Goal: Task Accomplishment & Management: Use online tool/utility

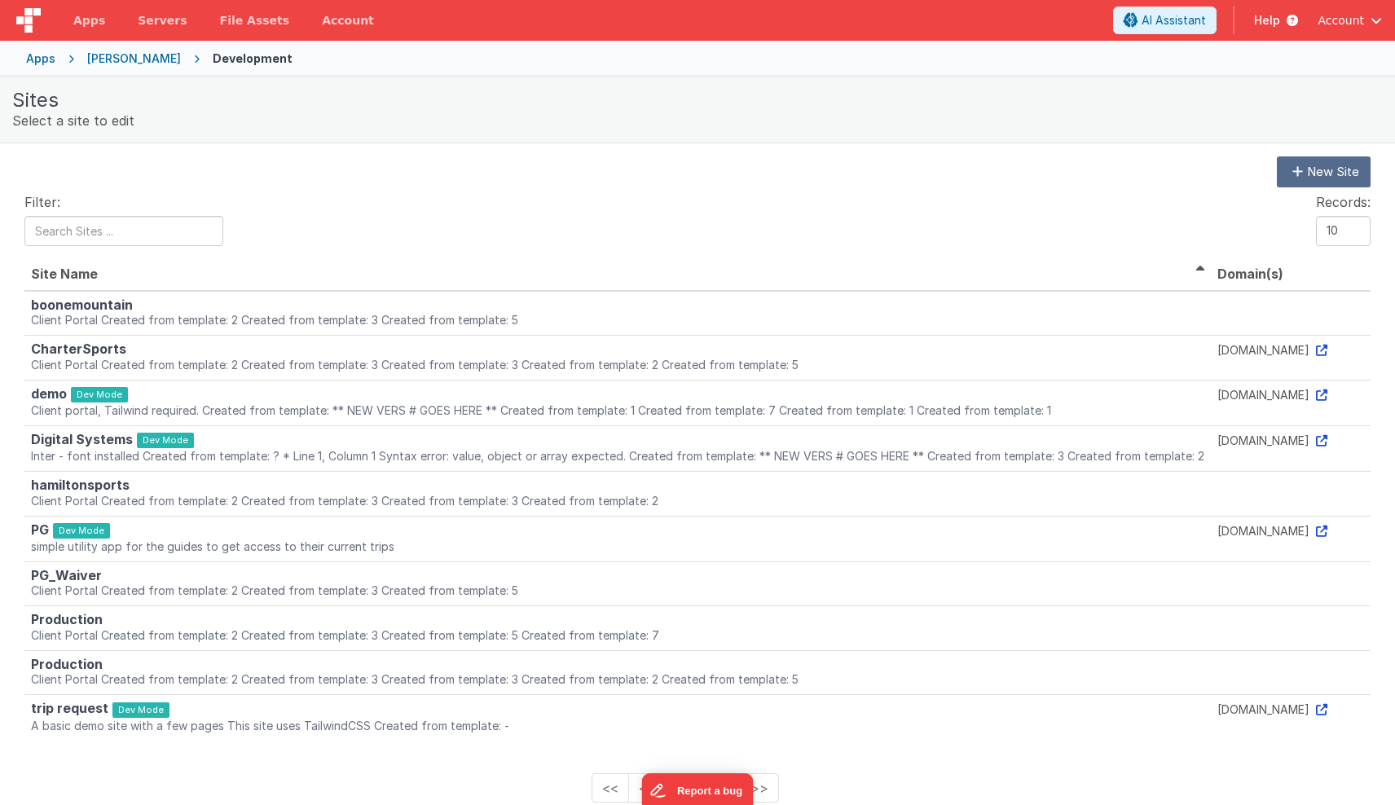
click at [46, 60] on div "Apps" at bounding box center [40, 59] width 29 height 16
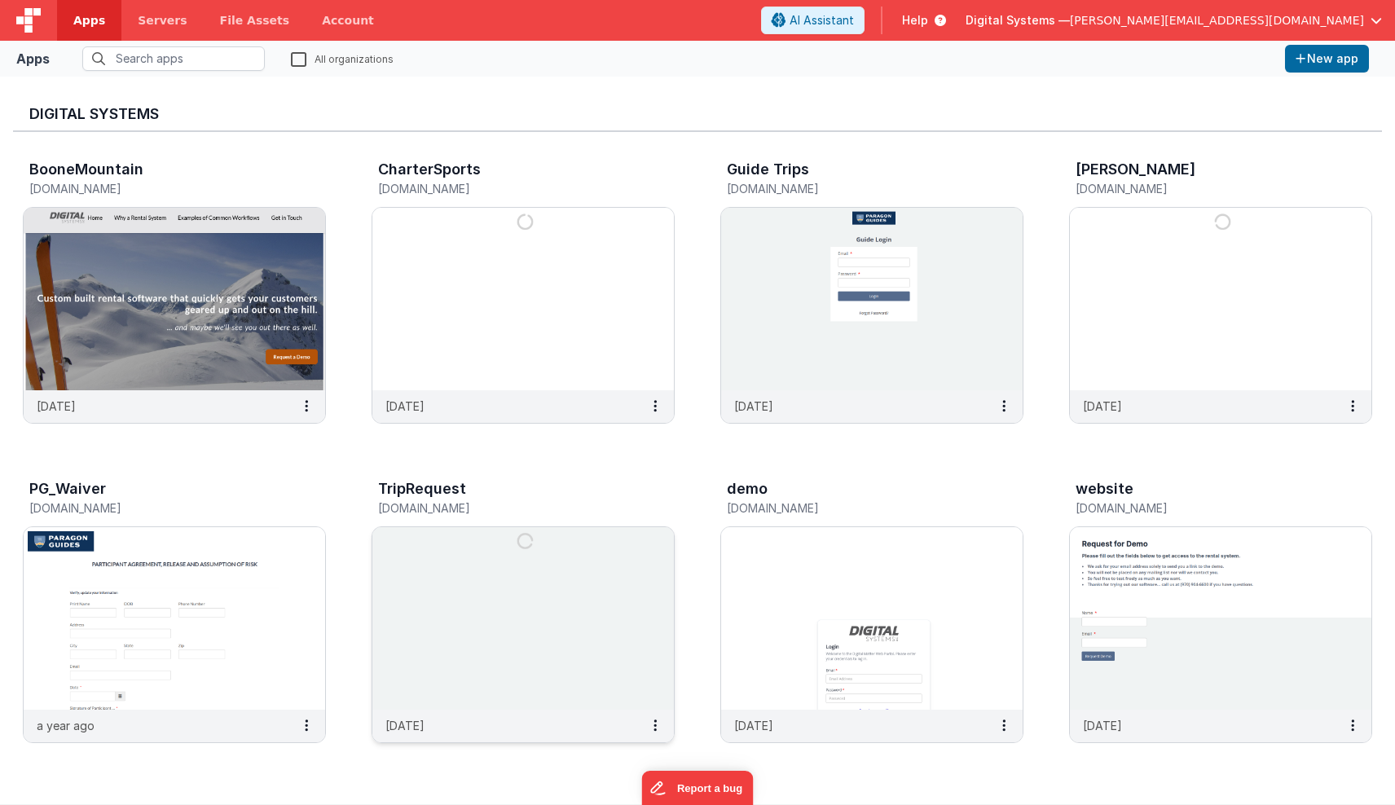
click at [442, 612] on img at bounding box center [523, 618] width 302 height 183
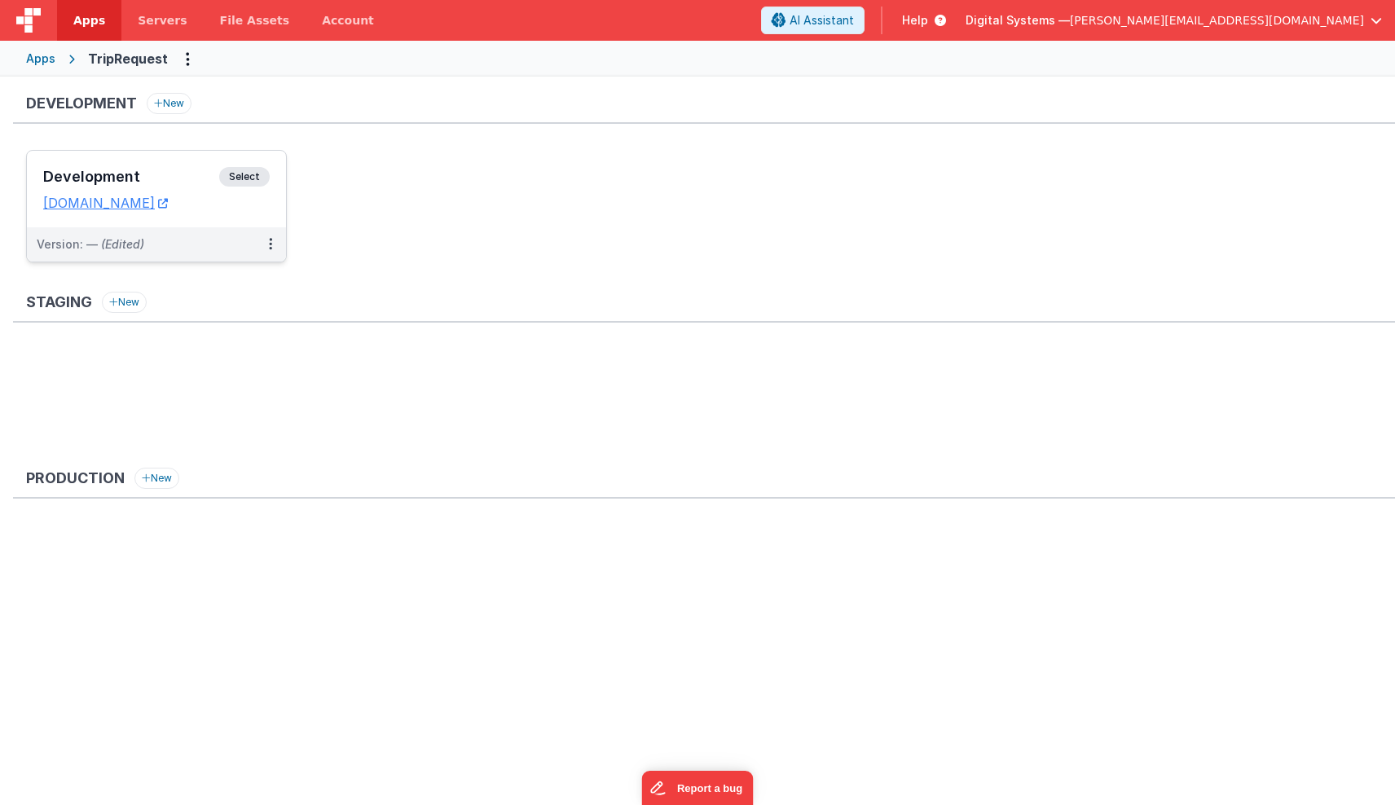
click at [249, 177] on span "Select" at bounding box center [244, 177] width 51 height 20
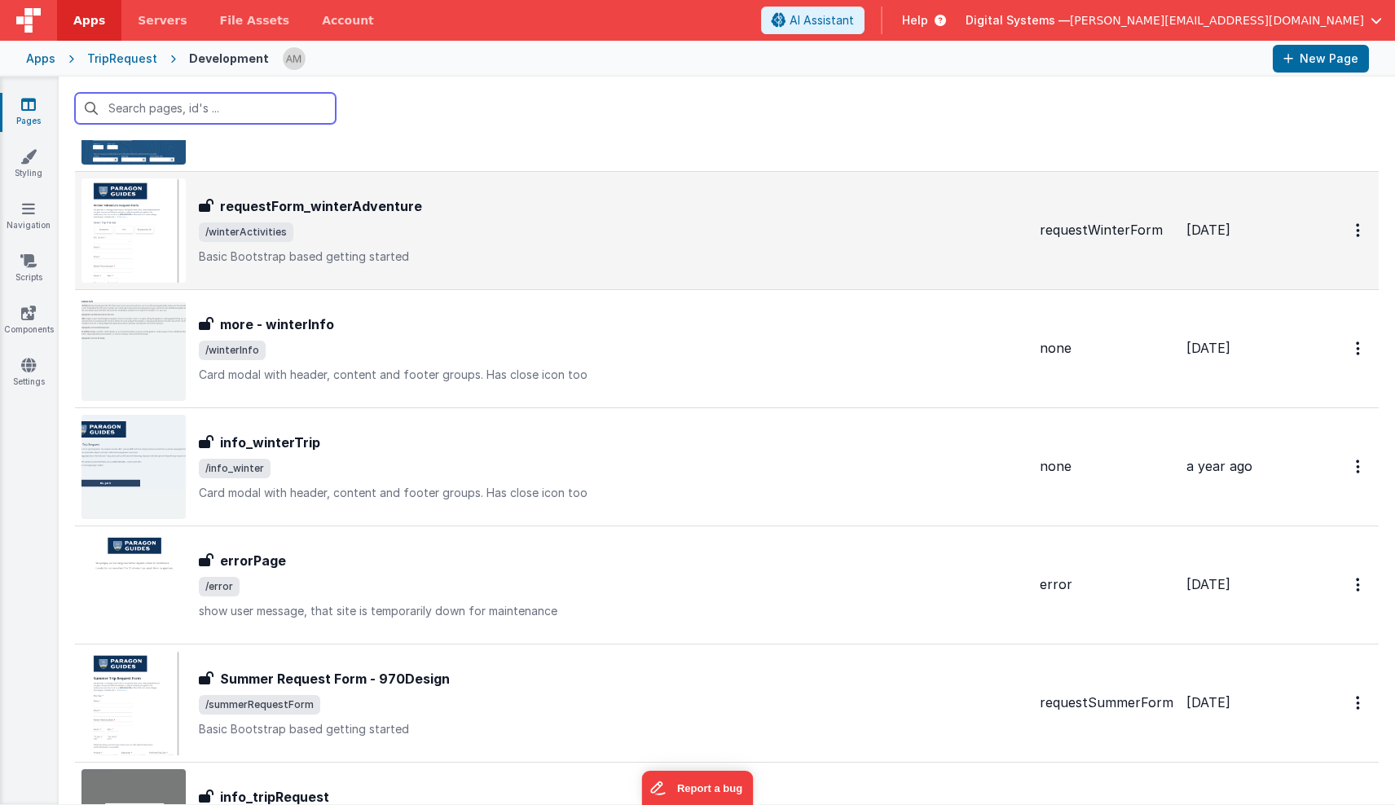
scroll to position [2014, 0]
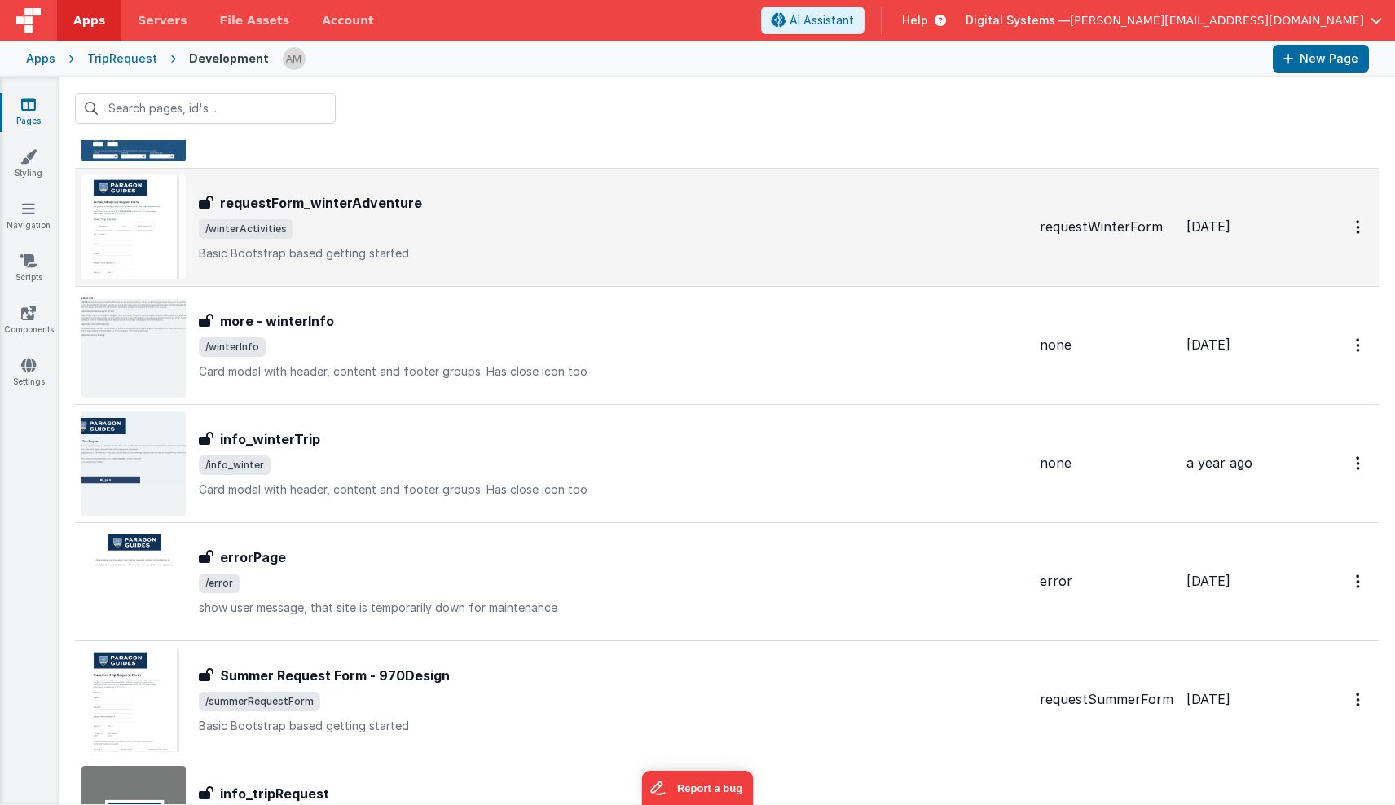
click at [406, 232] on span "/winterActivities" at bounding box center [613, 229] width 828 height 20
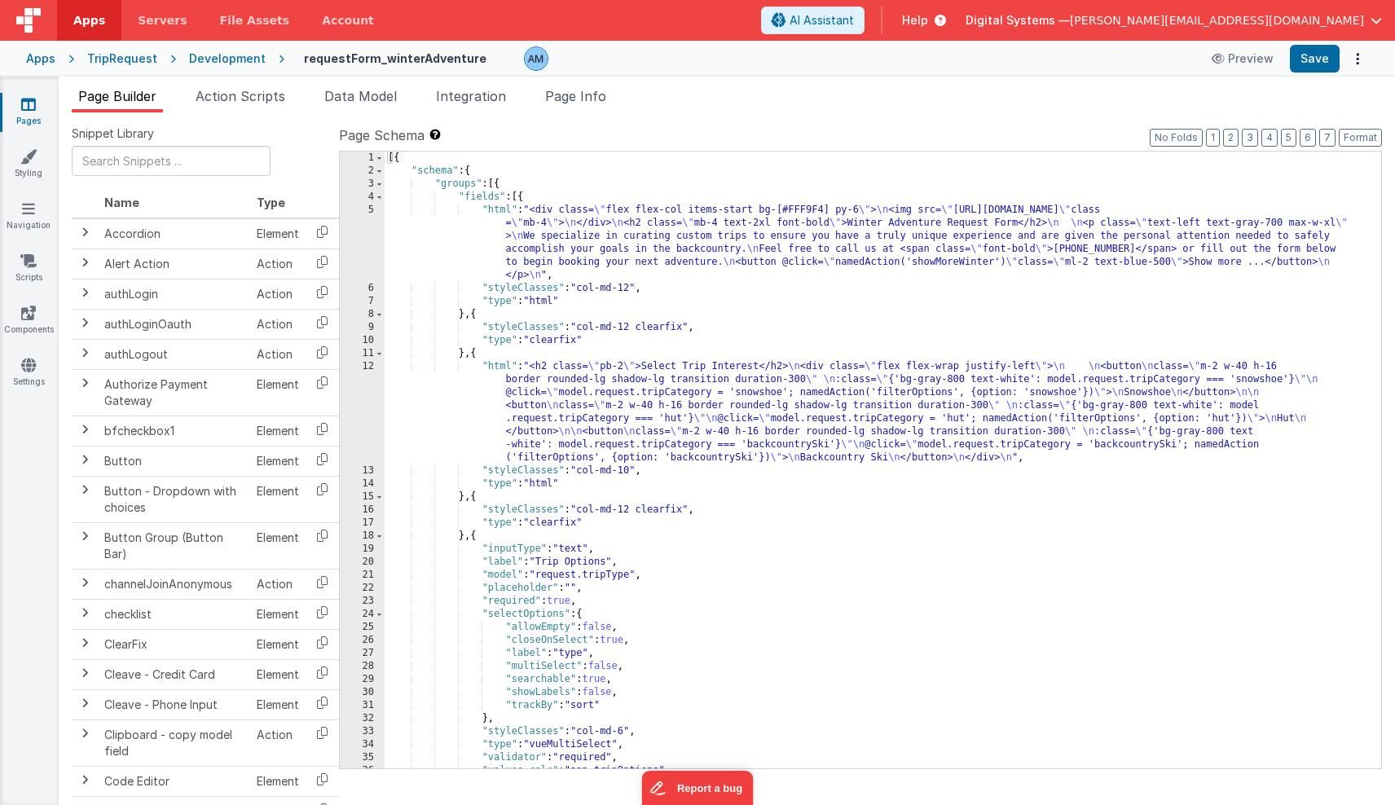
click at [240, 59] on div "Development" at bounding box center [227, 59] width 77 height 16
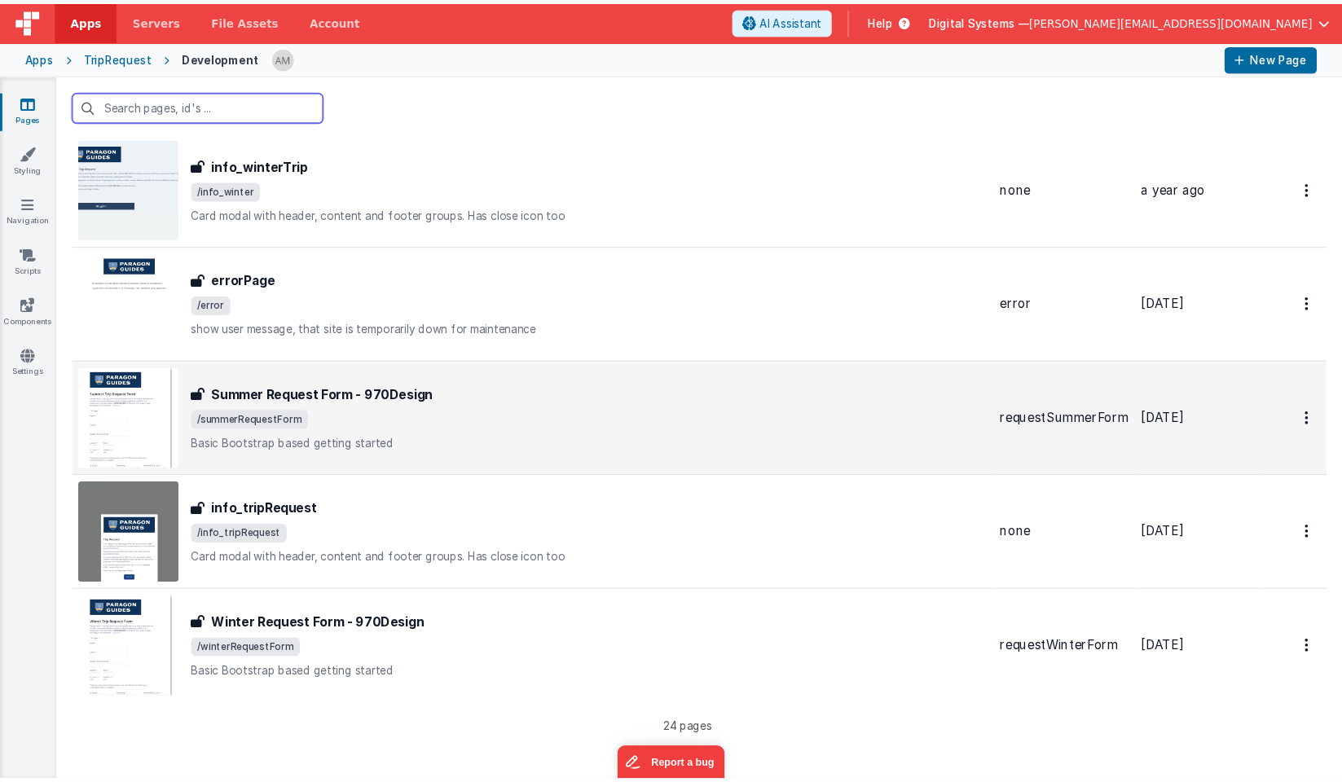
scroll to position [2283, 0]
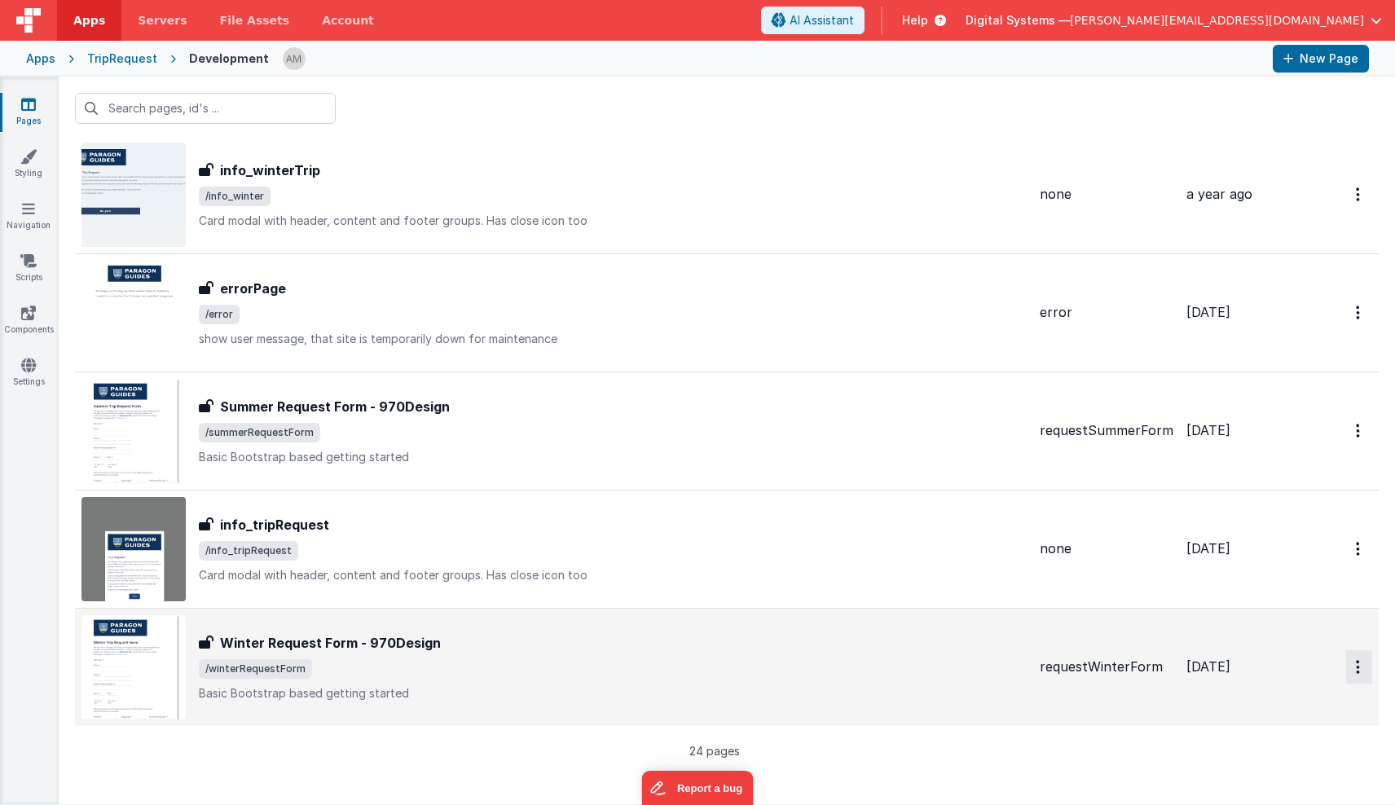
click at [1270, 724] on link "Duplicate" at bounding box center [1300, 735] width 143 height 31
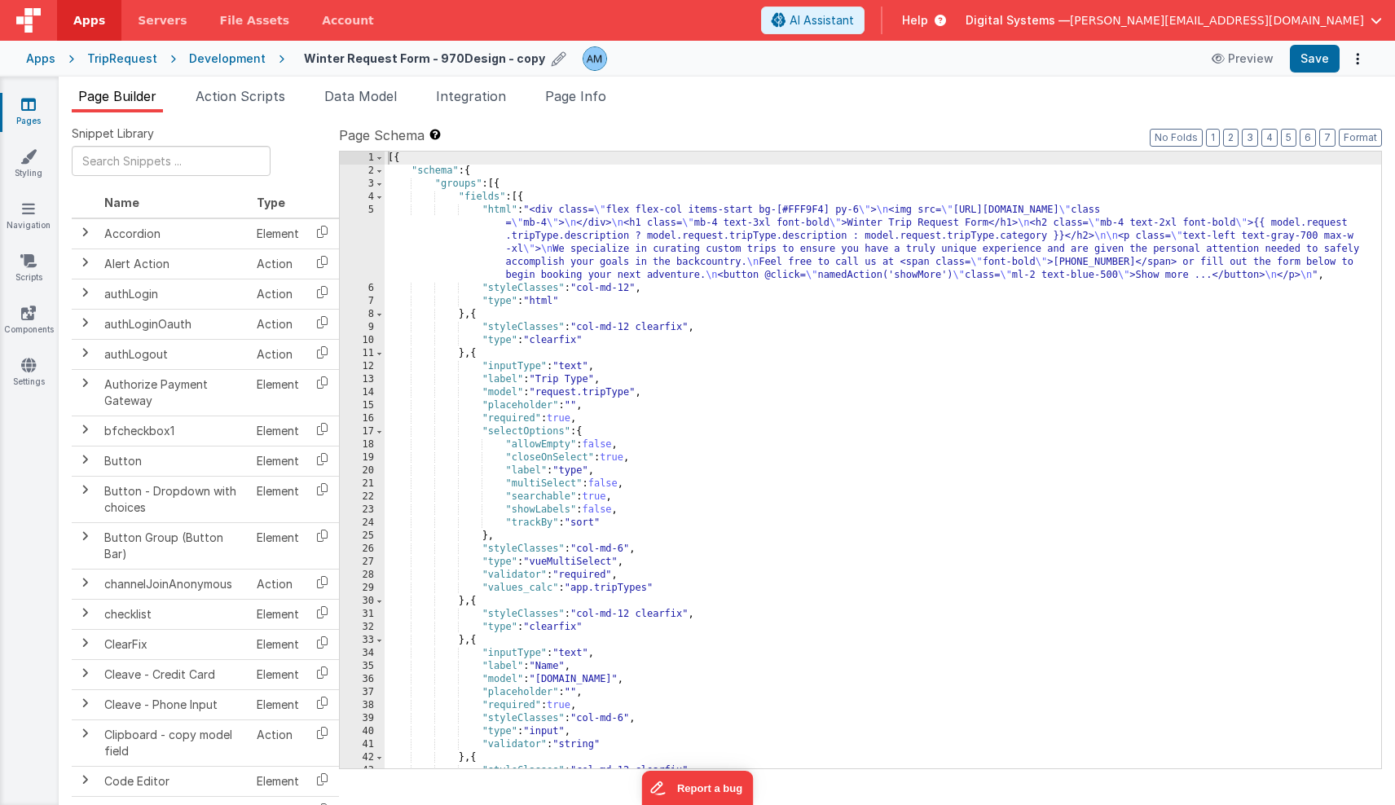
click at [552, 60] on icon at bounding box center [559, 58] width 15 height 23
drag, startPoint x: 388, startPoint y: 59, endPoint x: 269, endPoint y: 51, distance: 119.3
click at [269, 51] on div "Apps TripRequest Development Winter Request Form - 970Design - copy Preview Save" at bounding box center [697, 59] width 1395 height 36
drag, startPoint x: 398, startPoint y: 59, endPoint x: 557, endPoint y: 86, distance: 161.2
click at [557, 86] on div "Apps Servers File Assets Account Some FUTURE Slot AI Assistant Help Digital Sys…" at bounding box center [697, 402] width 1395 height 805
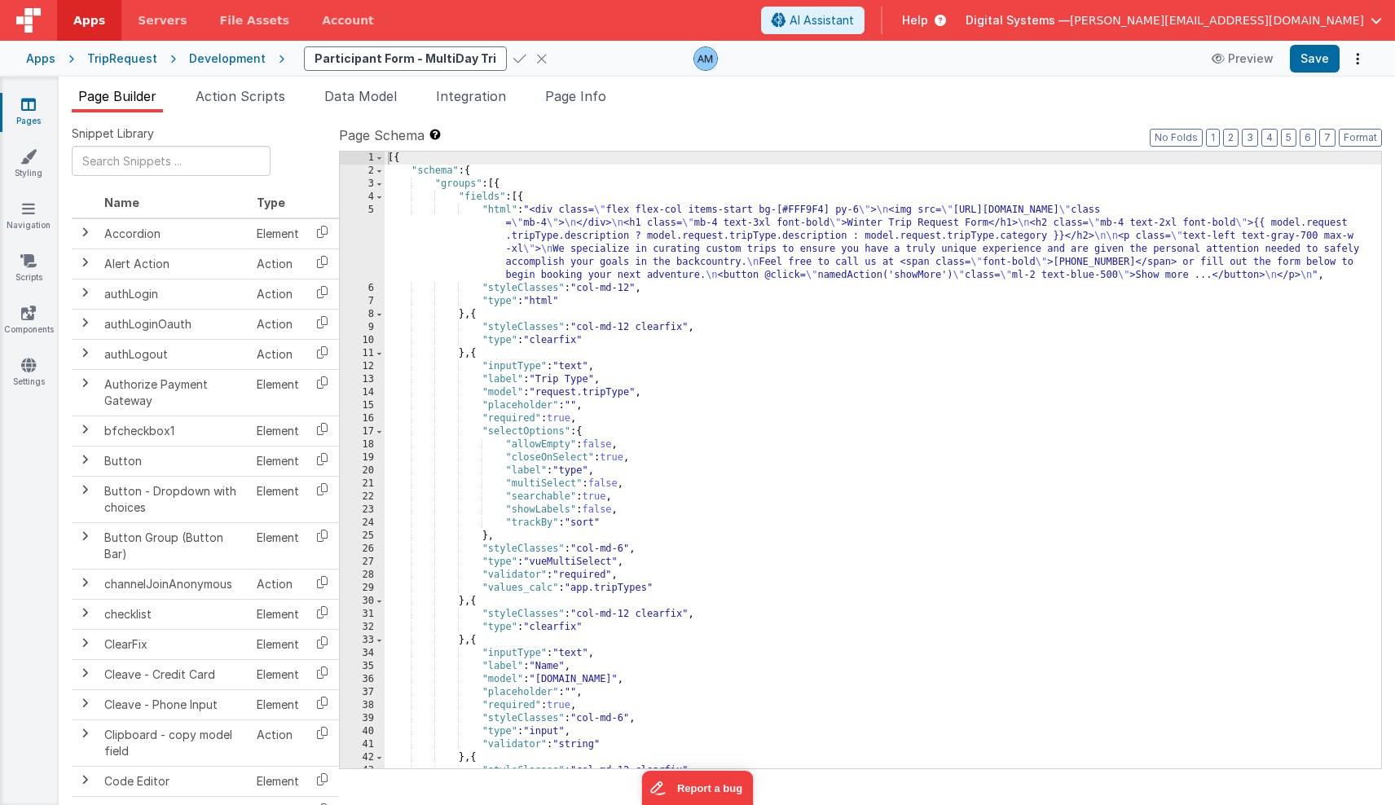
type input "Participant Form - MultiDay Trip"
click at [513, 59] on icon at bounding box center [519, 58] width 13 height 23
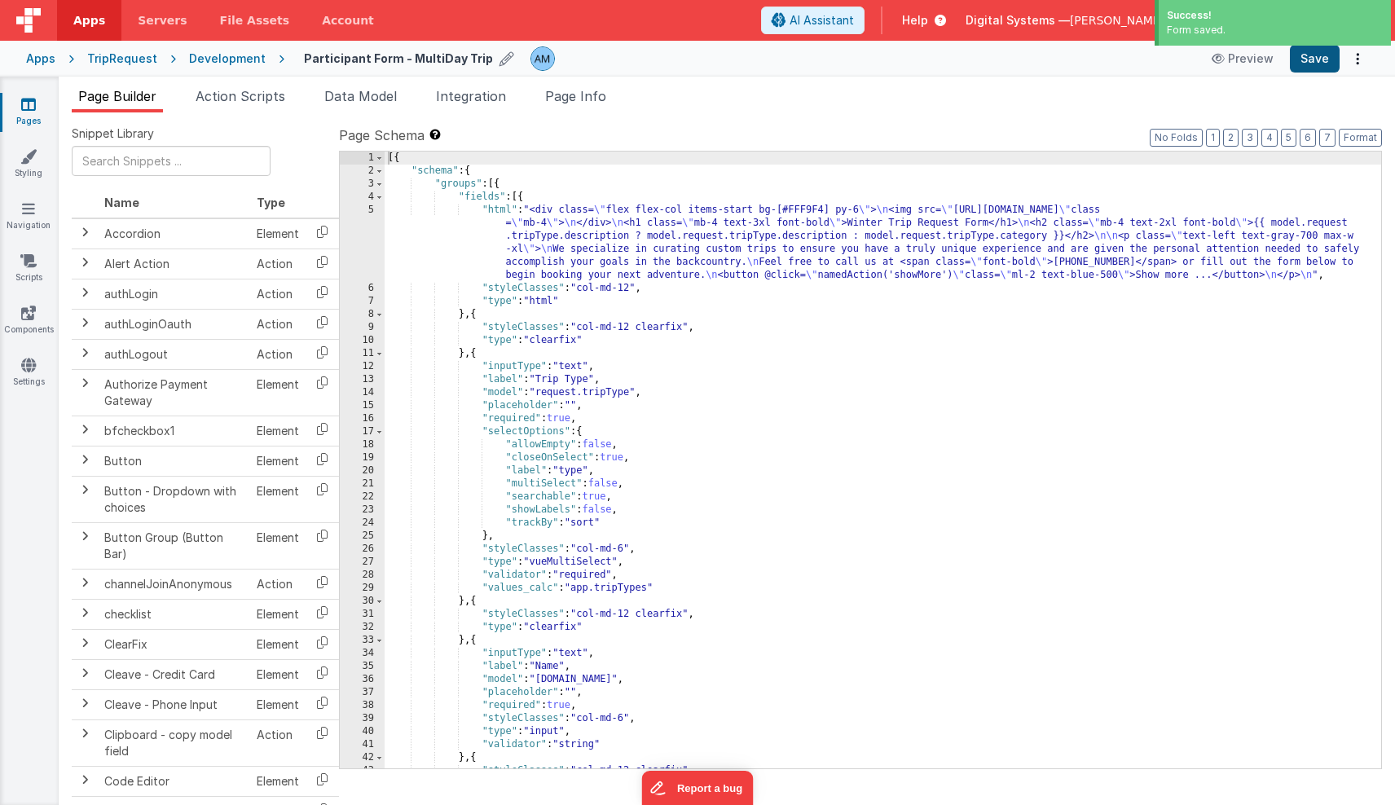
click at [1312, 61] on button "Save" at bounding box center [1315, 59] width 50 height 28
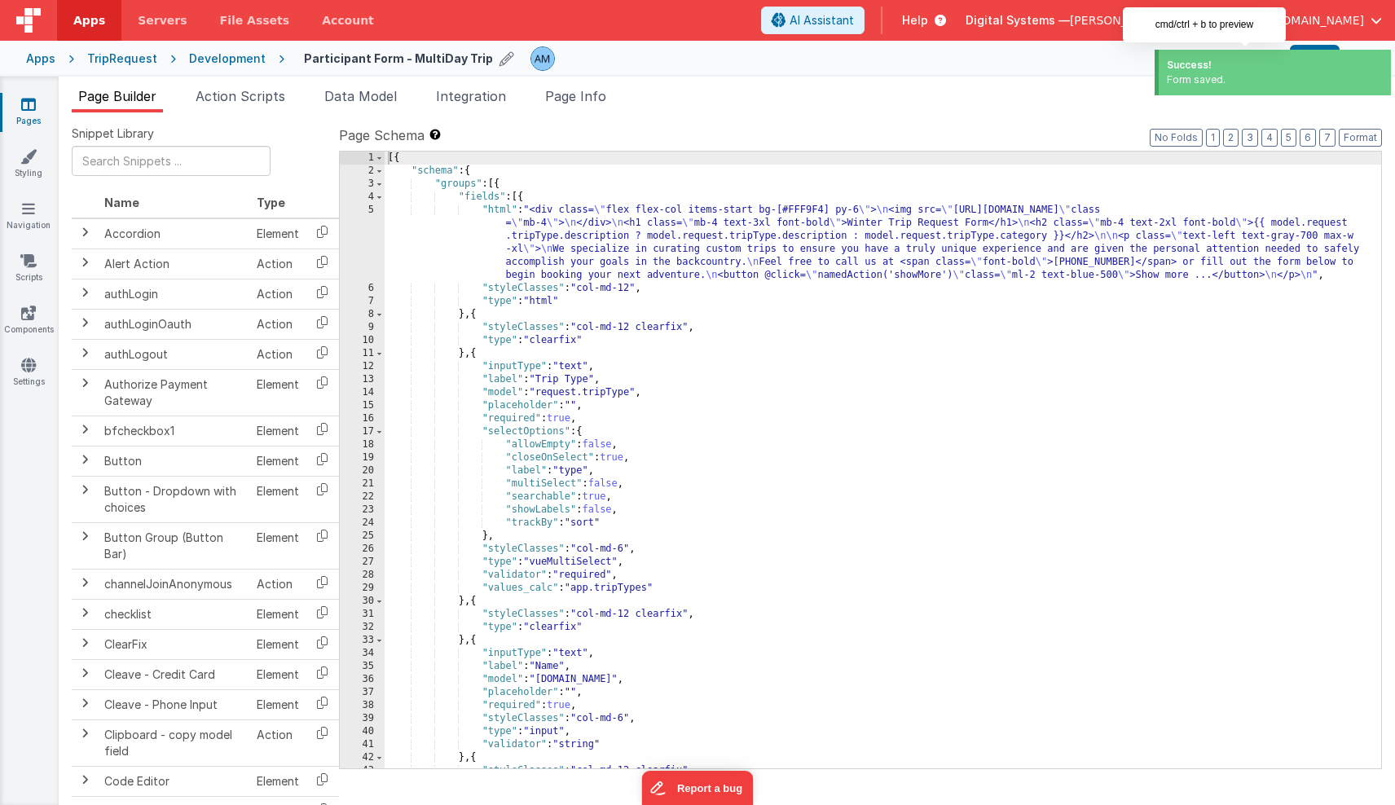
click at [1227, 57] on span "Success! Form saved. Success! Form saved." at bounding box center [1273, 49] width 244 height 99
click at [1069, 93] on ul "Page Builder Action Scripts Data Model Integration Page Info" at bounding box center [727, 99] width 1336 height 26
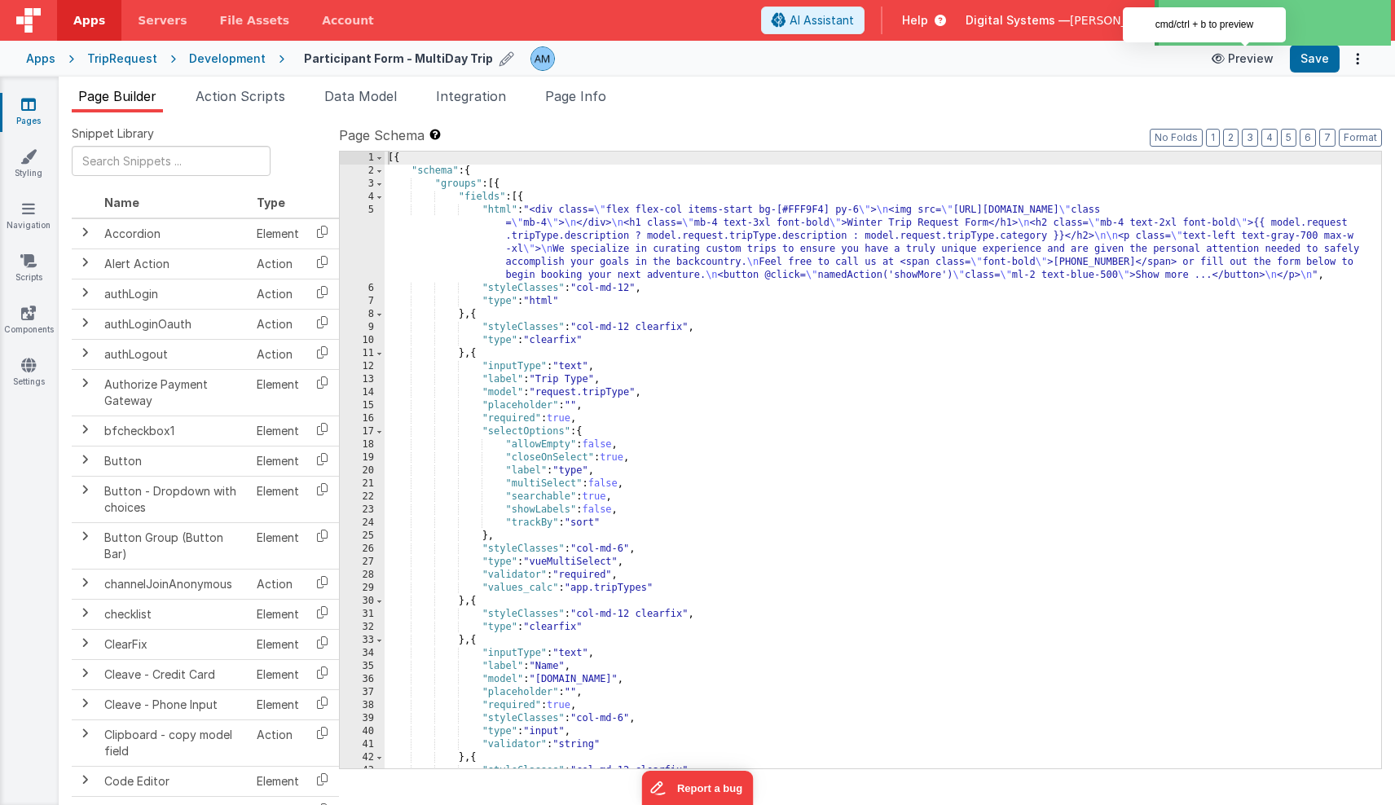
click at [1243, 57] on button "Preview" at bounding box center [1242, 59] width 81 height 26
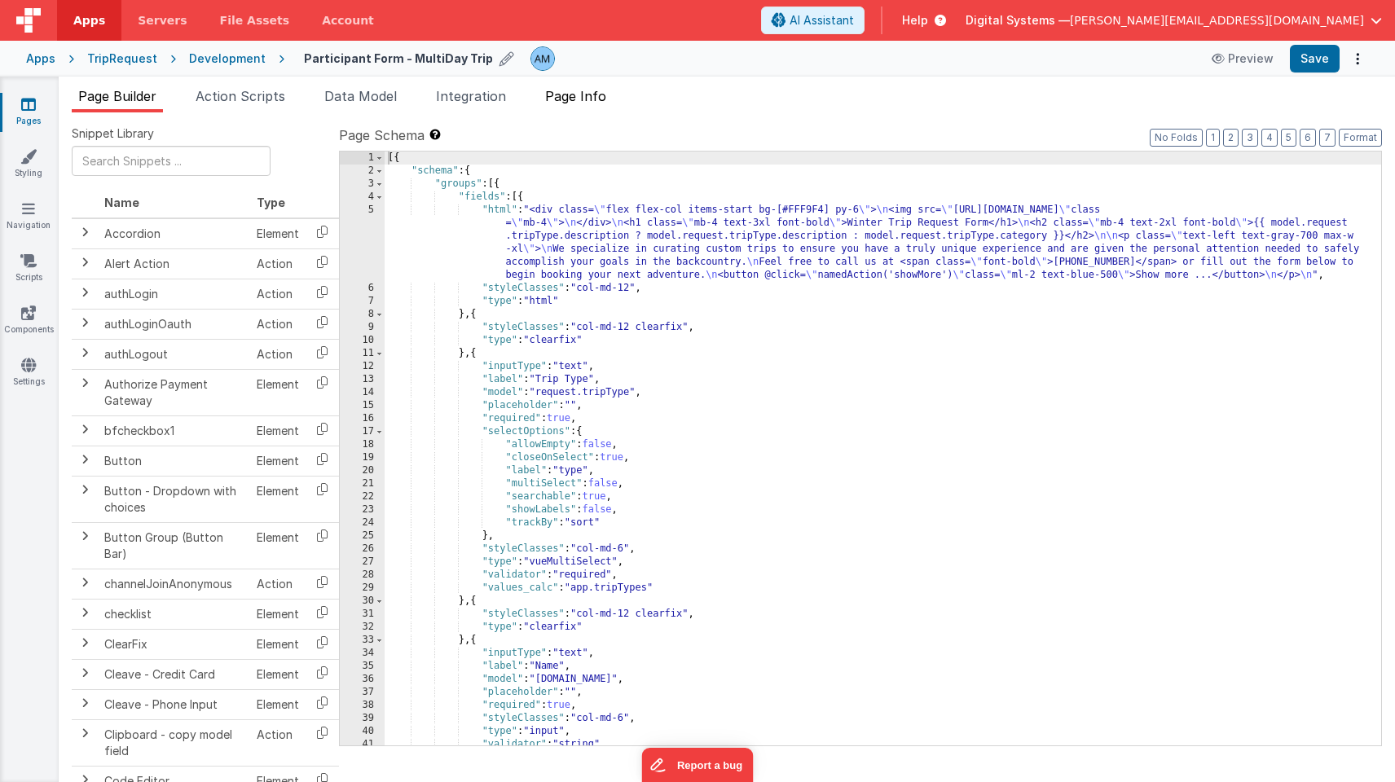
click at [580, 97] on span "Page Info" at bounding box center [575, 96] width 61 height 16
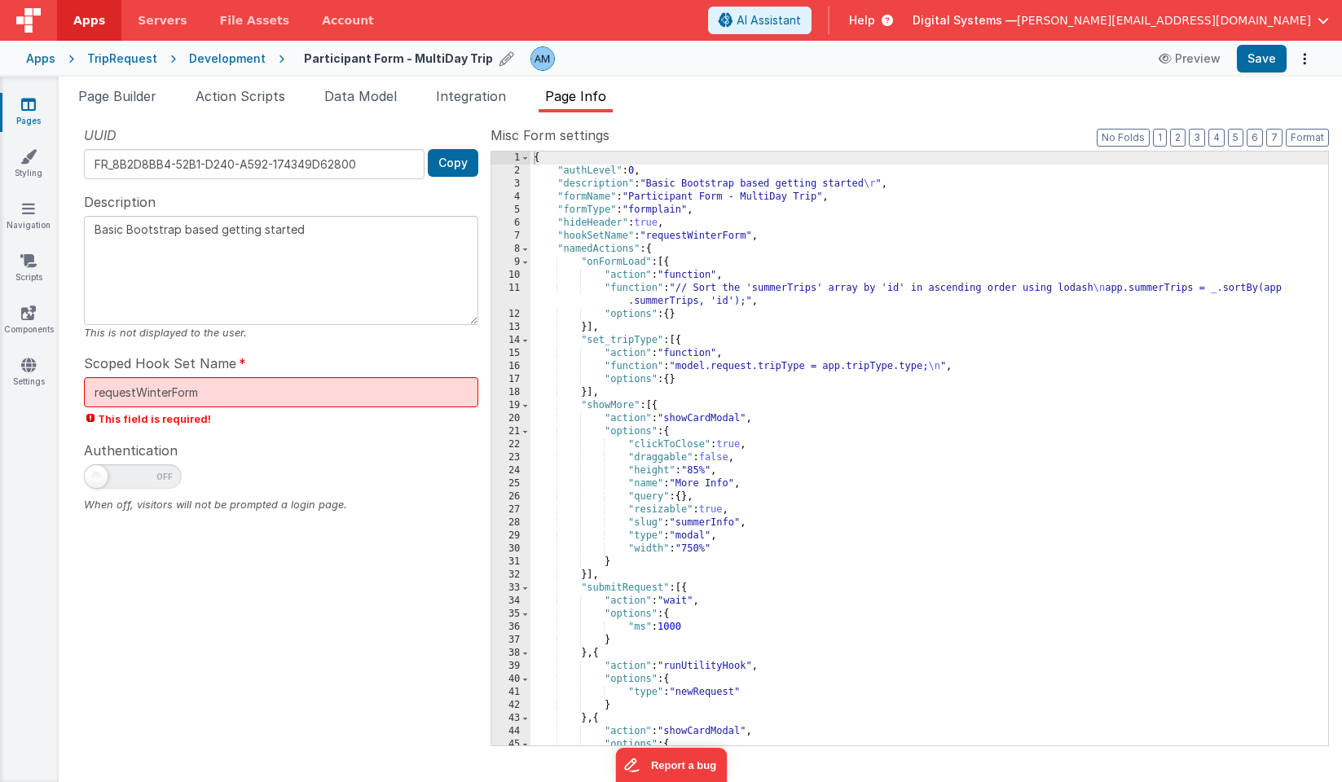
click at [219, 61] on div "Development" at bounding box center [227, 59] width 77 height 16
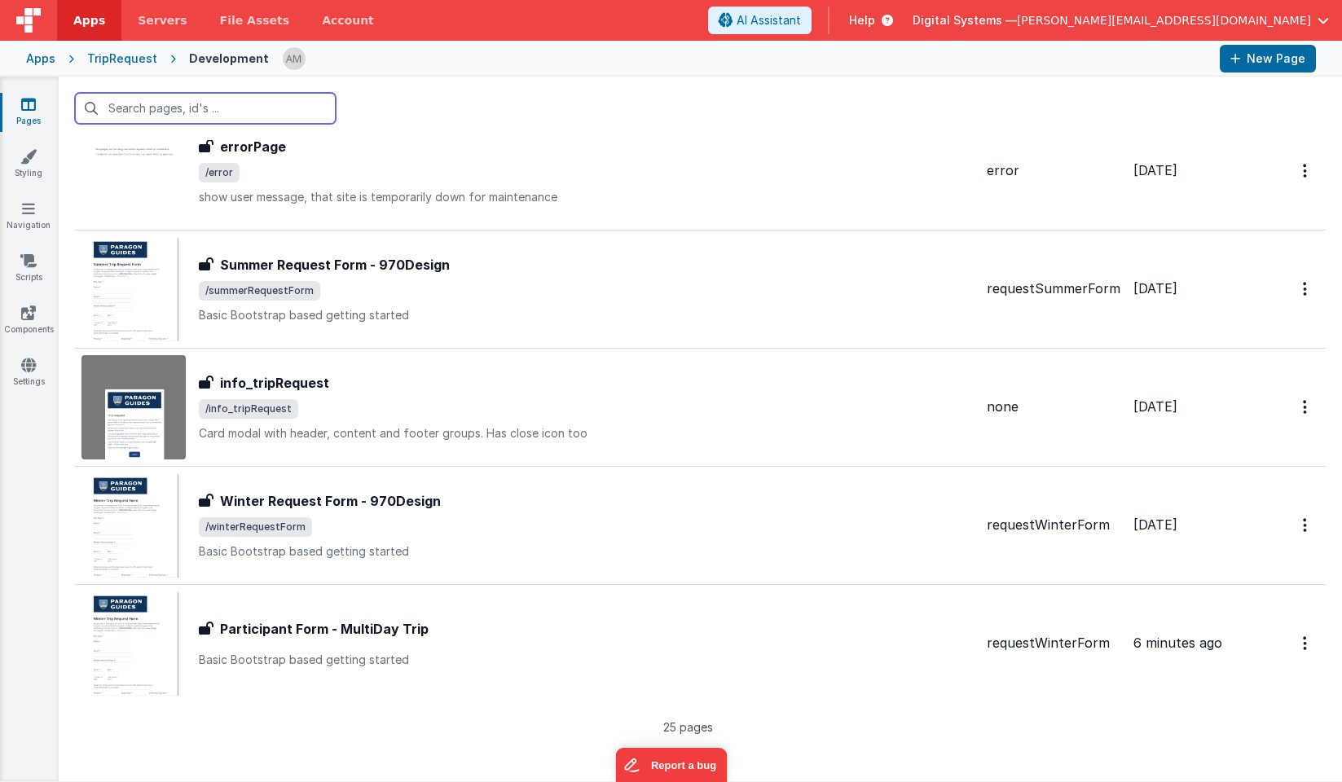
scroll to position [2424, 0]
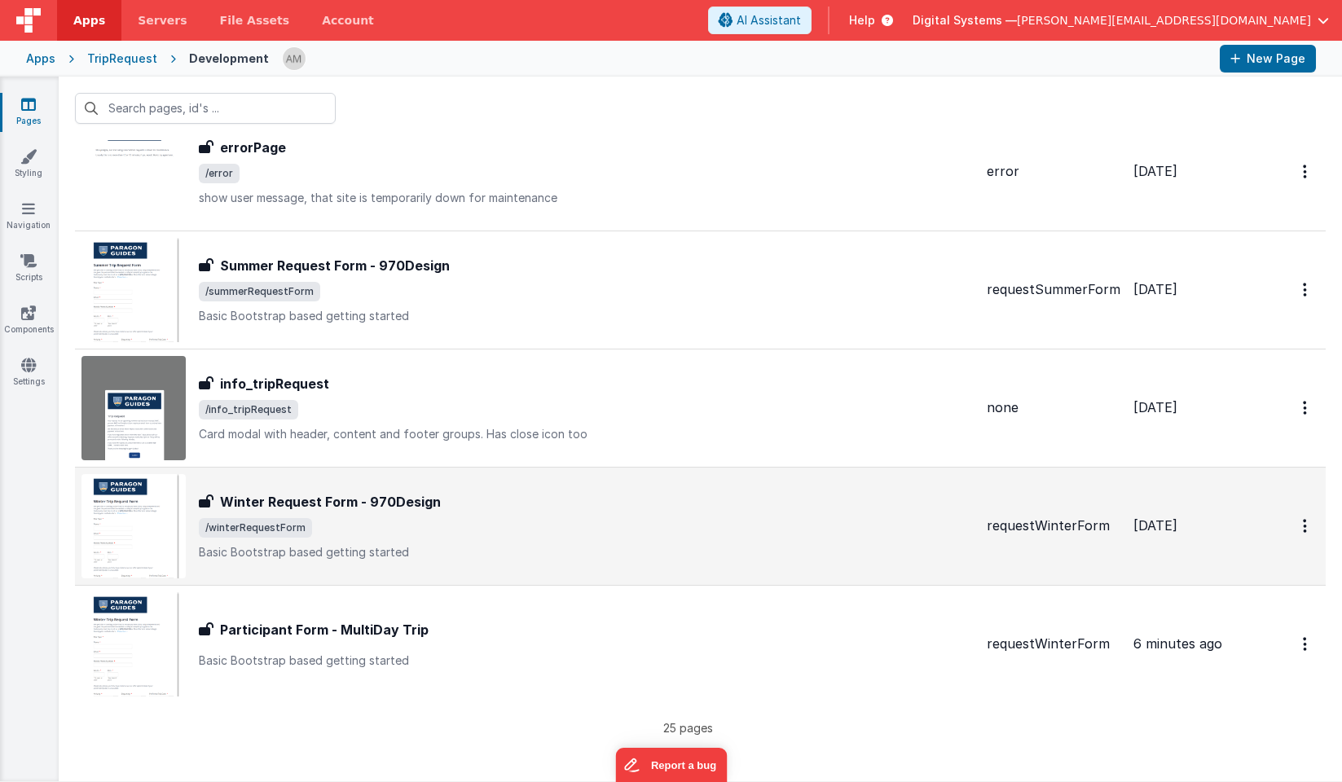
click at [372, 519] on span "/winterRequestForm" at bounding box center [586, 528] width 775 height 20
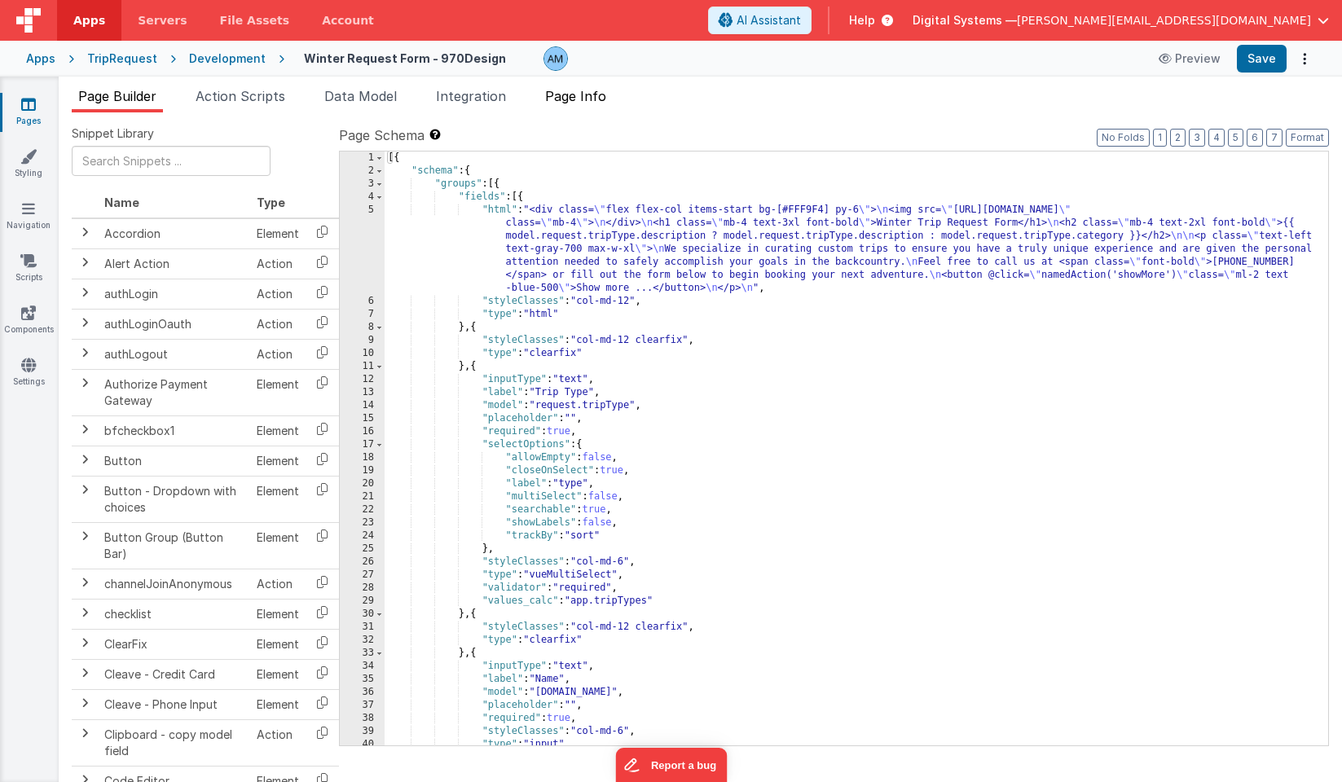
click at [601, 98] on span "Page Info" at bounding box center [575, 96] width 61 height 16
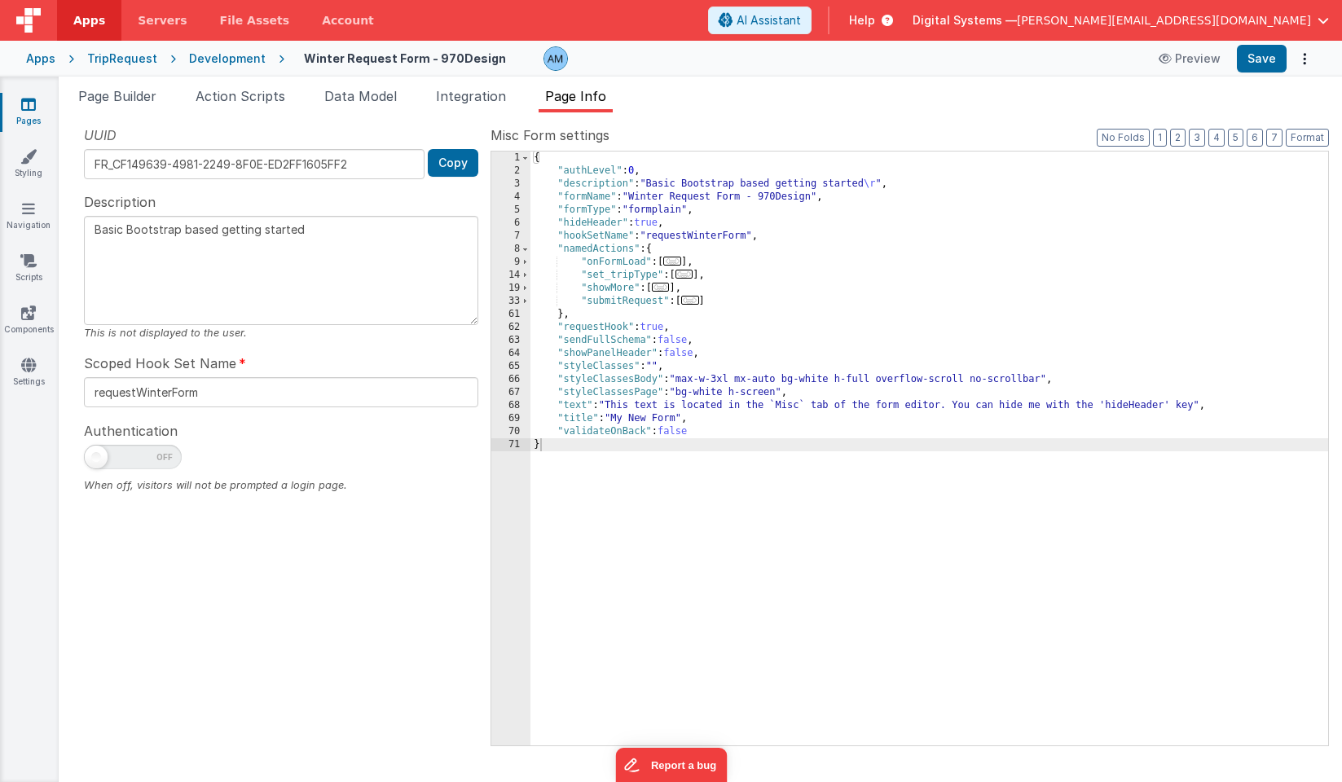
click at [236, 55] on div "Development" at bounding box center [227, 59] width 77 height 16
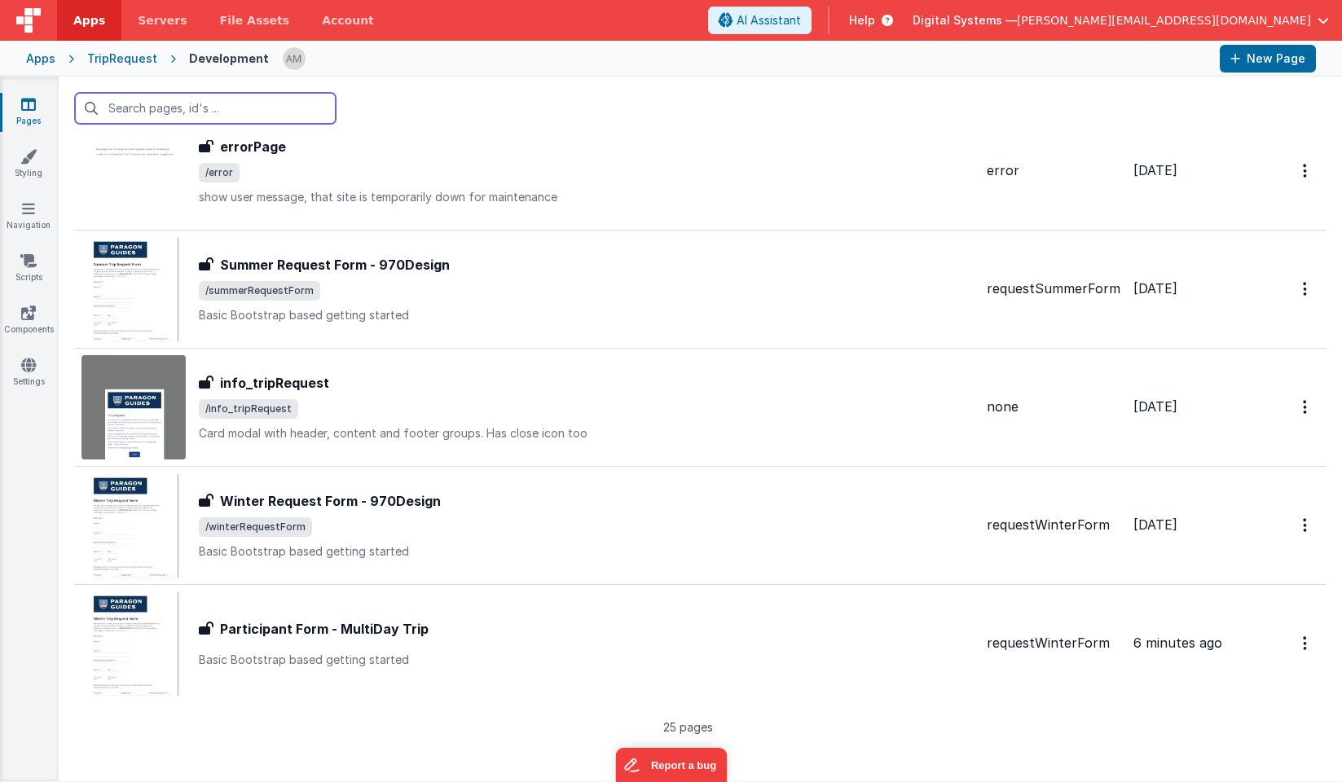
scroll to position [2424, 0]
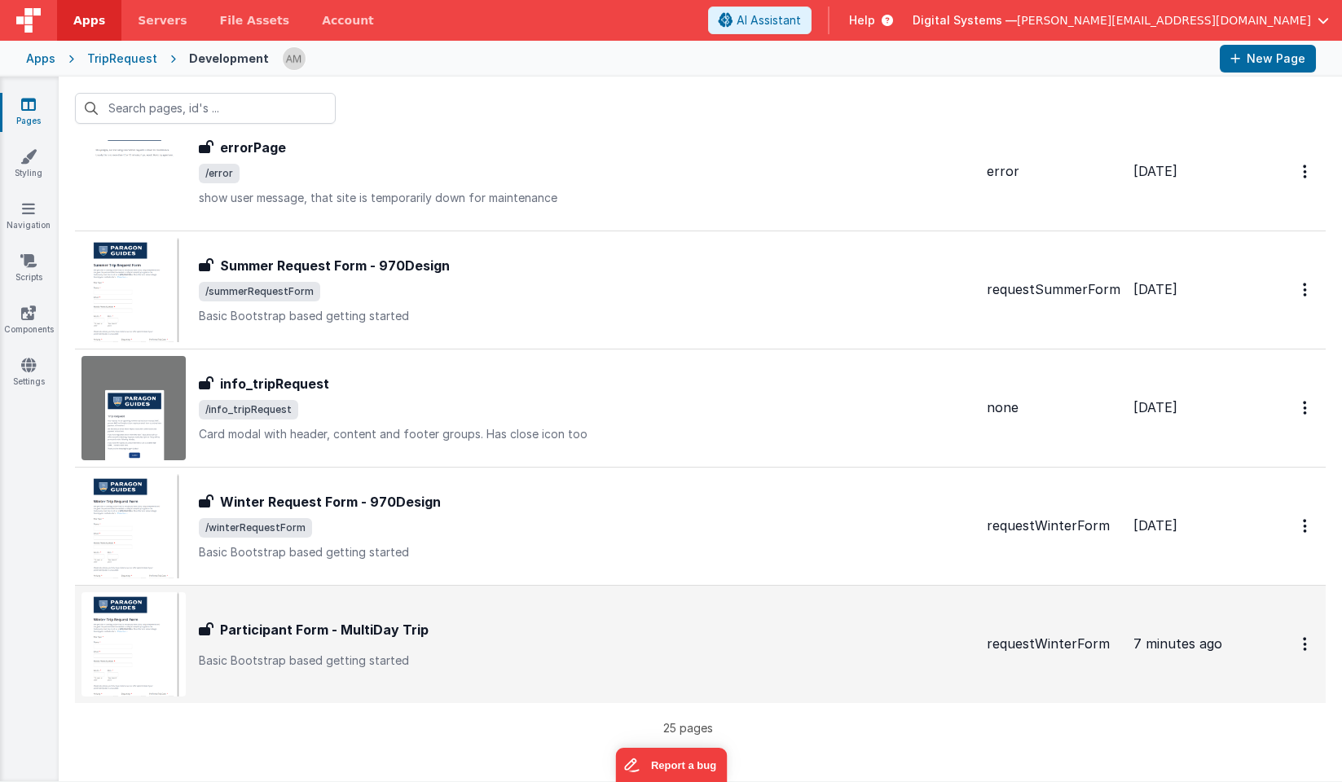
click at [275, 614] on div "Participant Form - MultiDay Trip Participant Form - MultiDay Trip Basic Bootstr…" at bounding box center [527, 644] width 892 height 104
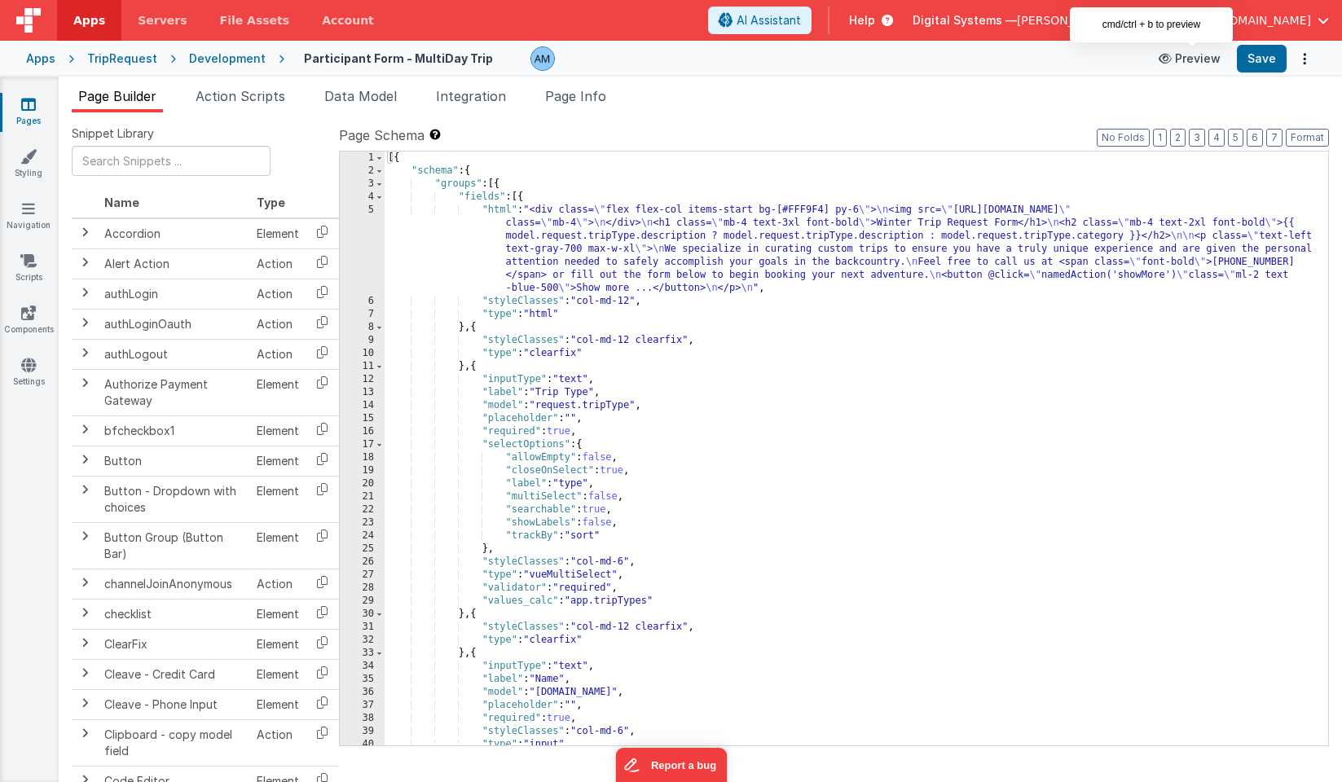
click at [1200, 60] on button "Preview" at bounding box center [1189, 59] width 81 height 26
click at [1019, 480] on div "[{ "schema" : { "groups" : [{ "fields" : [{ "html" : "<div class= \" flex flex-…" at bounding box center [857, 462] width 944 height 620
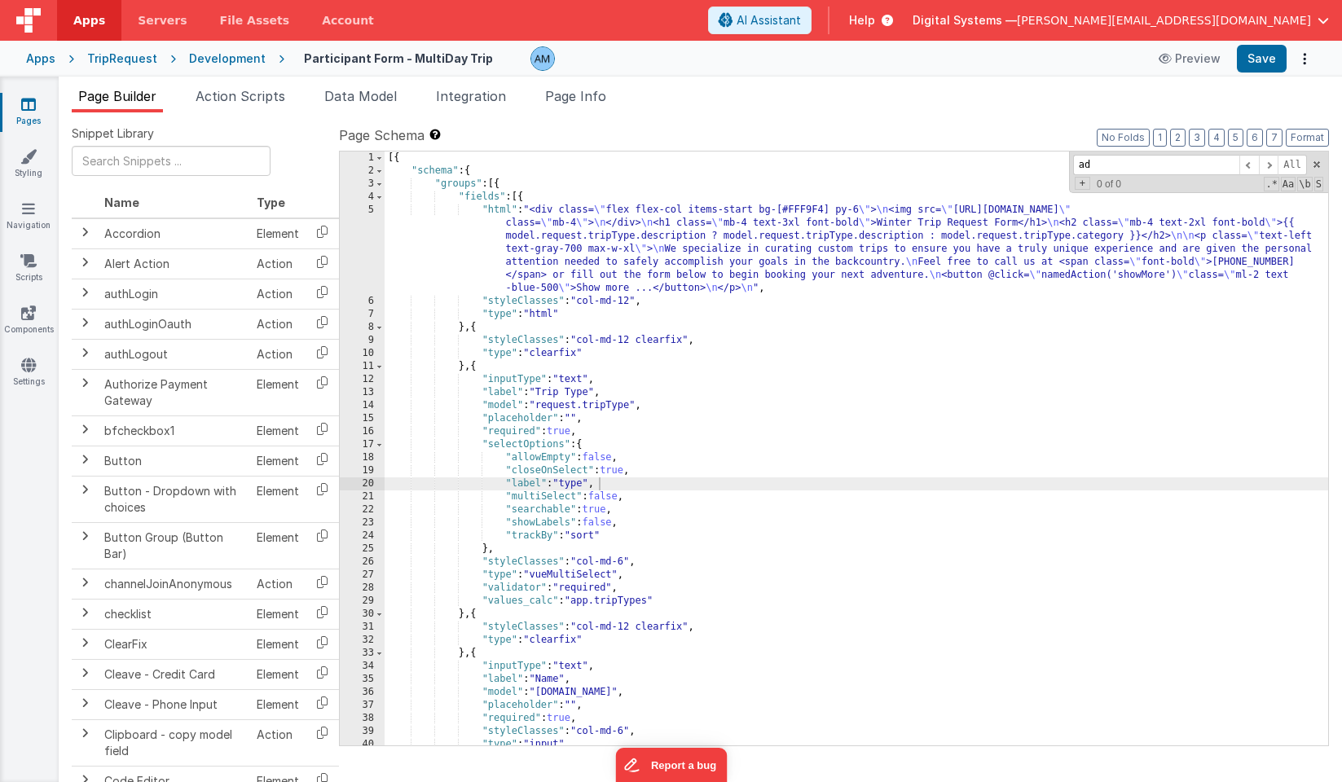
scroll to position [733, 0]
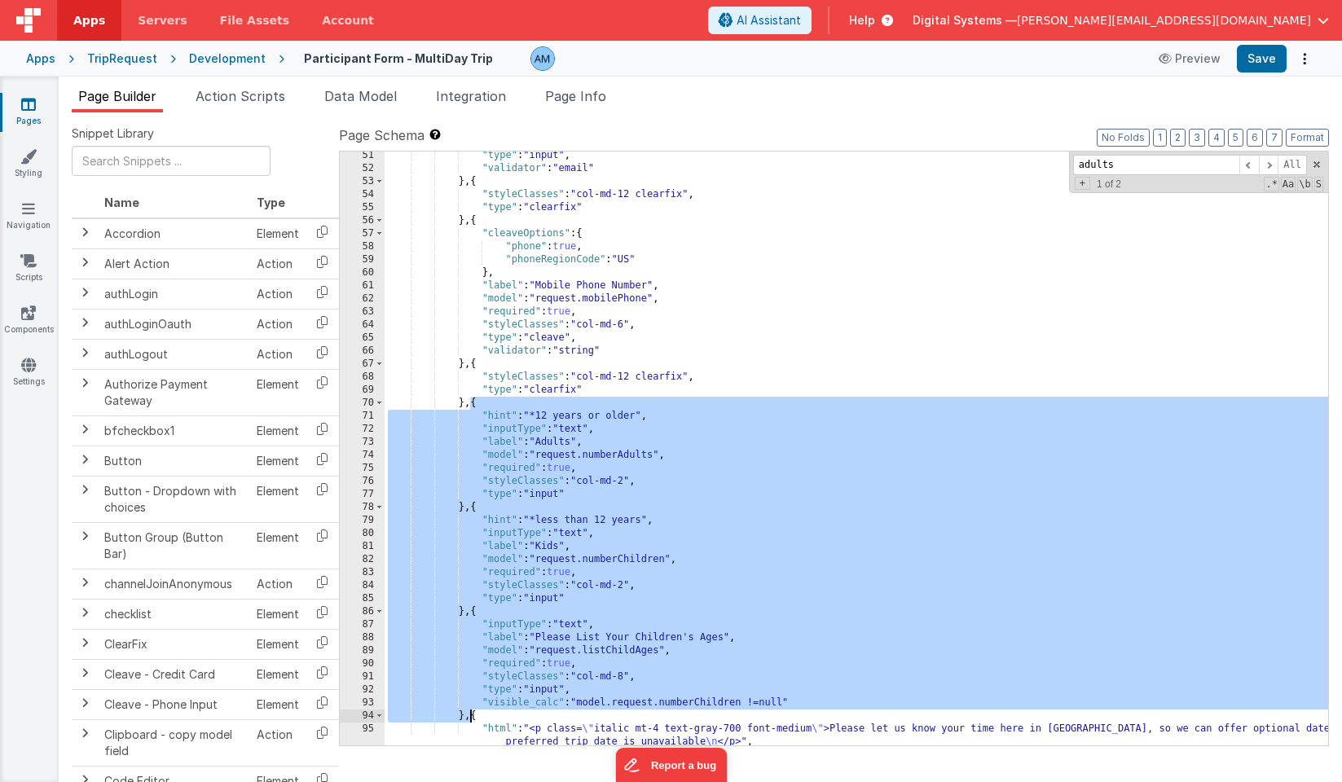
drag, startPoint x: 473, startPoint y: 401, endPoint x: 471, endPoint y: 714, distance: 312.9
click at [471, 714] on div ""type" : "input" , "validator" : "email" } , { "styleClasses" : "col-md-12 clea…" at bounding box center [857, 459] width 944 height 620
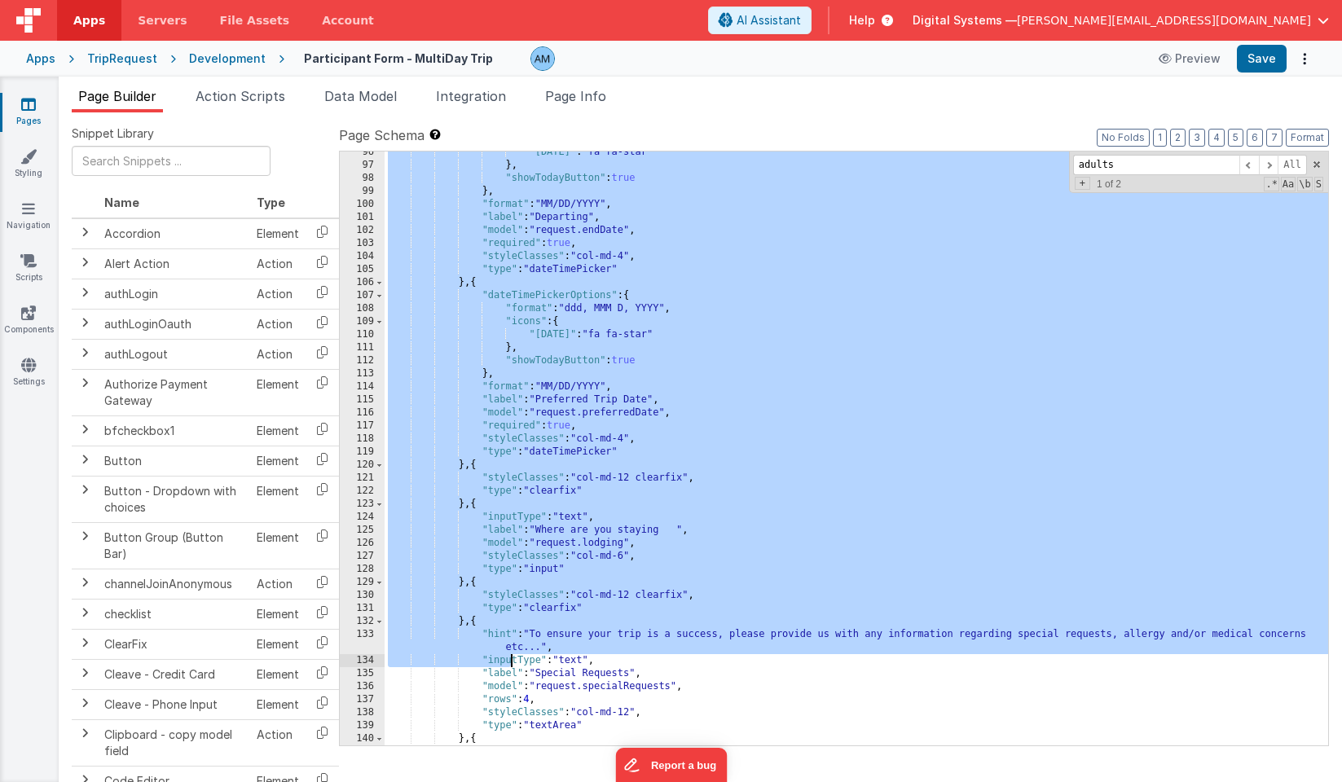
scroll to position [1336, 0]
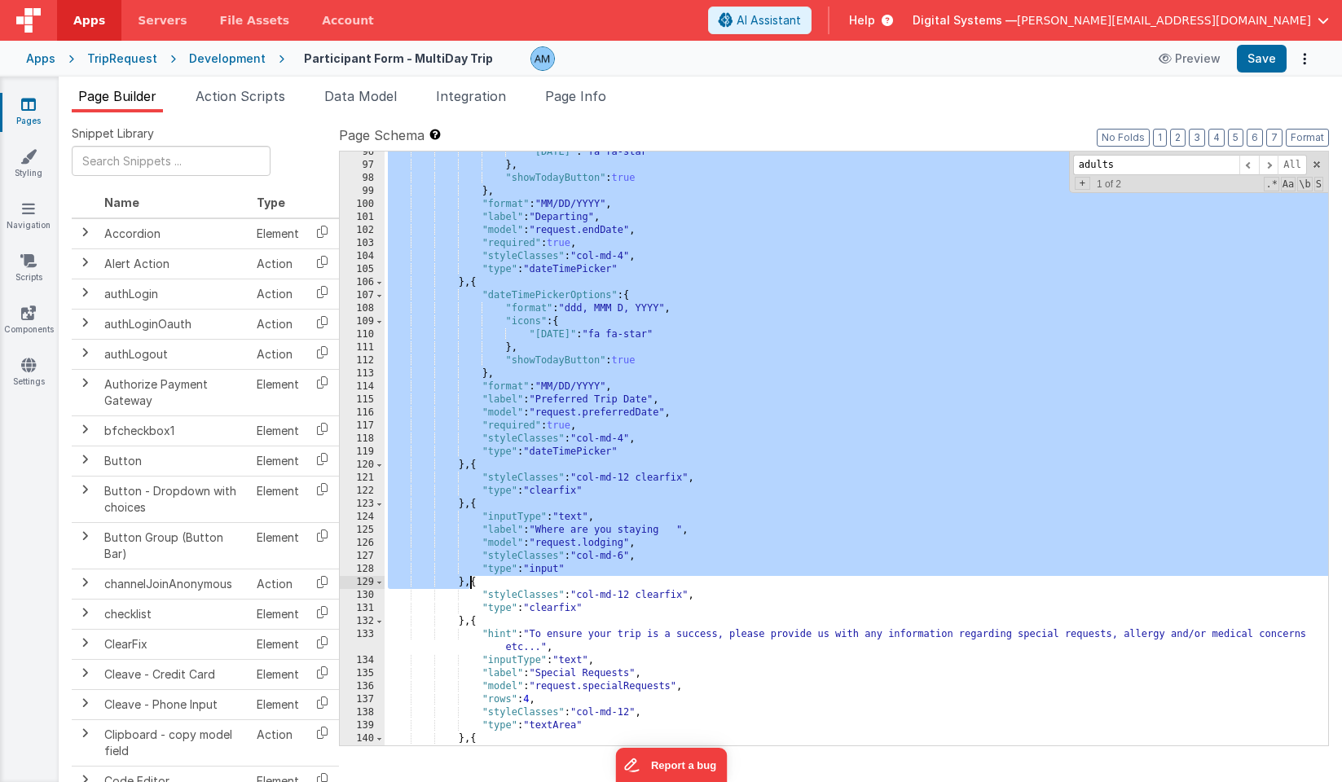
drag, startPoint x: 473, startPoint y: 368, endPoint x: 470, endPoint y: 582, distance: 214.3
click at [470, 582] on div ""[DATE]" : "fa fa-star" } , "showTodayButton" : true } , "format" : "MM/DD/YYYY…" at bounding box center [857, 456] width 944 height 620
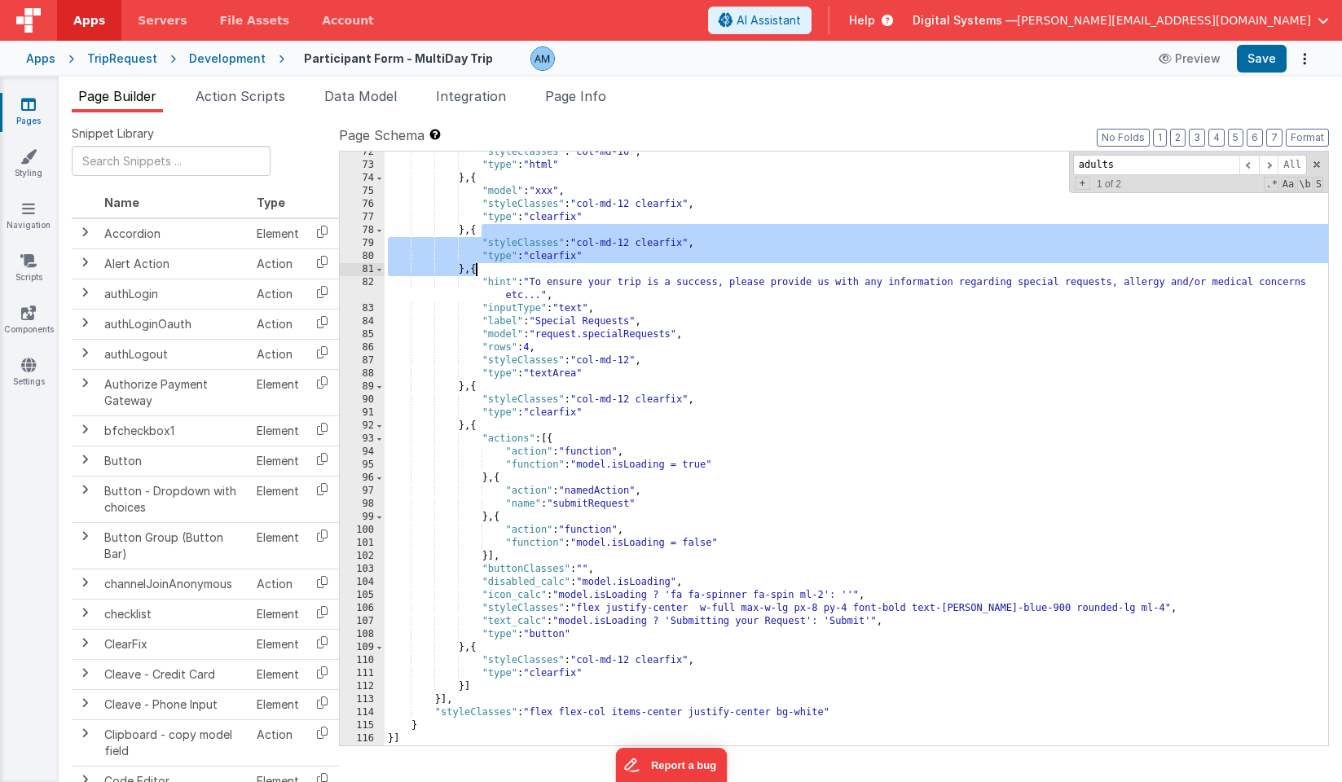
drag, startPoint x: 480, startPoint y: 229, endPoint x: 473, endPoint y: 265, distance: 36.4
click at [473, 265] on div ""styleClasses" : "col-md-10" , "type" : "html" } , { "model" : "xxx" , "styleCl…" at bounding box center [857, 456] width 944 height 620
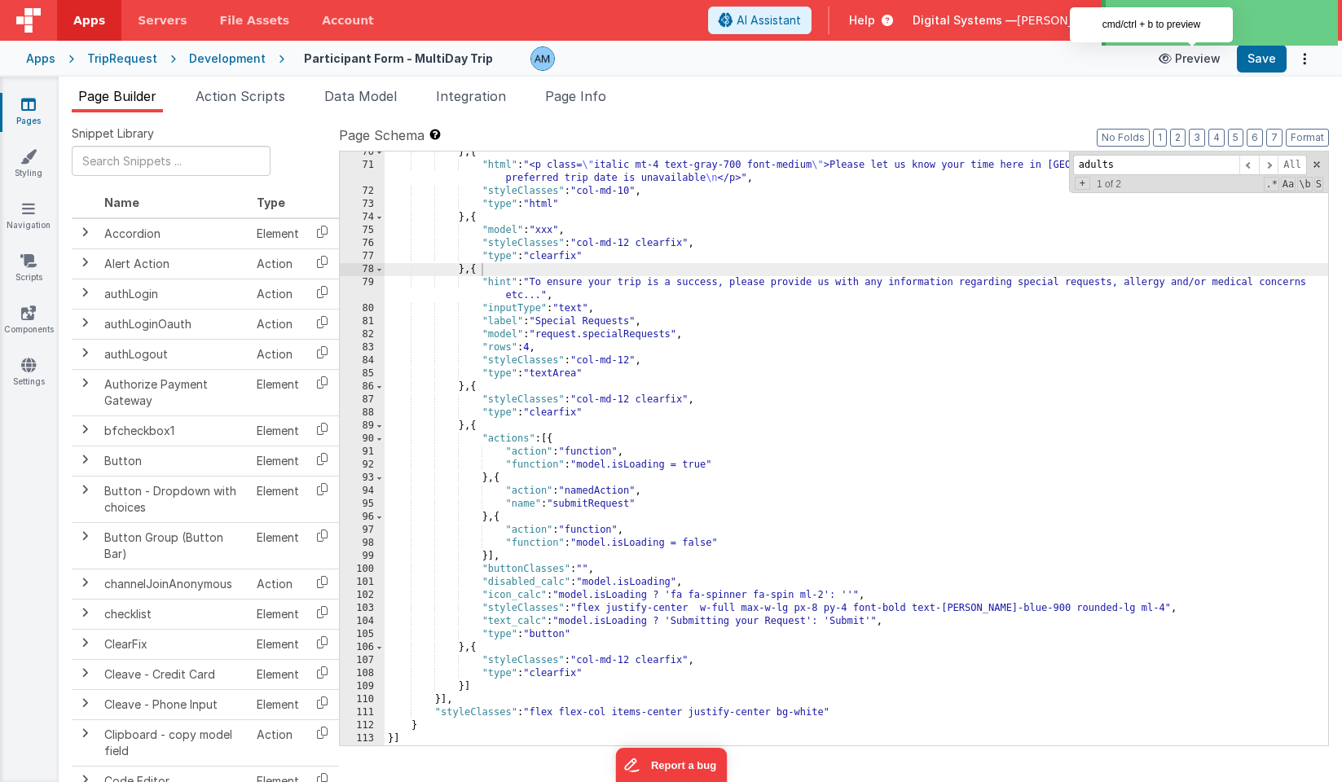
click at [1186, 62] on button "Preview" at bounding box center [1189, 59] width 81 height 26
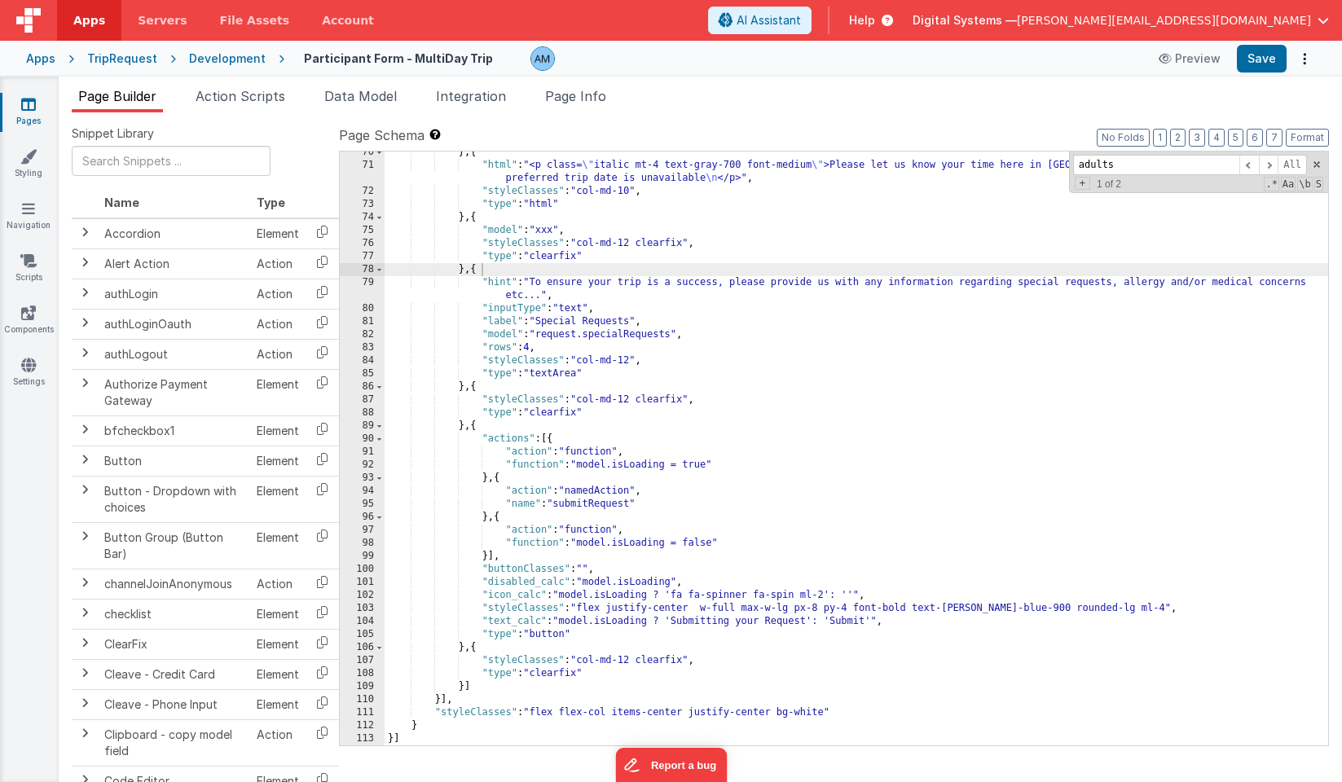
click at [889, 445] on div "} , { "html" : "<p class= \" italic mt-4 text-gray-700 font-medium \" >Please l…" at bounding box center [857, 456] width 944 height 620
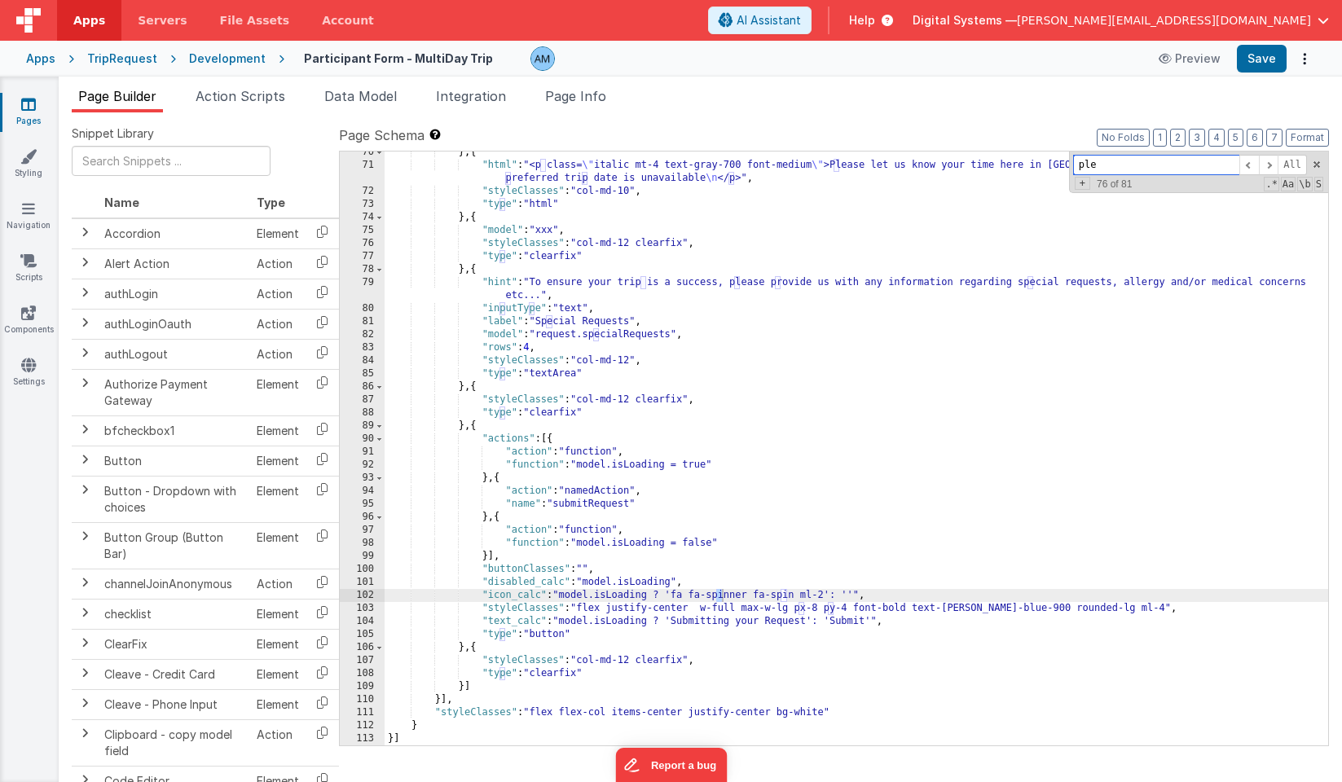
scroll to position [707, 0]
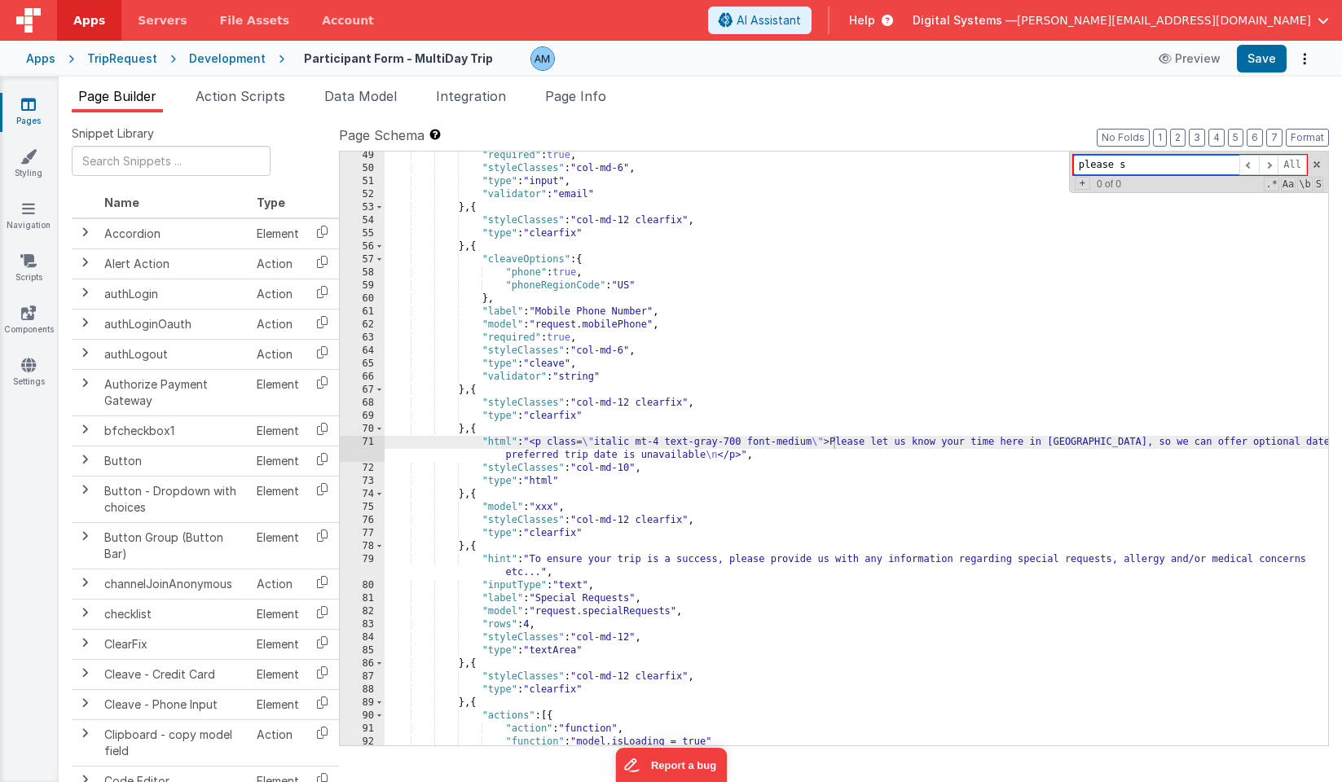
type input "please s"
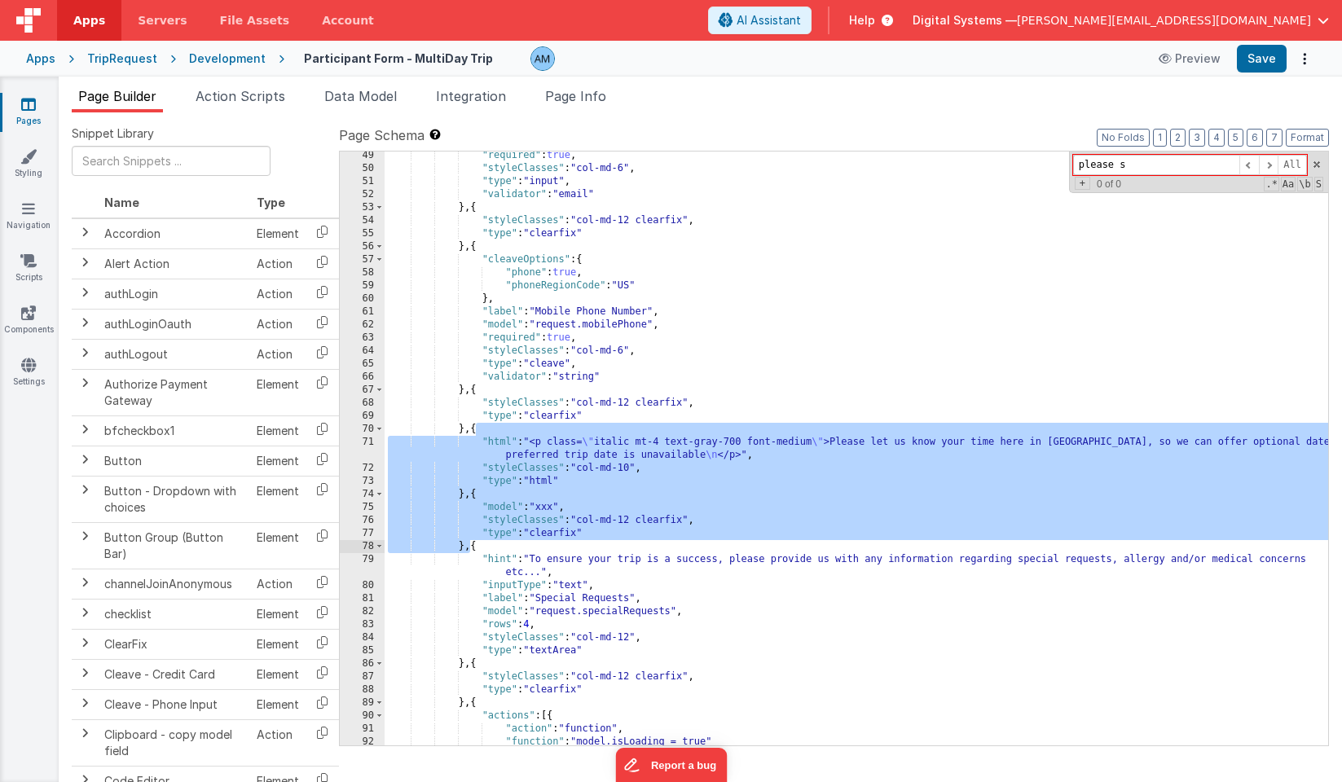
drag, startPoint x: 475, startPoint y: 428, endPoint x: 468, endPoint y: 544, distance: 115.9
click at [468, 544] on div ""required" : true , "styleClasses" : "col-md-6" , "type" : "input" , "validator…" at bounding box center [857, 459] width 944 height 620
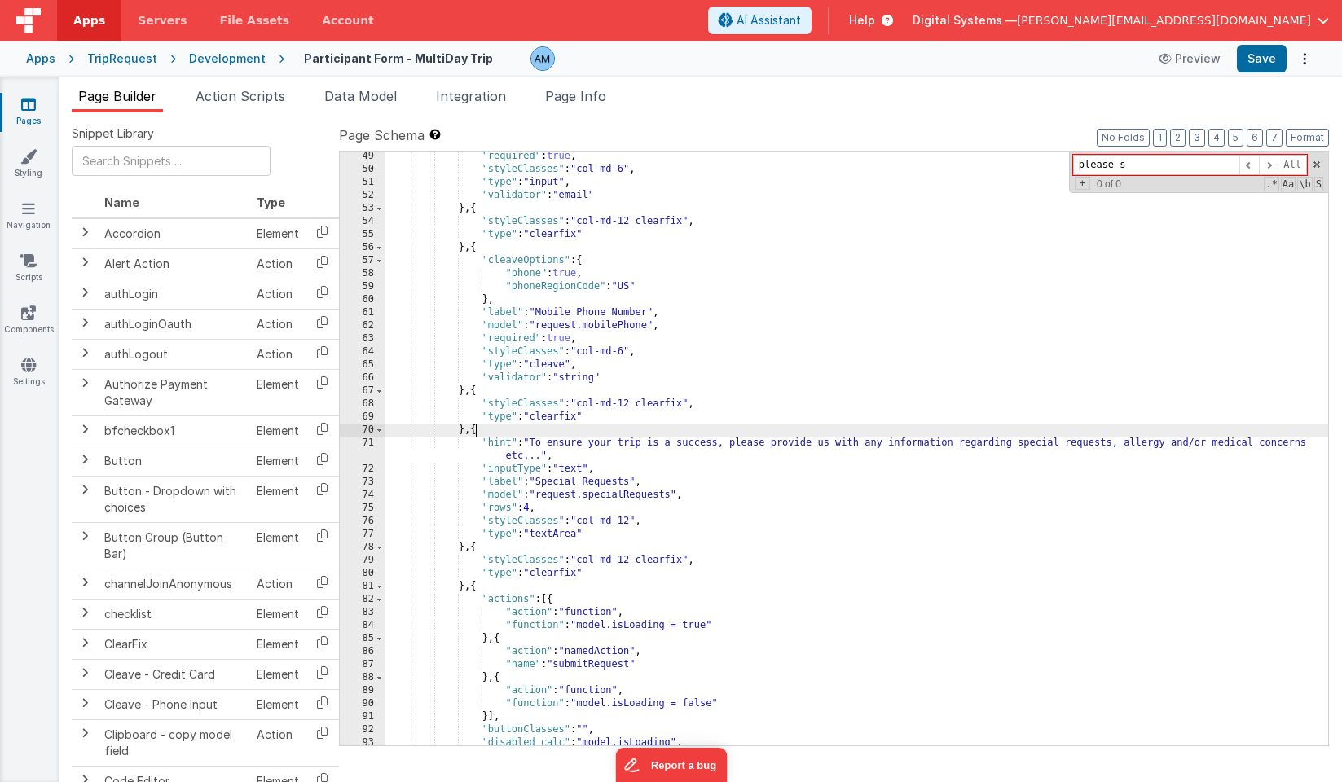
scroll to position [0, 0]
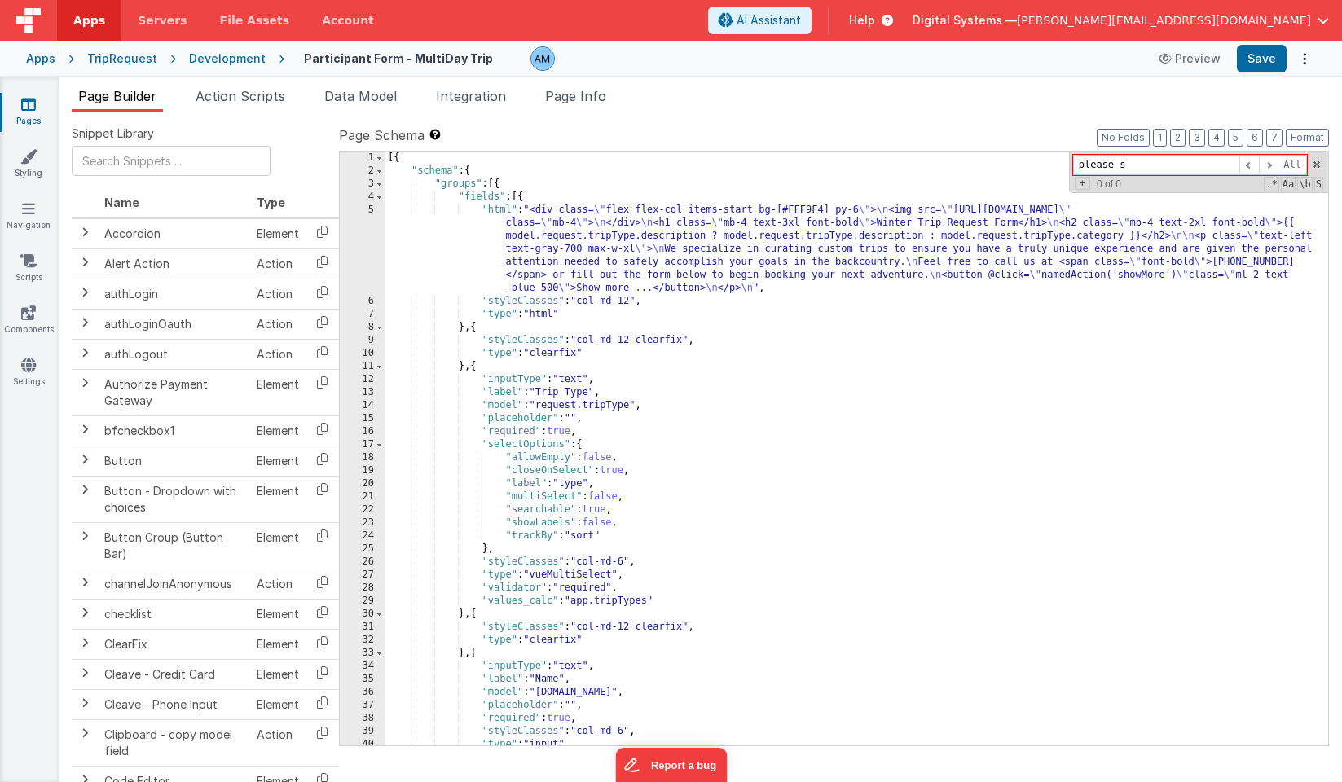
click at [652, 258] on div "[{ "schema" : { "groups" : [{ "fields" : [{ "html" : "<div class= \" flex flex-…" at bounding box center [857, 462] width 944 height 620
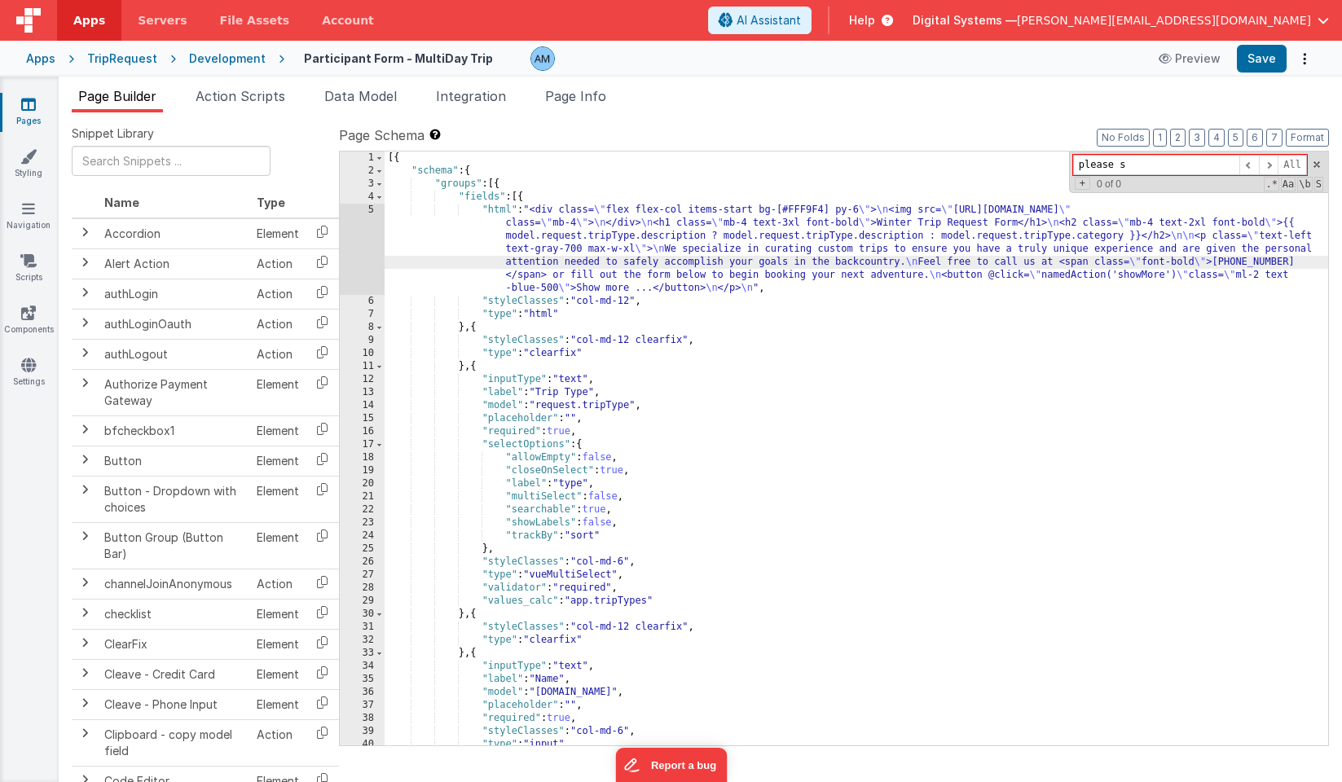
click at [493, 236] on div "[{ "schema" : { "groups" : [{ "fields" : [{ "html" : "<div class= \" flex flex-…" at bounding box center [857, 462] width 944 height 620
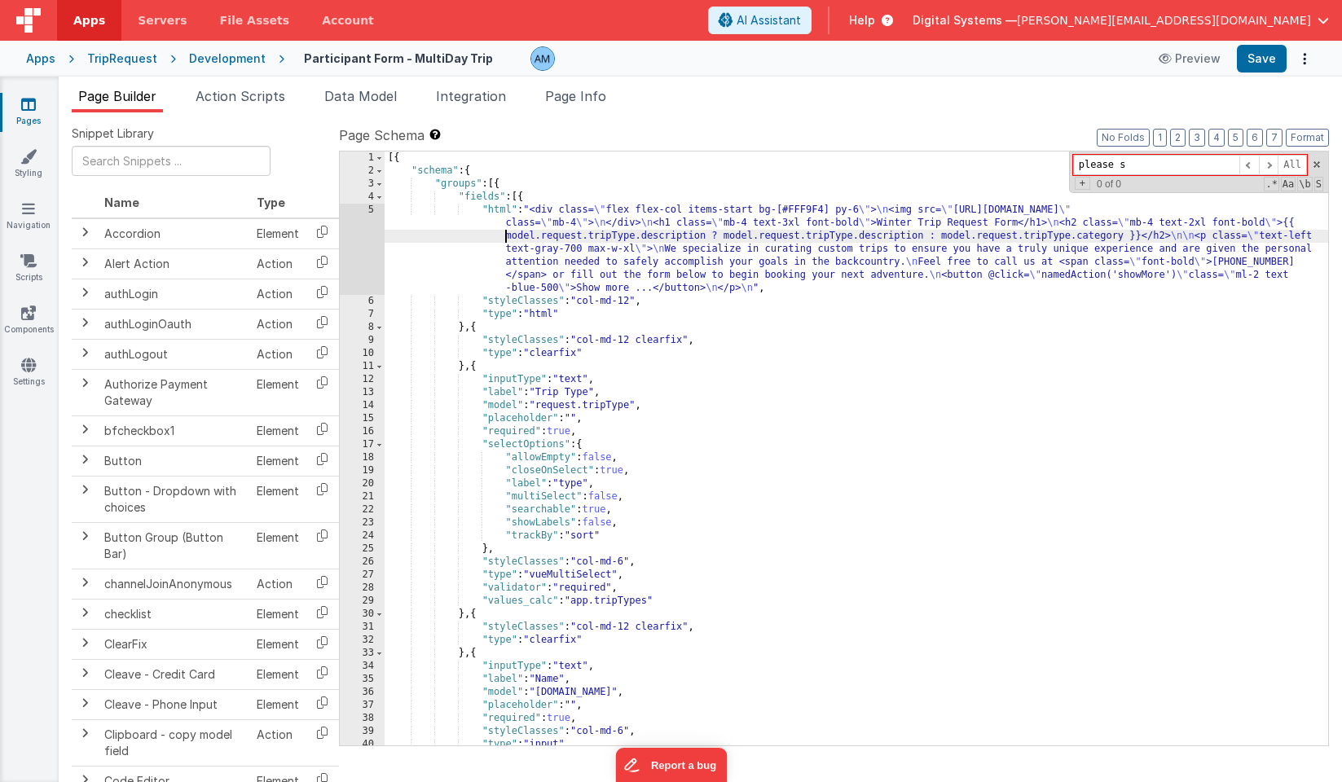
click at [364, 221] on div "5" at bounding box center [362, 249] width 45 height 91
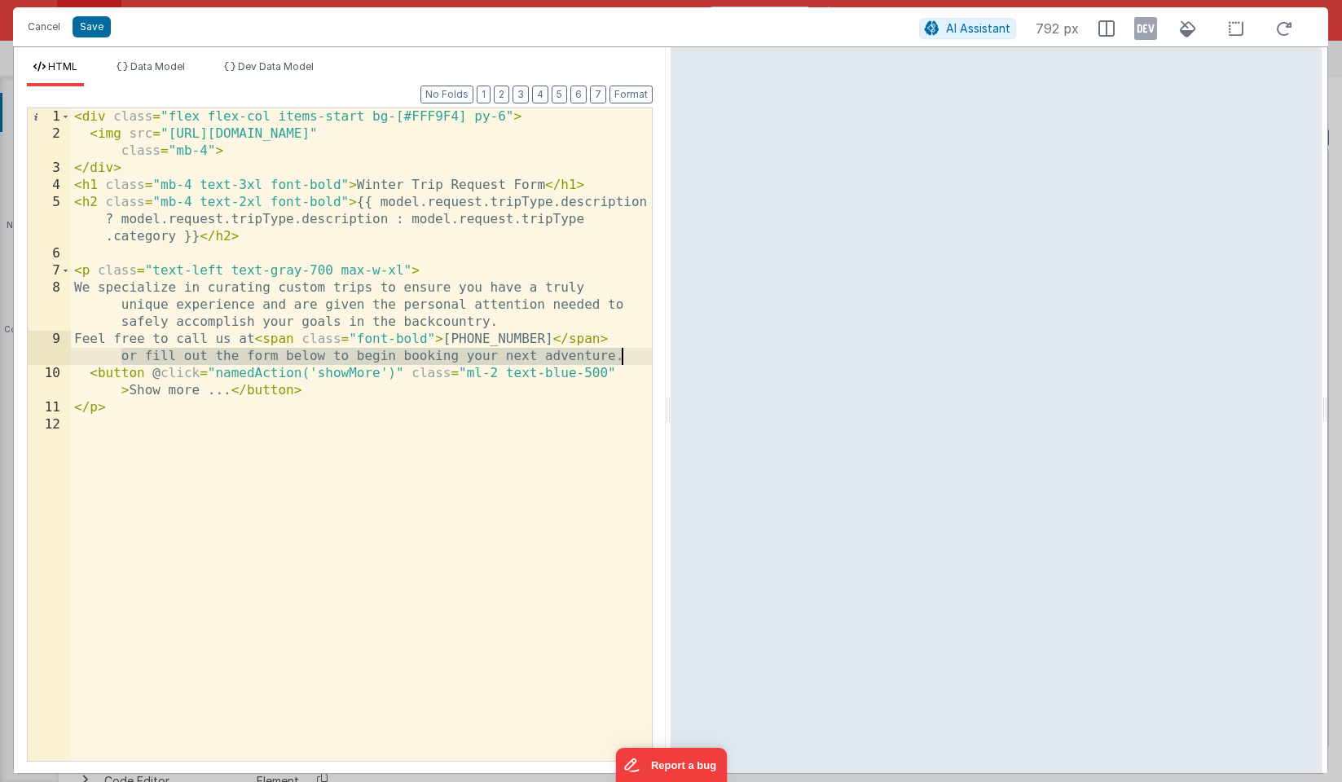
drag, startPoint x: 116, startPoint y: 360, endPoint x: 648, endPoint y: 359, distance: 532.1
click at [648, 359] on div "< div class = "flex flex-col items-start bg-[#FFF9F4] py-6" > < img src = "[URL…" at bounding box center [361, 451] width 581 height 687
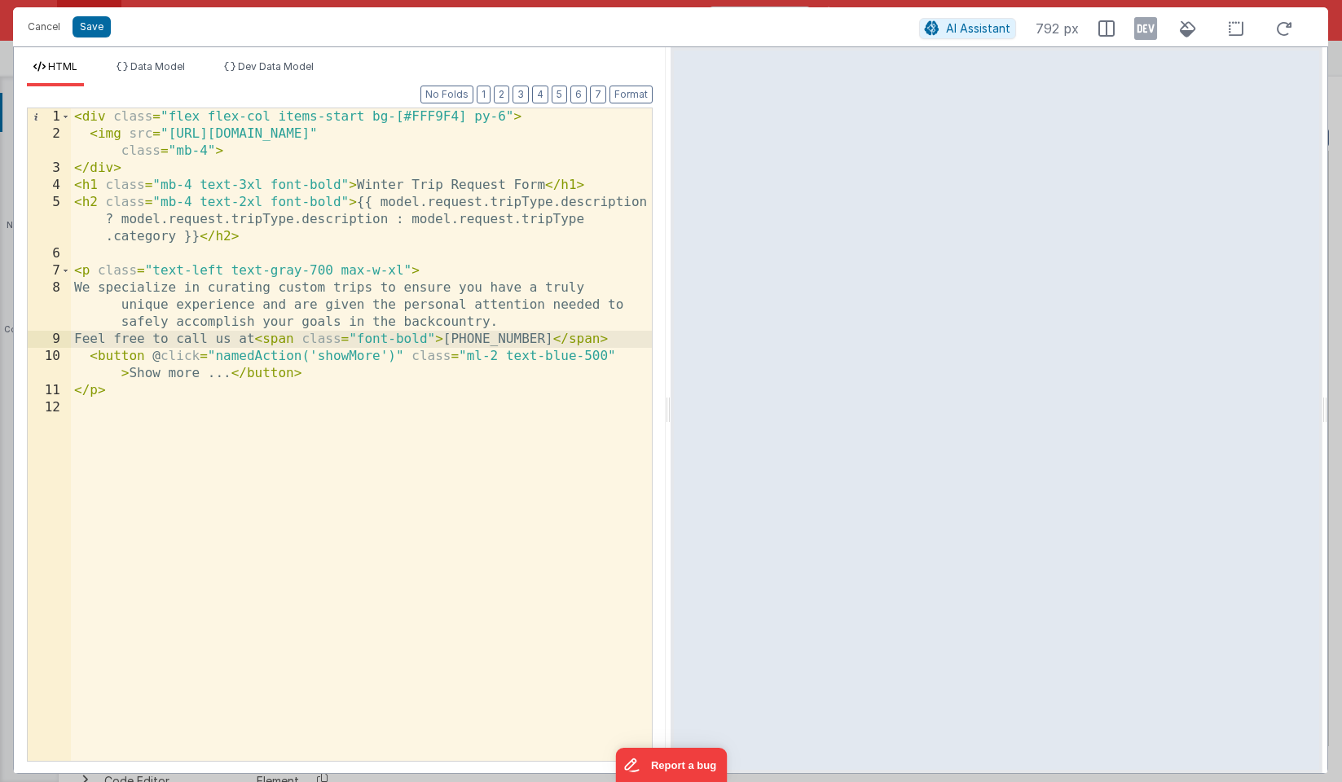
click at [508, 324] on div "< div class = "flex flex-col items-start bg-[#FFF9F4] py-6" > < img src = "[URL…" at bounding box center [361, 451] width 581 height 687
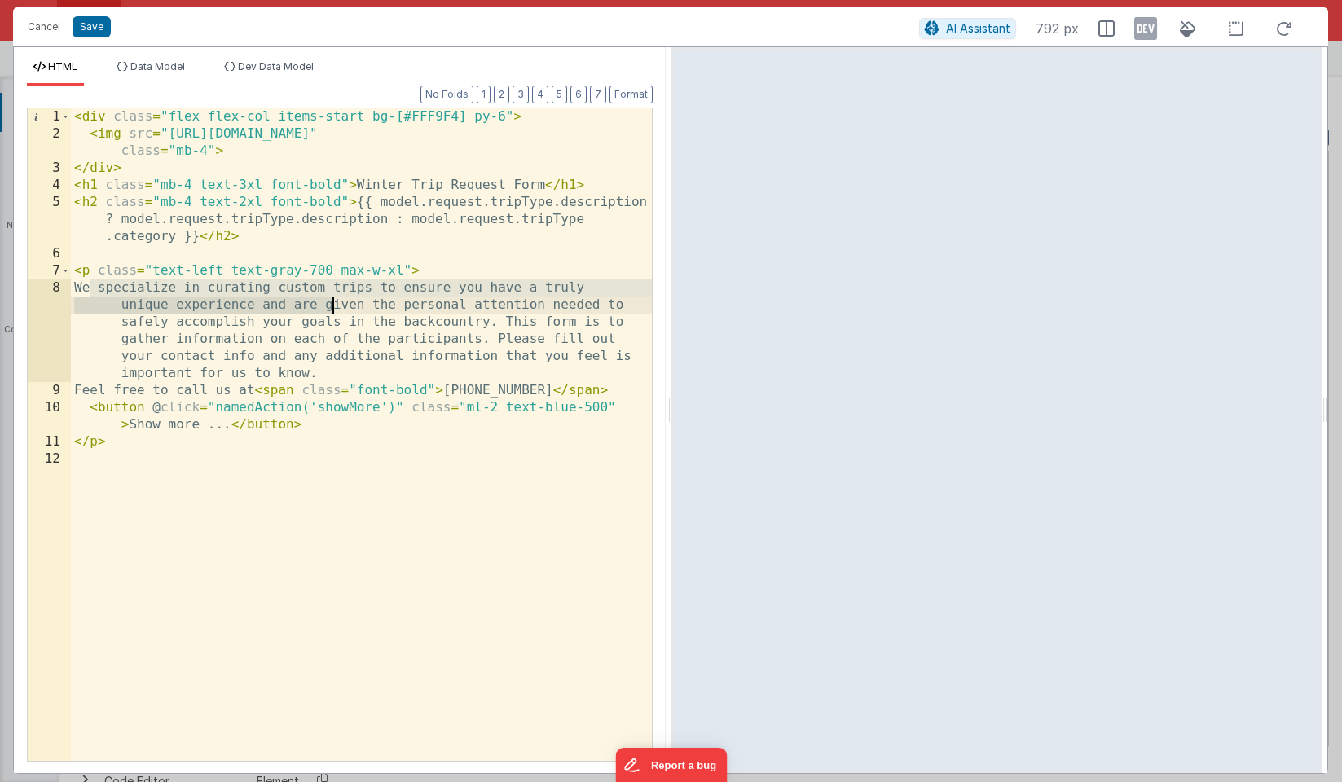
drag, startPoint x: 90, startPoint y: 284, endPoint x: 334, endPoint y: 302, distance: 245.1
click at [334, 302] on div "< div class = "flex flex-col items-start bg-[#FFF9F4] py-6" > < img src = "[URL…" at bounding box center [361, 451] width 581 height 687
click at [125, 312] on div "< div class = "flex flex-col items-start bg-[#FFF9F4] py-6" > < img src = "[URL…" at bounding box center [361, 451] width 581 height 687
click at [90, 286] on div "< div class = "flex flex-col items-start bg-[#FFF9F4] py-6" > < img src = "[URL…" at bounding box center [361, 451] width 581 height 687
click at [92, 389] on div "< div class = "flex flex-col items-start bg-[#FFF9F4] py-6" > < img src = "[URL…" at bounding box center [361, 451] width 581 height 687
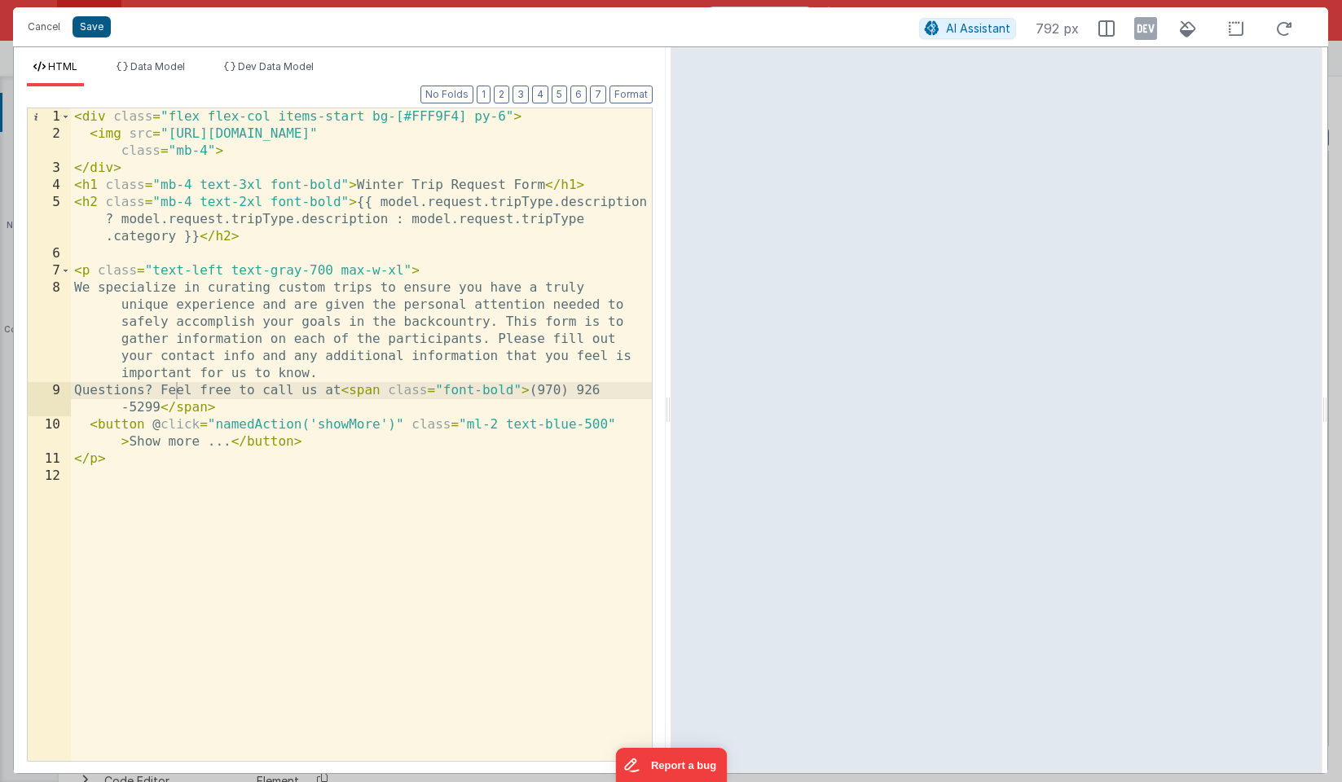
click at [92, 24] on button "Save" at bounding box center [92, 26] width 38 height 21
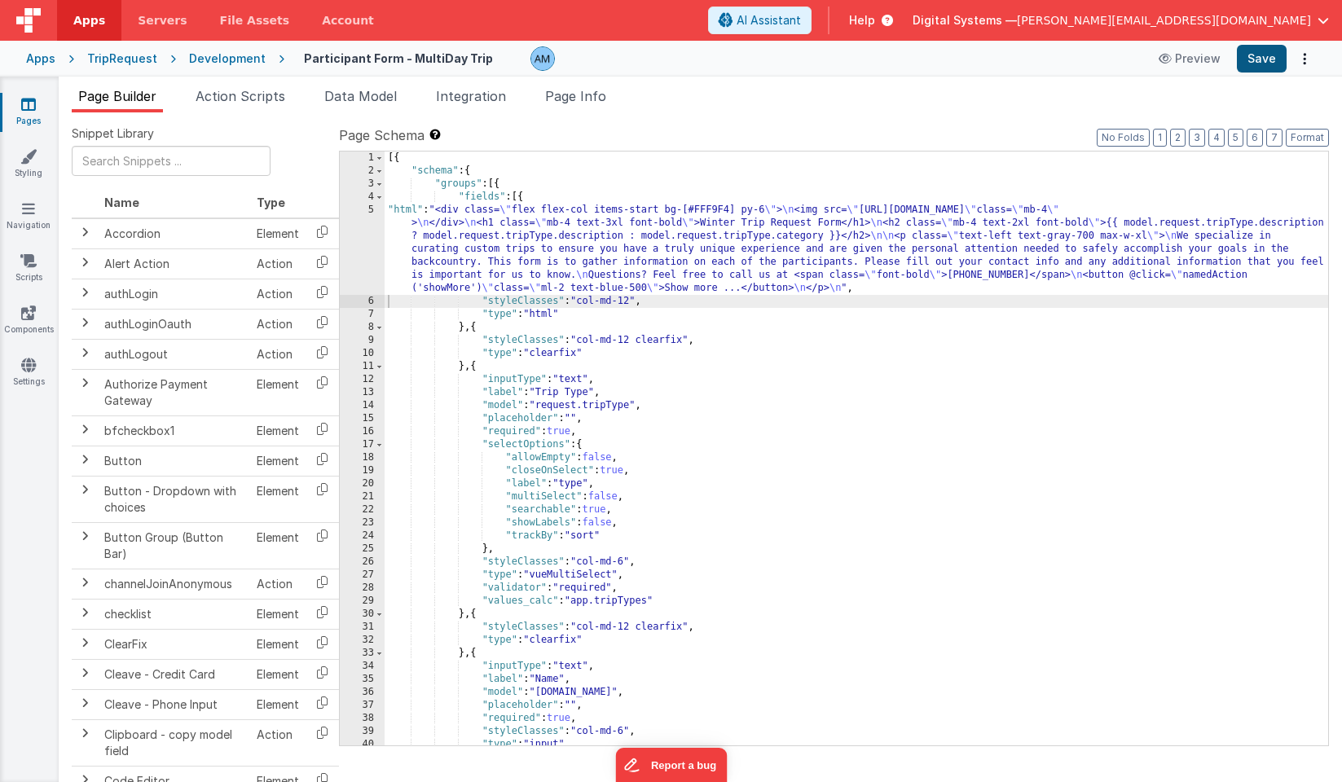
click at [1274, 56] on button "Save" at bounding box center [1262, 59] width 50 height 28
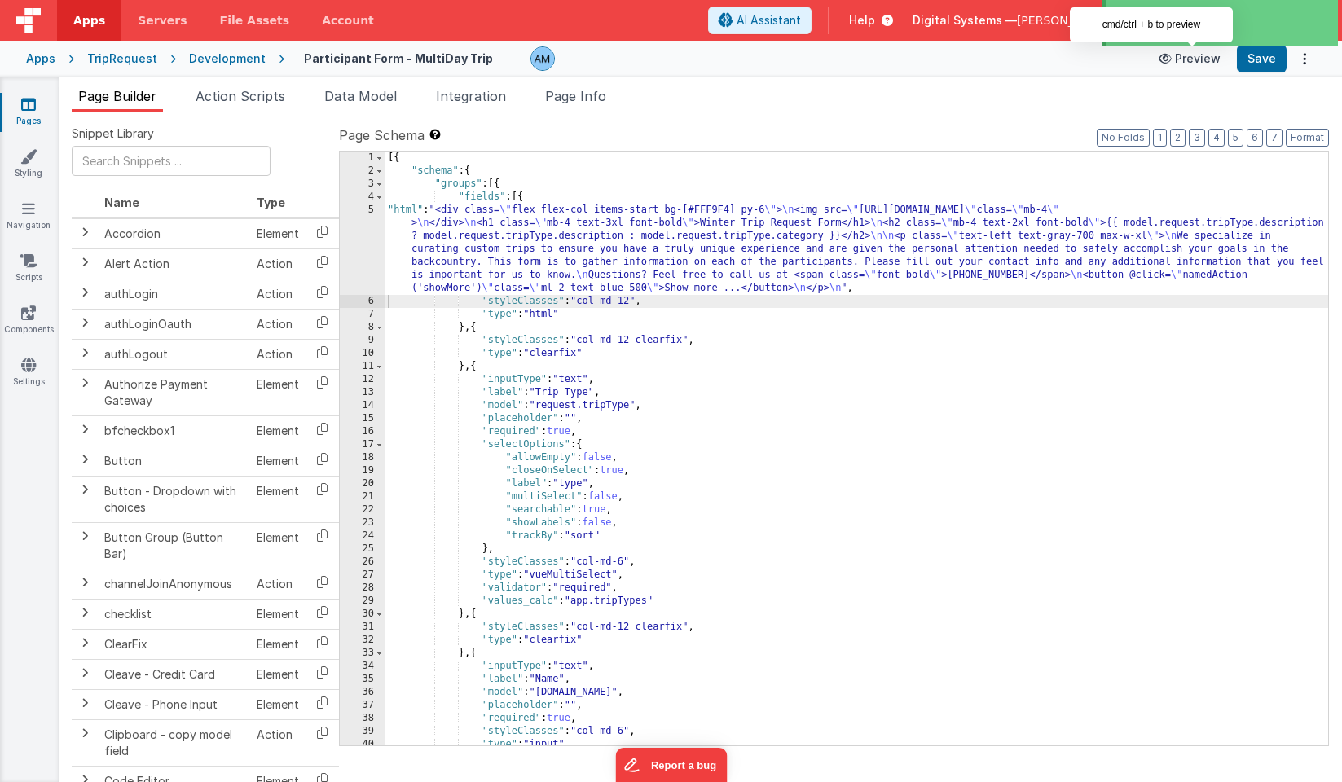
click at [1191, 58] on button "Preview" at bounding box center [1189, 59] width 81 height 26
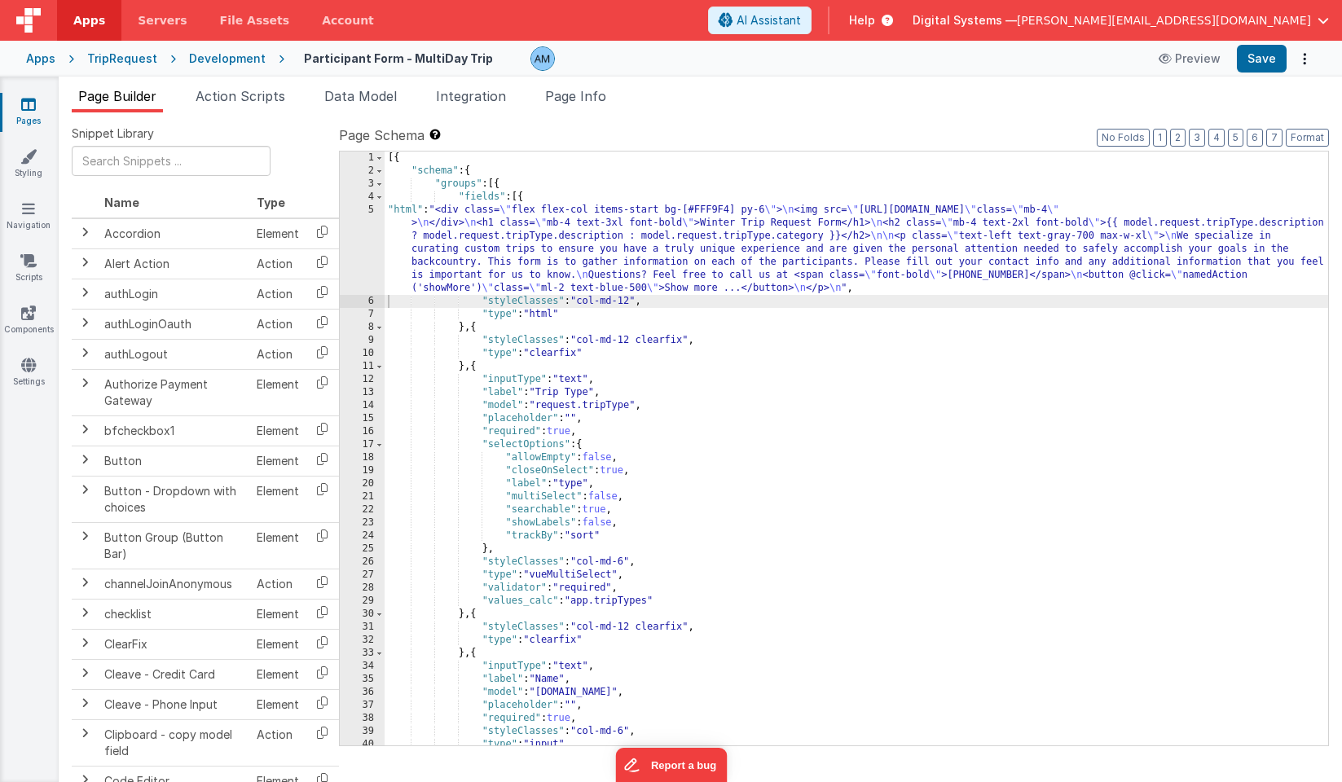
click at [218, 58] on div "Development" at bounding box center [227, 59] width 77 height 16
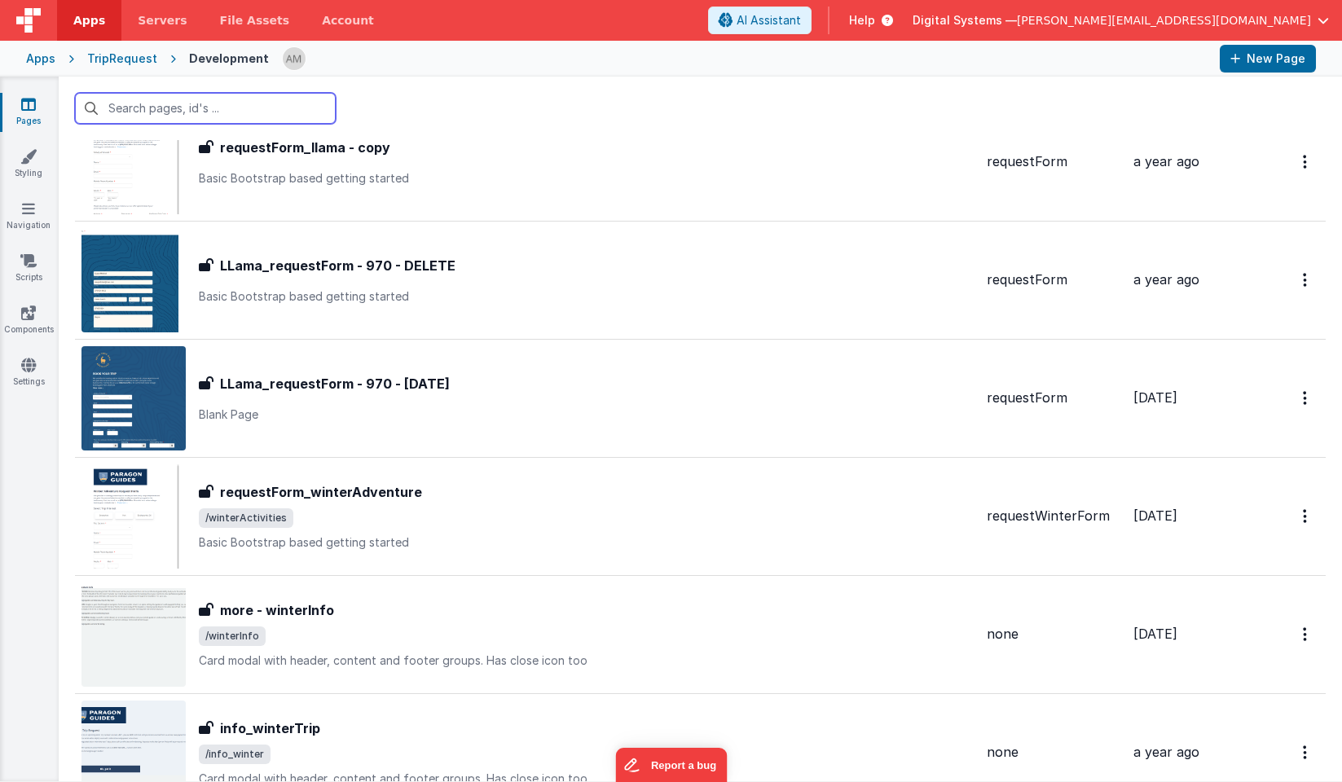
scroll to position [1728, 0]
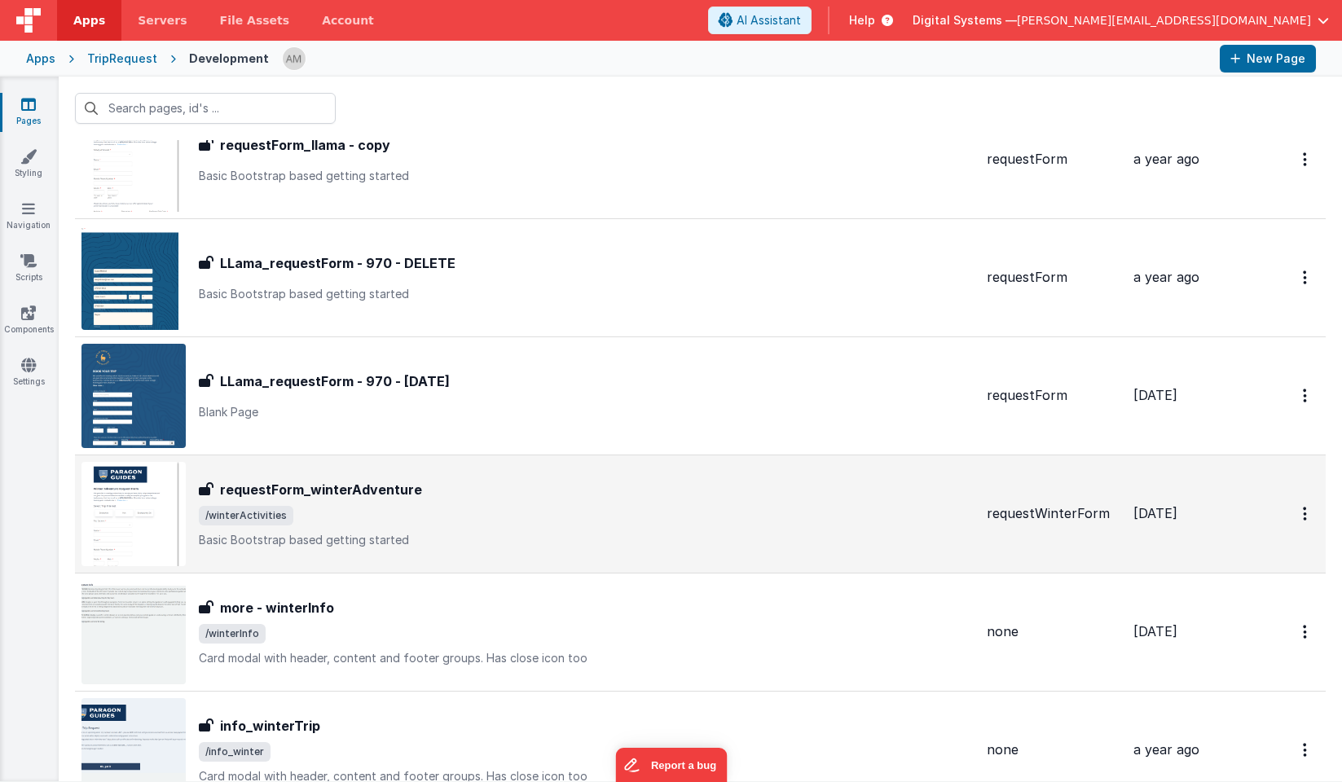
click at [290, 480] on h3 "requestForm_winterAdventure" at bounding box center [321, 490] width 202 height 20
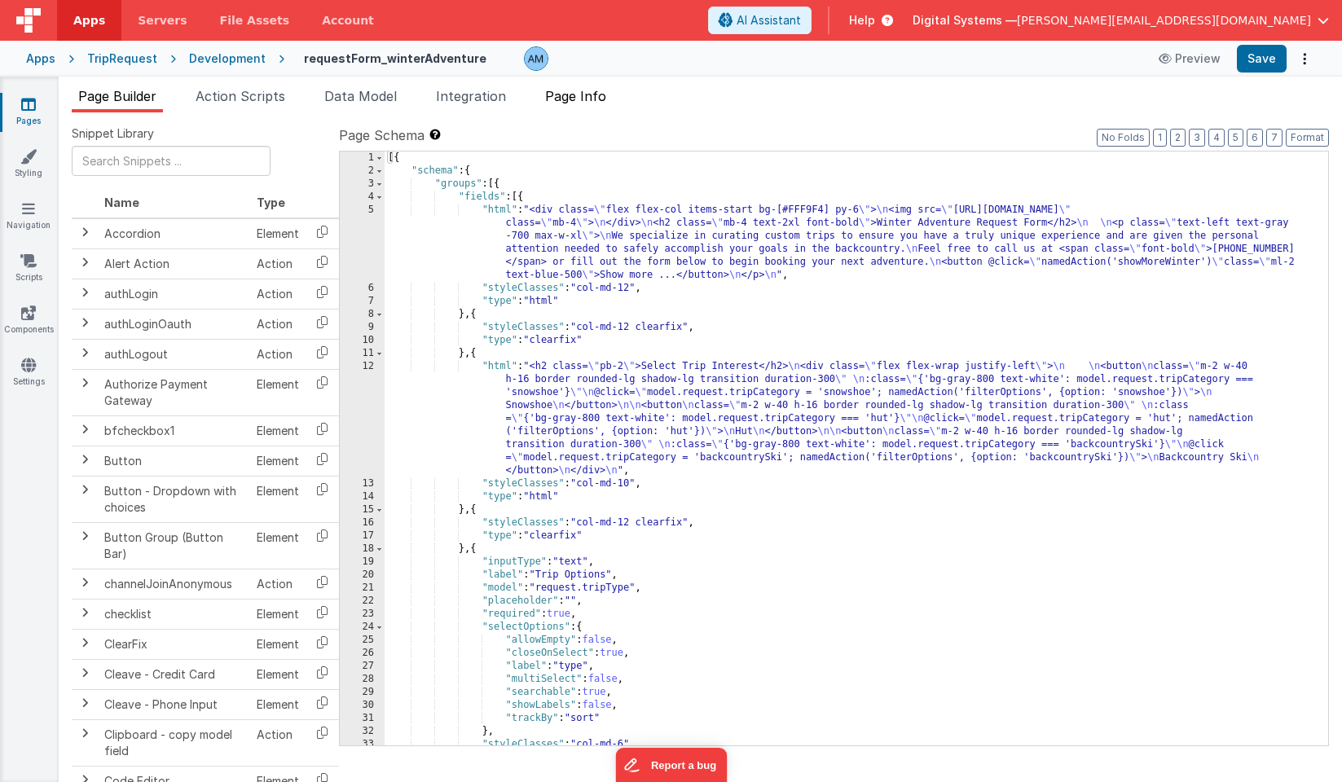
click at [578, 99] on span "Page Info" at bounding box center [575, 96] width 61 height 16
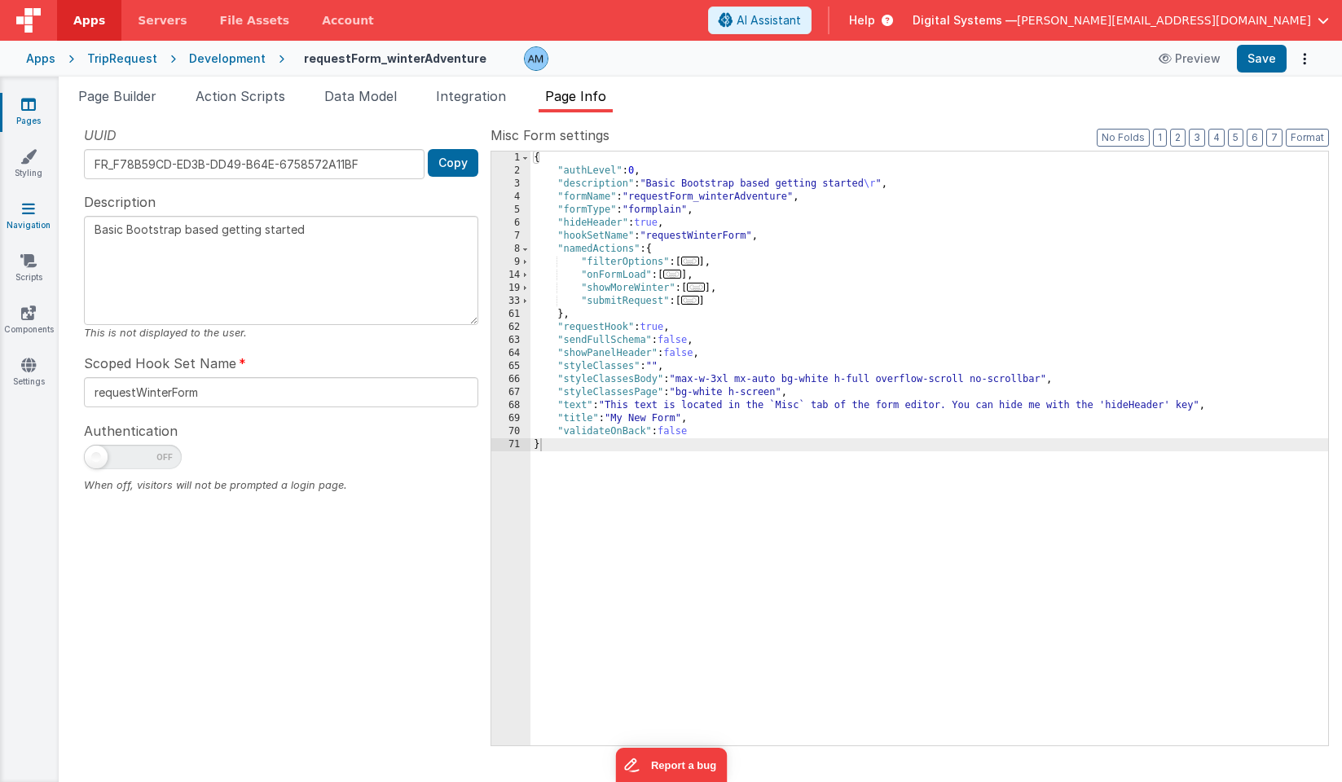
click at [29, 218] on link "Navigation" at bounding box center [28, 216] width 59 height 33
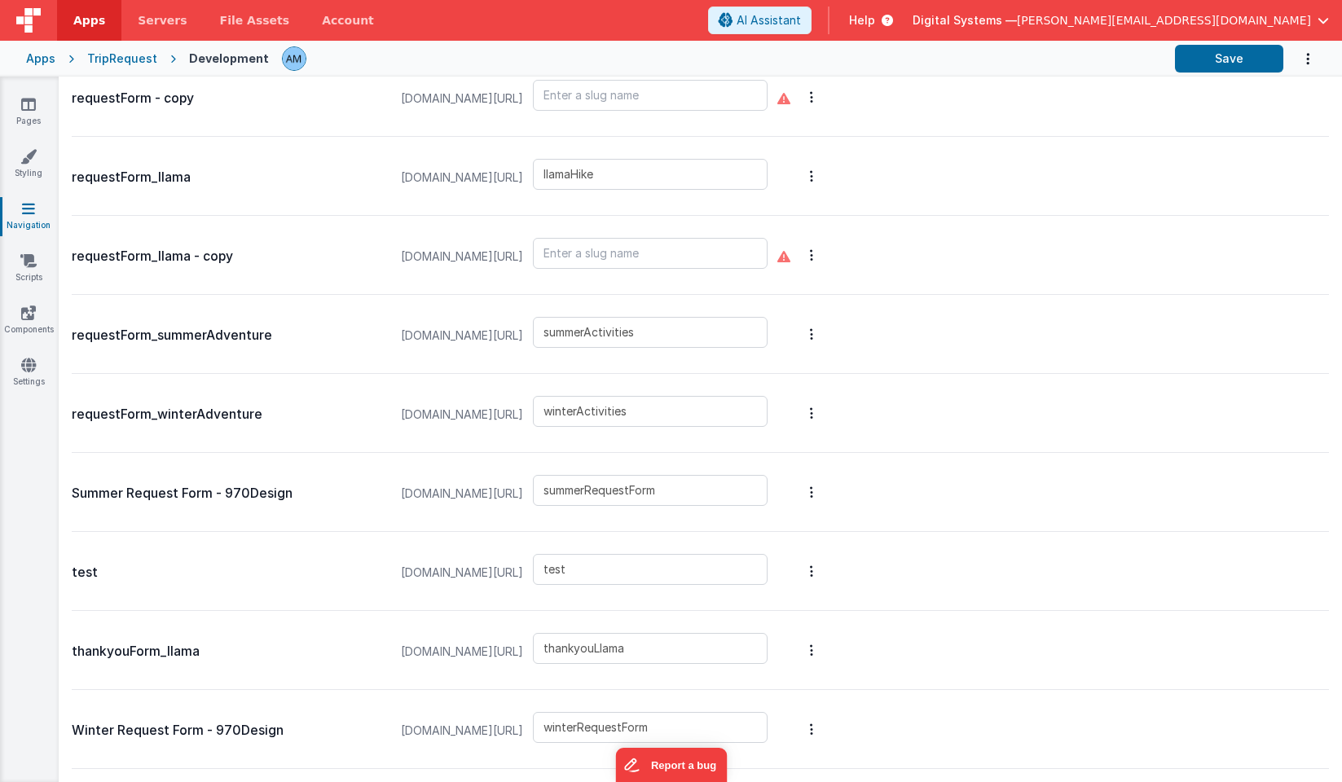
scroll to position [1423, 0]
drag, startPoint x: 723, startPoint y: 725, endPoint x: 601, endPoint y: 730, distance: 122.3
click at [601, 730] on input "winterRequestForm" at bounding box center [650, 727] width 235 height 31
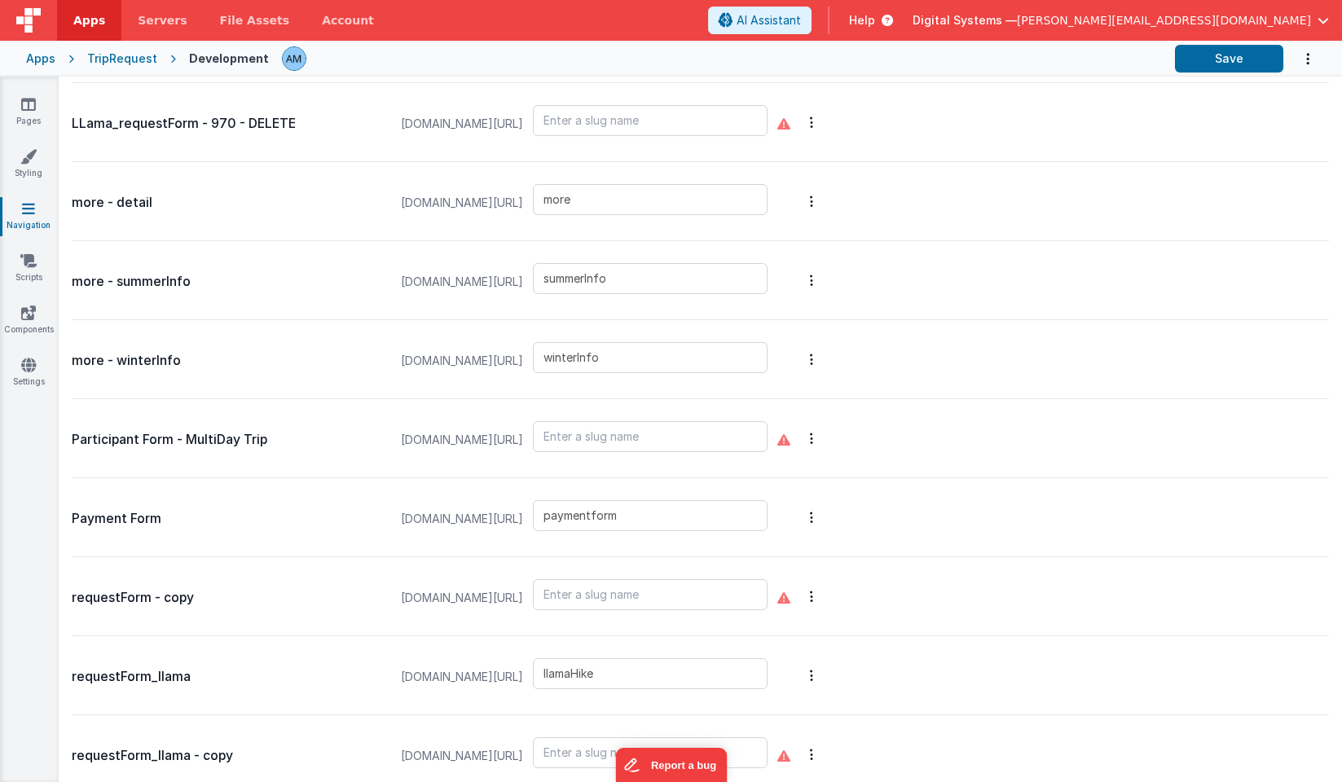
scroll to position [929, 0]
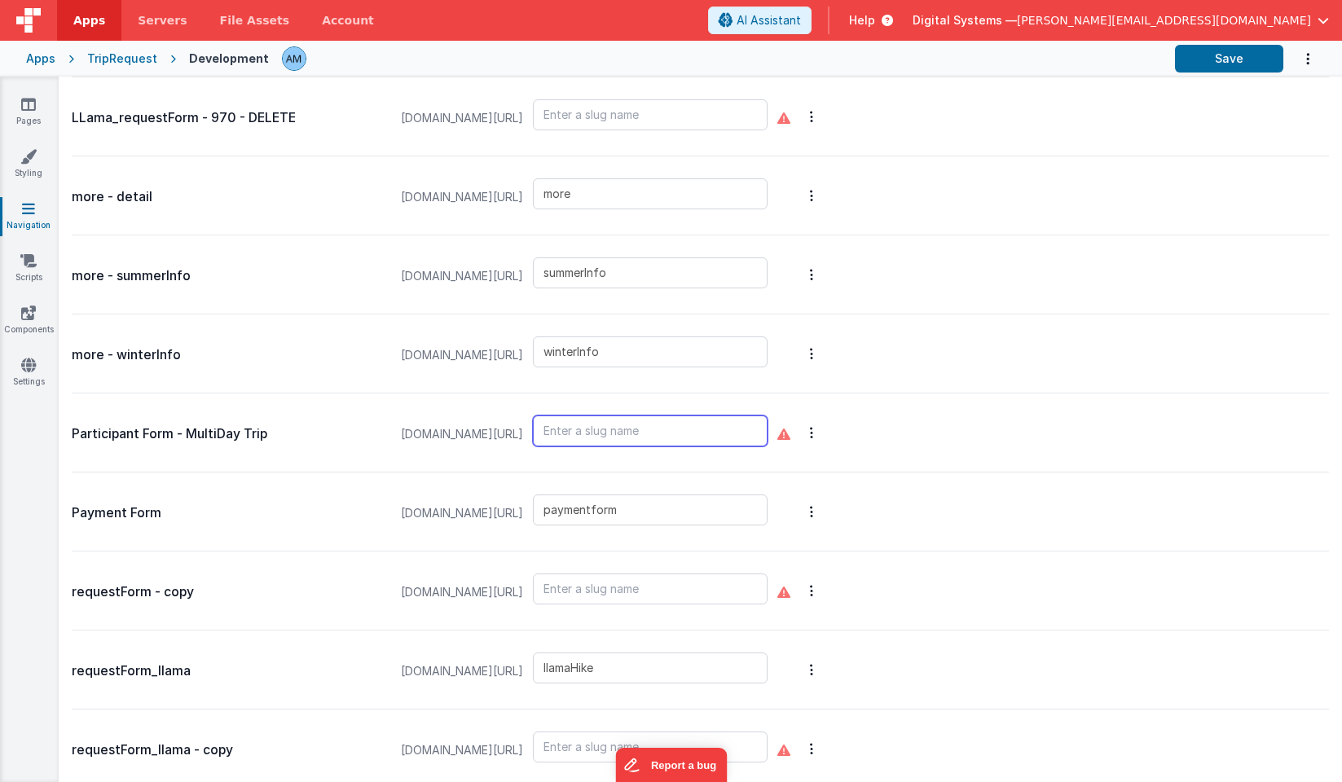
click at [694, 442] on input "text" at bounding box center [650, 431] width 235 height 31
type input "P"
drag, startPoint x: 733, startPoint y: 425, endPoint x: 594, endPoint y: 408, distance: 139.6
click at [594, 408] on div "participantFormWinter" at bounding box center [655, 434] width 244 height 62
click at [663, 434] on input "participantFormWinter" at bounding box center [650, 431] width 235 height 31
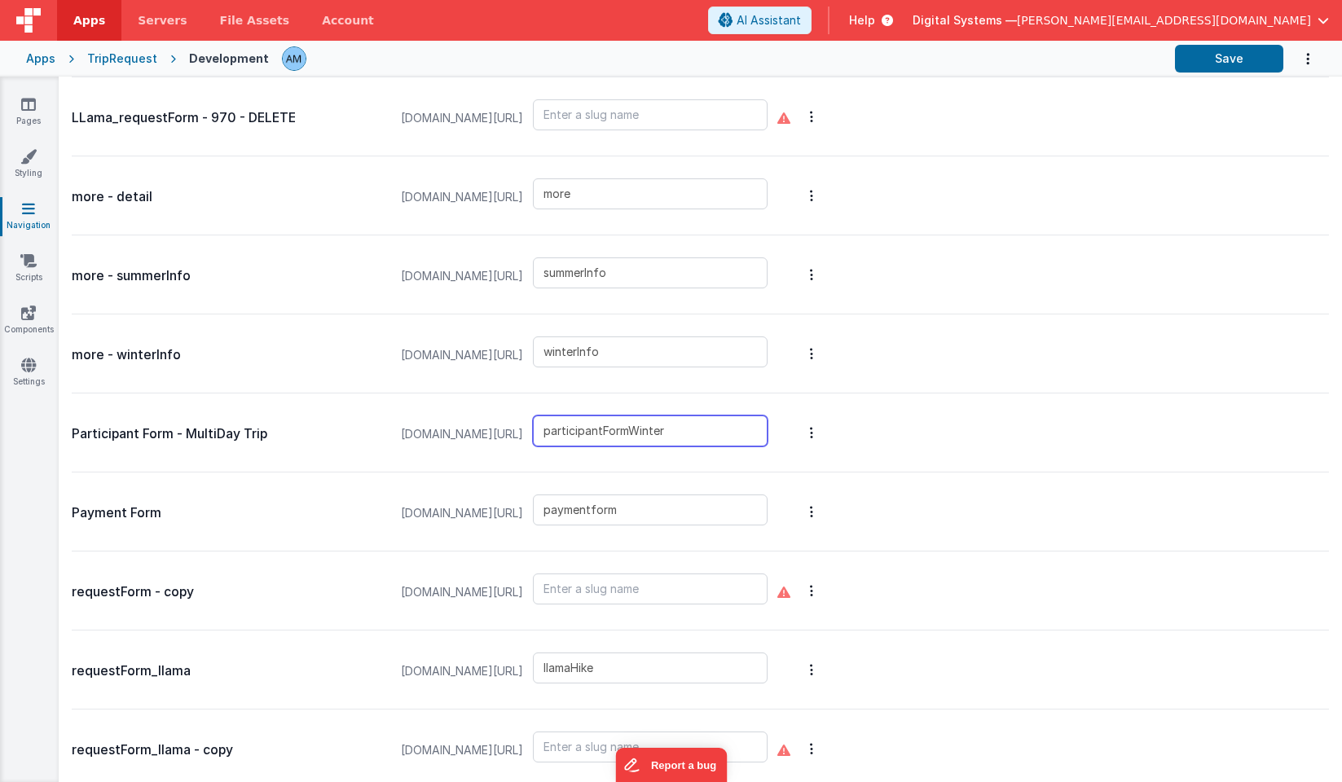
click at [663, 434] on input "participantFormWinter" at bounding box center [650, 431] width 235 height 31
type input "participantFormWinter"
click at [27, 103] on icon at bounding box center [28, 104] width 15 height 16
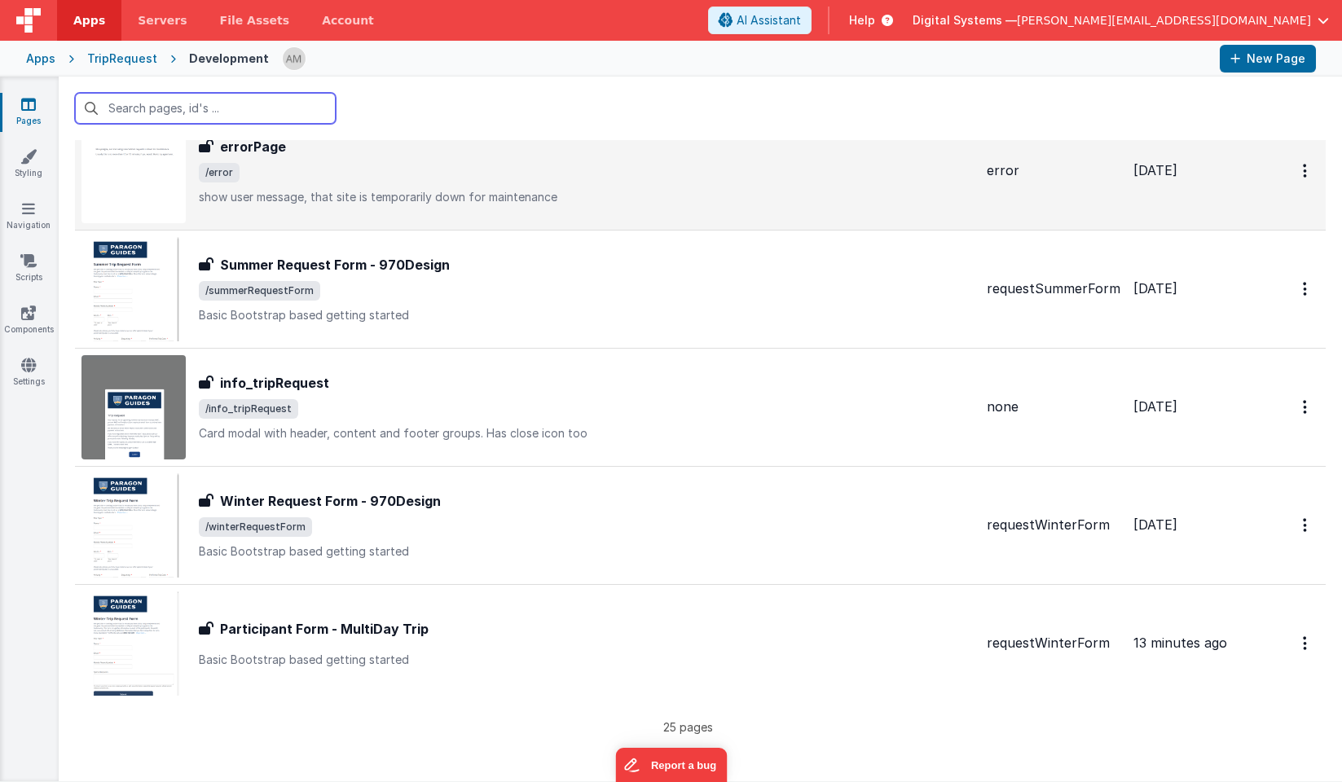
scroll to position [2424, 0]
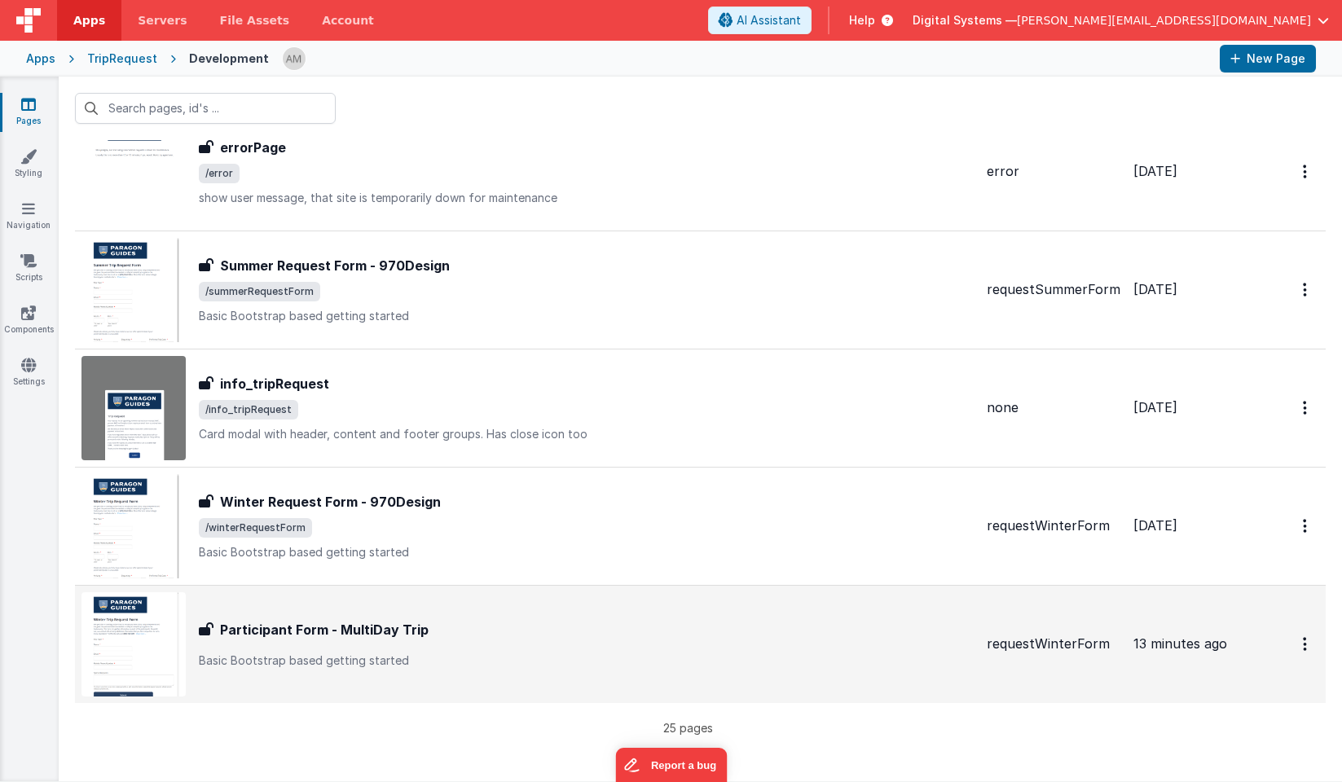
click at [420, 629] on h3 "Participant Form - MultiDay Trip" at bounding box center [324, 630] width 209 height 20
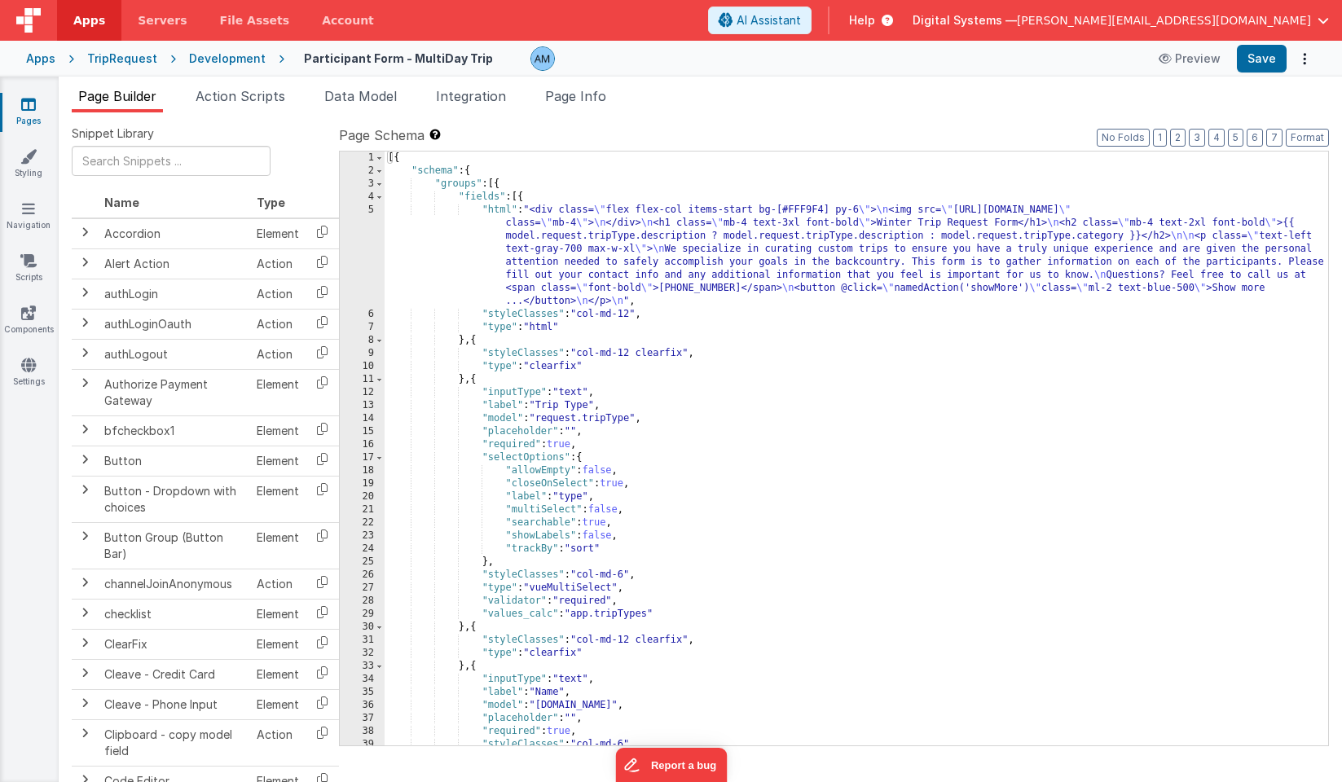
click at [896, 425] on div "[{ "schema" : { "groups" : [{ "fields" : [{ "html" : "<div class= \" flex flex-…" at bounding box center [857, 462] width 944 height 620
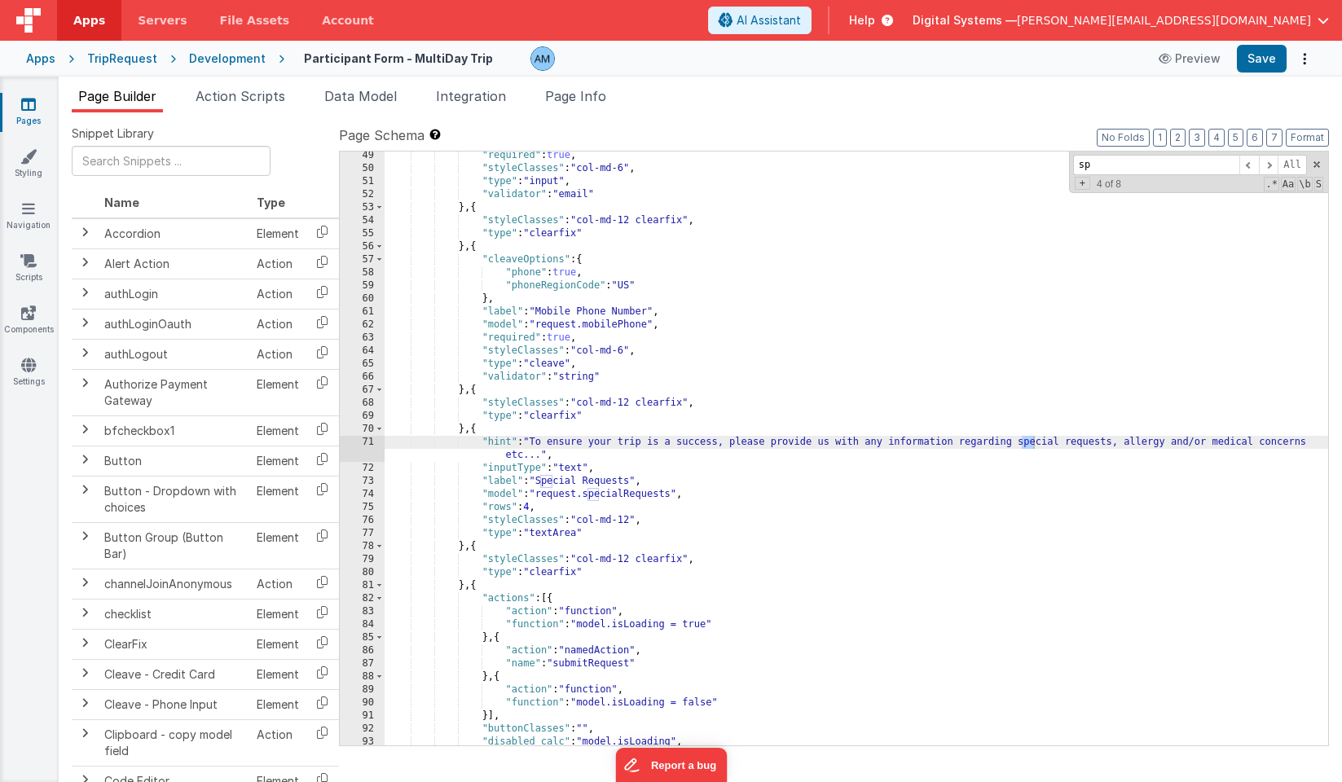
scroll to position [720, 0]
type input "special"
click at [1252, 165] on span at bounding box center [1249, 165] width 20 height 20
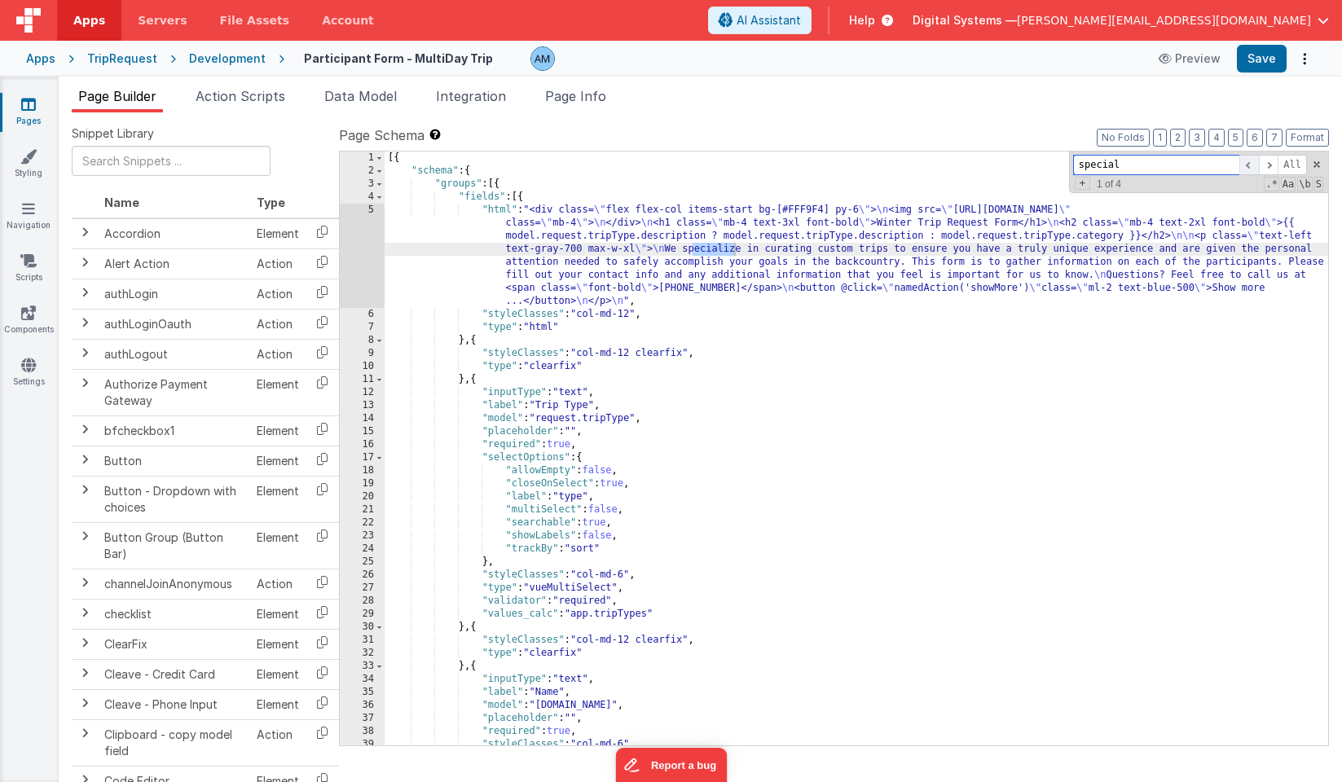
scroll to position [0, 0]
click at [1266, 165] on span at bounding box center [1269, 165] width 20 height 20
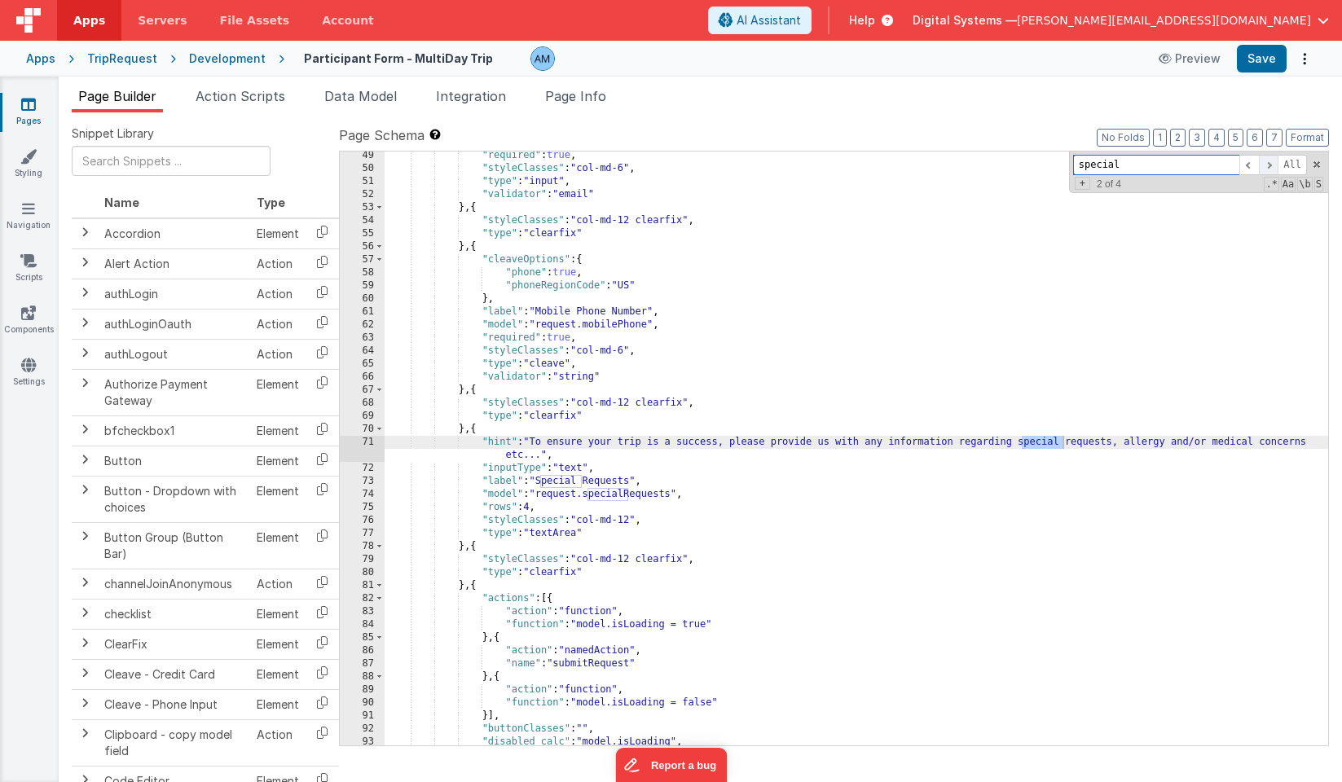
scroll to position [720, 0]
click at [1266, 165] on span at bounding box center [1269, 165] width 20 height 20
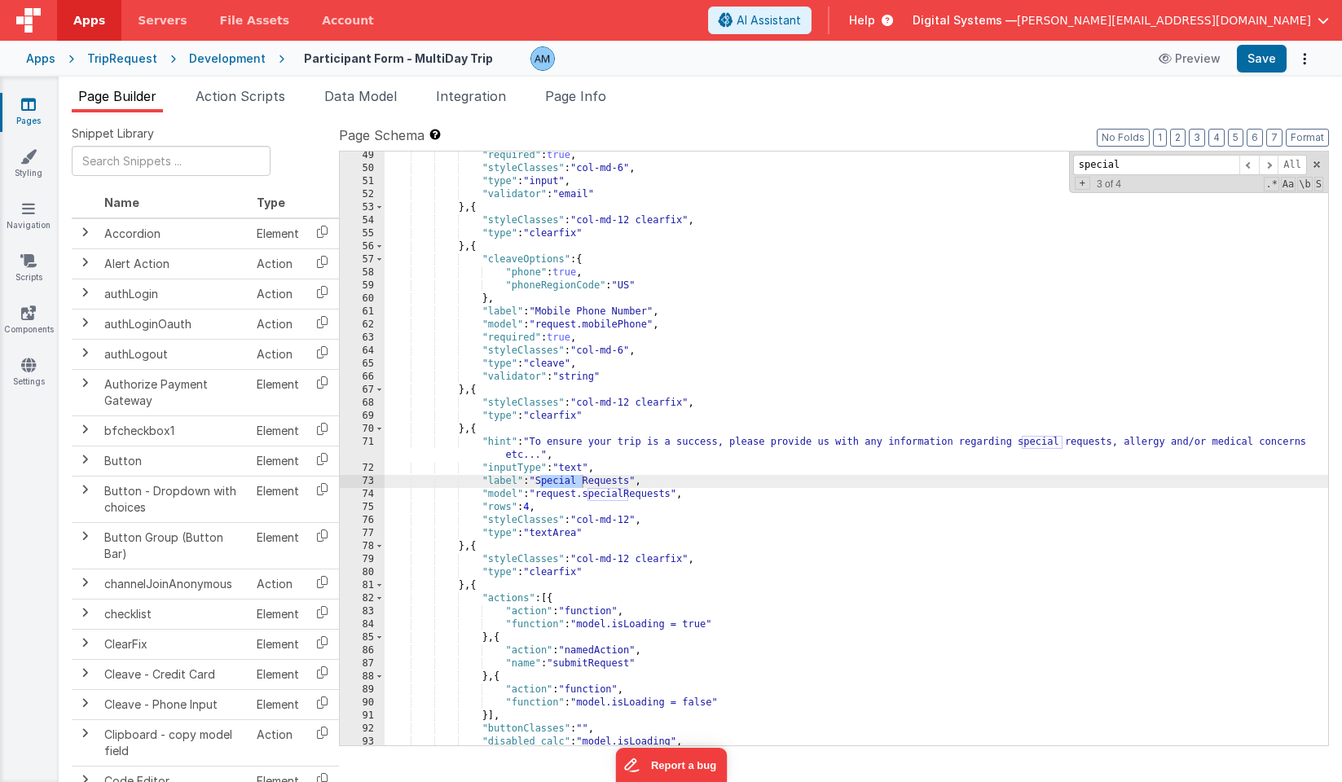
click at [543, 478] on div ""required" : true , "styleClasses" : "col-md-6" , "type" : "input" , "validator…" at bounding box center [857, 459] width 944 height 620
click at [1257, 54] on button "Save" at bounding box center [1262, 59] width 50 height 28
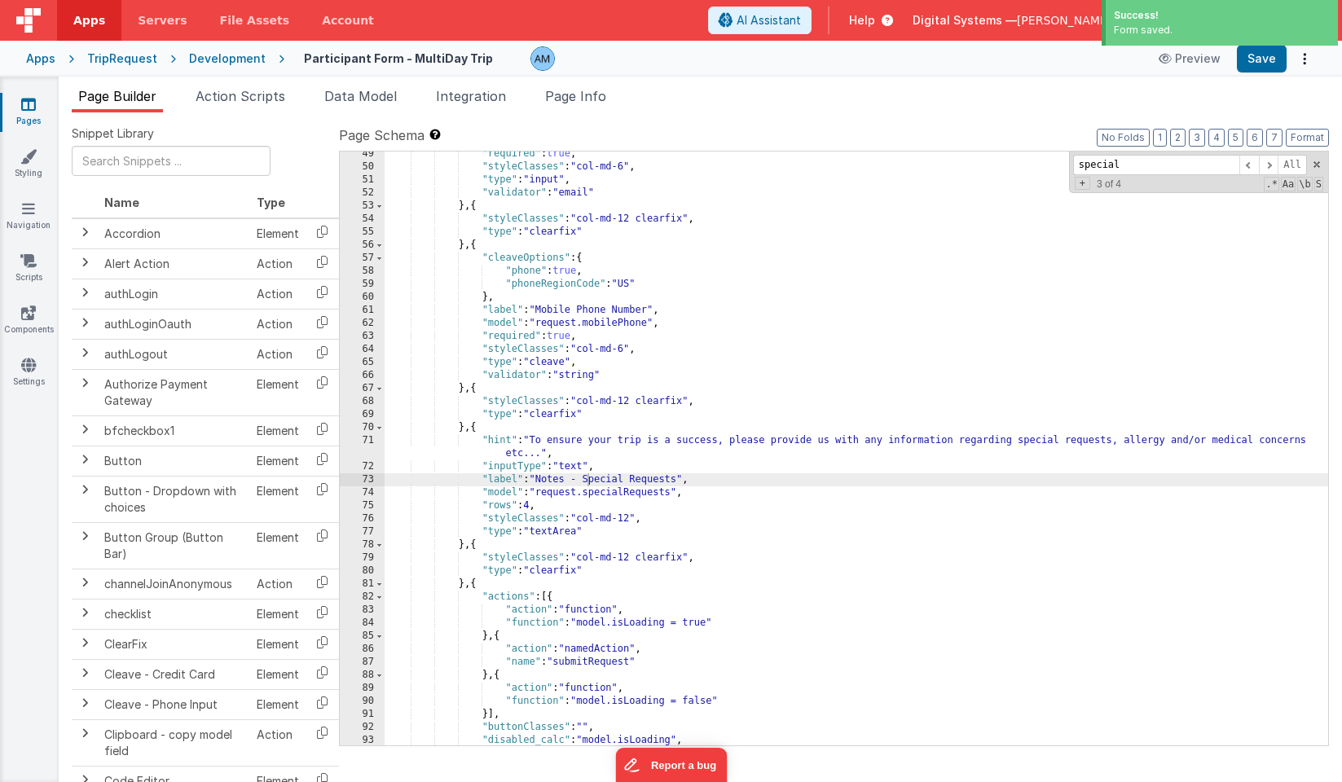
scroll to position [760, 0]
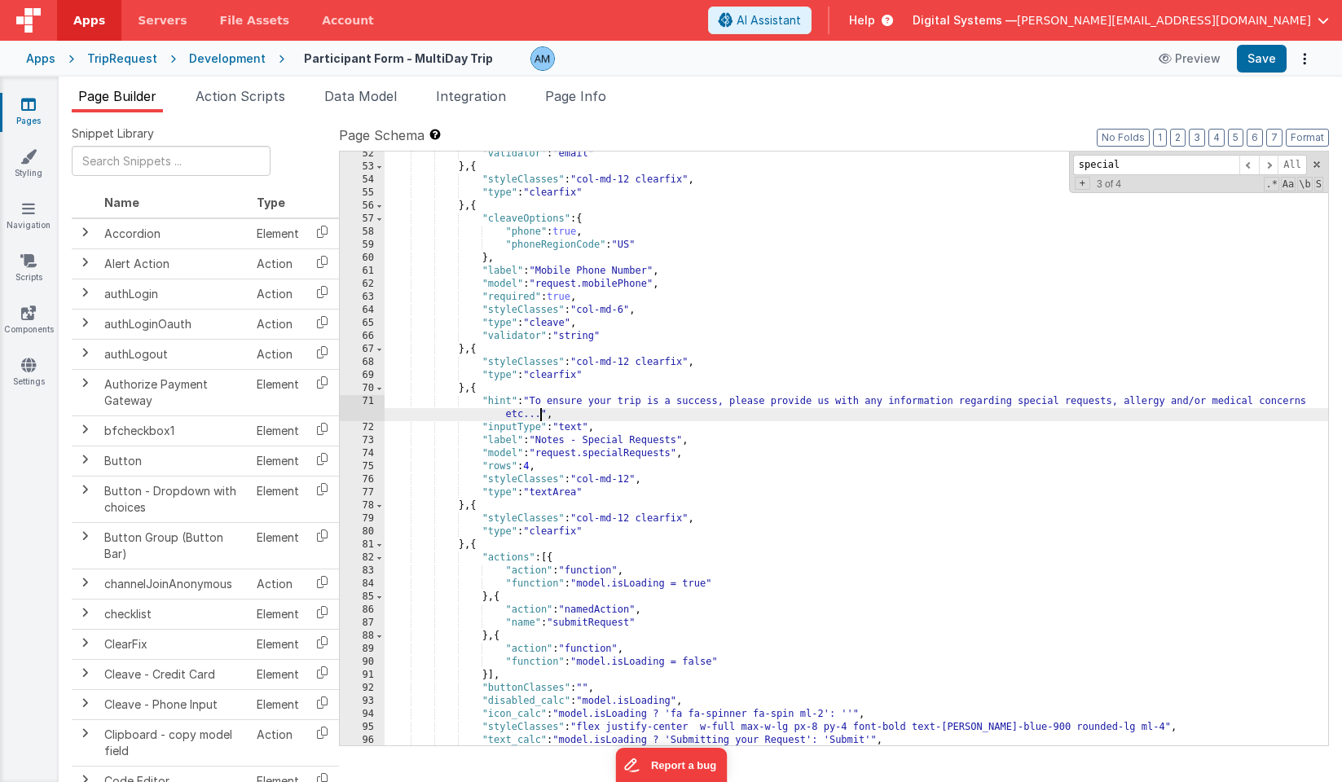
click at [539, 416] on div ""validator" : "email" } , { "styleClasses" : "col-md-12 clearfix" , "type" : "c…" at bounding box center [857, 457] width 944 height 620
click at [1269, 59] on button "Save" at bounding box center [1262, 59] width 50 height 28
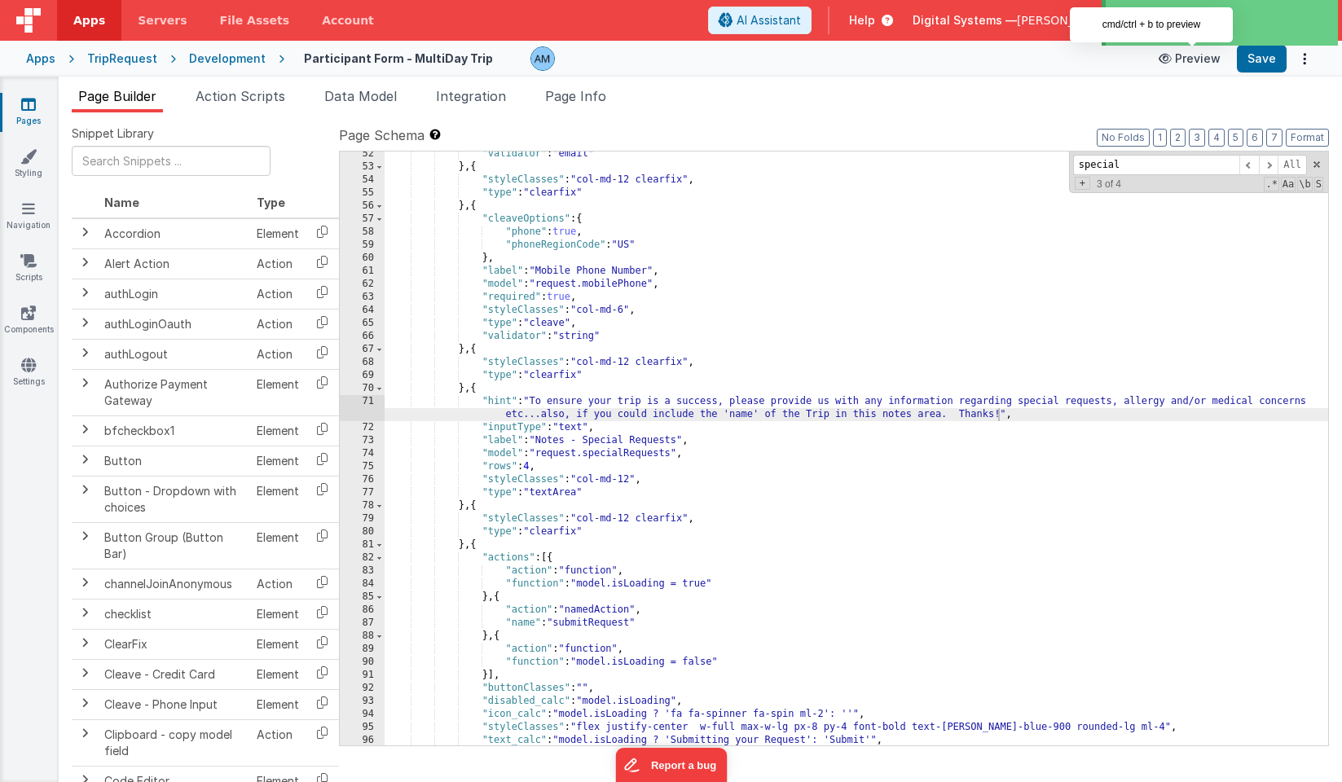
click at [1194, 56] on button "Preview" at bounding box center [1189, 59] width 81 height 26
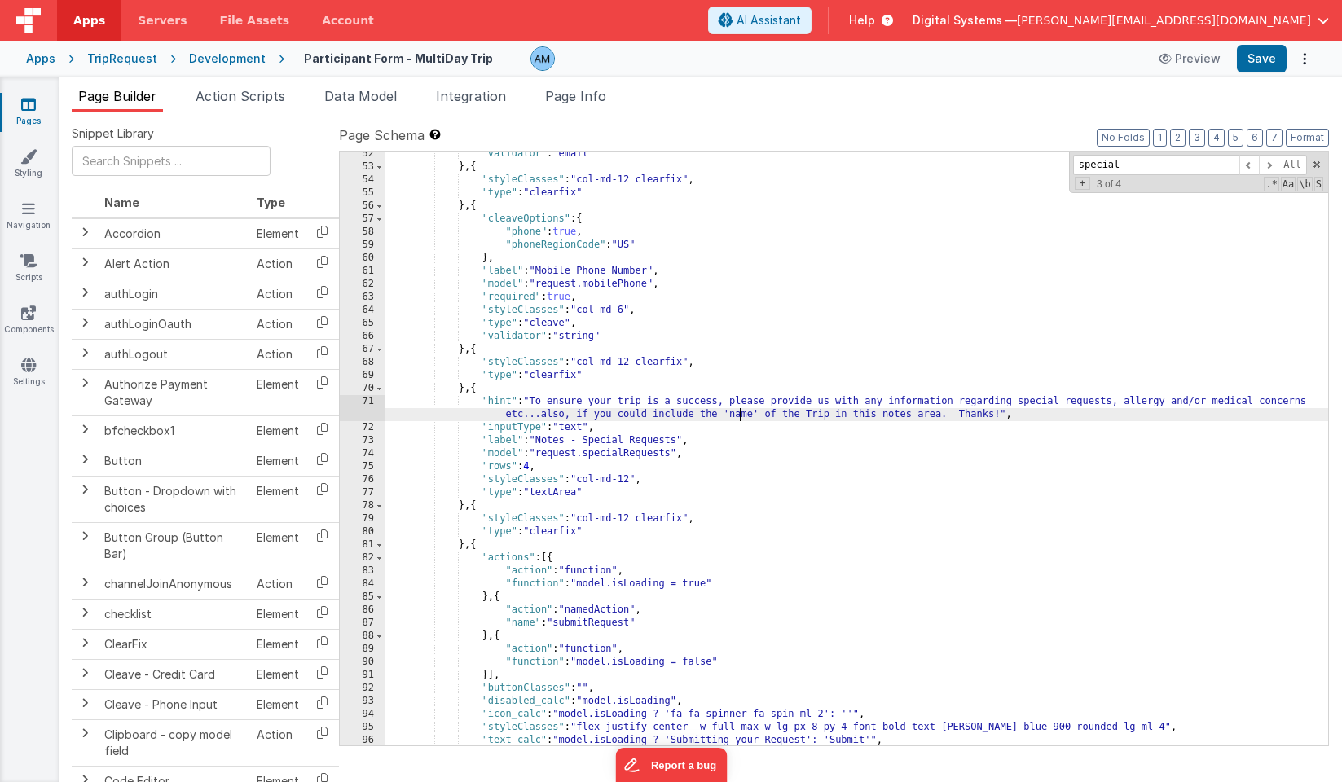
click at [737, 416] on div ""validator" : "email" } , { "styleClasses" : "col-md-12 clearfix" , "type" : "c…" at bounding box center [857, 457] width 944 height 620
click at [975, 414] on div ""validator" : "email" } , { "styleClasses" : "col-md-12 clearfix" , "type" : "c…" at bounding box center [857, 457] width 944 height 620
click at [987, 414] on div ""validator" : "email" } , { "styleClasses" : "col-md-12 clearfix" , "type" : "c…" at bounding box center [857, 457] width 944 height 620
click at [1257, 61] on button "Save" at bounding box center [1262, 59] width 50 height 28
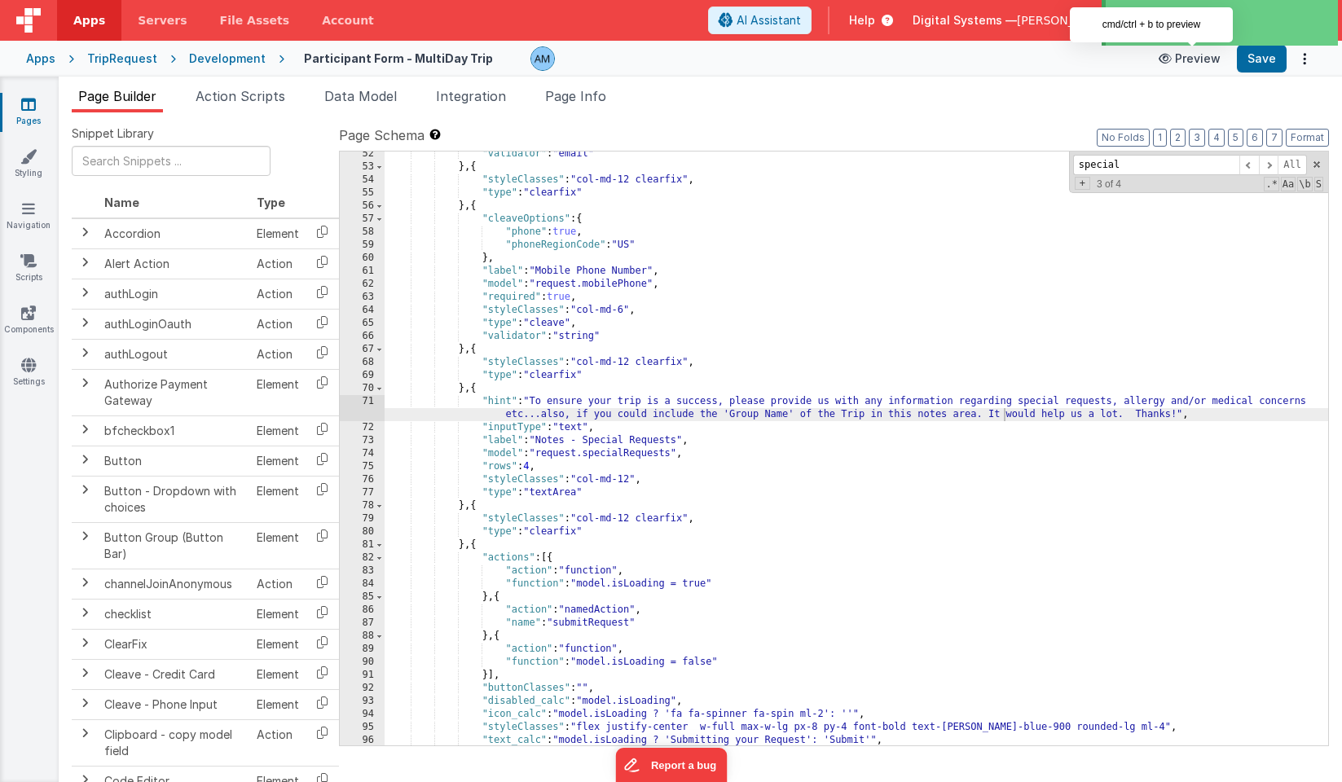
click at [1213, 58] on button "Preview" at bounding box center [1189, 59] width 81 height 26
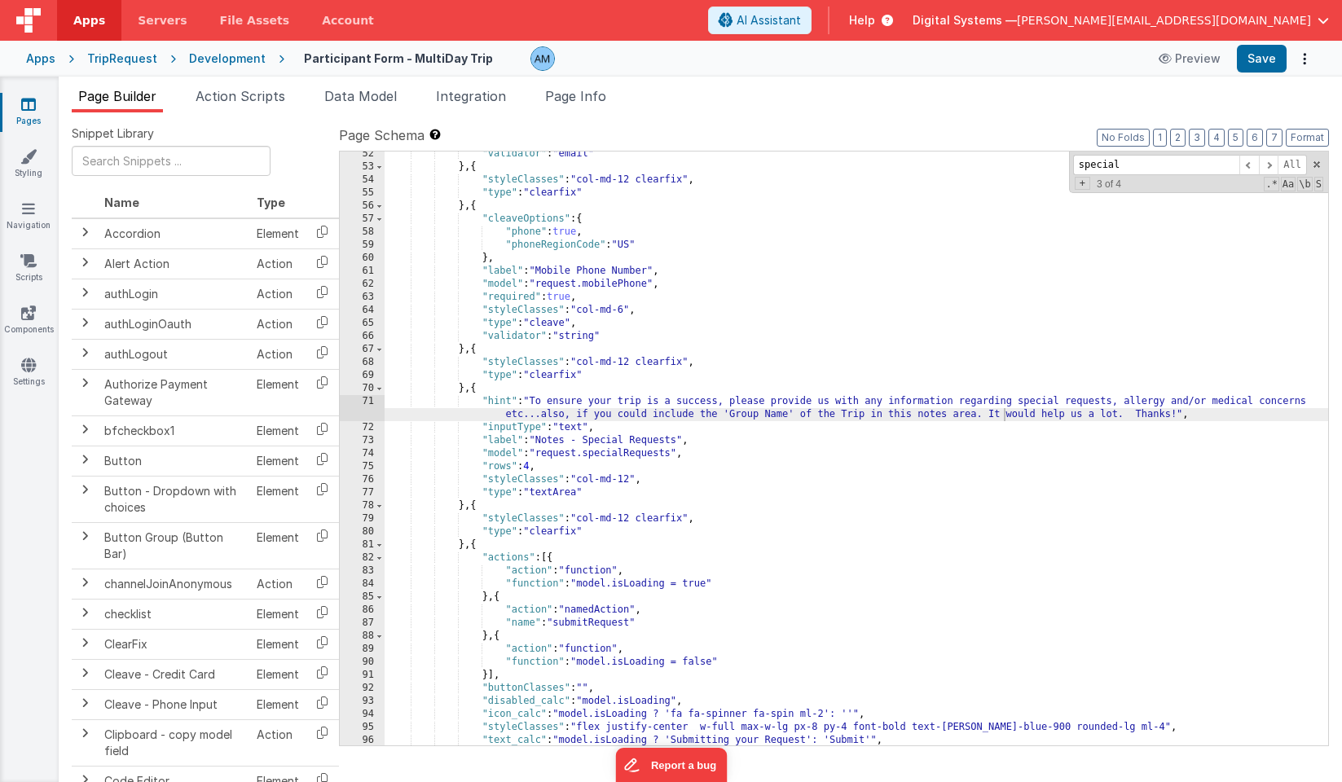
click at [779, 479] on div ""validator" : "email" } , { "styleClasses" : "col-md-12 clearfix" , "type" : "c…" at bounding box center [857, 457] width 944 height 620
click at [743, 412] on div ""validator" : "email" } , { "styleClasses" : "col-md-12 clearfix" , "type" : "c…" at bounding box center [857, 457] width 944 height 620
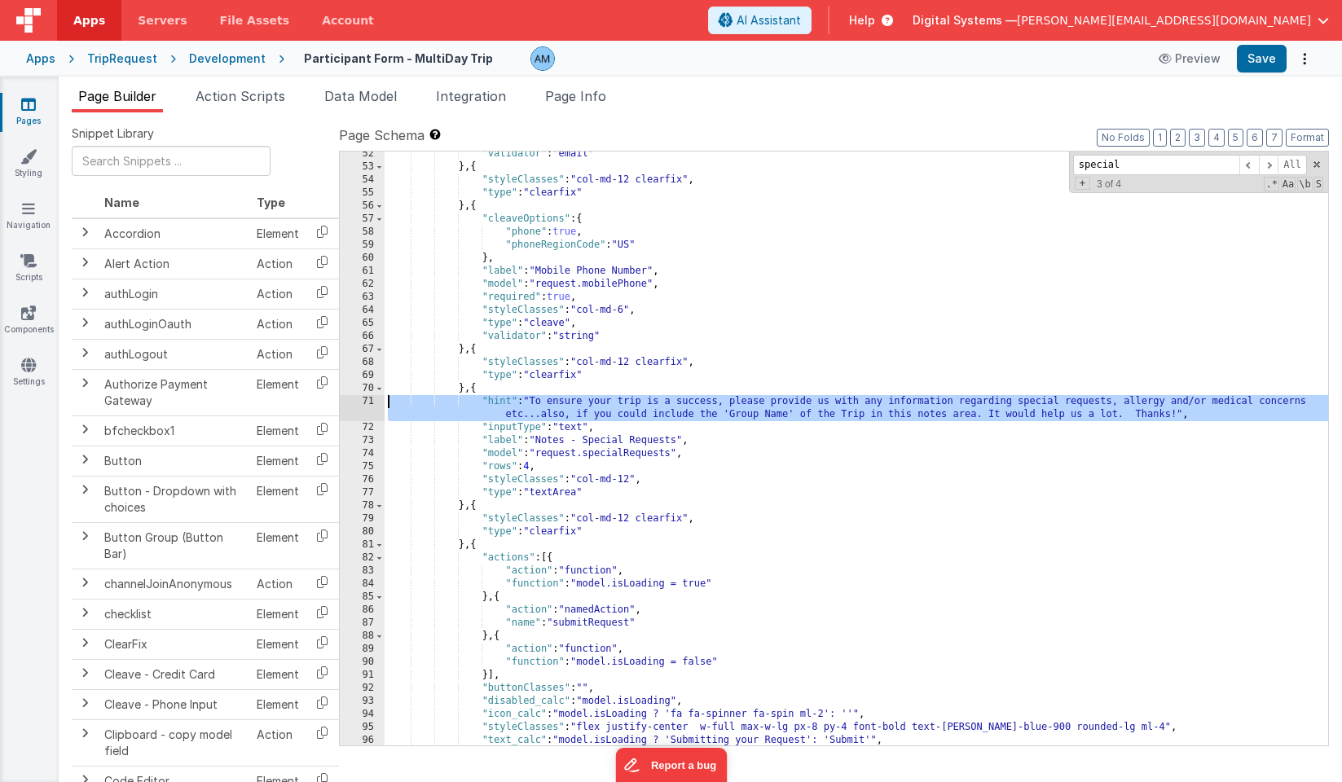
click at [354, 401] on div "71" at bounding box center [362, 408] width 45 height 26
click at [359, 402] on div "71" at bounding box center [362, 408] width 45 height 26
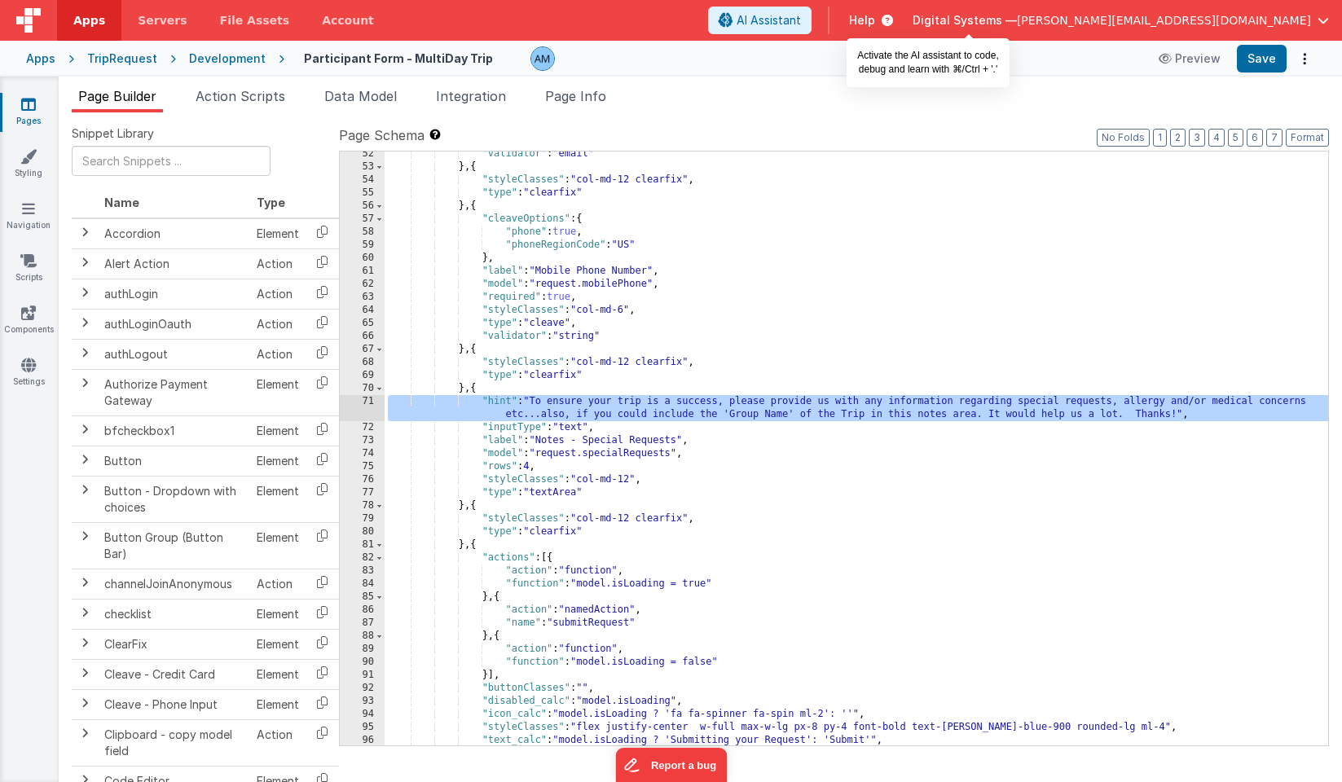
click at [801, 22] on span "AI Assistant" at bounding box center [769, 20] width 64 height 16
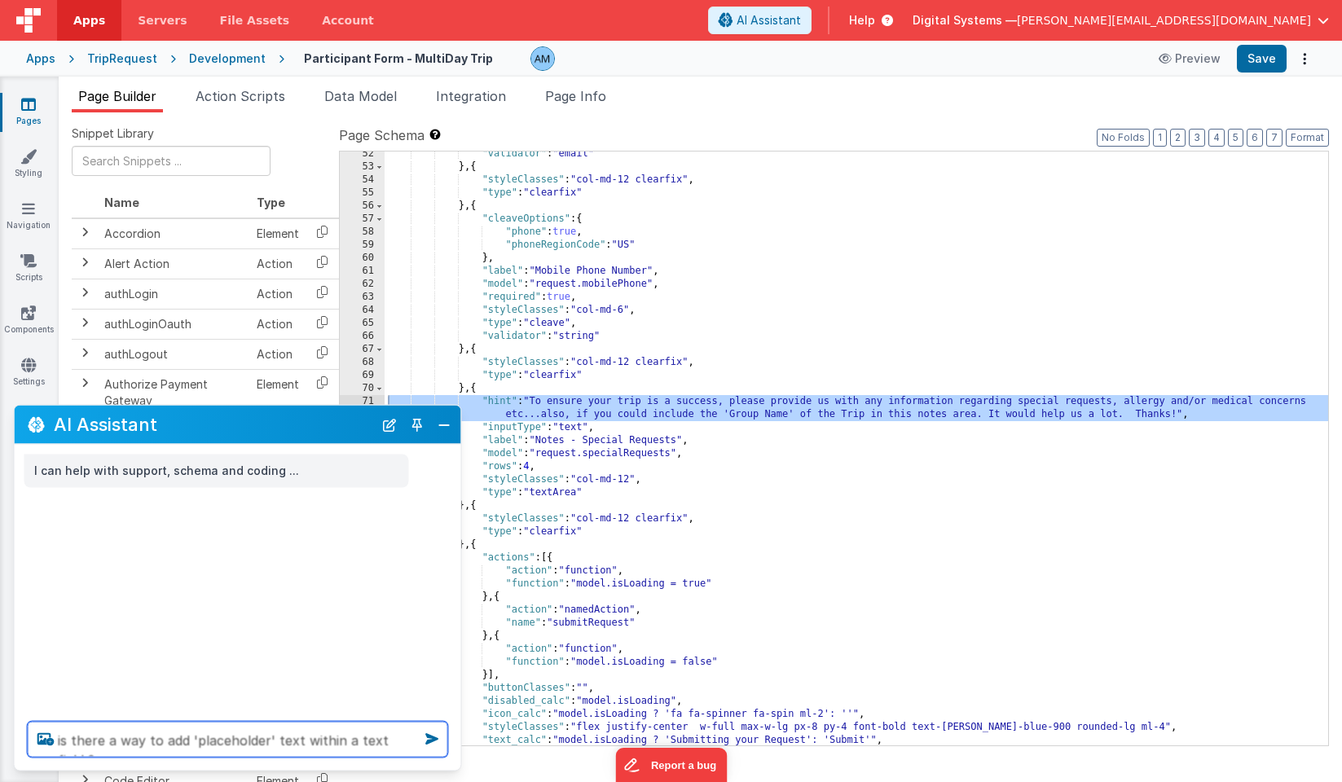
type textarea "is there a way to add 'placeholder' text within a text field ? \"
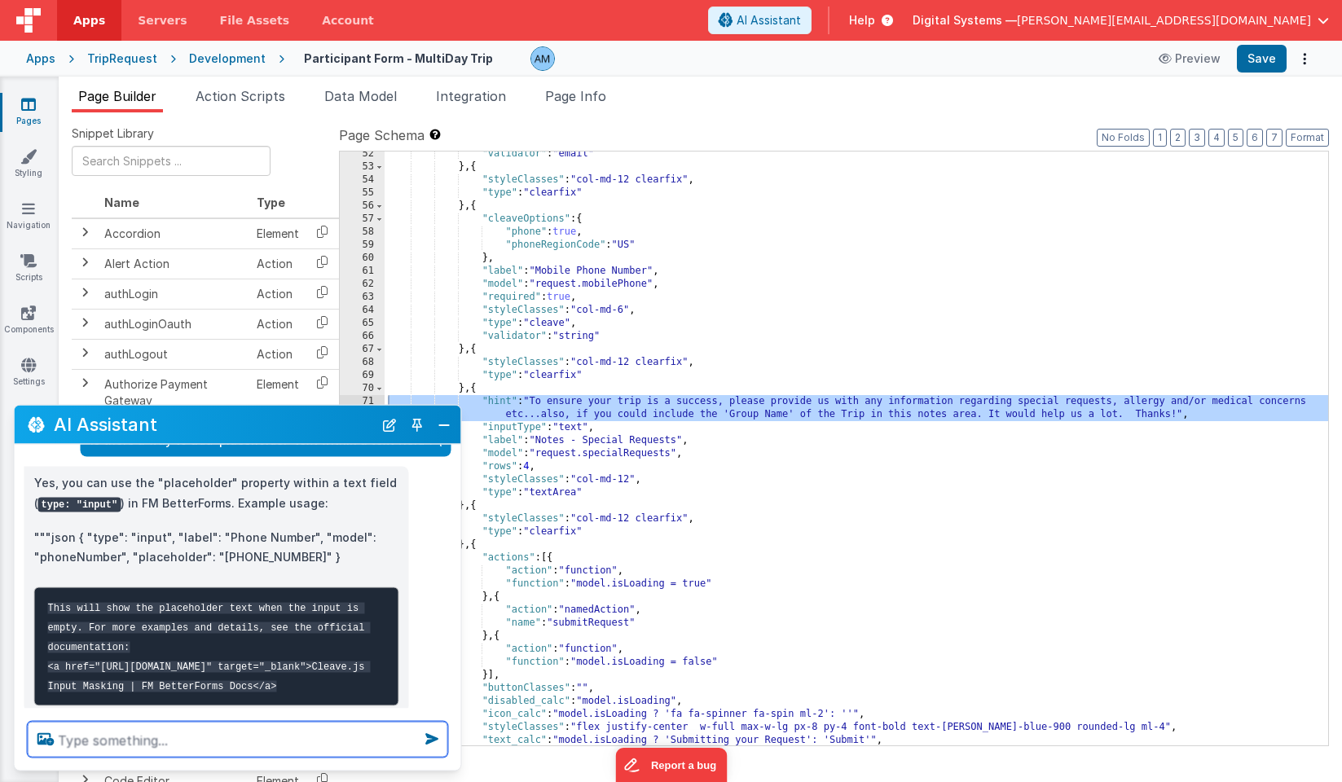
scroll to position [53, 0]
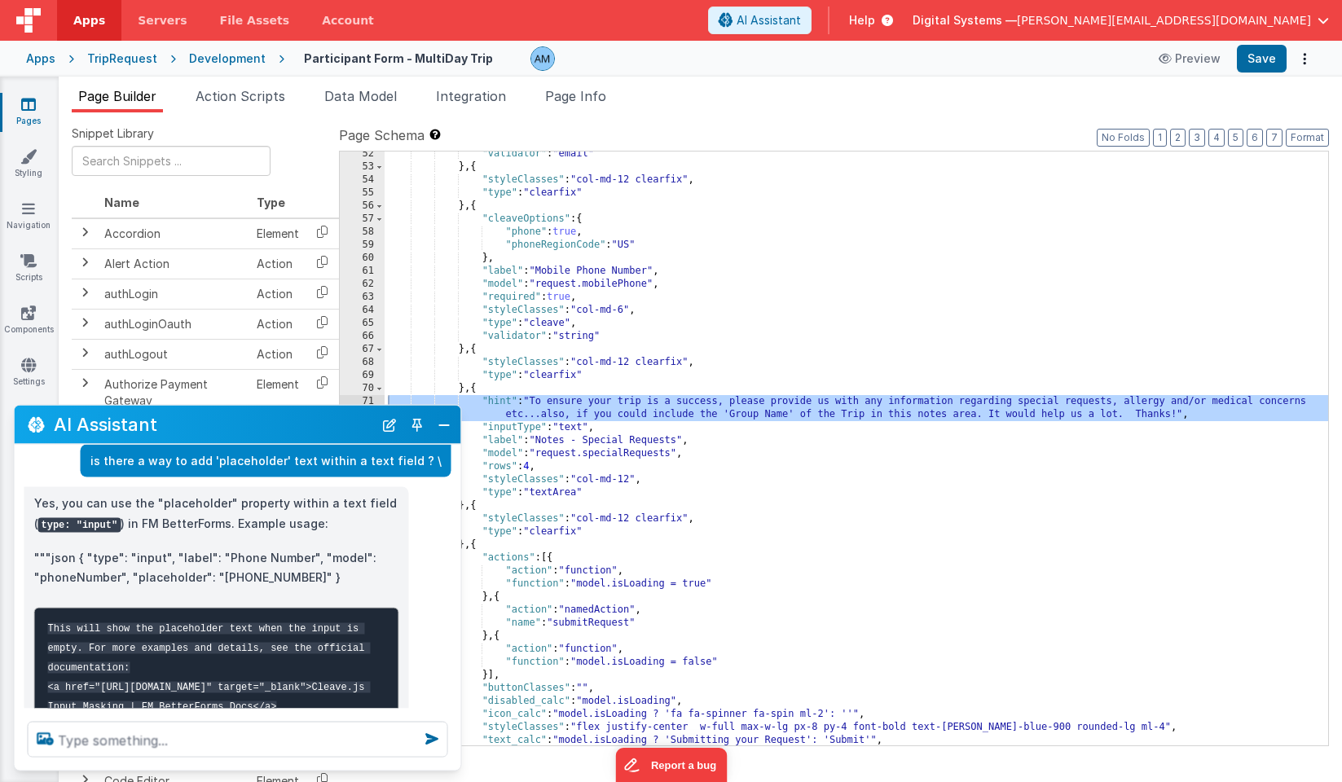
click at [698, 454] on div ""validator" : "email" } , { "styleClasses" : "col-md-12 clearfix" , "type" : "c…" at bounding box center [857, 457] width 944 height 620
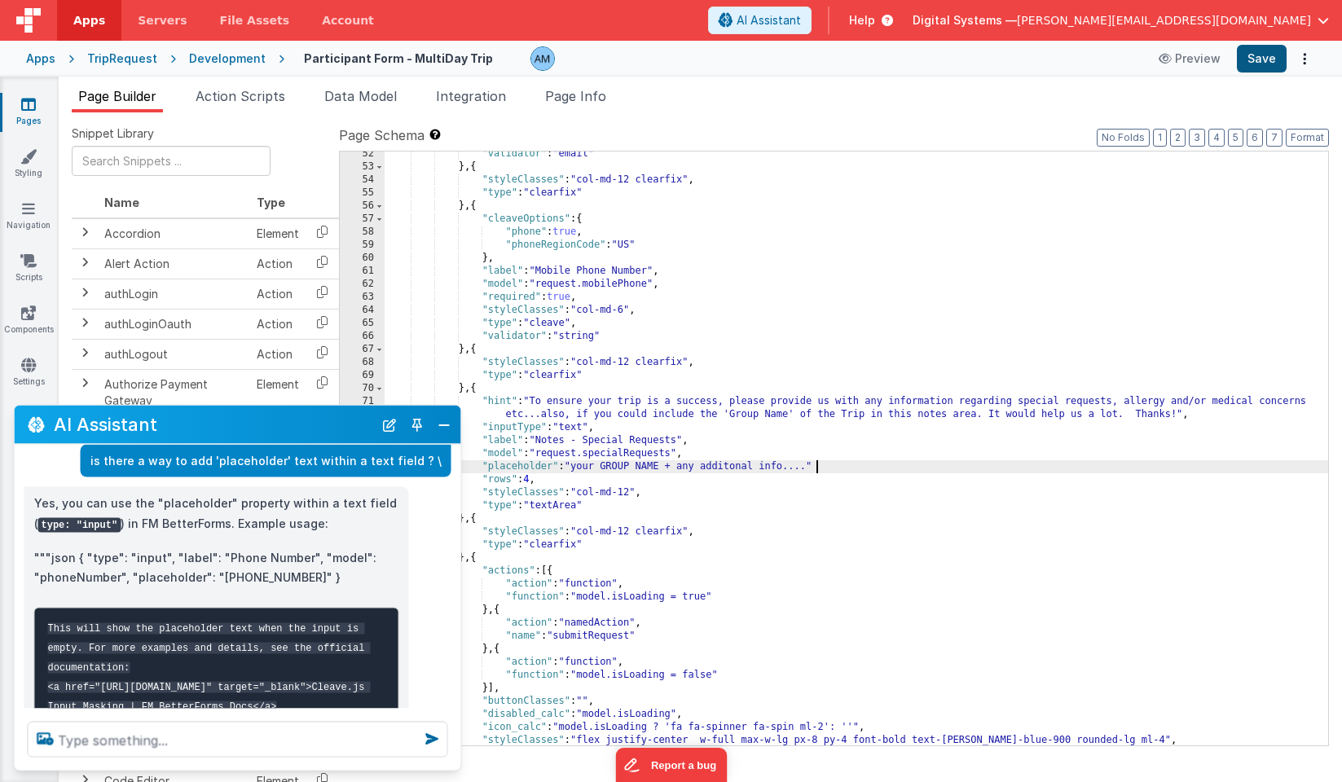
click at [1271, 59] on button "Save" at bounding box center [1262, 59] width 50 height 28
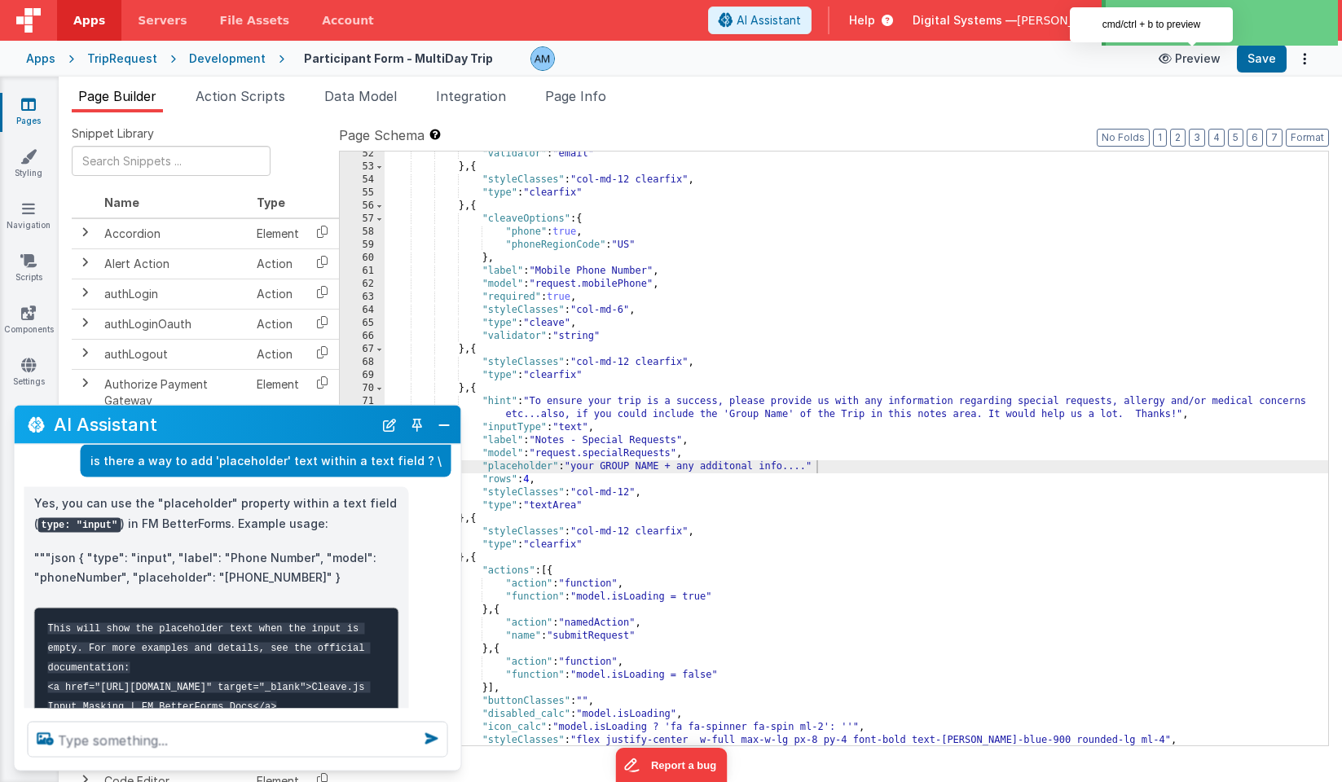
click at [1222, 55] on button "Preview" at bounding box center [1189, 59] width 81 height 26
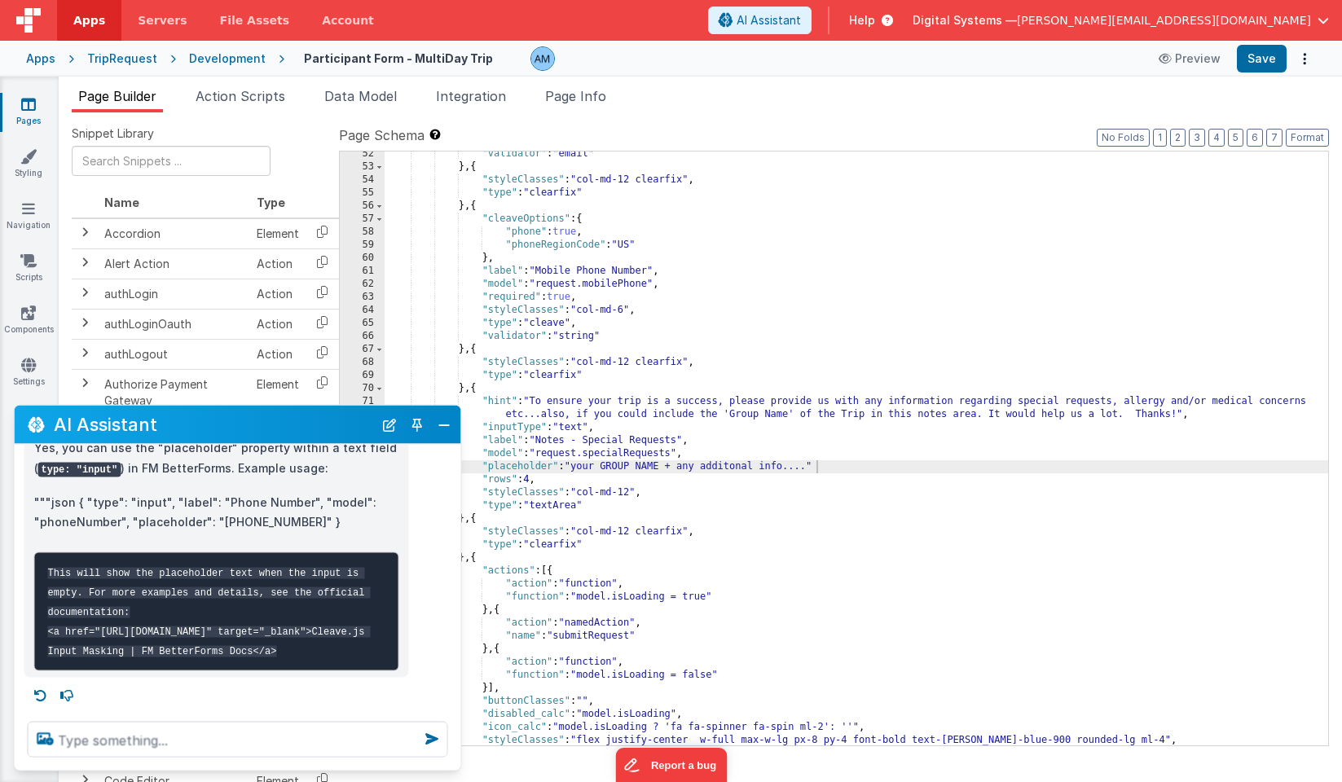
scroll to position [119, 0]
click at [844, 465] on div ""validator" : "email" } , { "styleClasses" : "col-md-12 clearfix" , "type" : "c…" at bounding box center [857, 457] width 944 height 620
click at [1271, 50] on button "Save" at bounding box center [1262, 59] width 50 height 28
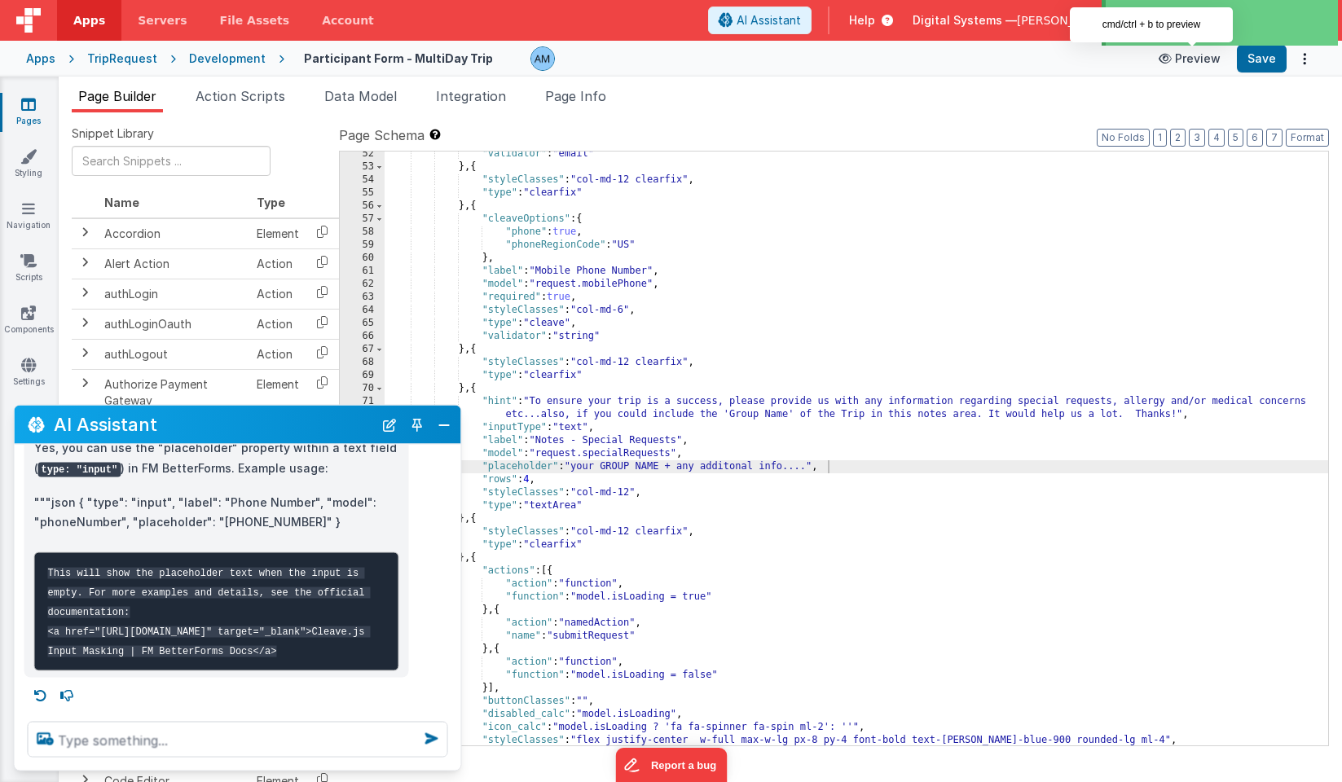
click at [1181, 58] on button "Preview" at bounding box center [1189, 59] width 81 height 26
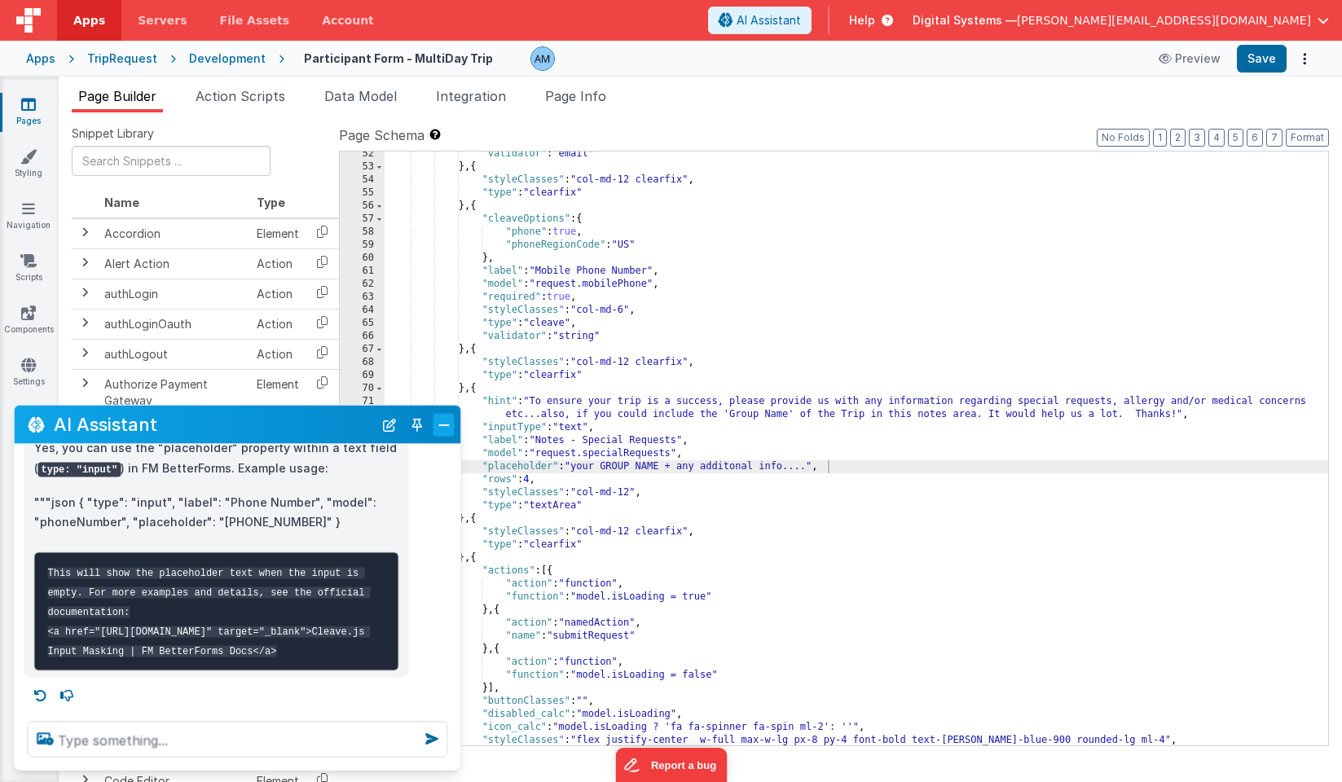
click at [447, 420] on button "Close" at bounding box center [444, 424] width 21 height 23
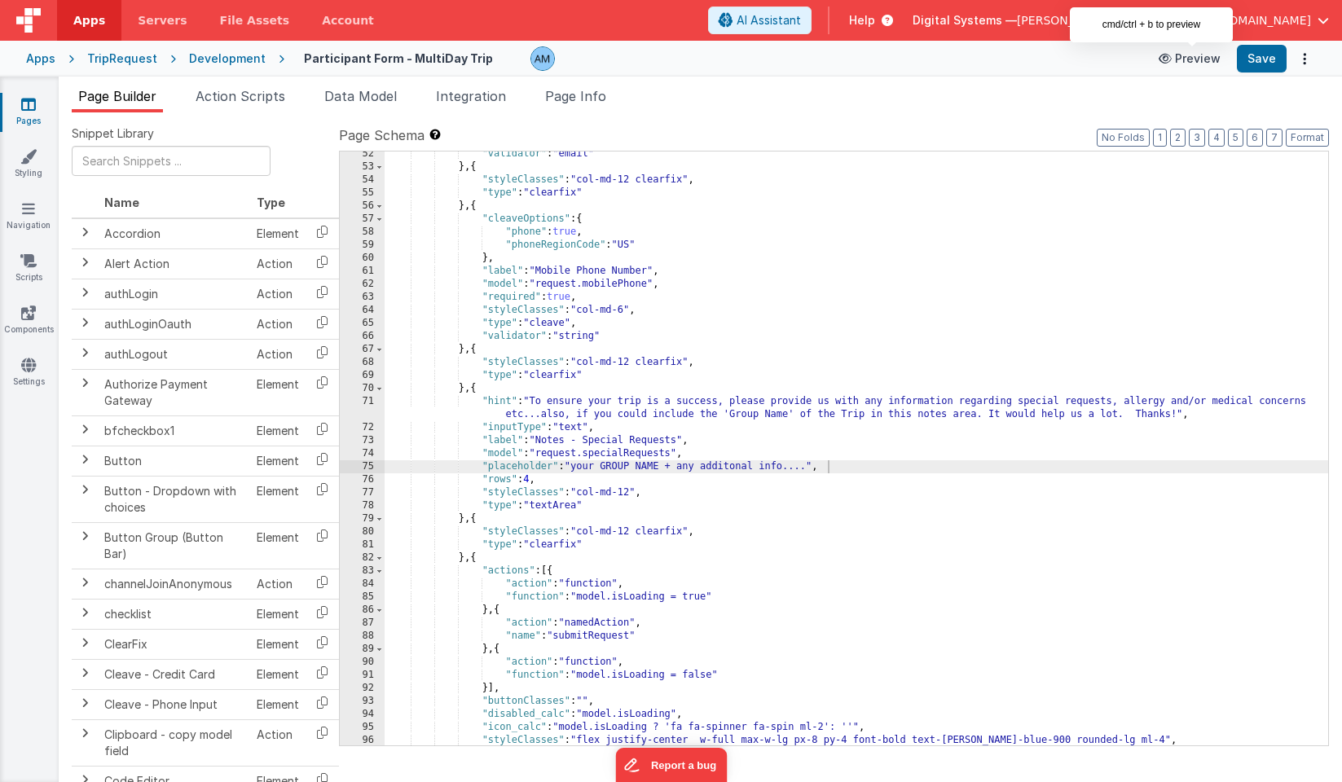
click at [1207, 59] on button "Preview" at bounding box center [1189, 59] width 81 height 26
click at [207, 65] on div "Development" at bounding box center [227, 59] width 77 height 16
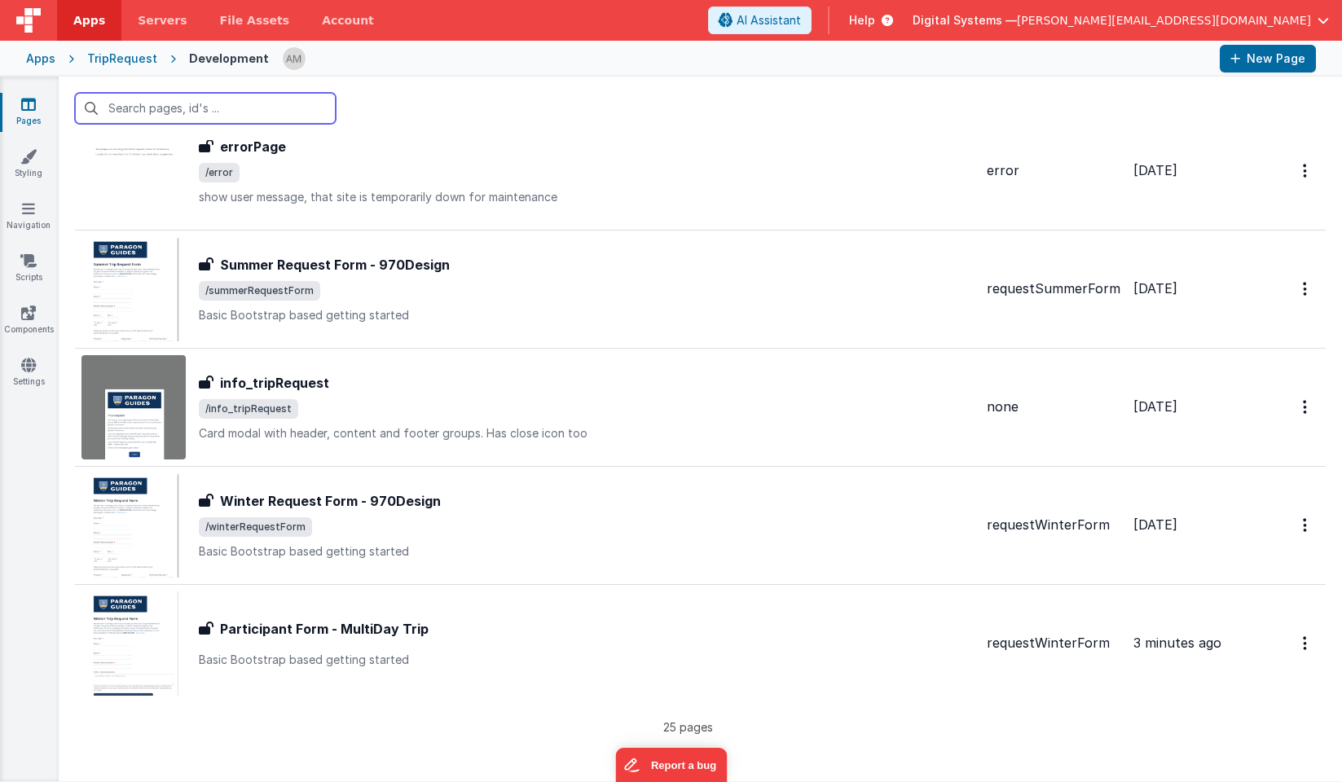
scroll to position [2424, 0]
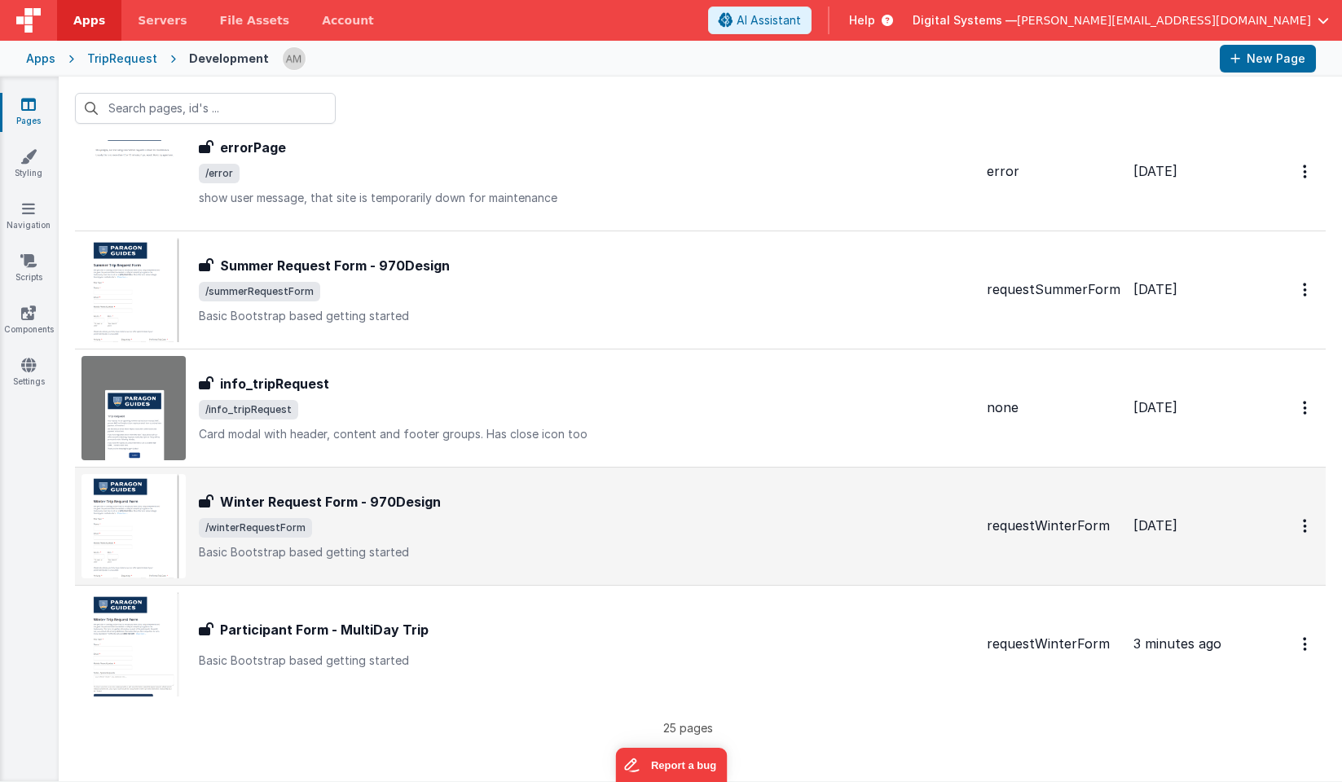
click at [281, 538] on div "Winter Request Form - 970Design Winter Request Form - 970Design /winterRequestF…" at bounding box center [586, 526] width 775 height 68
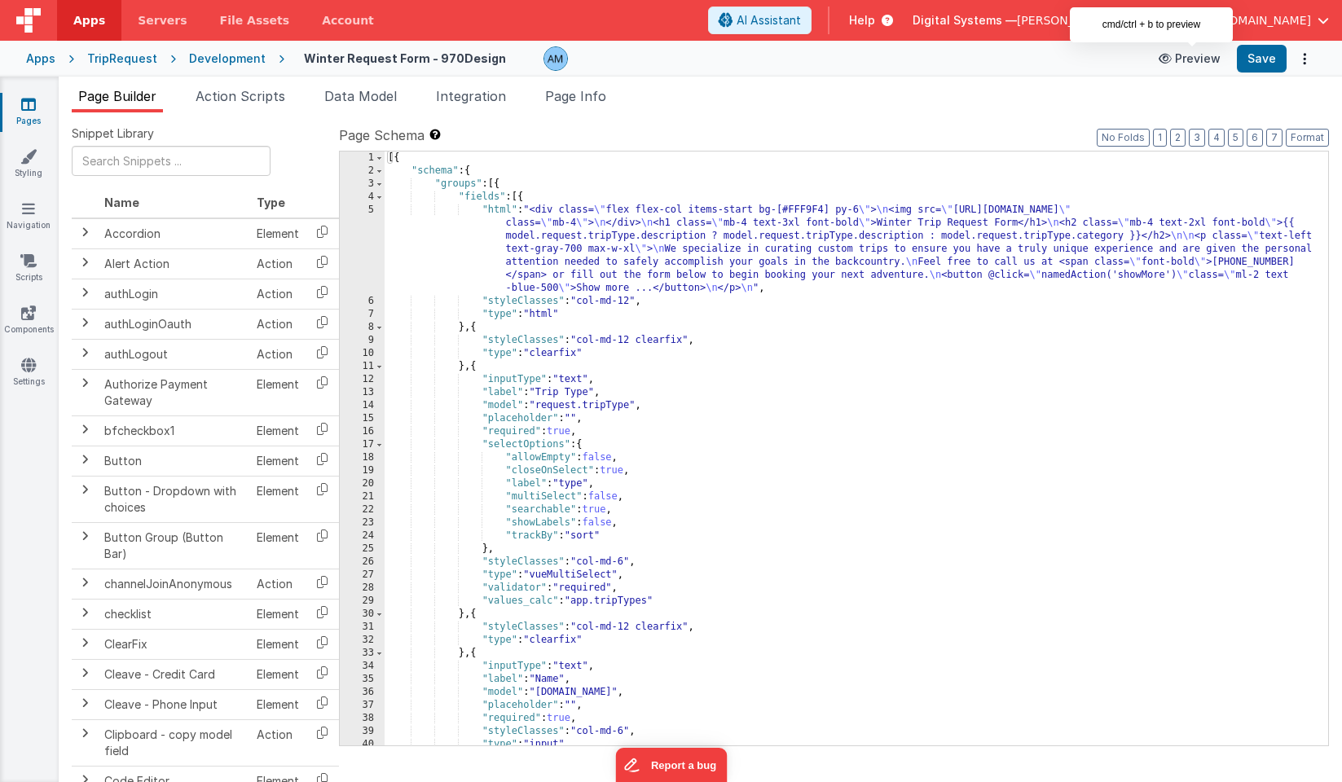
click at [1191, 59] on button "Preview" at bounding box center [1189, 59] width 81 height 26
click at [577, 100] on span "Page Info" at bounding box center [575, 96] width 61 height 16
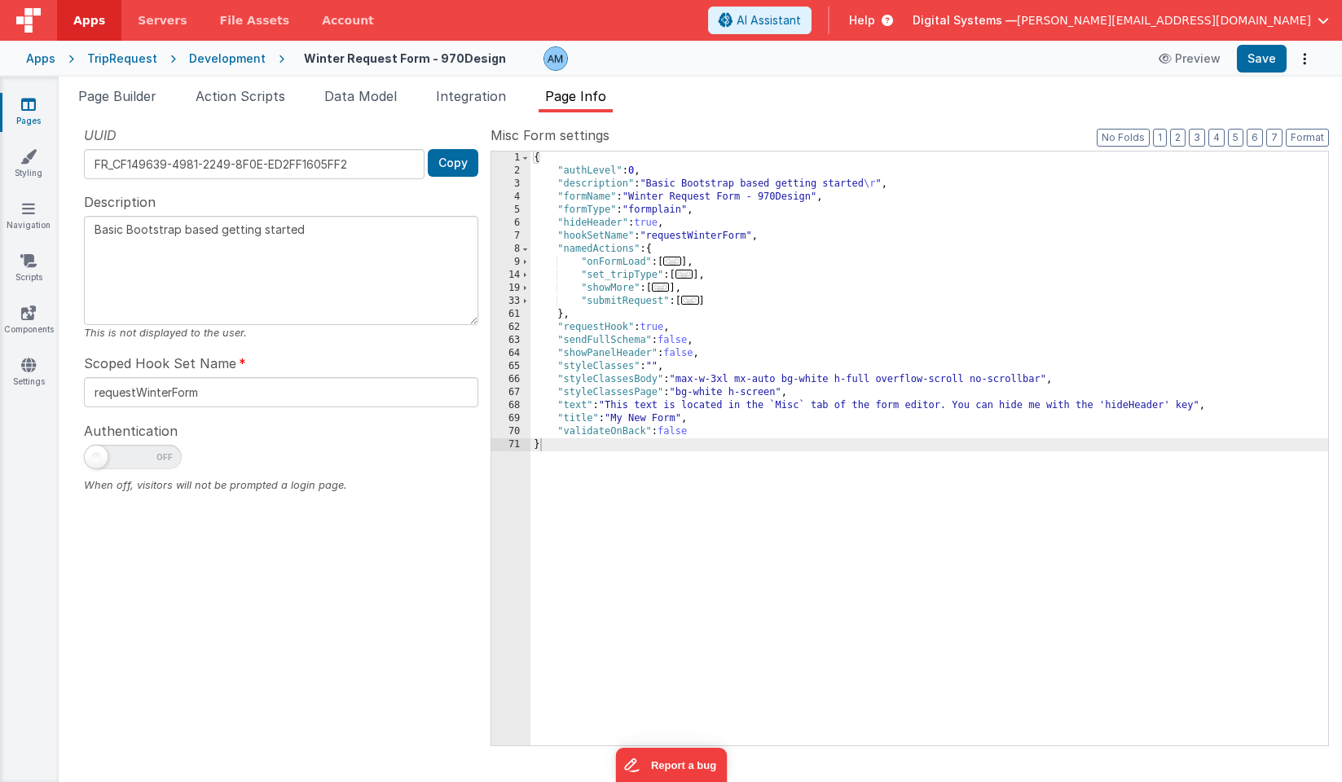
click at [223, 64] on div "Development" at bounding box center [227, 59] width 77 height 16
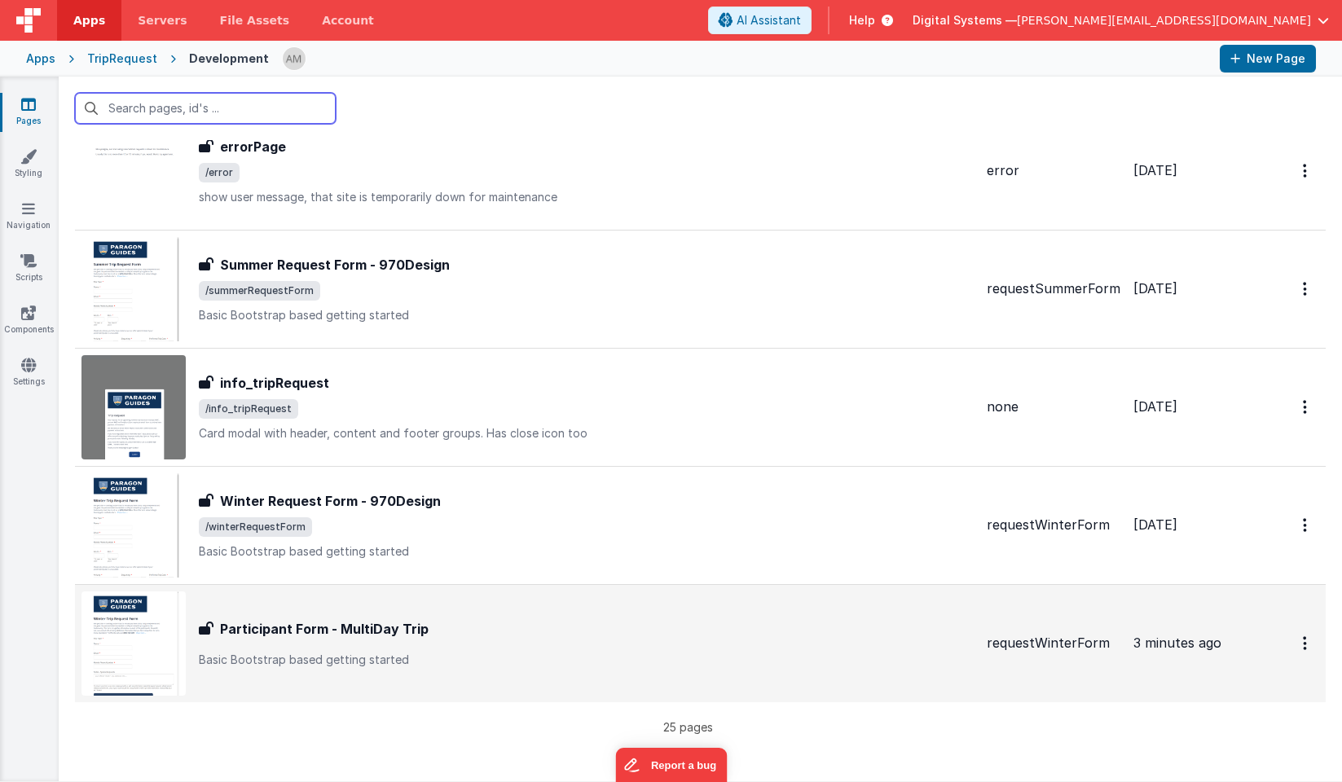
scroll to position [2424, 0]
click at [274, 625] on h3 "Participant Form - MultiDay Trip" at bounding box center [324, 630] width 209 height 20
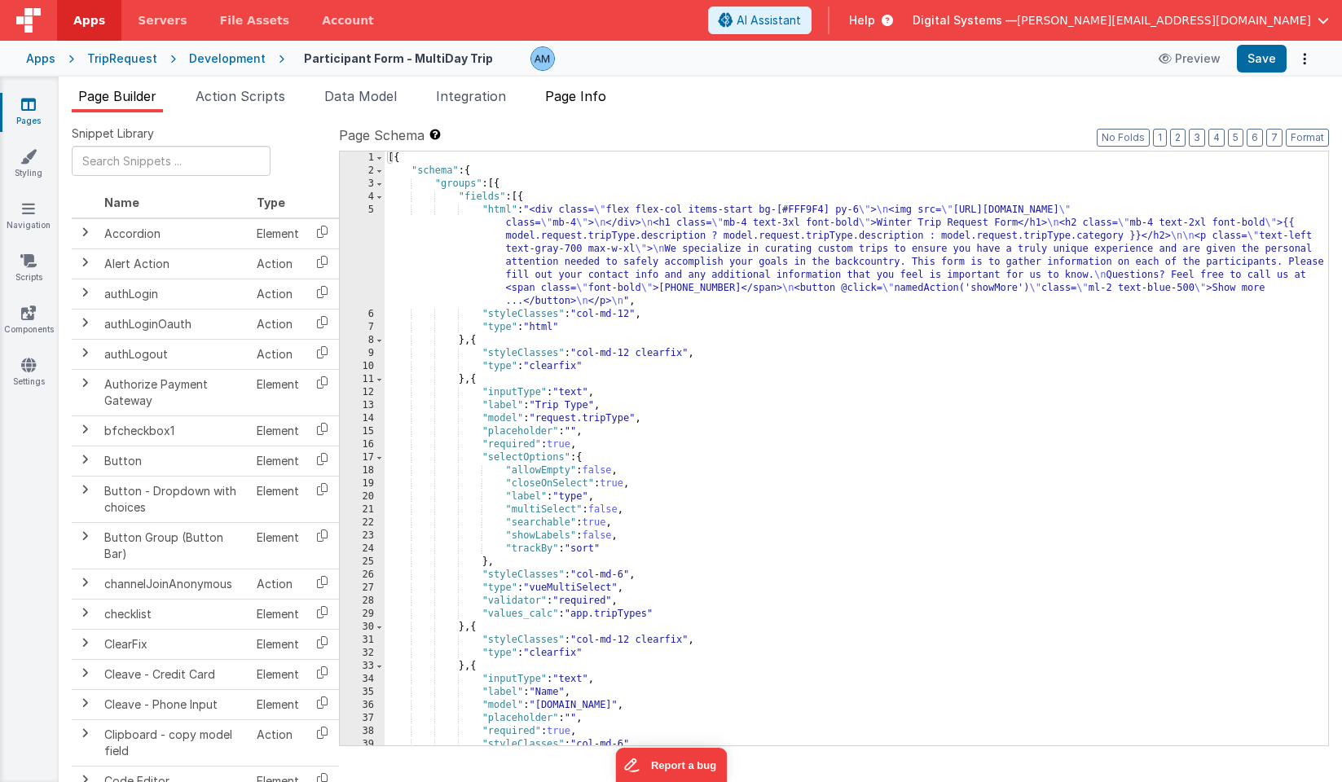
click at [551, 90] on span "Page Info" at bounding box center [575, 96] width 61 height 16
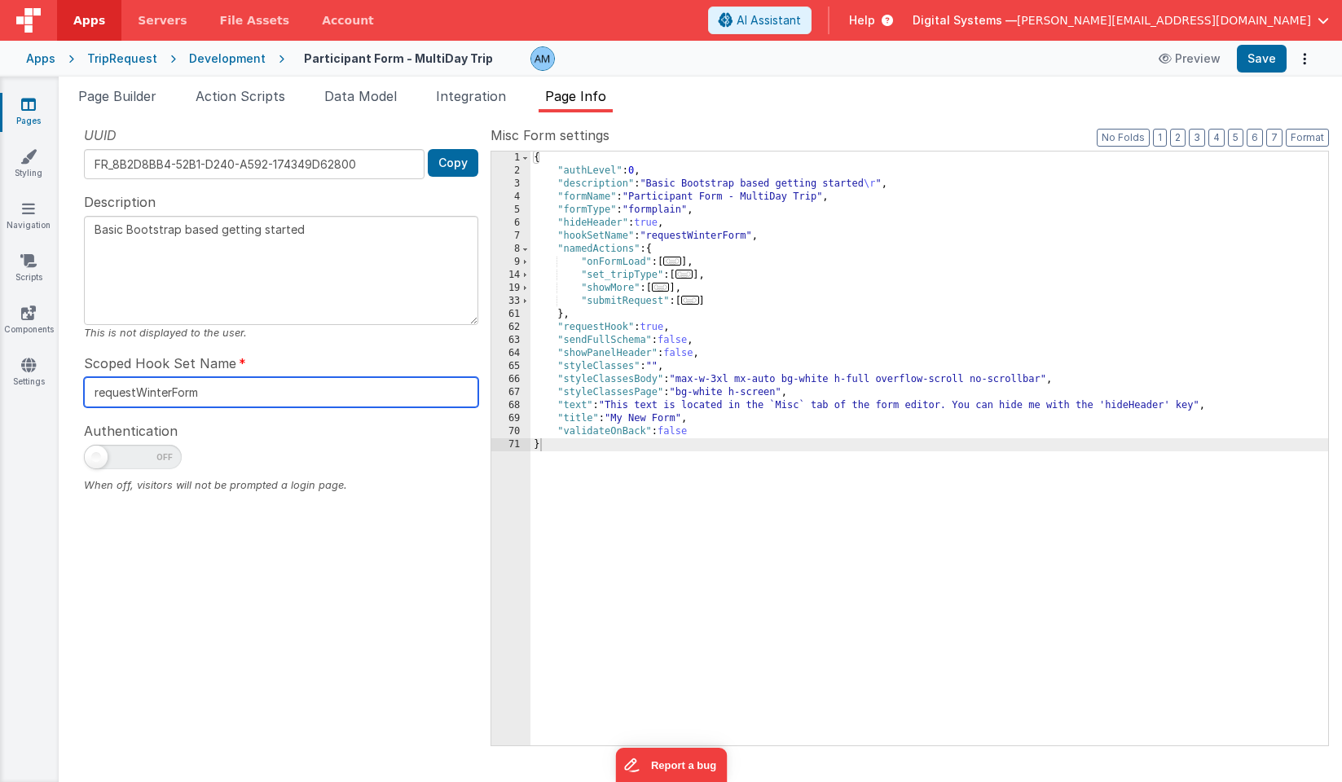
drag, startPoint x: 230, startPoint y: 394, endPoint x: 78, endPoint y: 368, distance: 153.8
click at [78, 368] on div "UUID FR_8B2D8BB4-52B1-D240-A592-174349D62800 Copy Description Basic Bootstrap b…" at bounding box center [281, 434] width 419 height 619
click at [164, 391] on input "requestWinterForm" at bounding box center [281, 392] width 394 height 30
type textarea "Basic Bootstrap based getting started"
type input "i"
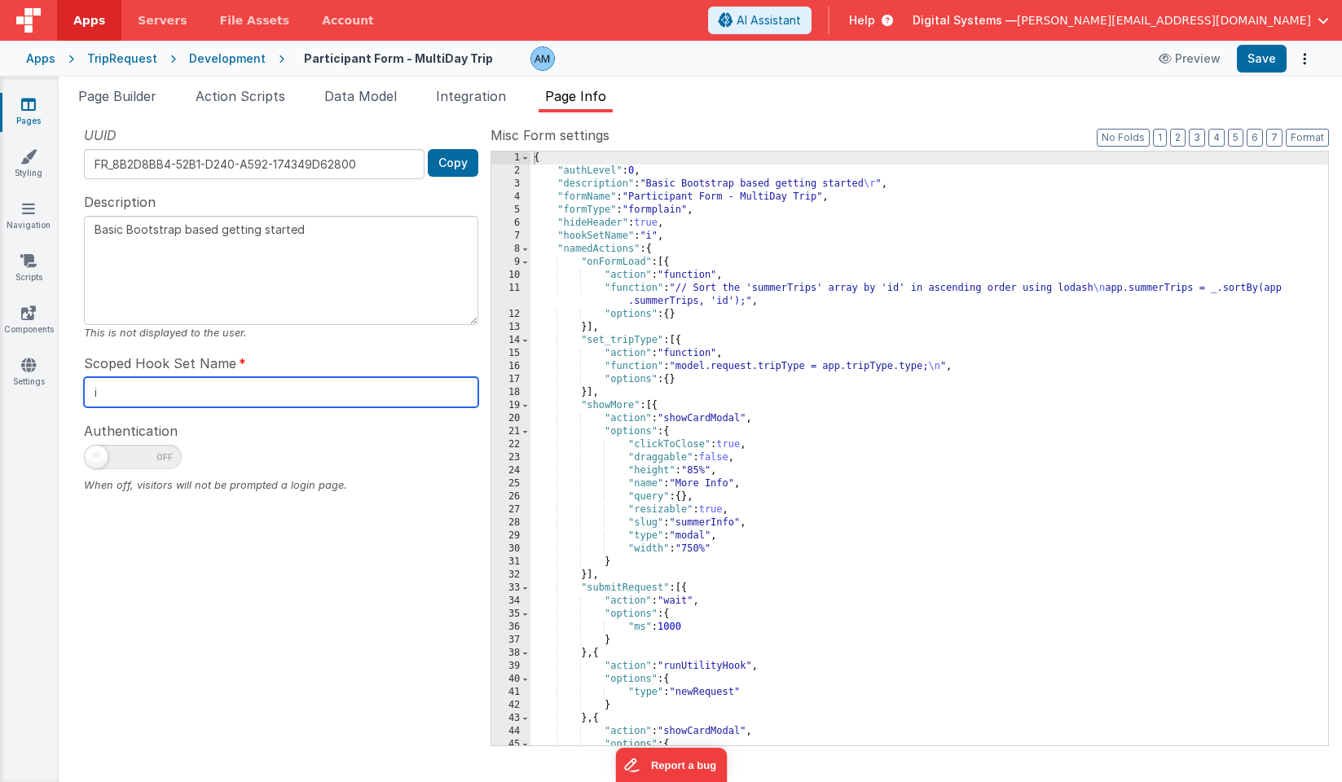
type textarea "Basic Bootstrap based getting started"
type input "p"
type textarea "Basic Bootstrap based getting started"
type input "pa"
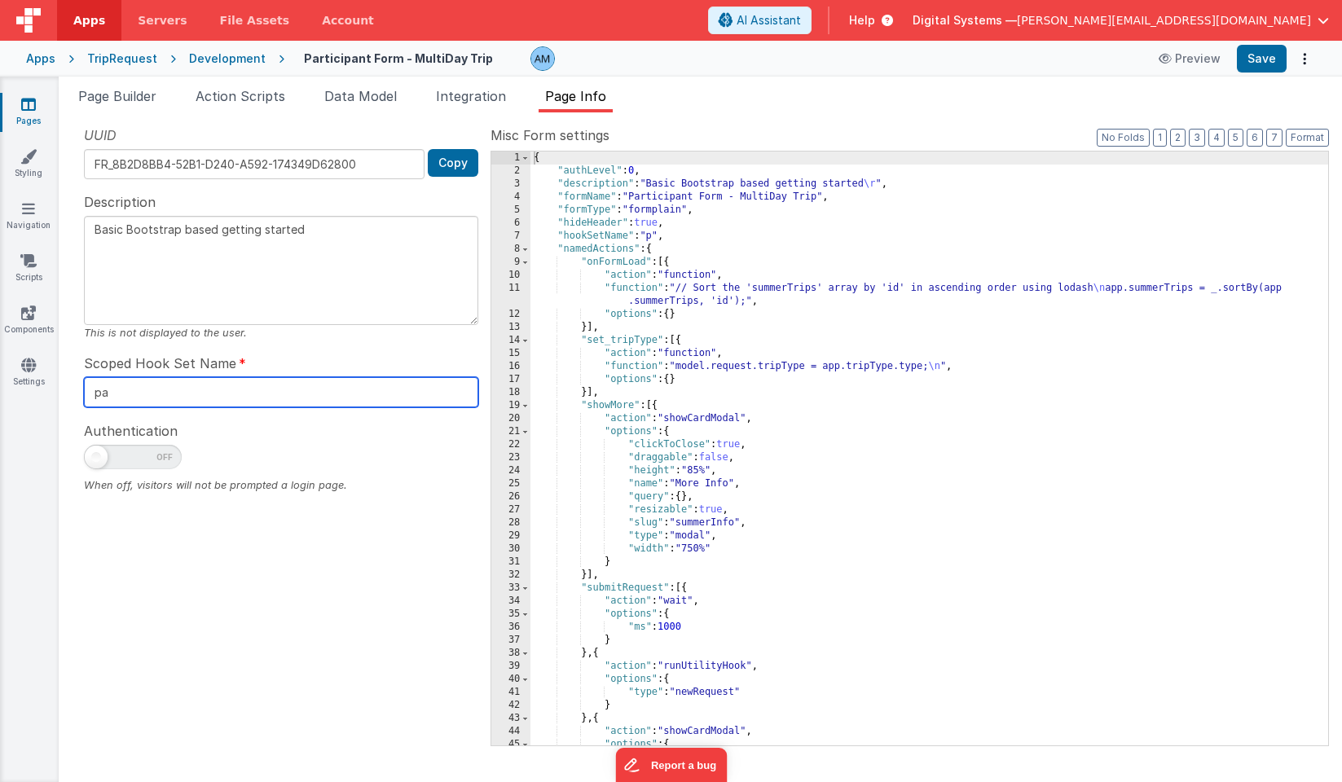
type textarea "Basic Bootstrap based getting started"
type input "par"
type textarea "Basic Bootstrap based getting started"
type input "part"
type textarea "Basic Bootstrap based getting started"
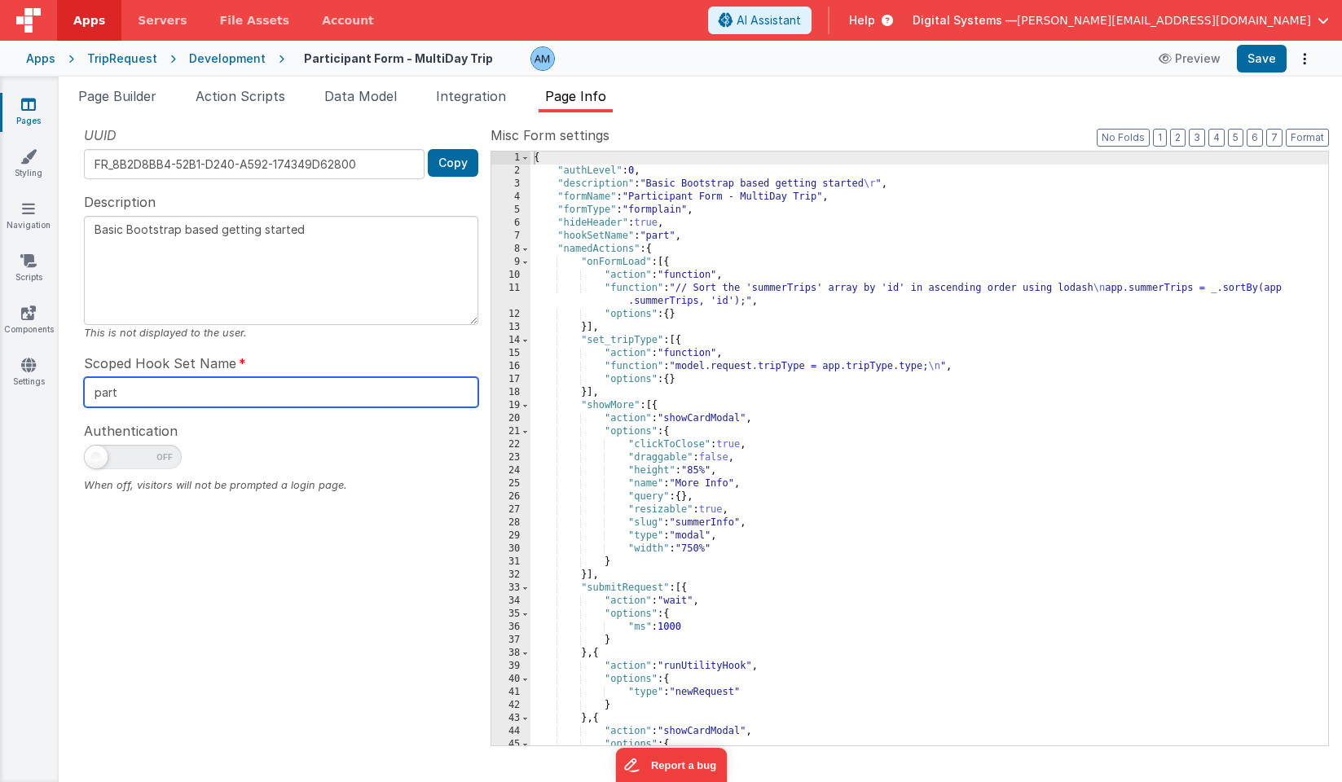
type input "parti"
type textarea "Basic Bootstrap based getting started"
type input "partic"
type textarea "Basic Bootstrap based getting started"
type input "partici"
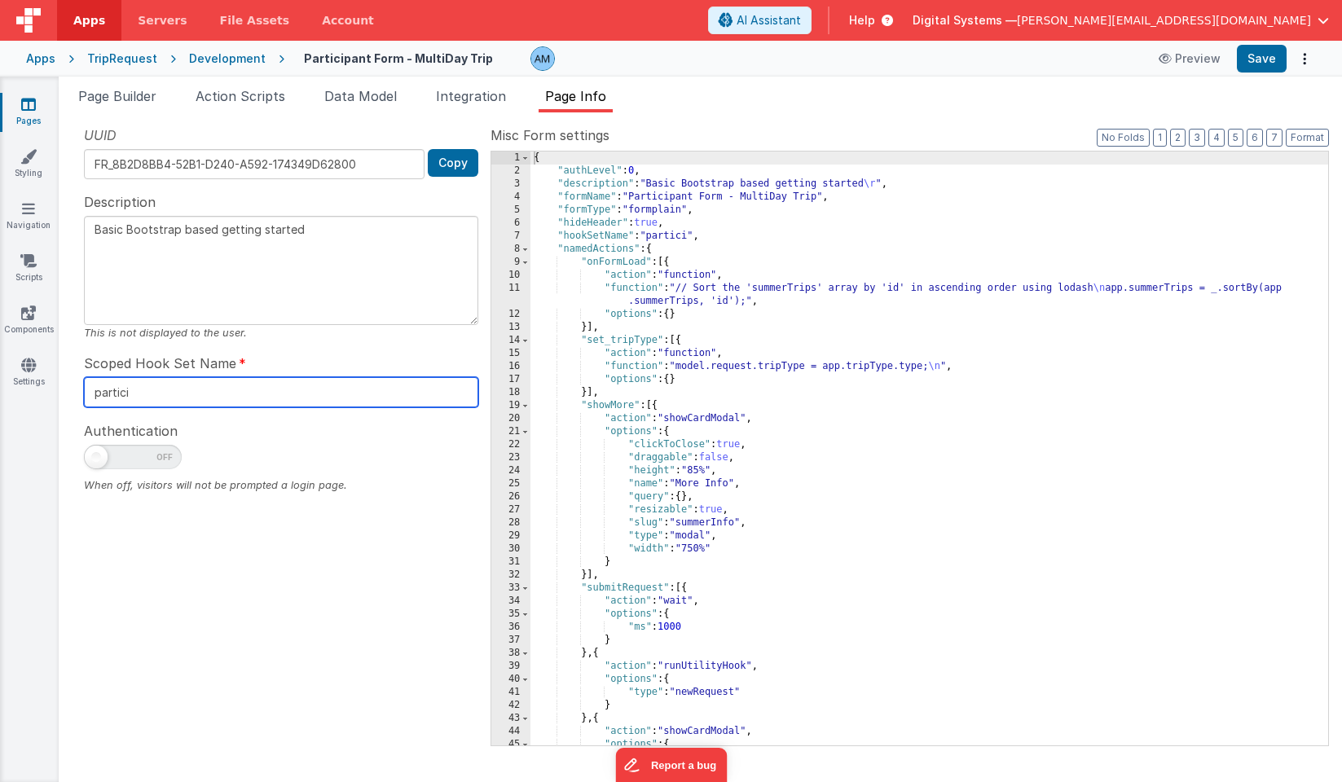
type textarea "Basic Bootstrap based getting started"
type input "particip"
type textarea "Basic Bootstrap based getting started"
type input "participa"
type textarea "Basic Bootstrap based getting started"
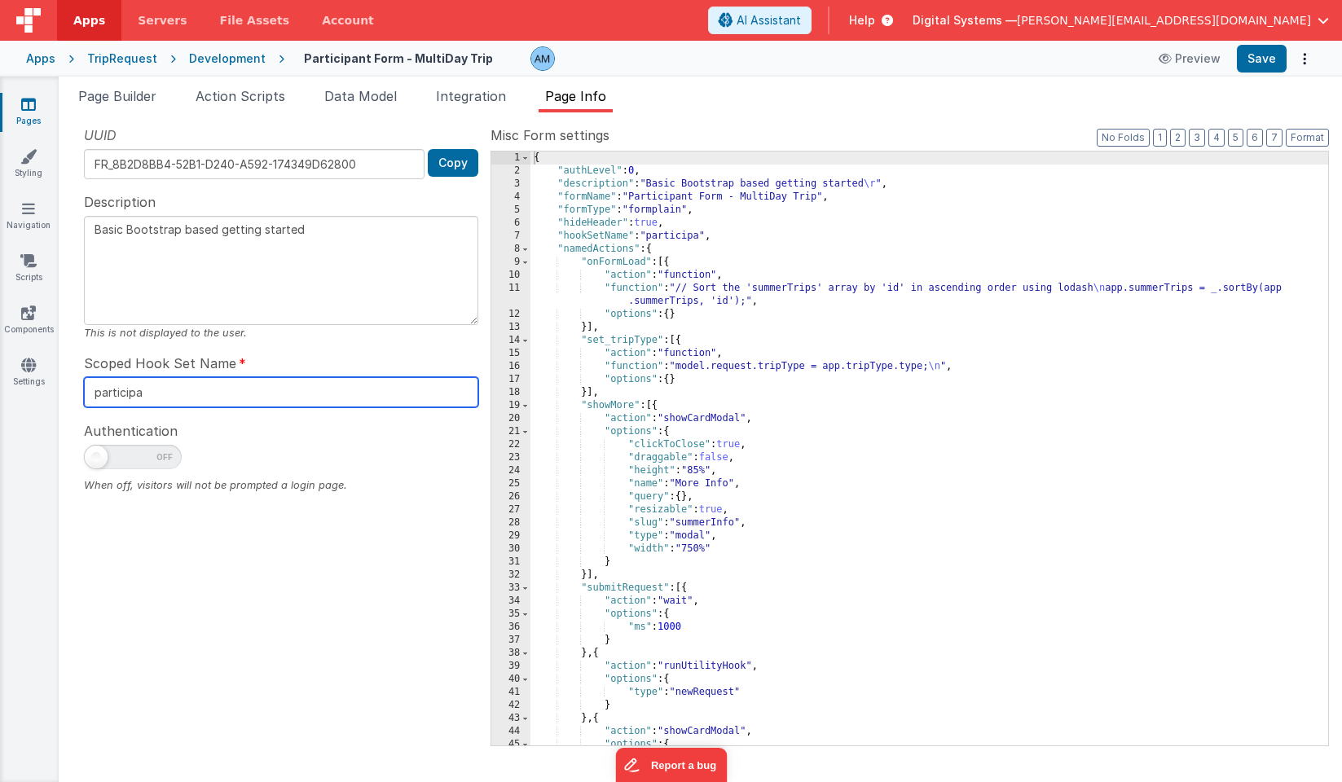
type input "participan"
type textarea "Basic Bootstrap based getting started"
type input "participant"
type textarea "Basic Bootstrap based getting started"
type input "participantW"
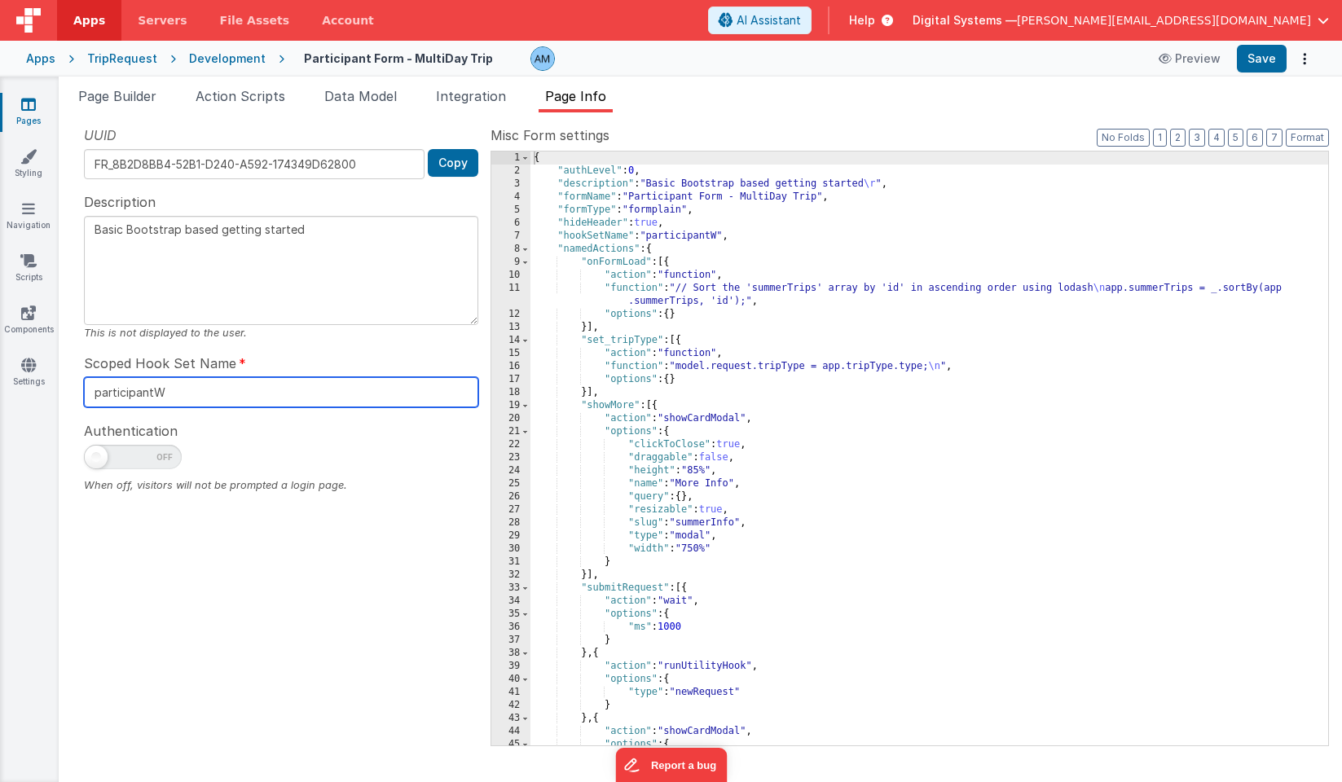
type textarea "Basic Bootstrap based getting started"
type input "participantWi"
type textarea "Basic Bootstrap based getting started"
type input "participantWin"
type textarea "Basic Bootstrap based getting started"
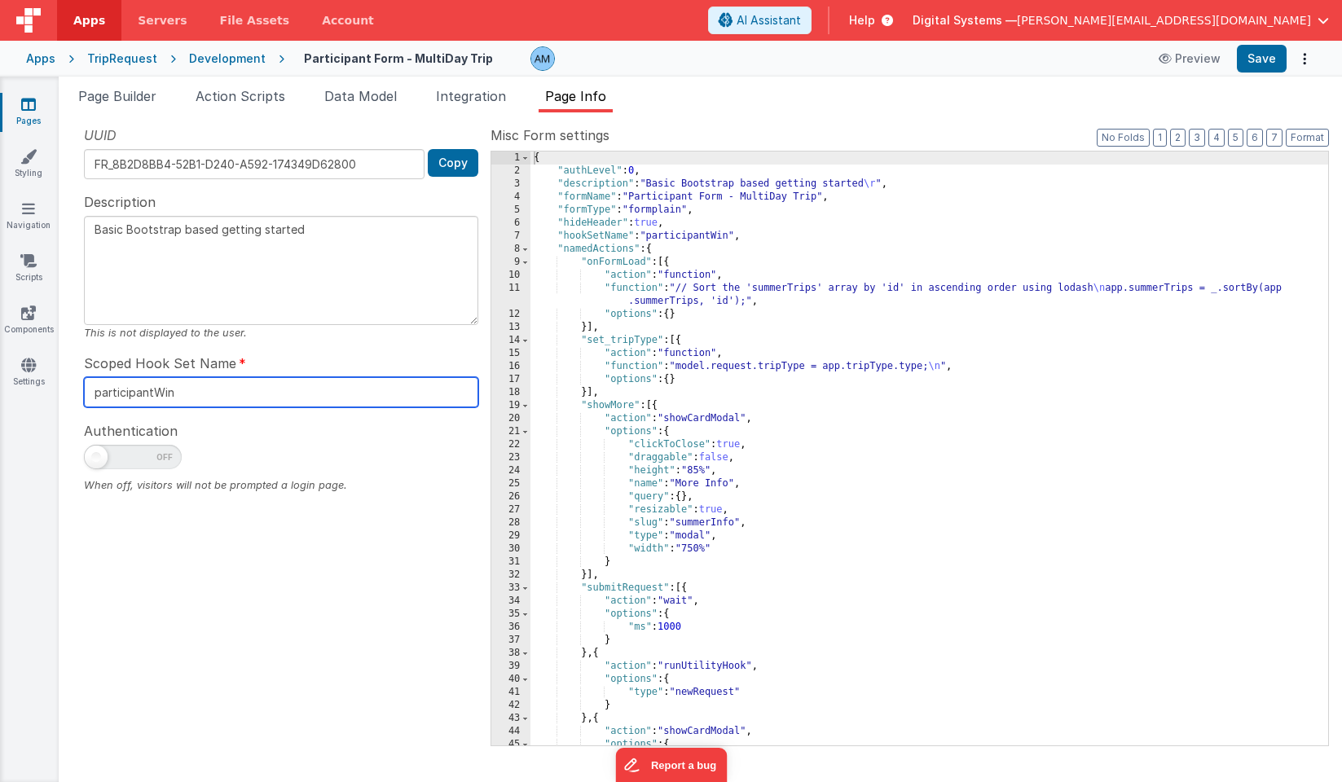
type input "participantWint"
type textarea "Basic Bootstrap based getting started"
type input "participantWinte"
type textarea "Basic Bootstrap based getting started"
type input "participantWinter"
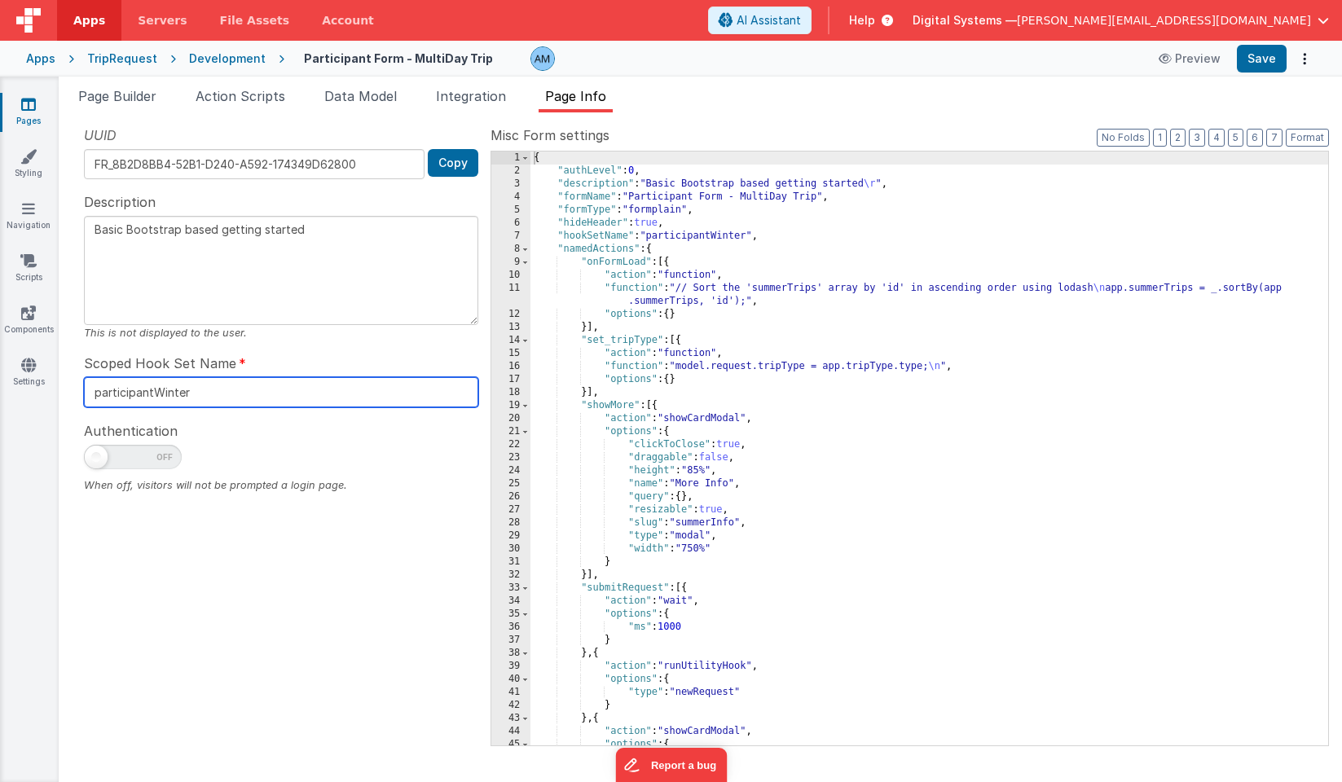
type textarea "Basic Bootstrap based getting started"
type input "participantWinterF"
type textarea "Basic Bootstrap based getting started"
type input "participantWinterFo"
type textarea "Basic Bootstrap based getting started"
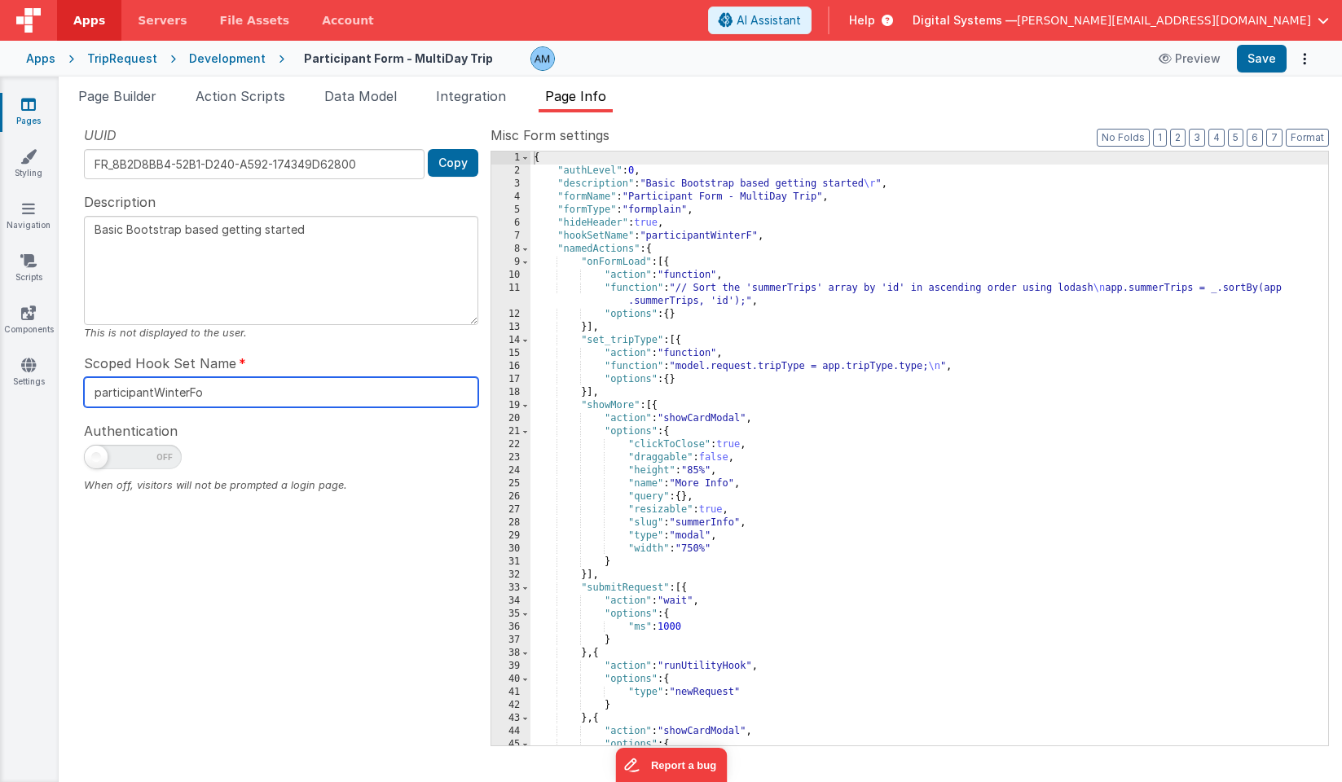
type input "participantWinterFom"
type textarea "Basic Bootstrap based getting started"
type input "participantWinterFomr"
type textarea "Basic Bootstrap based getting started"
type input "participantWinterFom"
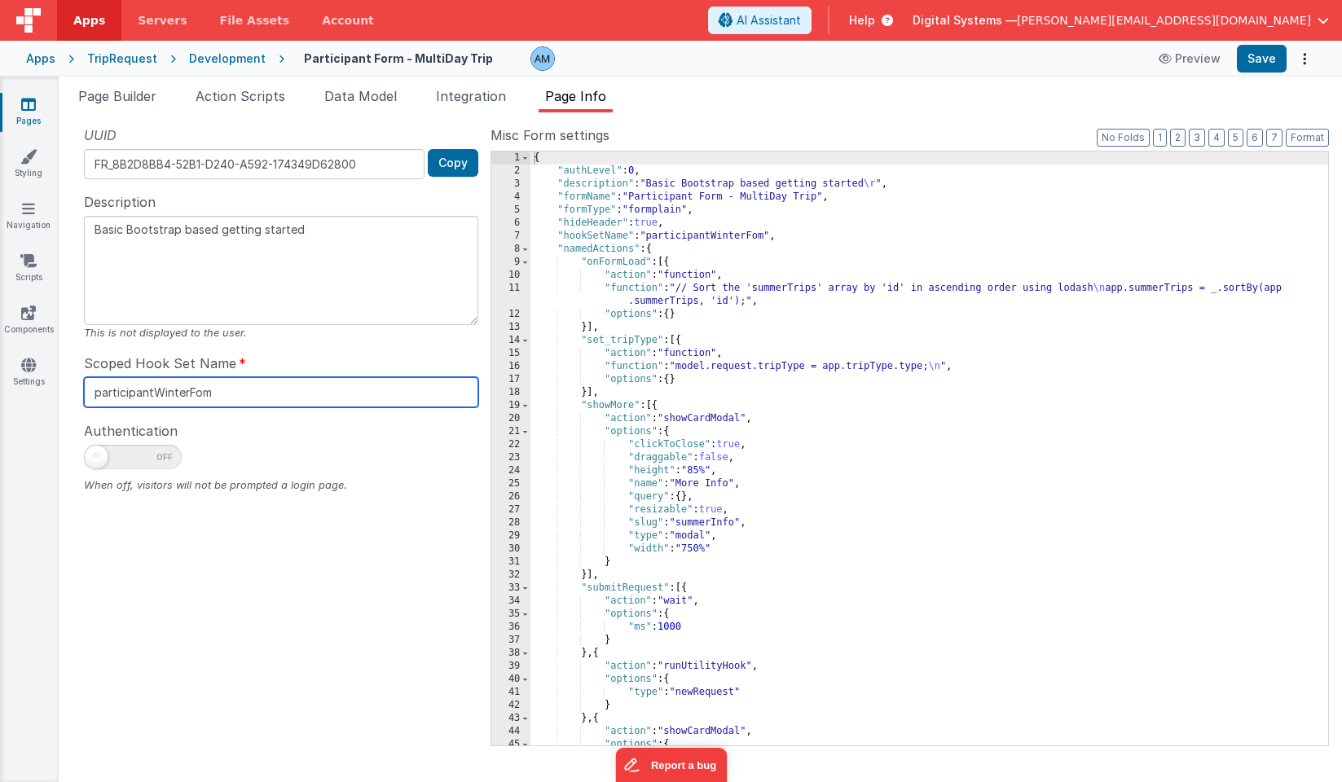
type textarea "Basic Bootstrap based getting started"
type input "participantWinterFo"
type textarea "Basic Bootstrap based getting started"
type input "participantWinterFor"
type textarea "Basic Bootstrap based getting started"
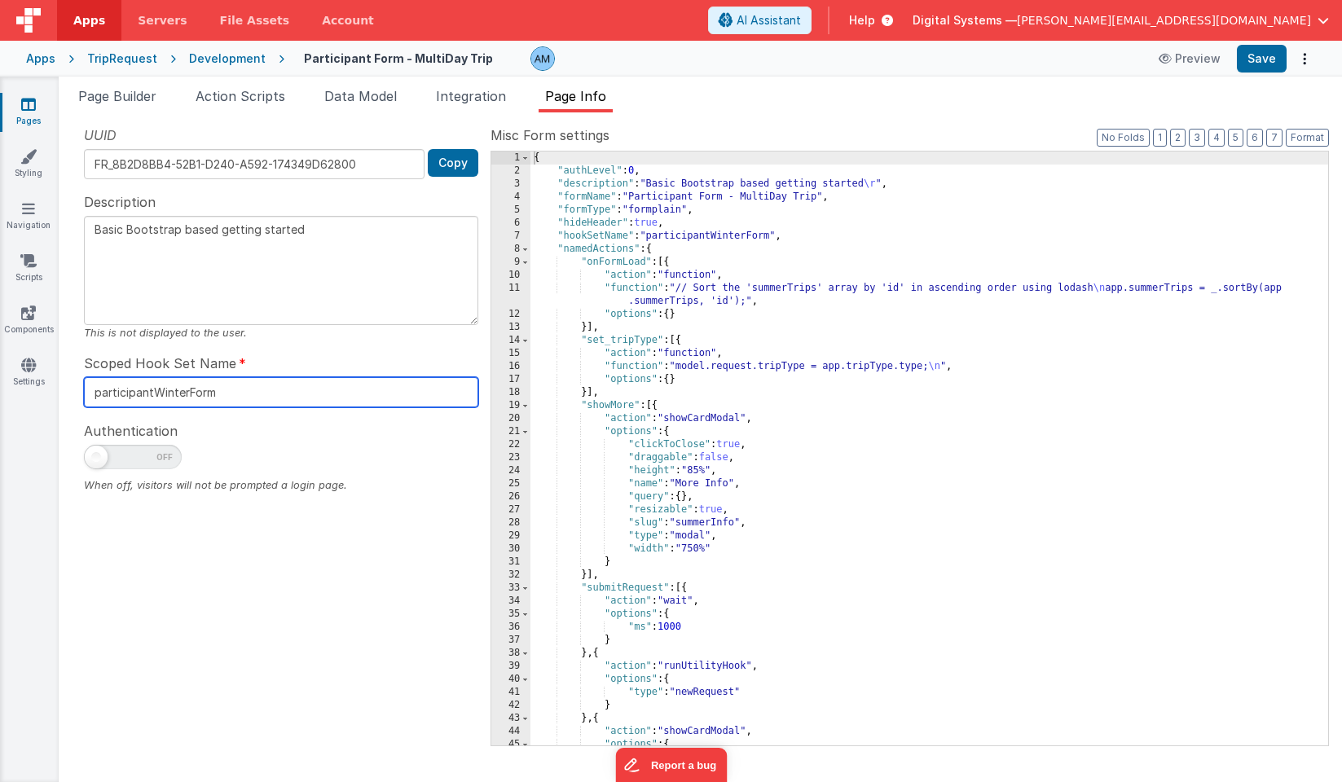
type input "participantWinterForm"
click at [236, 61] on div "Development" at bounding box center [227, 59] width 77 height 16
type textarea "Basic Bootstrap based getting started"
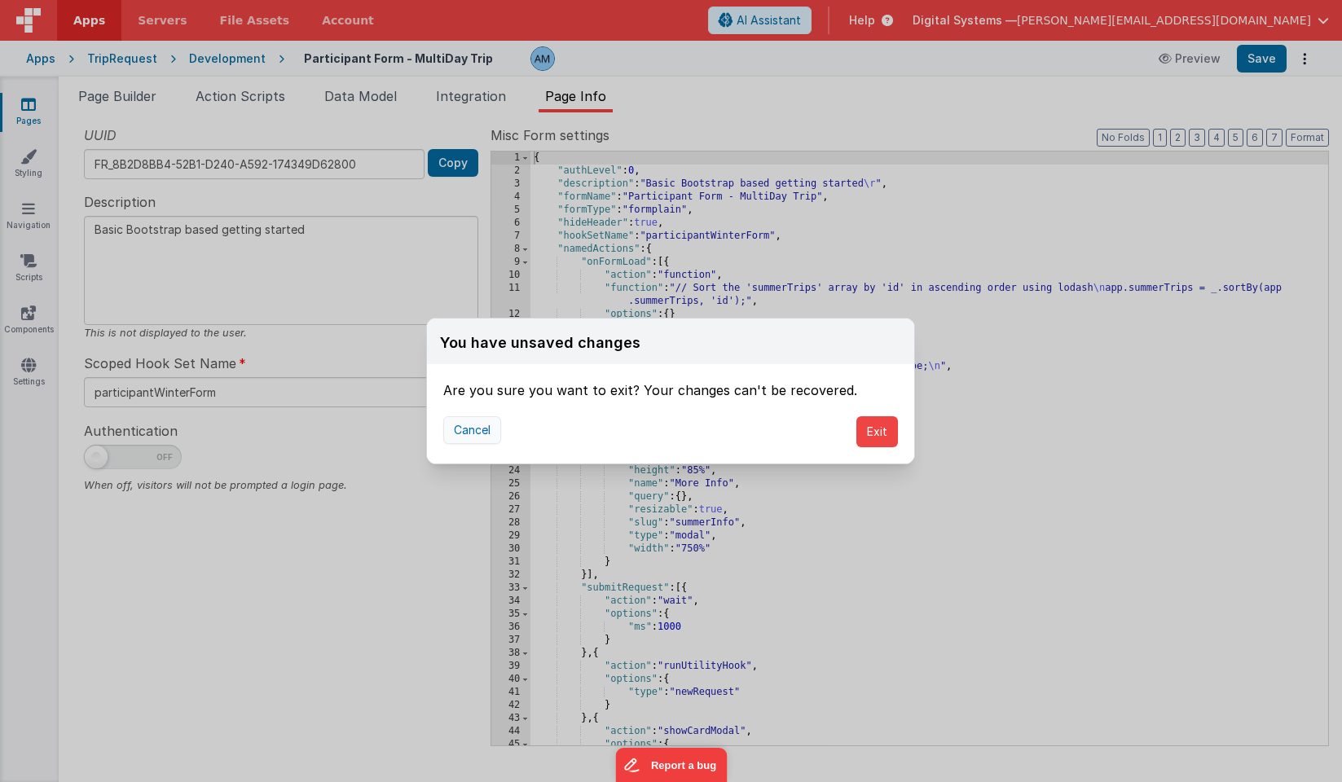
click at [476, 427] on button "Cancel" at bounding box center [472, 430] width 58 height 28
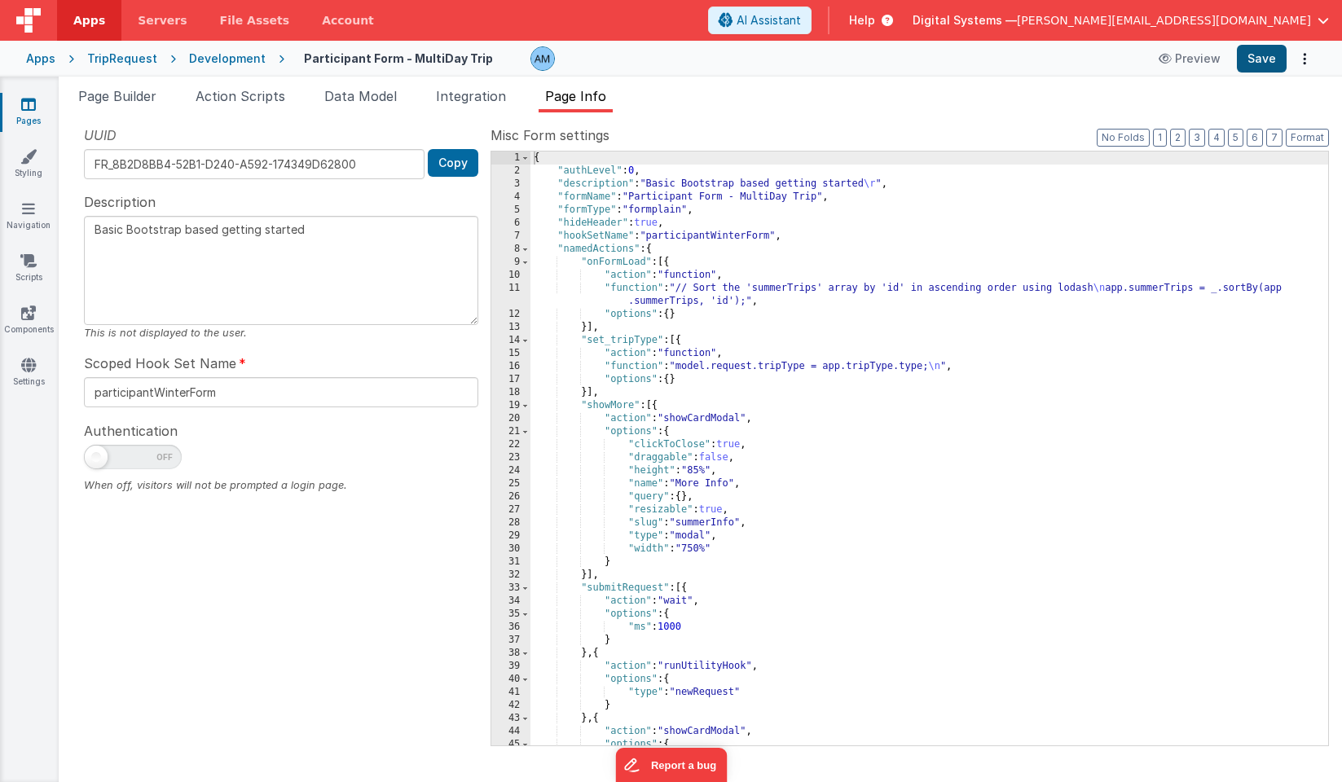
click at [1266, 54] on button "Save" at bounding box center [1262, 59] width 50 height 28
click at [236, 55] on div "Development" at bounding box center [227, 59] width 77 height 16
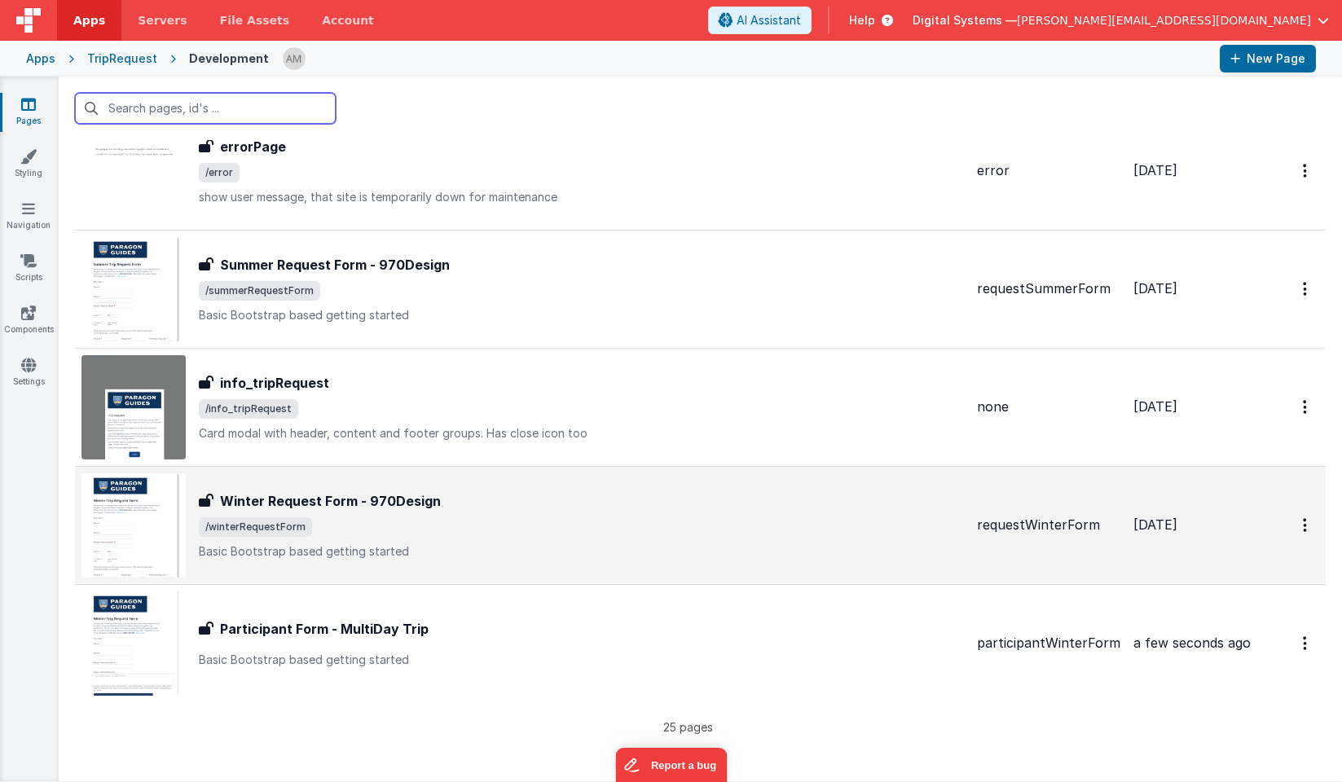
scroll to position [2424, 0]
click at [328, 504] on h3 "Winter Request Form - 970Design" at bounding box center [330, 502] width 221 height 20
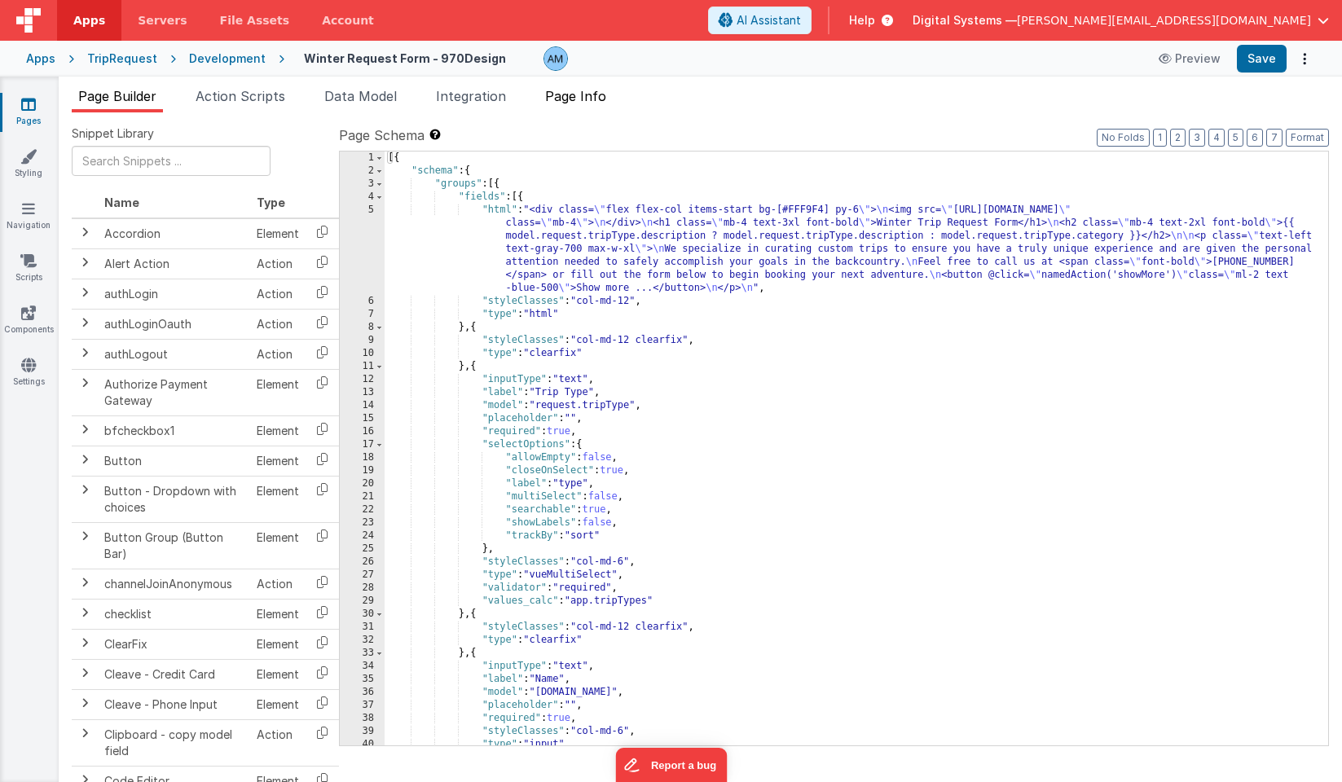
click at [595, 90] on span "Page Info" at bounding box center [575, 96] width 61 height 16
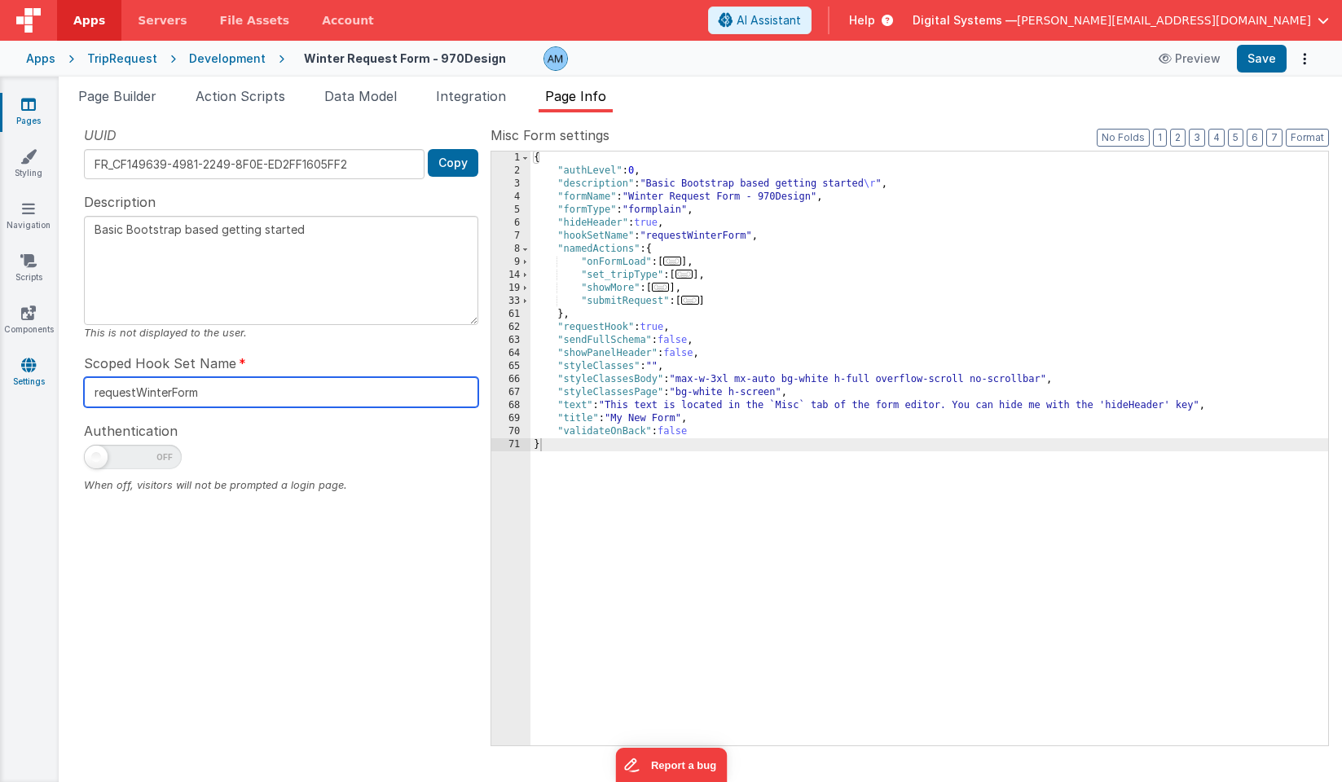
drag, startPoint x: 209, startPoint y: 392, endPoint x: 11, endPoint y: 381, distance: 197.5
click at [11, 381] on section "Pages Styling Navigation Scripts Components Settings Page Builder Action Script…" at bounding box center [671, 430] width 1342 height 706
click at [234, 58] on div "Development" at bounding box center [227, 59] width 77 height 16
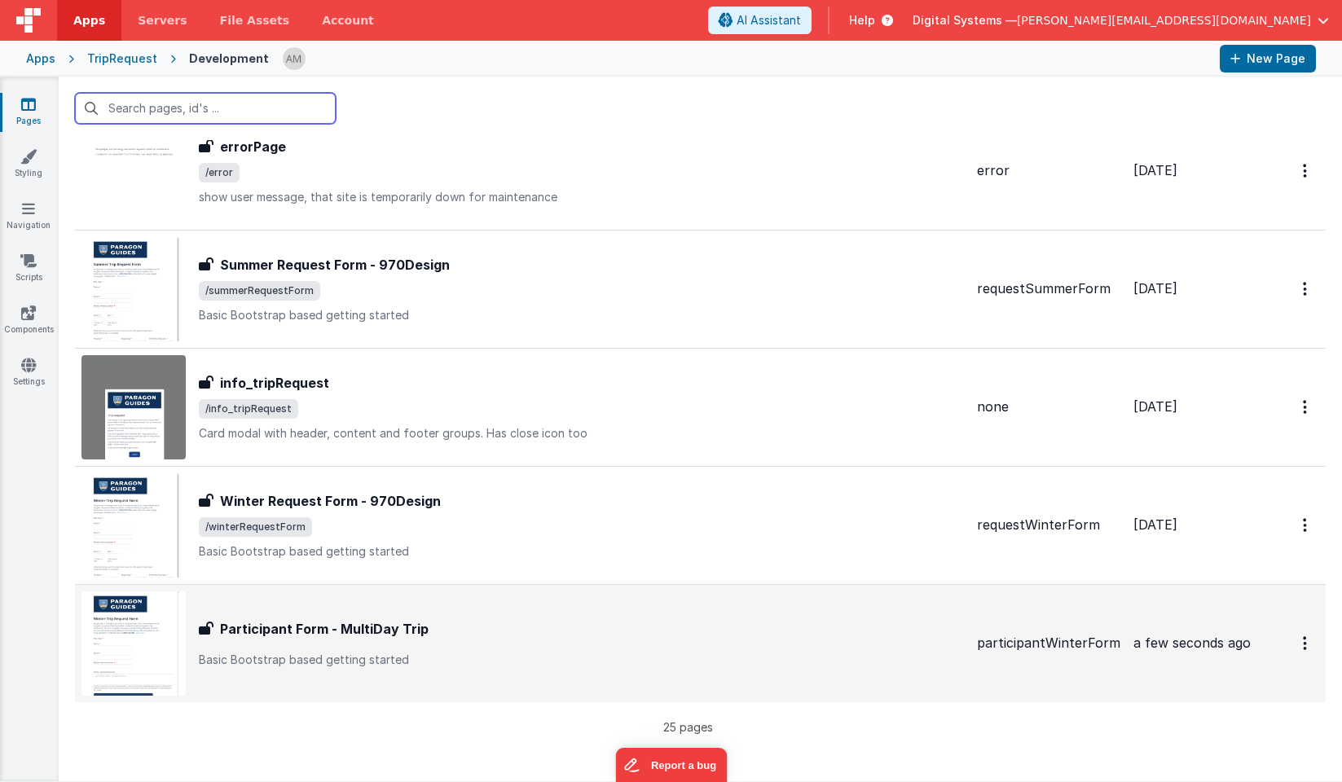
scroll to position [2424, 0]
click at [280, 641] on div "Participant Form - MultiDay Trip Participant Form - MultiDay Trip Basic Bootstr…" at bounding box center [581, 644] width 765 height 49
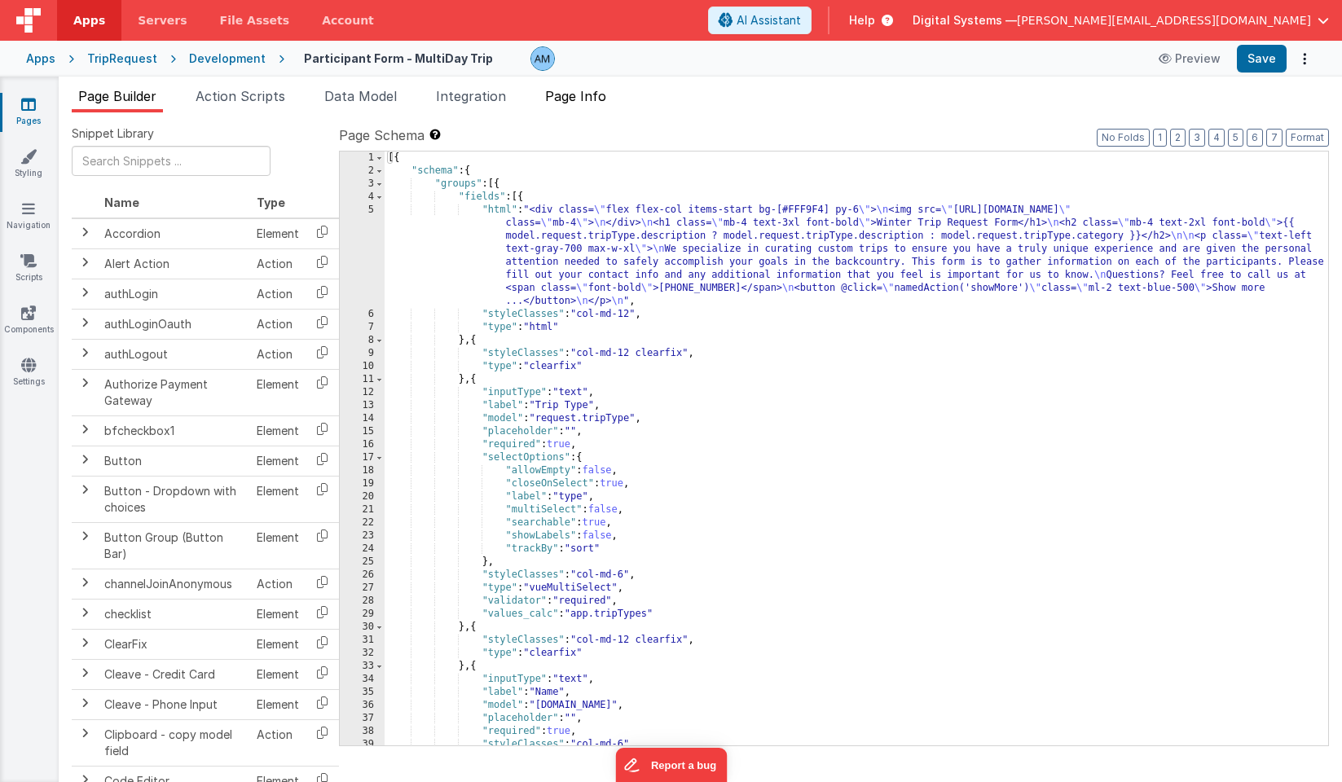
click at [591, 98] on span "Page Info" at bounding box center [575, 96] width 61 height 16
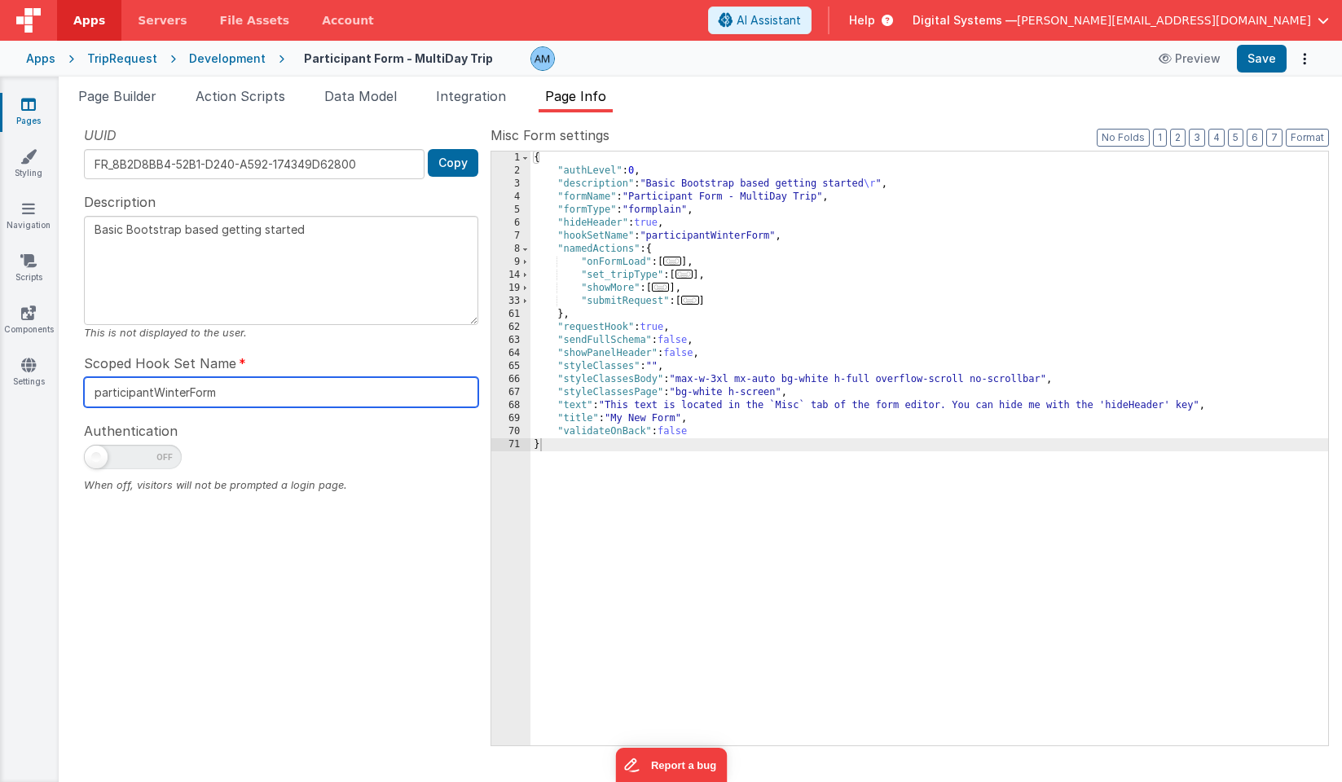
drag, startPoint x: 297, startPoint y: 401, endPoint x: 104, endPoint y: 359, distance: 196.9
click at [104, 359] on div "Scoped Hook Set Name participantWinterForm" at bounding box center [281, 381] width 394 height 54
paste input "reques"
type textarea "Basic Bootstrap based getting started"
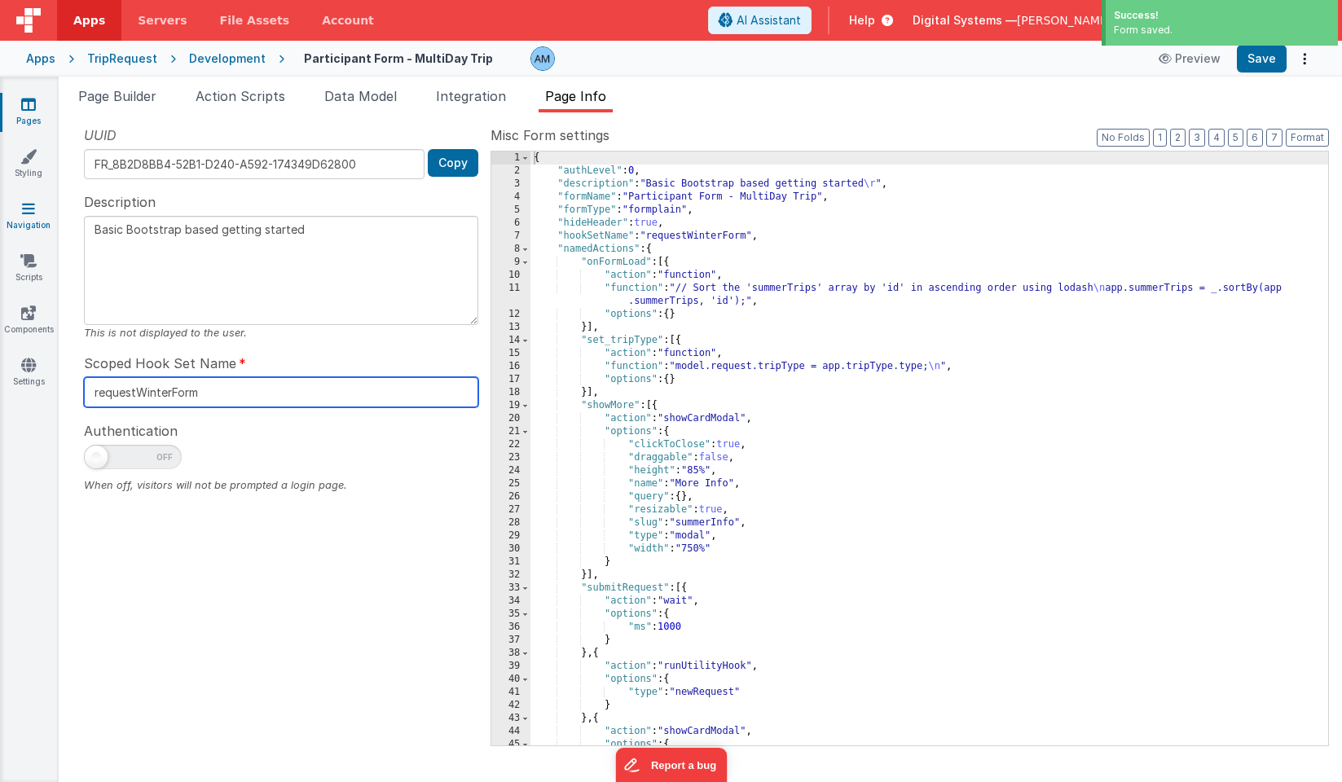
type input "requestWinterForm"
click at [28, 215] on icon at bounding box center [28, 208] width 13 height 16
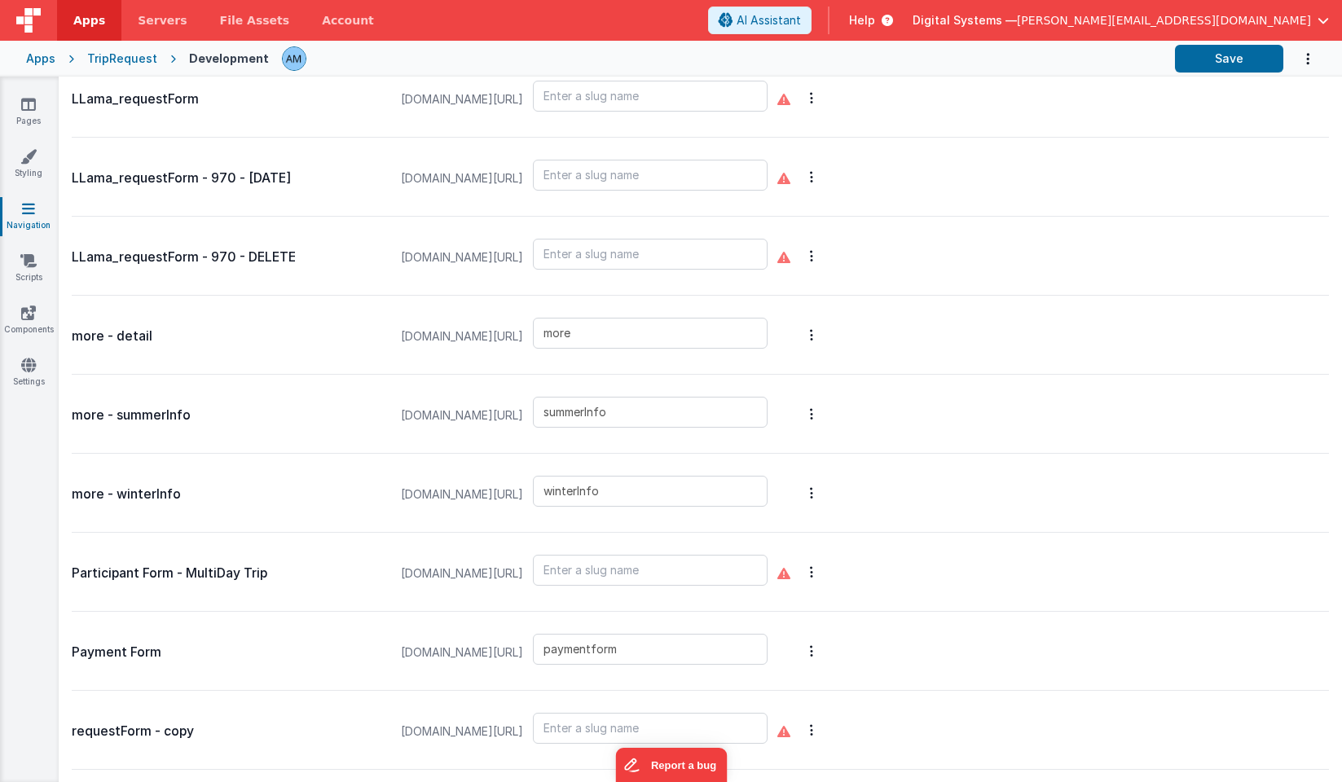
scroll to position [790, 0]
click at [663, 574] on input "text" at bounding box center [650, 569] width 235 height 31
type input "participantFormWinter"
click at [1016, 557] on div "Participant Form - MultiDay Trip [DOMAIN_NAME][URL] participantFormWinter" at bounding box center [700, 571] width 1257 height 79
click at [1217, 63] on button "Save" at bounding box center [1229, 59] width 108 height 28
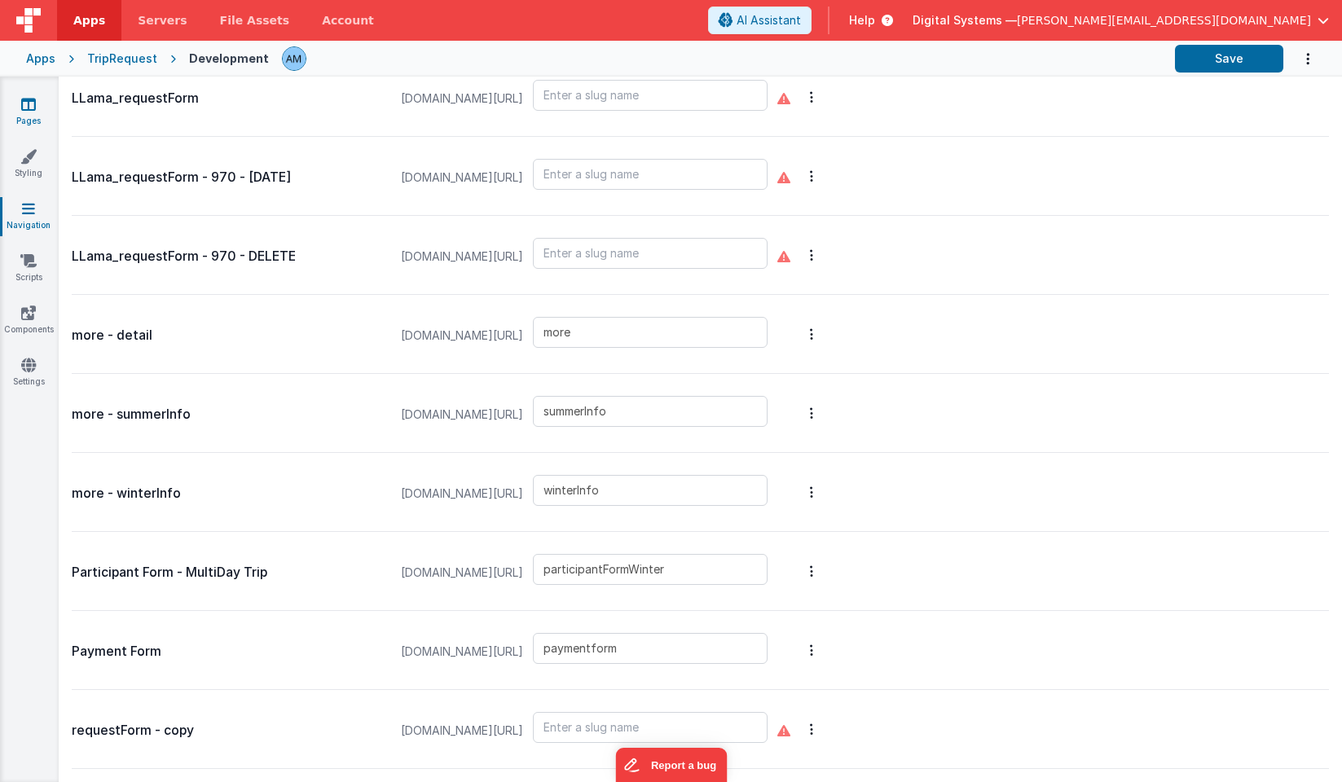
click at [31, 108] on icon at bounding box center [28, 104] width 15 height 16
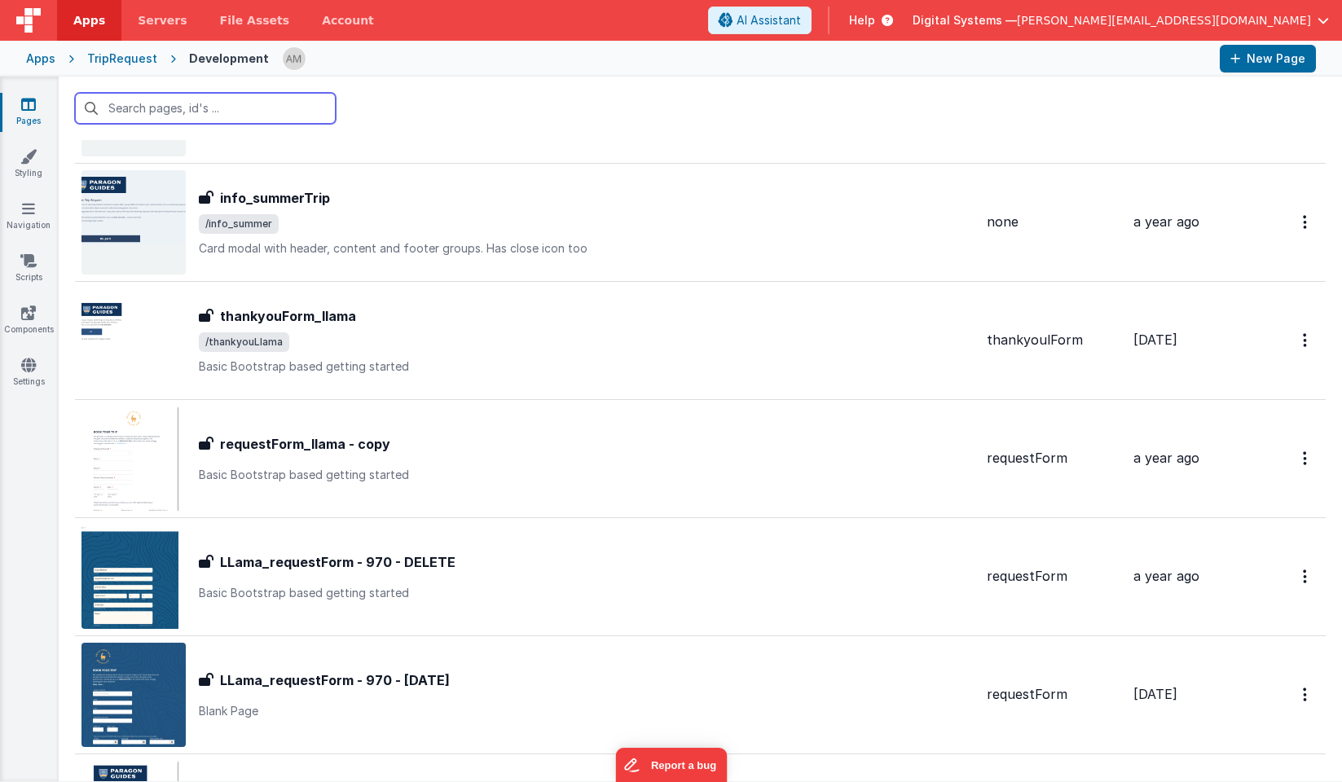
scroll to position [2424, 0]
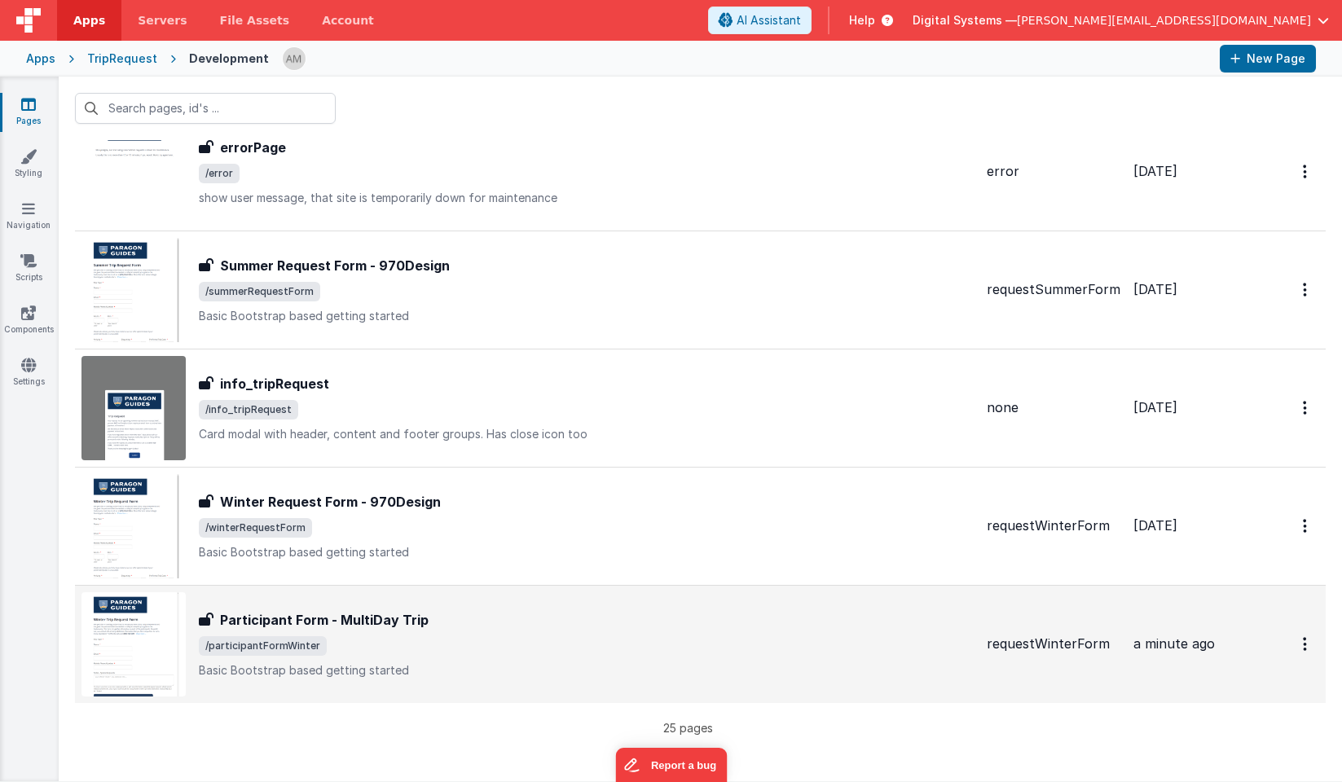
click at [376, 624] on h3 "Participant Form - MultiDay Trip" at bounding box center [324, 620] width 209 height 20
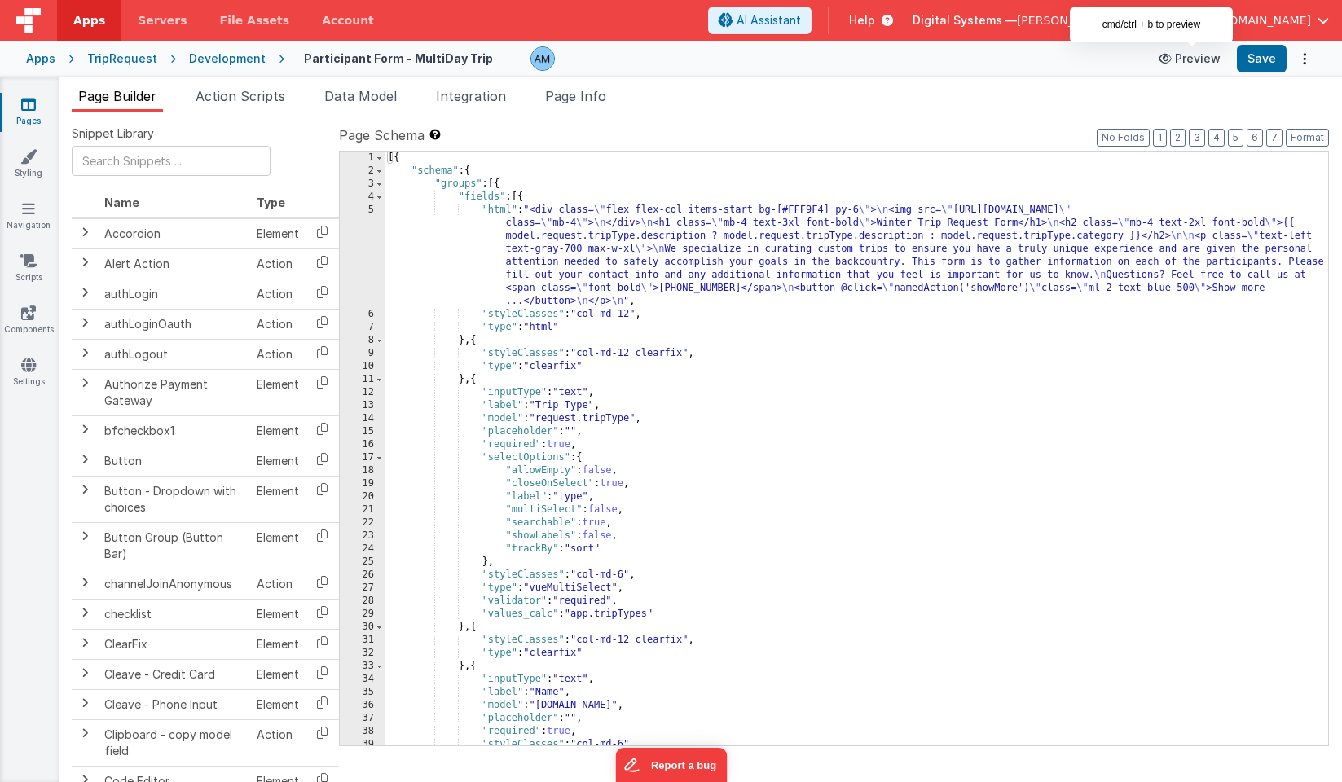
click at [1200, 61] on button "Preview" at bounding box center [1189, 59] width 81 height 26
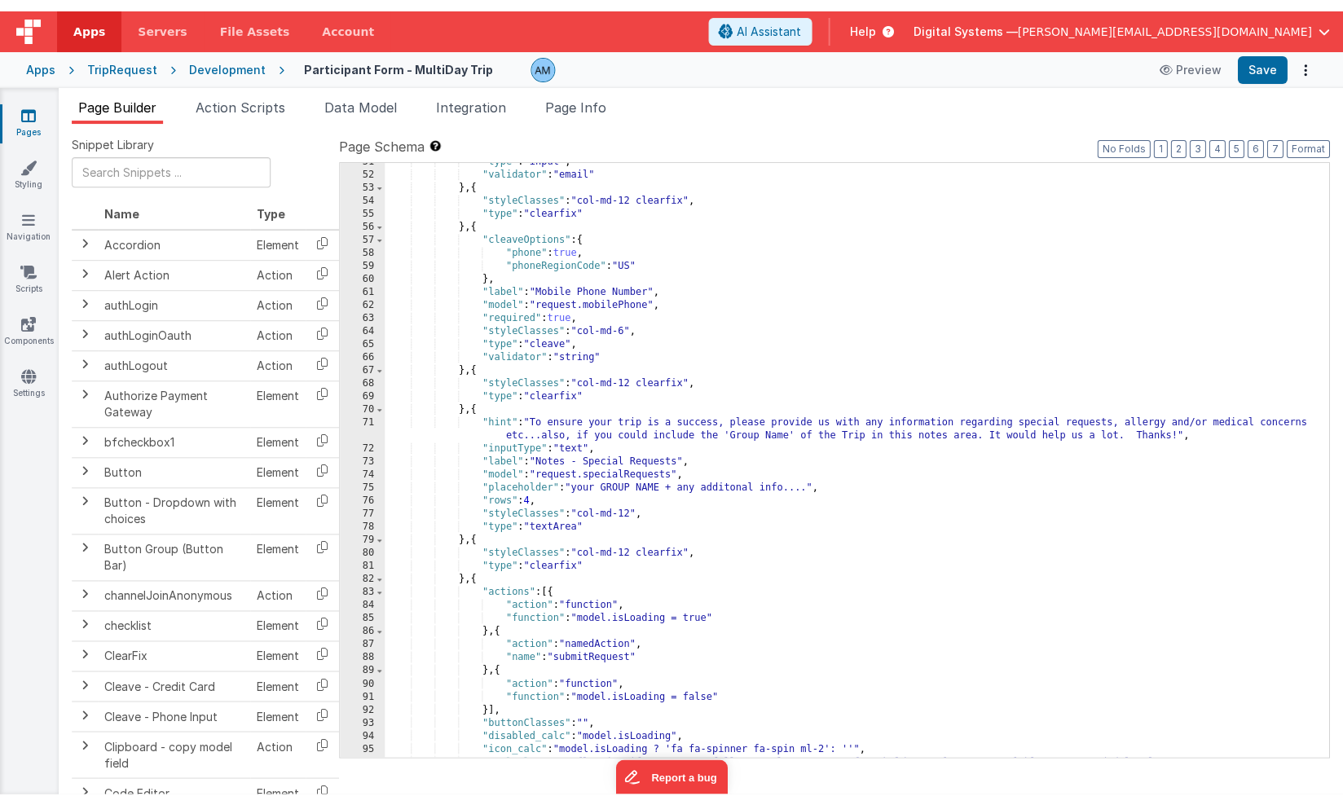
scroll to position [720, 0]
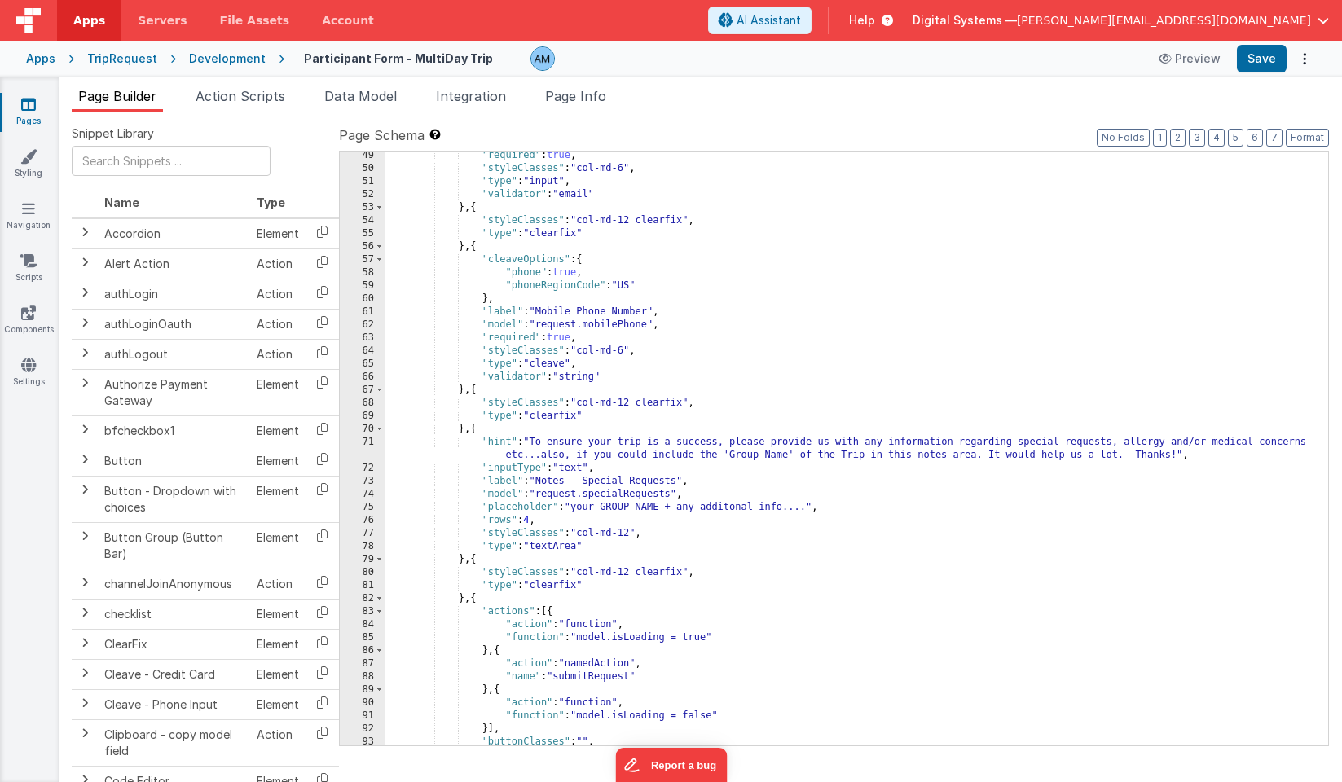
click at [663, 506] on div ""required" : true , "styleClasses" : "col-md-6" , "type" : "input" , "validator…" at bounding box center [857, 459] width 944 height 620
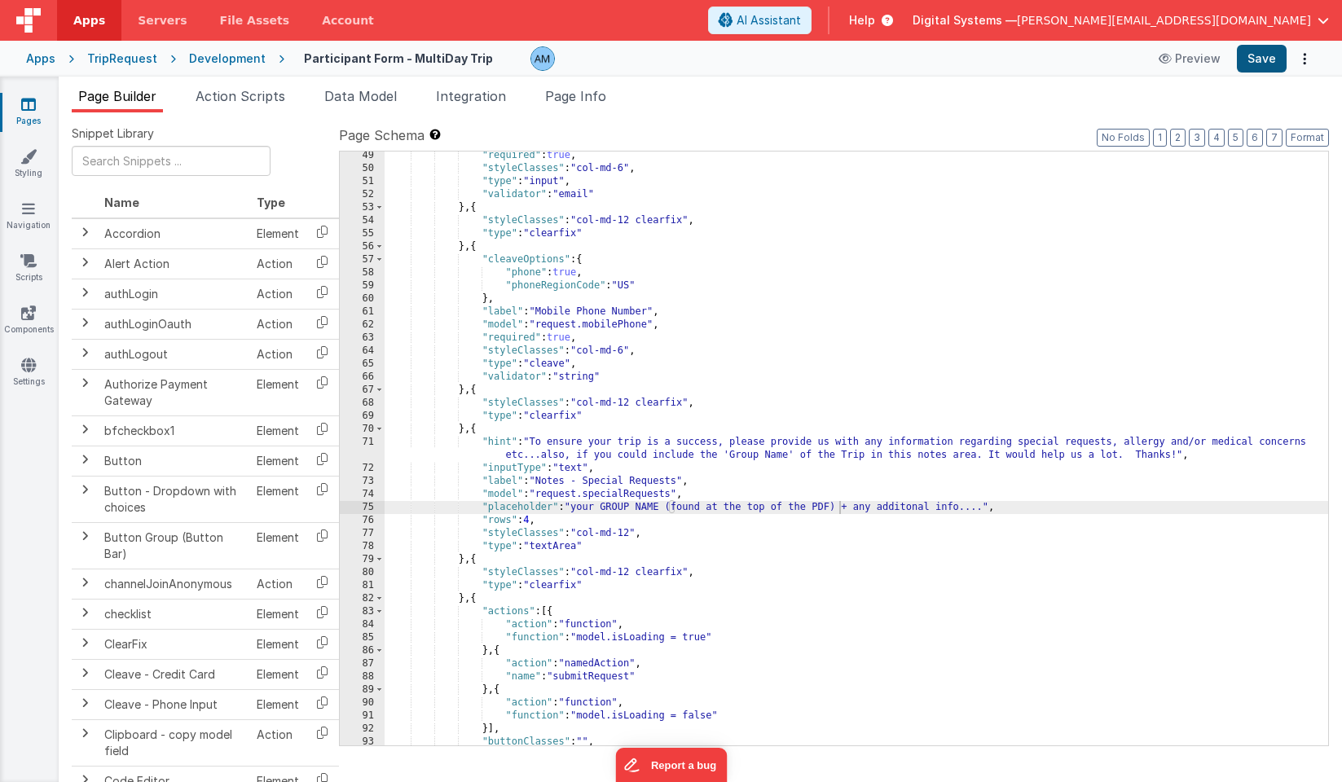
click at [1257, 66] on button "Save" at bounding box center [1262, 59] width 50 height 28
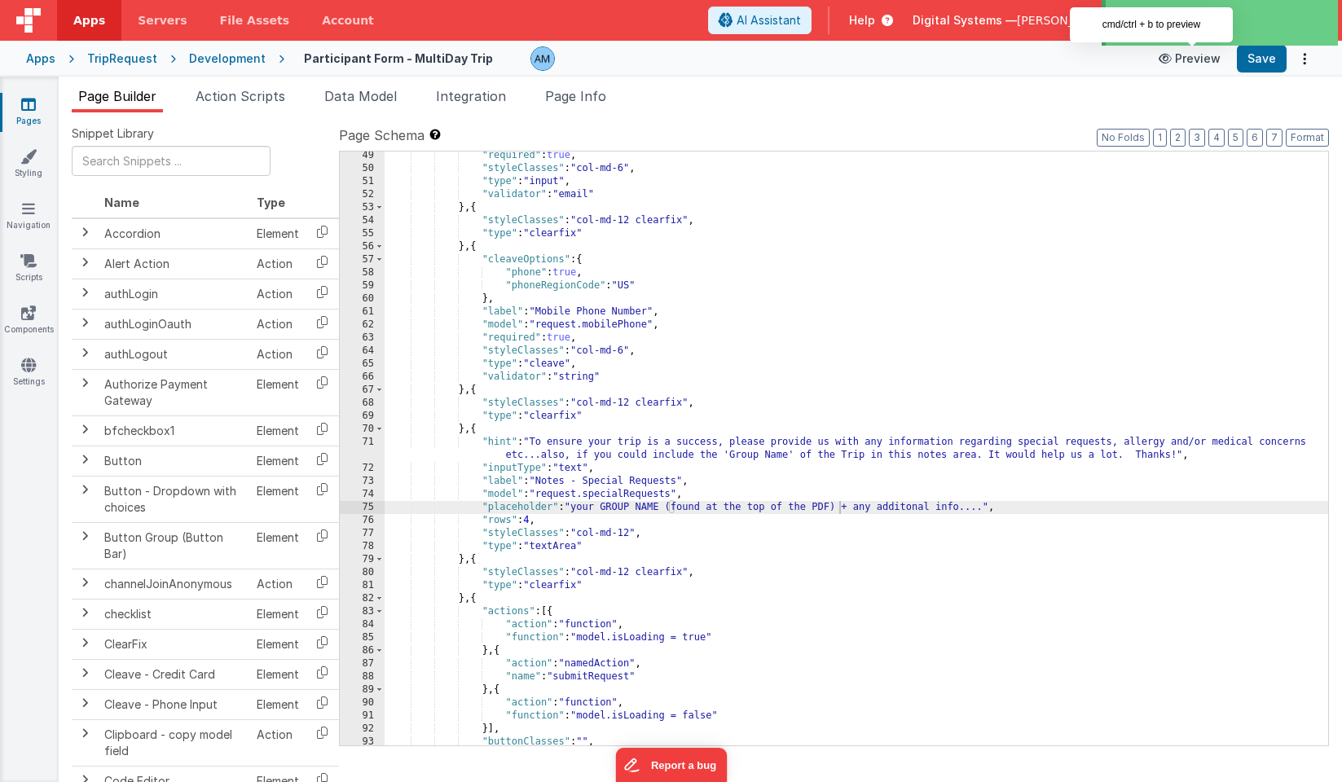
click at [1212, 64] on button "Preview" at bounding box center [1189, 59] width 81 height 26
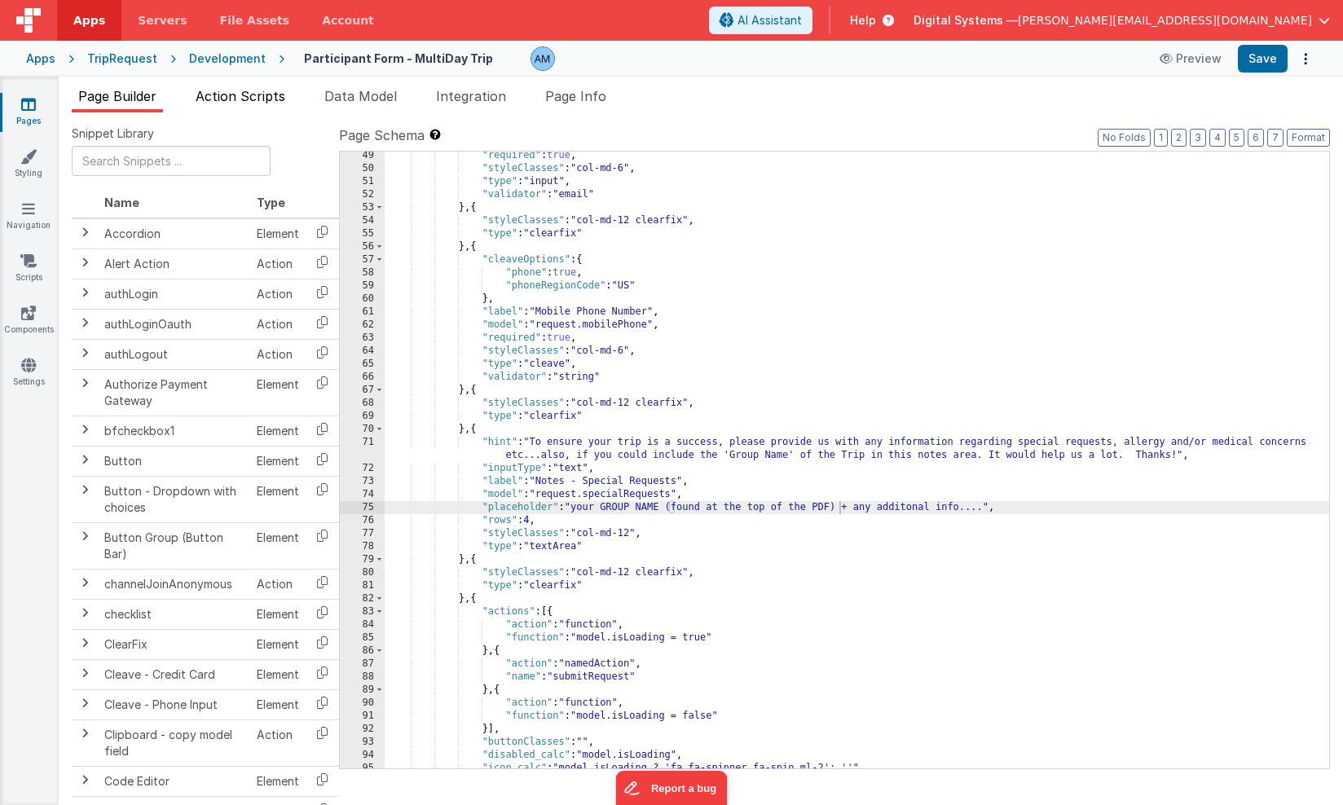
click at [275, 99] on span "Action Scripts" at bounding box center [241, 96] width 90 height 16
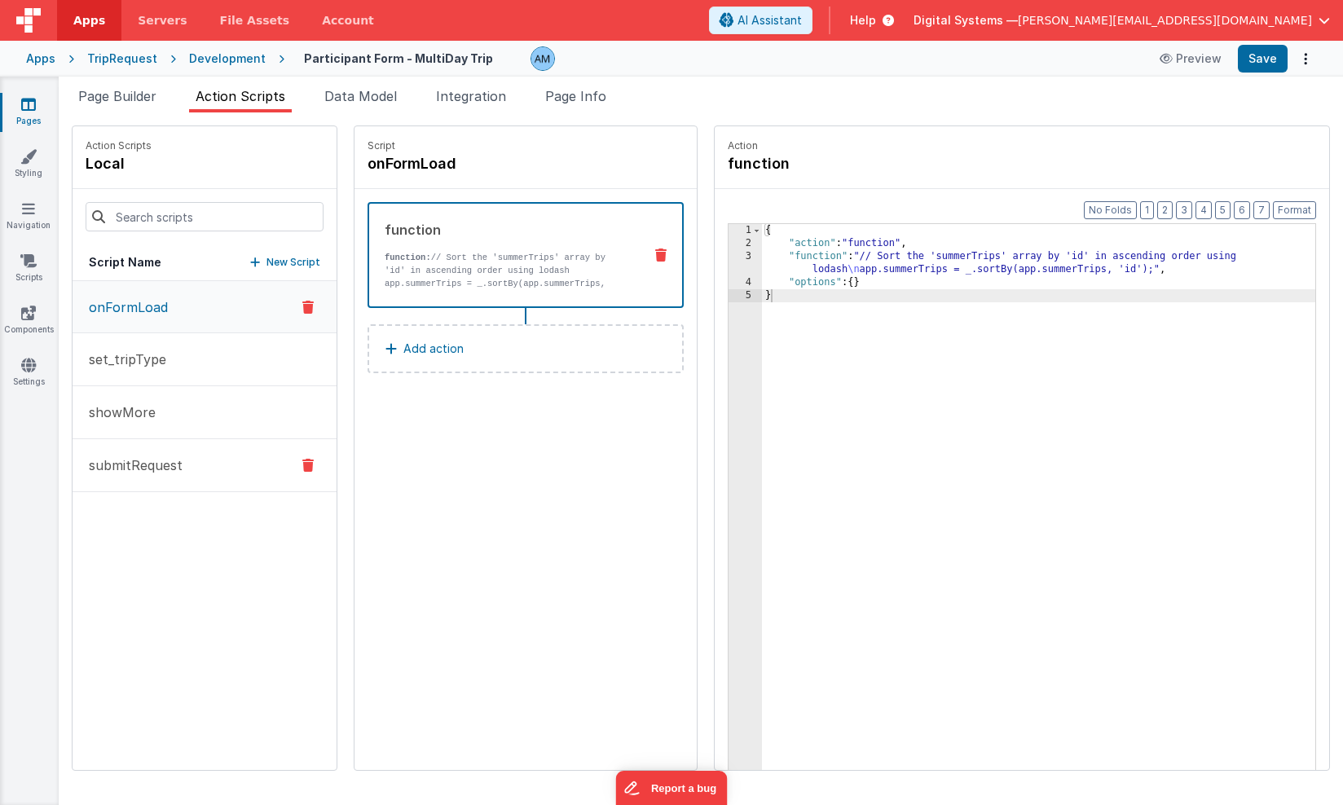
click at [266, 461] on button "submitRequest" at bounding box center [205, 465] width 264 height 53
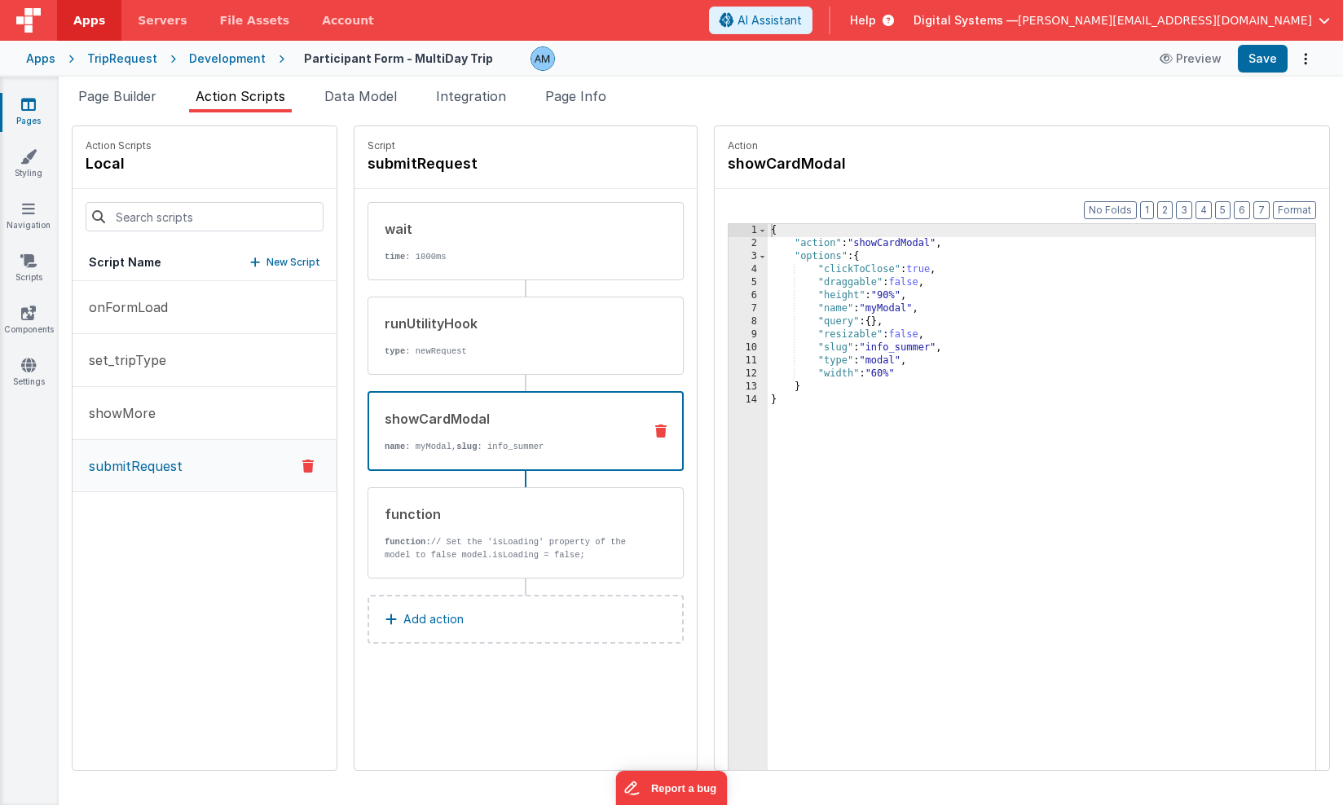
click at [513, 429] on div "showCardModal name : myModal, slug : info_summer" at bounding box center [499, 431] width 261 height 44
click at [234, 58] on div "Development" at bounding box center [227, 59] width 77 height 16
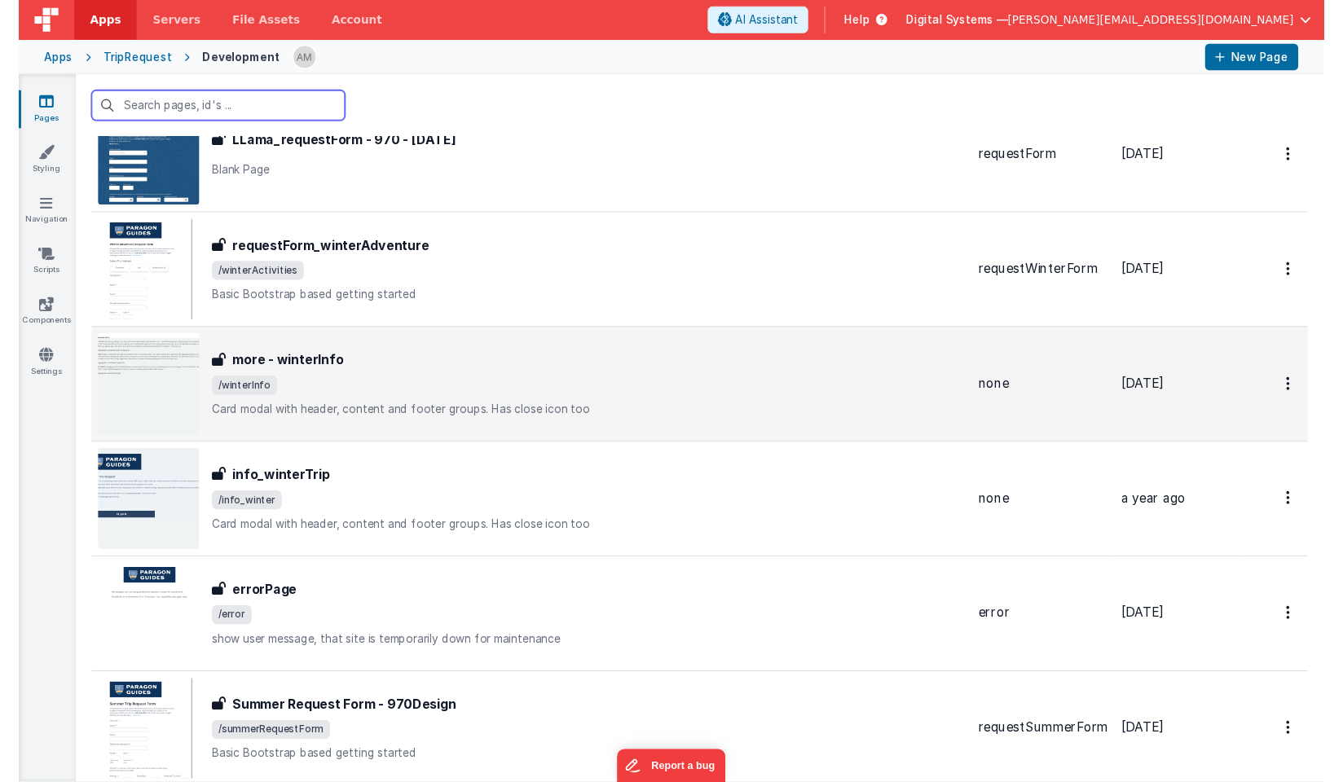
scroll to position [1972, 0]
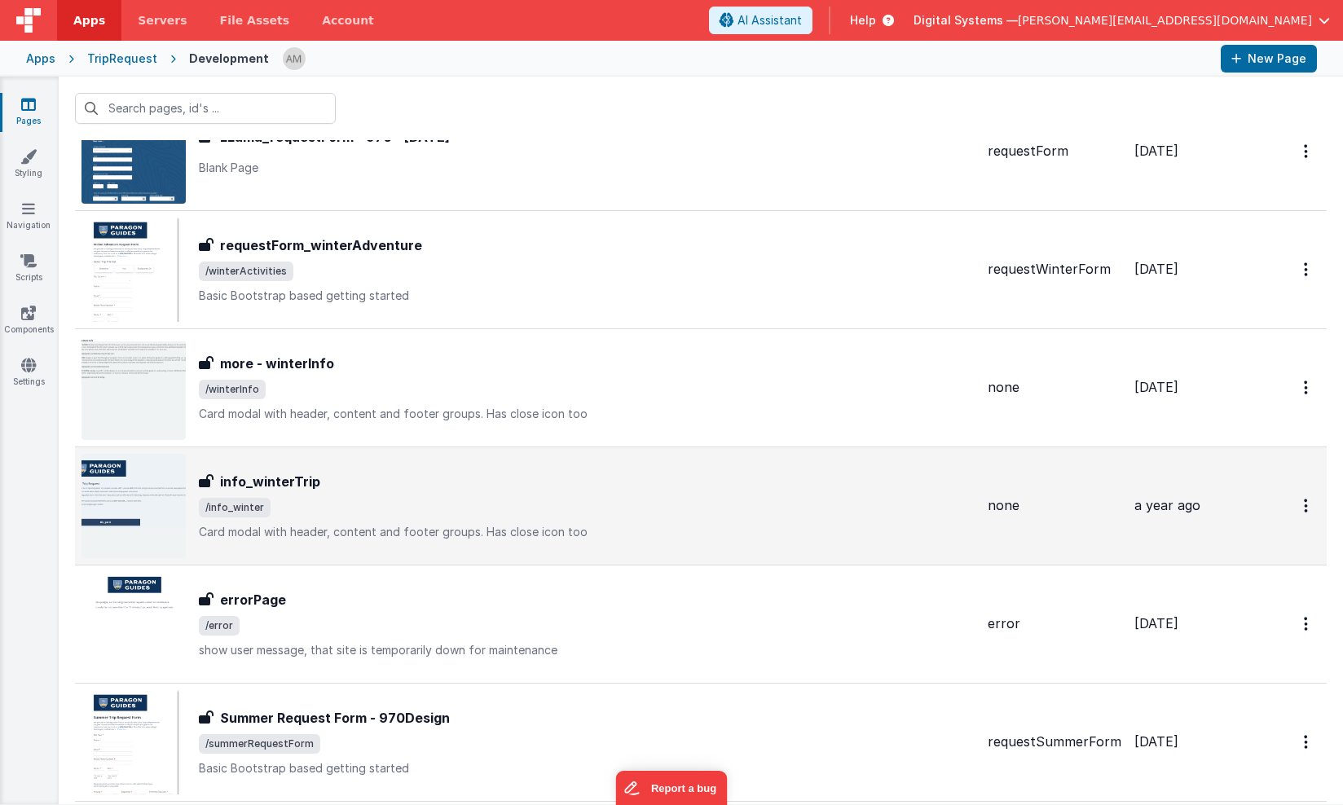
click at [282, 485] on h3 "info_winterTrip" at bounding box center [270, 482] width 100 height 20
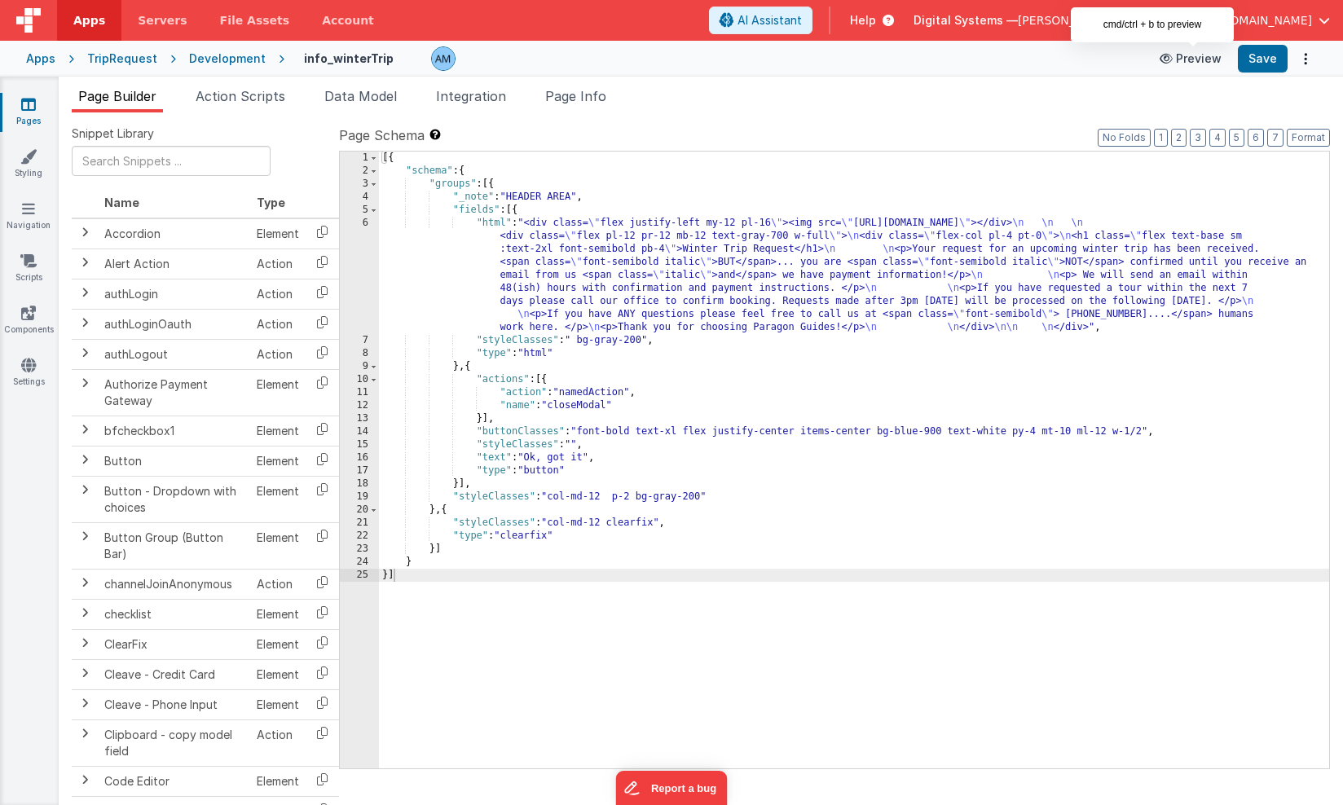
click at [1193, 59] on button "Preview" at bounding box center [1190, 59] width 81 height 26
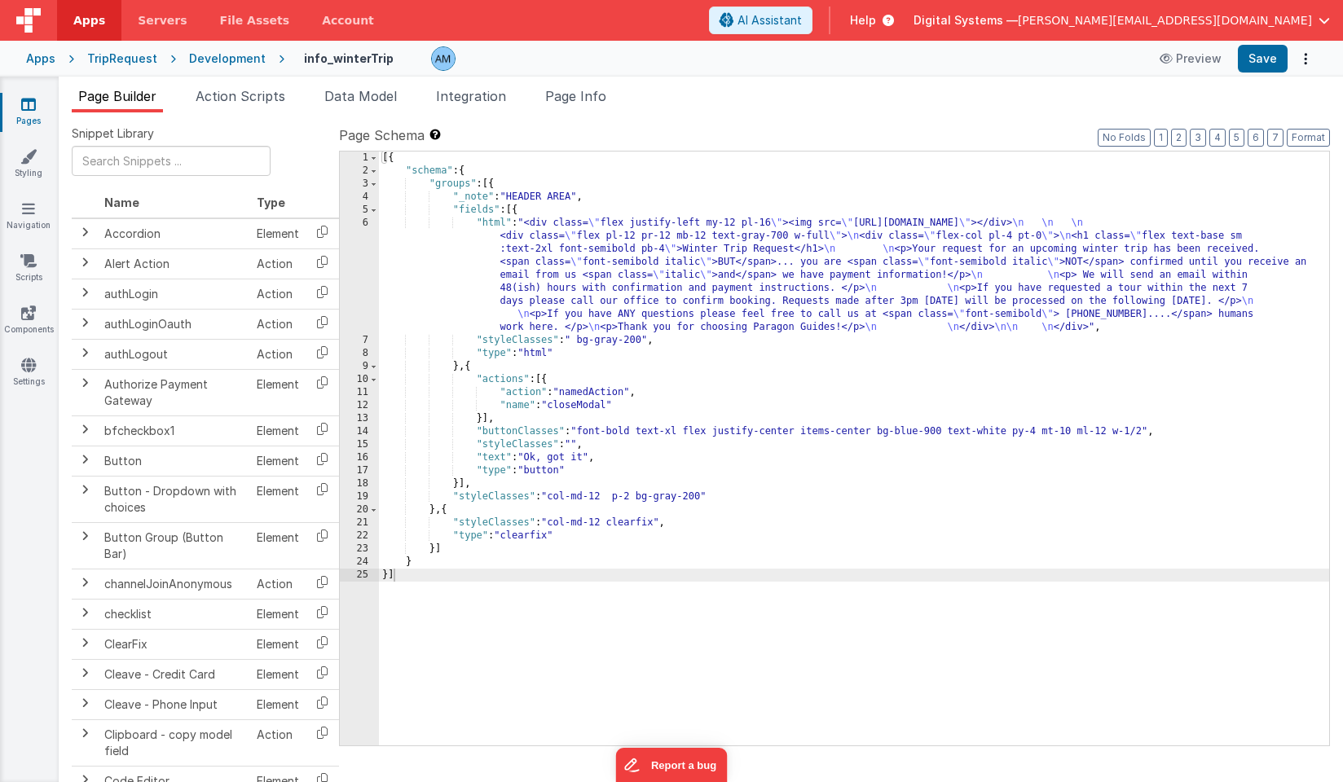
click at [236, 58] on div "Development" at bounding box center [227, 59] width 77 height 16
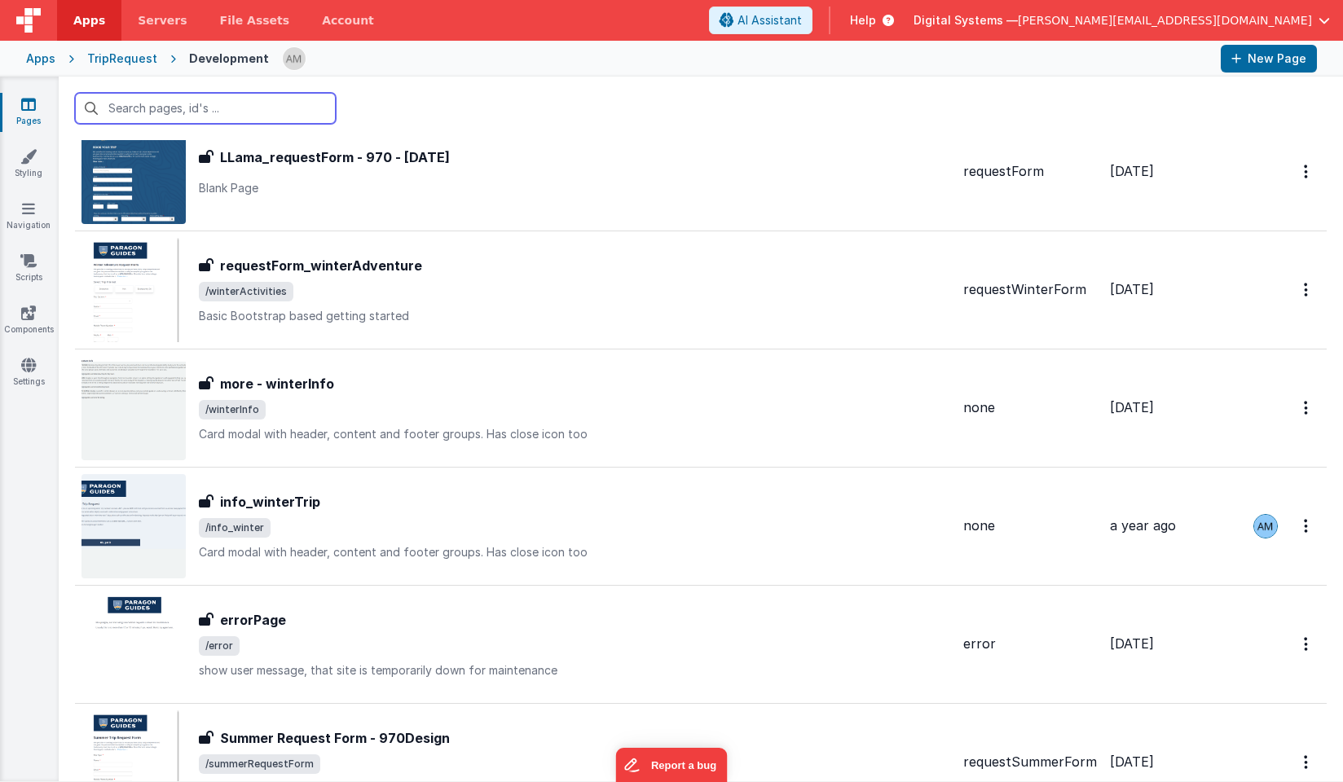
scroll to position [2424, 0]
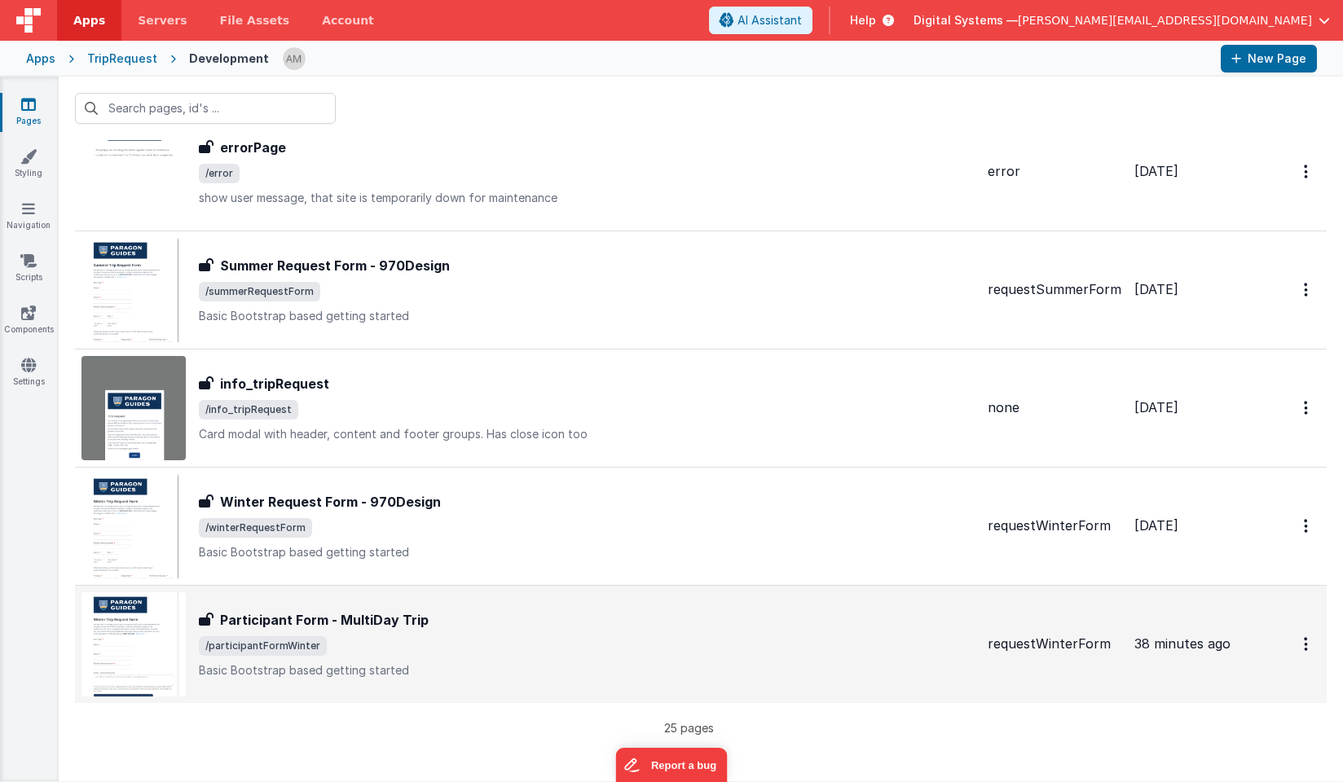
drag, startPoint x: 284, startPoint y: 624, endPoint x: 438, endPoint y: 649, distance: 156.1
click at [438, 649] on div "Participant Form - MultiDay Trip Participant Form - MultiDay Trip /participantF…" at bounding box center [587, 644] width 776 height 68
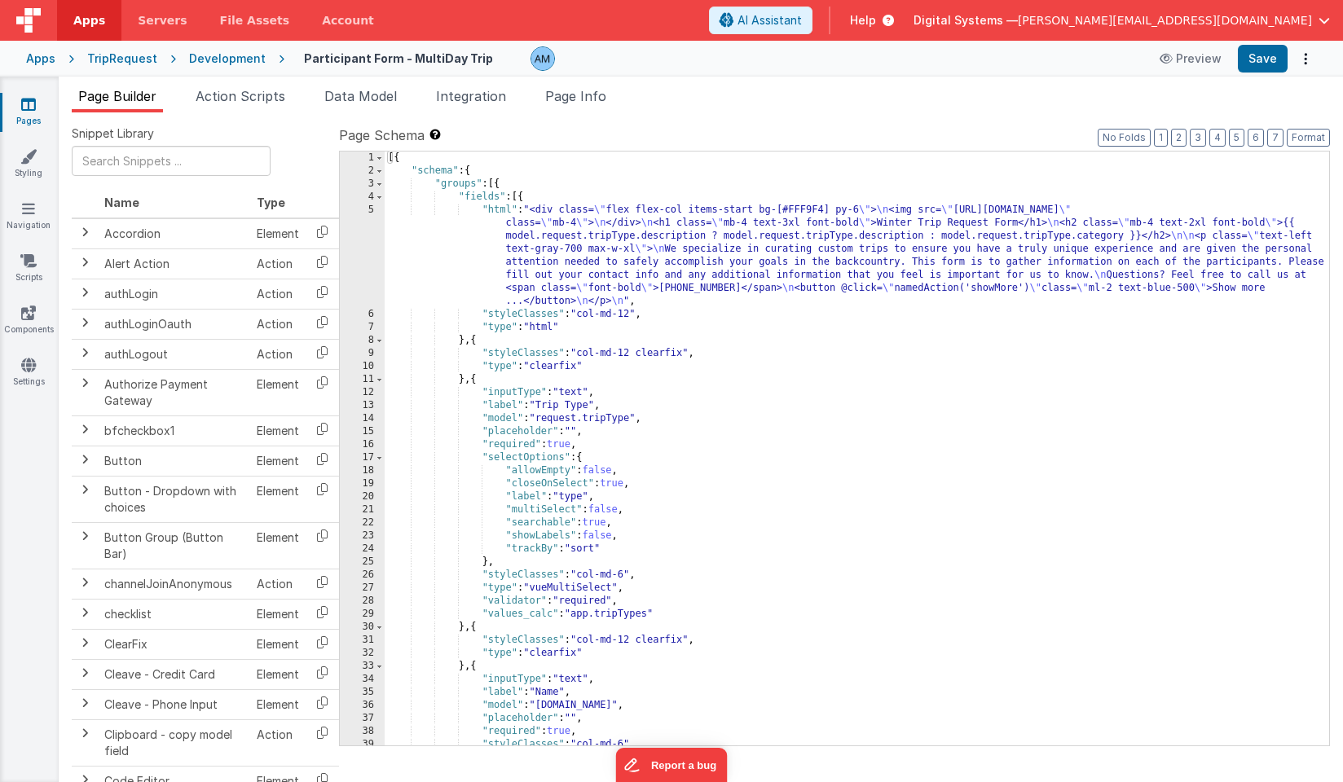
click at [244, 58] on div "Development" at bounding box center [227, 59] width 77 height 16
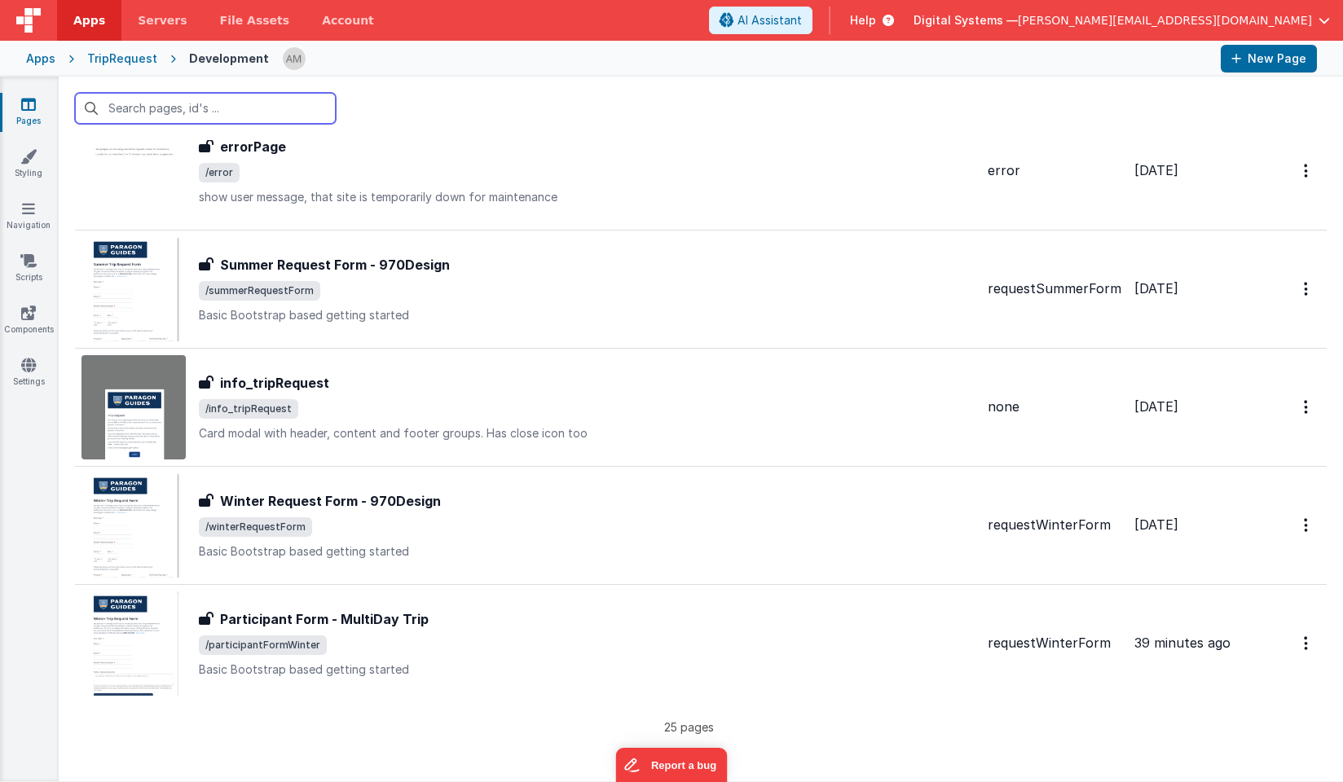
scroll to position [2424, 0]
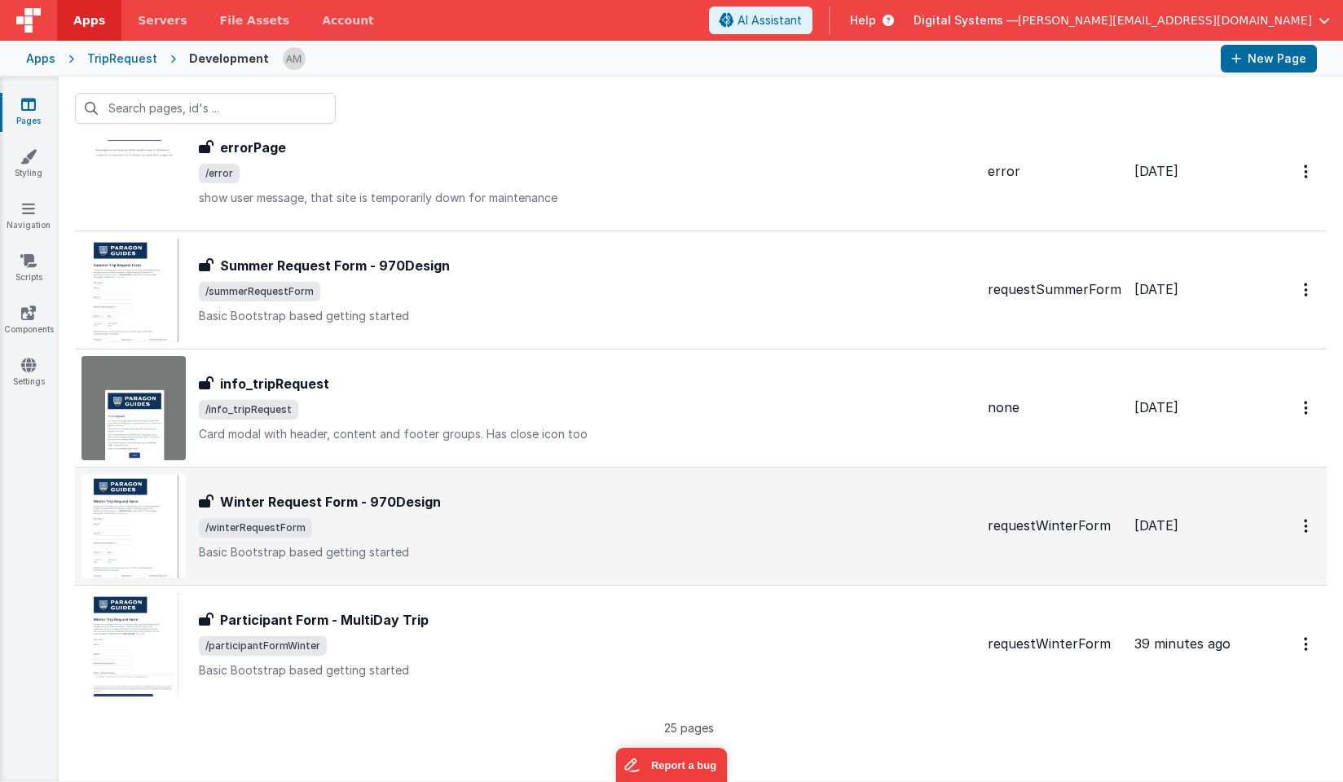
click at [318, 500] on h3 "Winter Request Form - 970Design" at bounding box center [330, 502] width 221 height 20
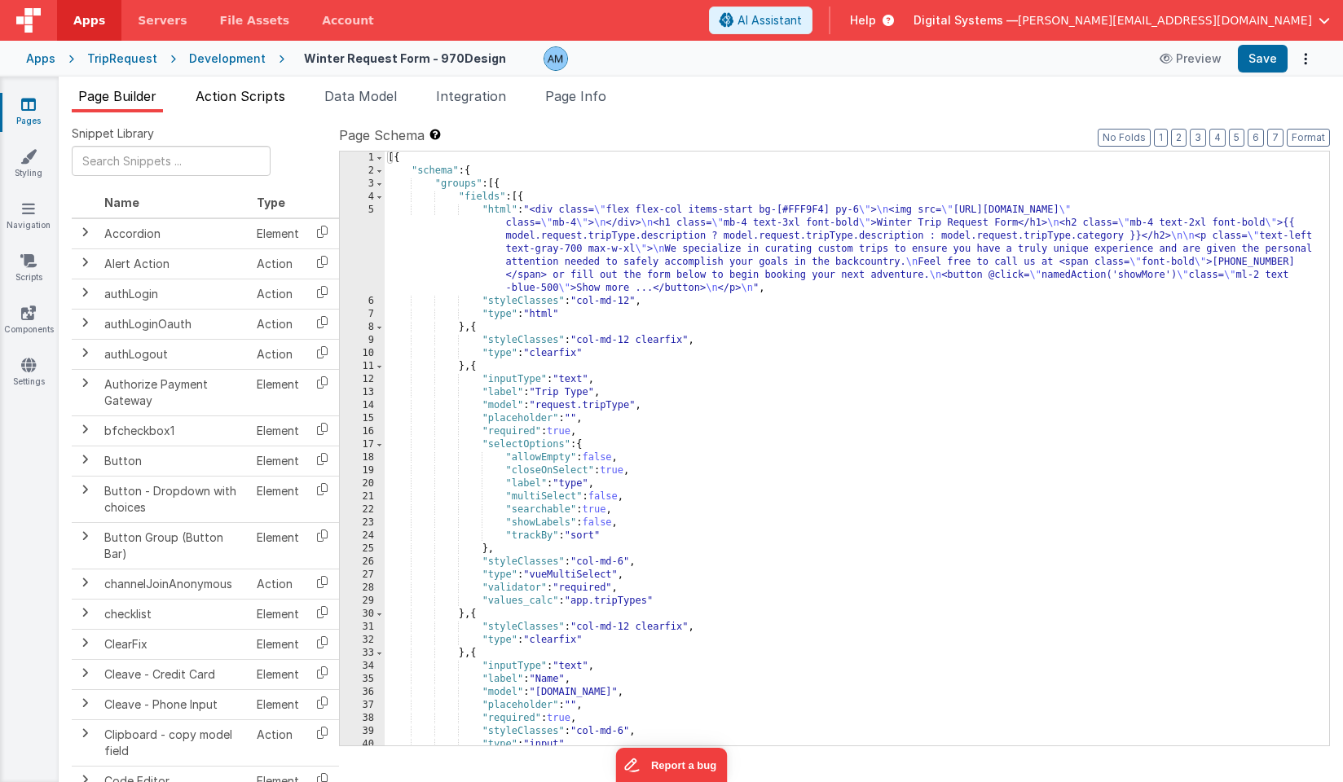
click at [263, 95] on span "Action Scripts" at bounding box center [241, 96] width 90 height 16
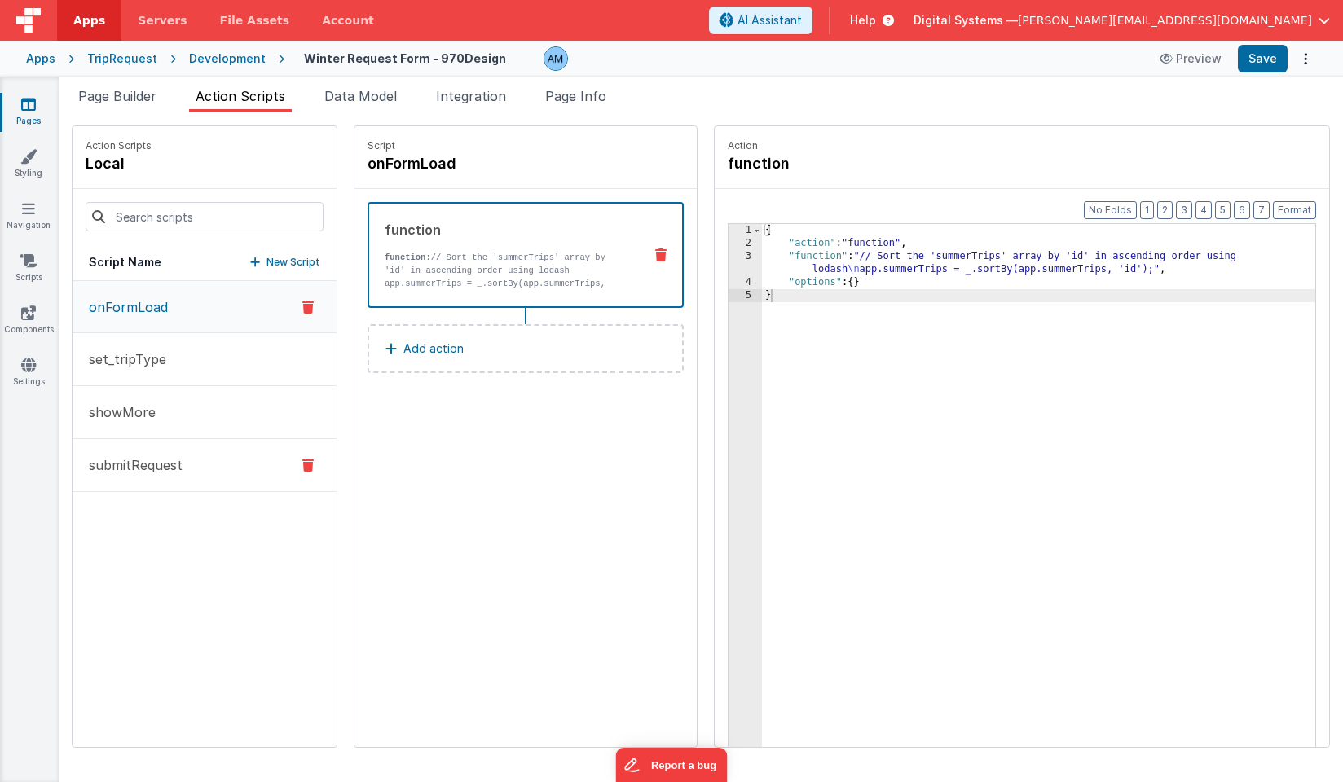
click at [136, 468] on p "submitRequest" at bounding box center [130, 466] width 103 height 20
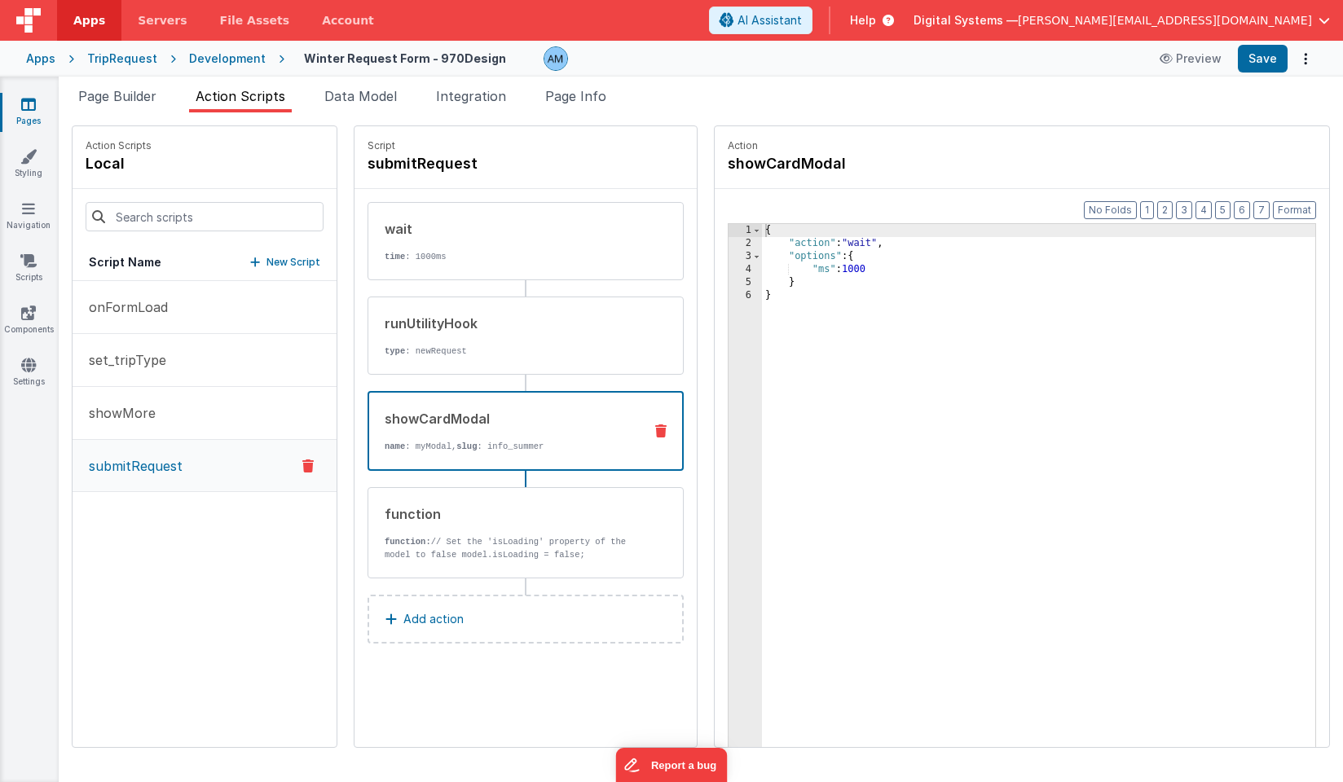
click at [459, 446] on p "name : myModal, slug : info_summer" at bounding box center [507, 446] width 245 height 13
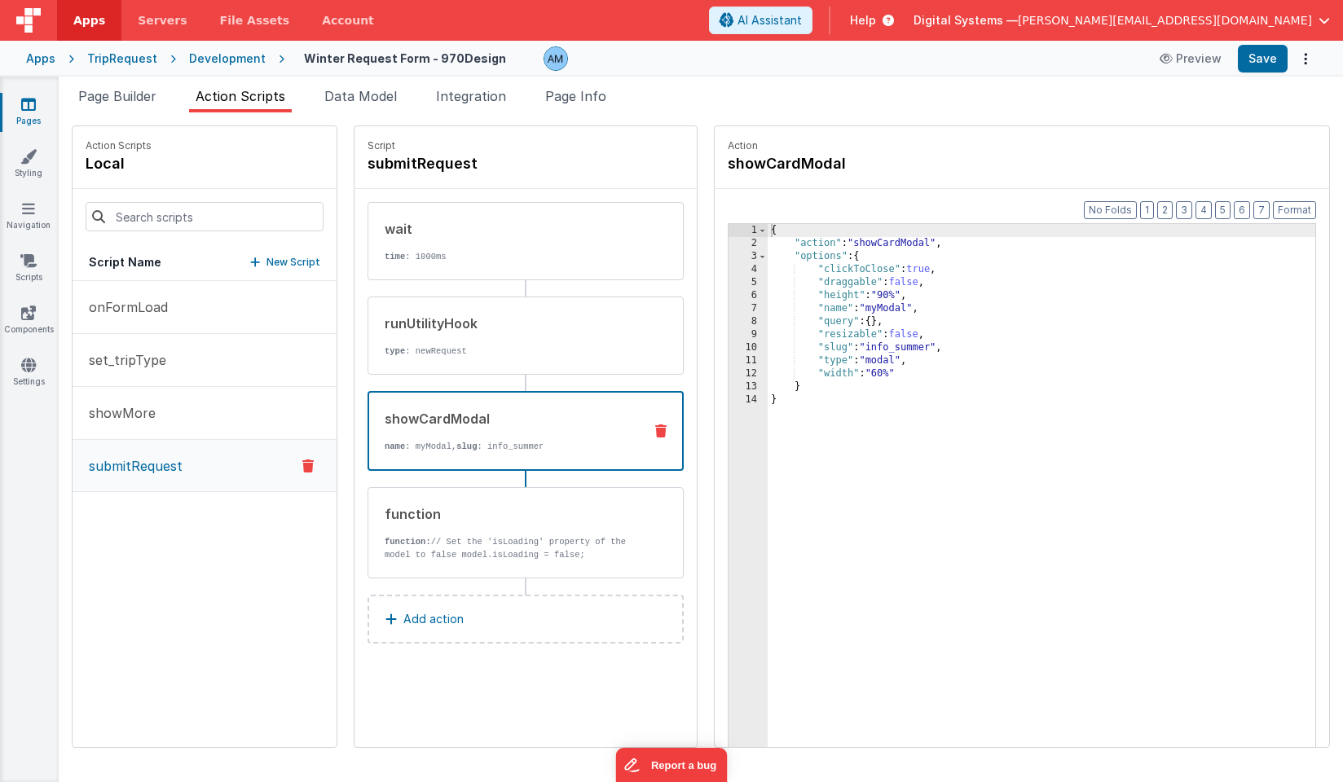
click at [920, 349] on div "{ "action" : "showCardModal" , "options" : { "clickToClose" : true , "draggable…" at bounding box center [1042, 524] width 548 height 600
click at [937, 346] on div "{ "action" : "showCardModal" , "options" : { "clickToClose" : true , "draggable…" at bounding box center [1042, 524] width 548 height 600
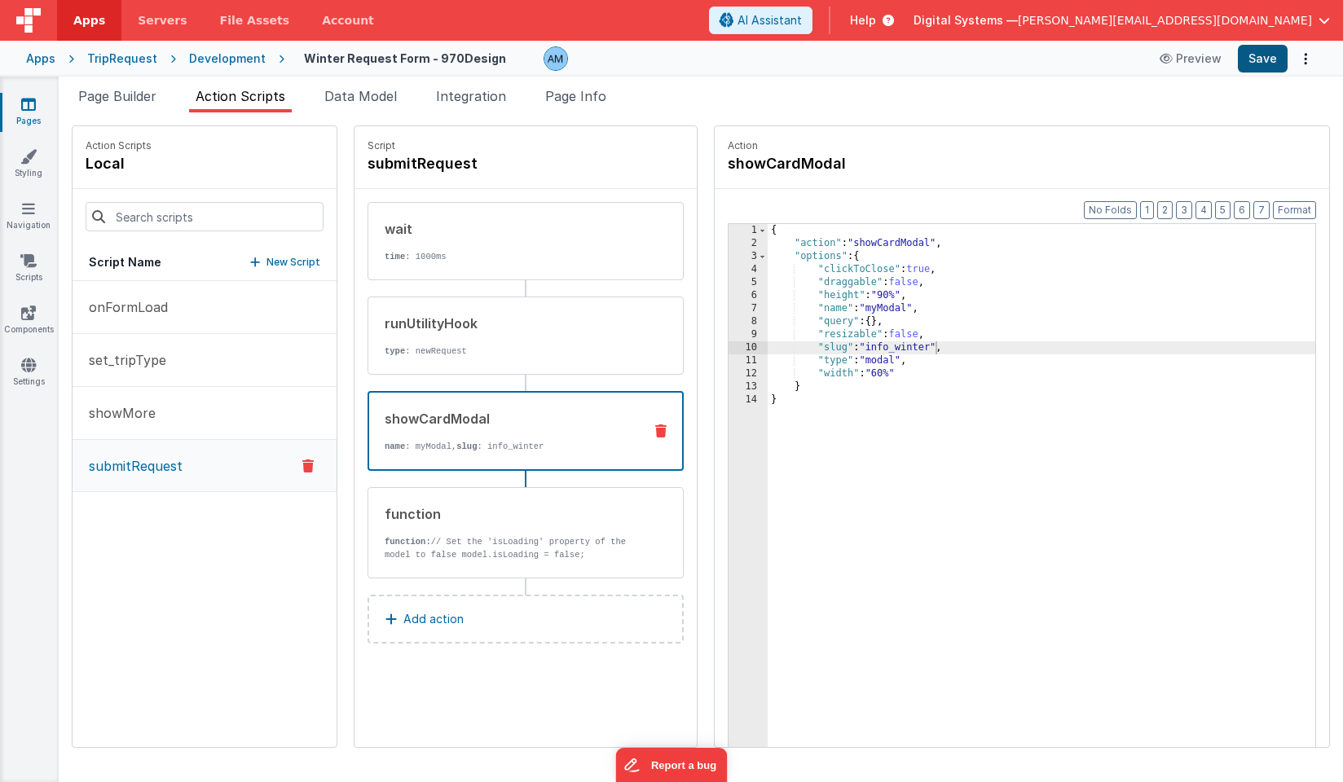
click at [1254, 66] on button "Save" at bounding box center [1263, 59] width 50 height 28
click at [214, 54] on div "Development" at bounding box center [227, 59] width 77 height 16
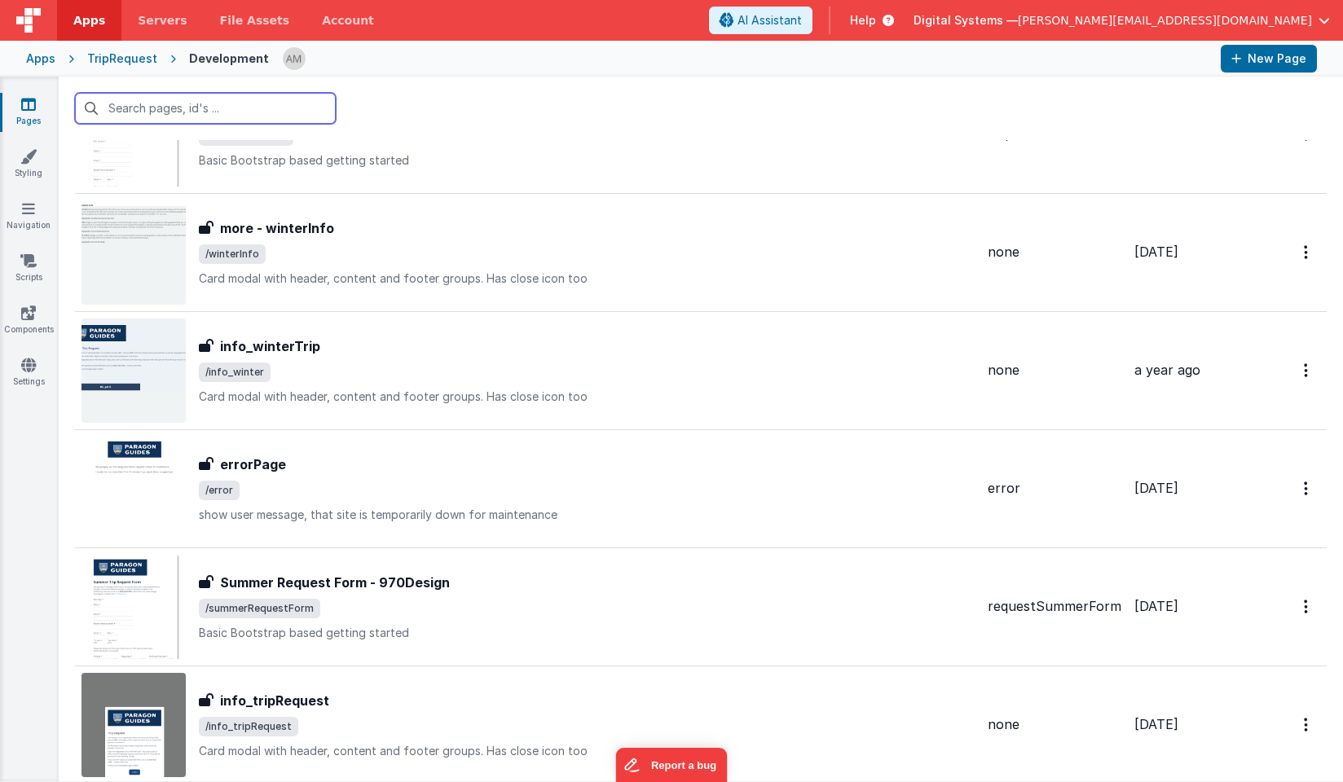
scroll to position [2106, 0]
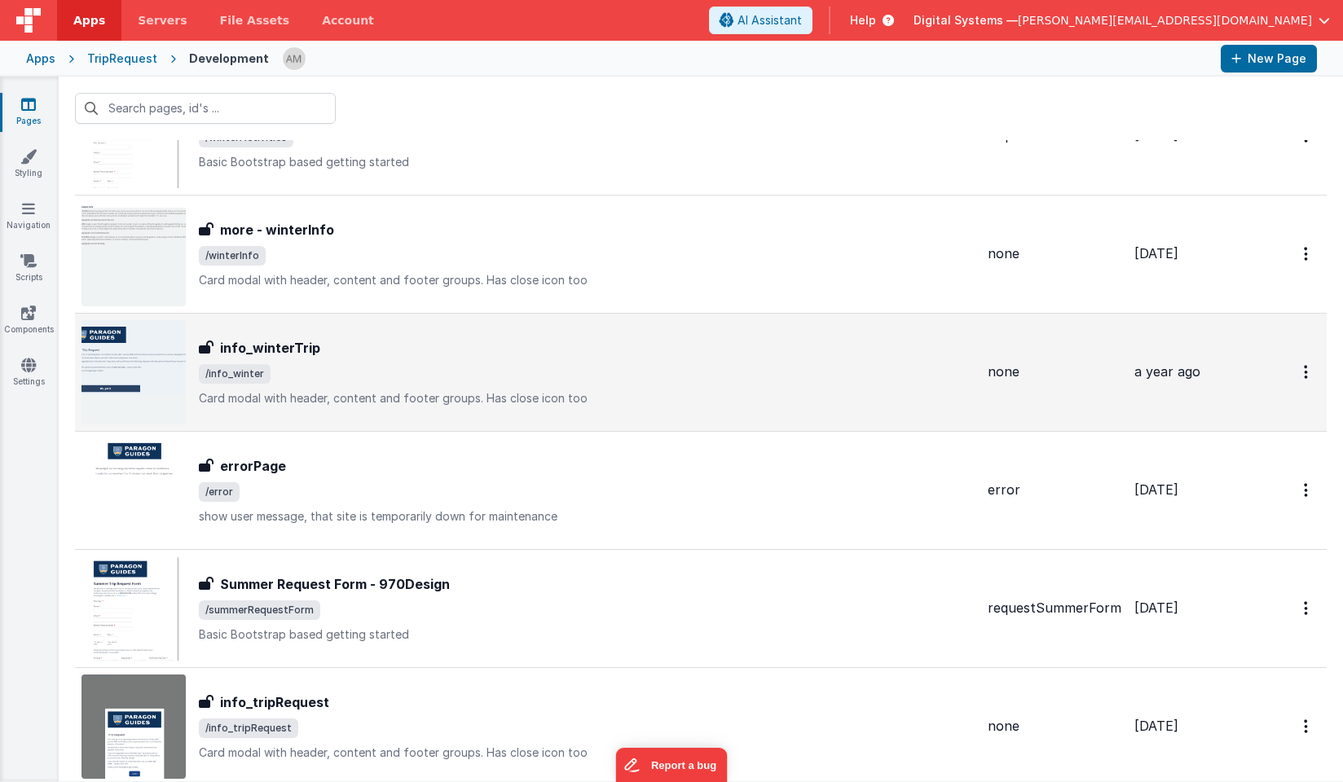
click at [302, 354] on h3 "info_winterTrip" at bounding box center [270, 348] width 100 height 20
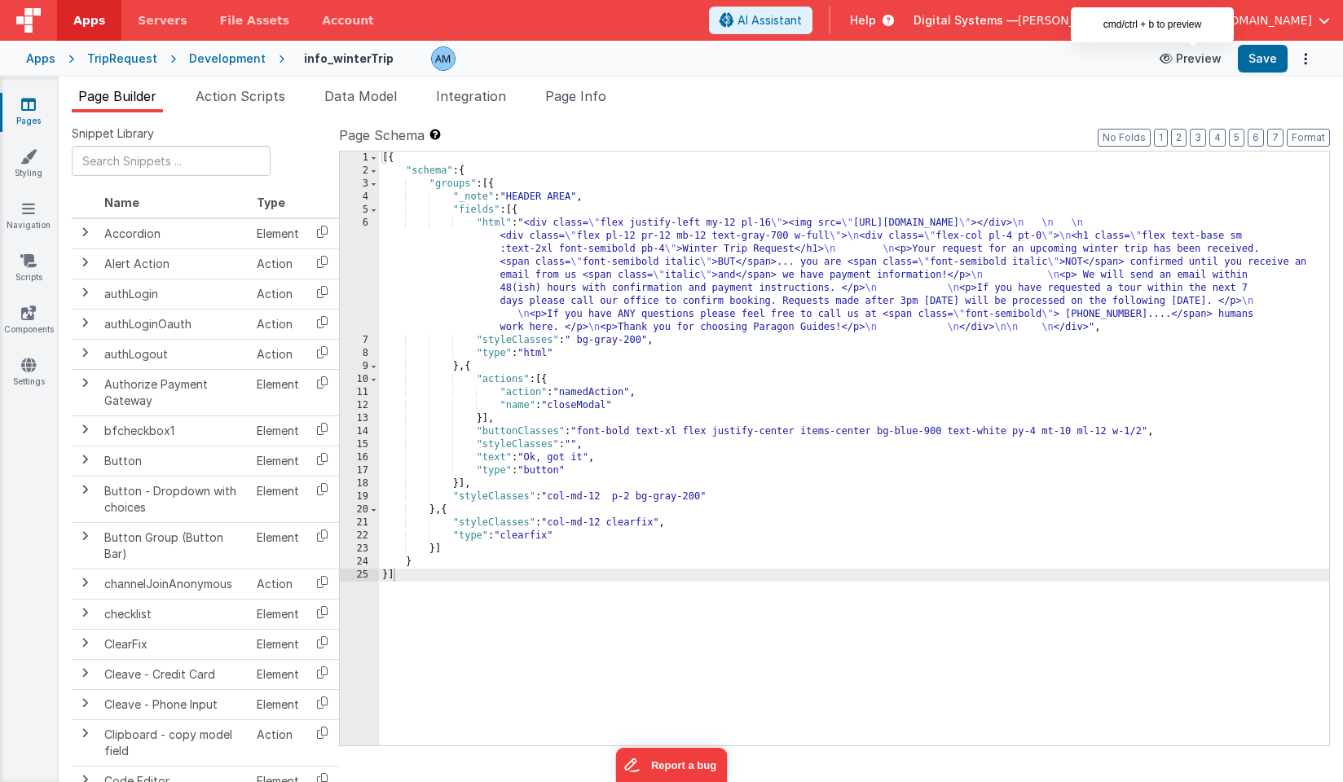
click at [1195, 57] on button "Preview" at bounding box center [1190, 59] width 81 height 26
click at [1304, 59] on icon "Options" at bounding box center [1305, 59] width 23 height 1
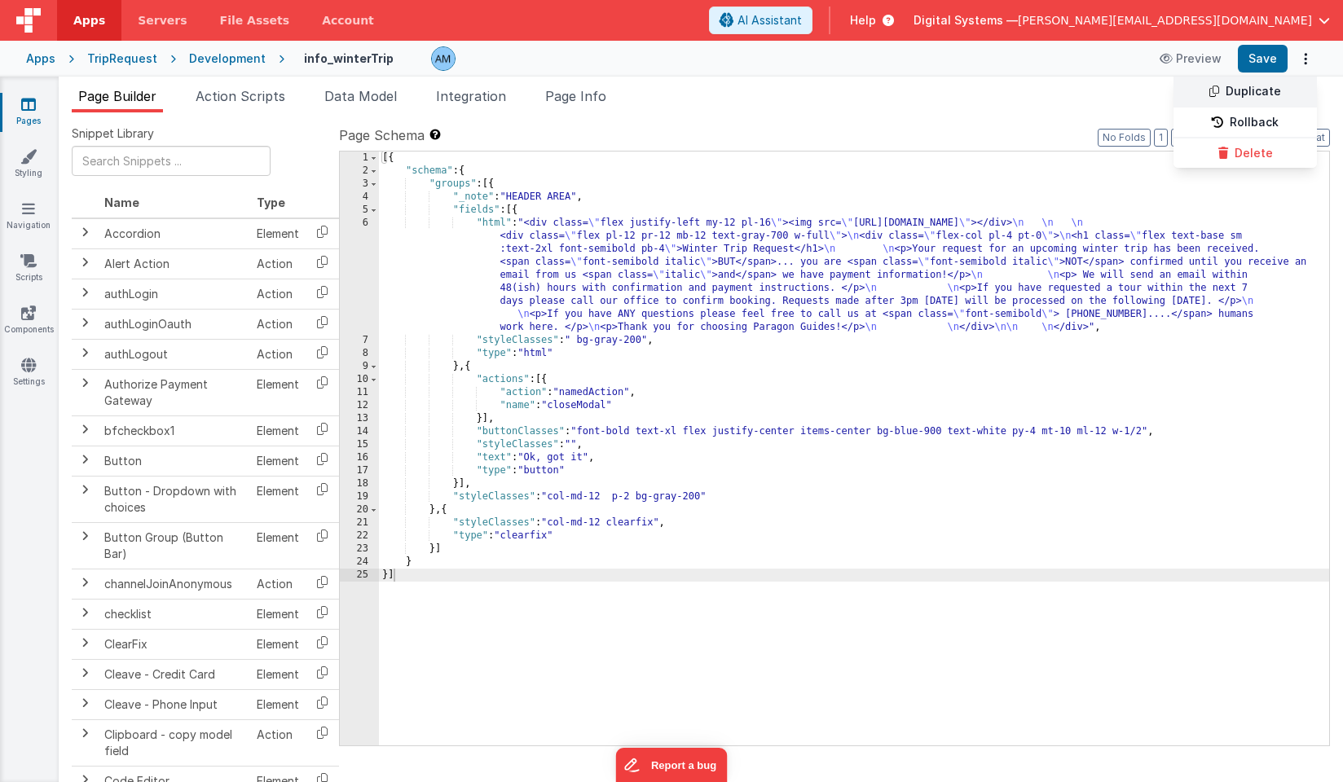
click at [1256, 92] on link "Duplicate" at bounding box center [1244, 92] width 143 height 31
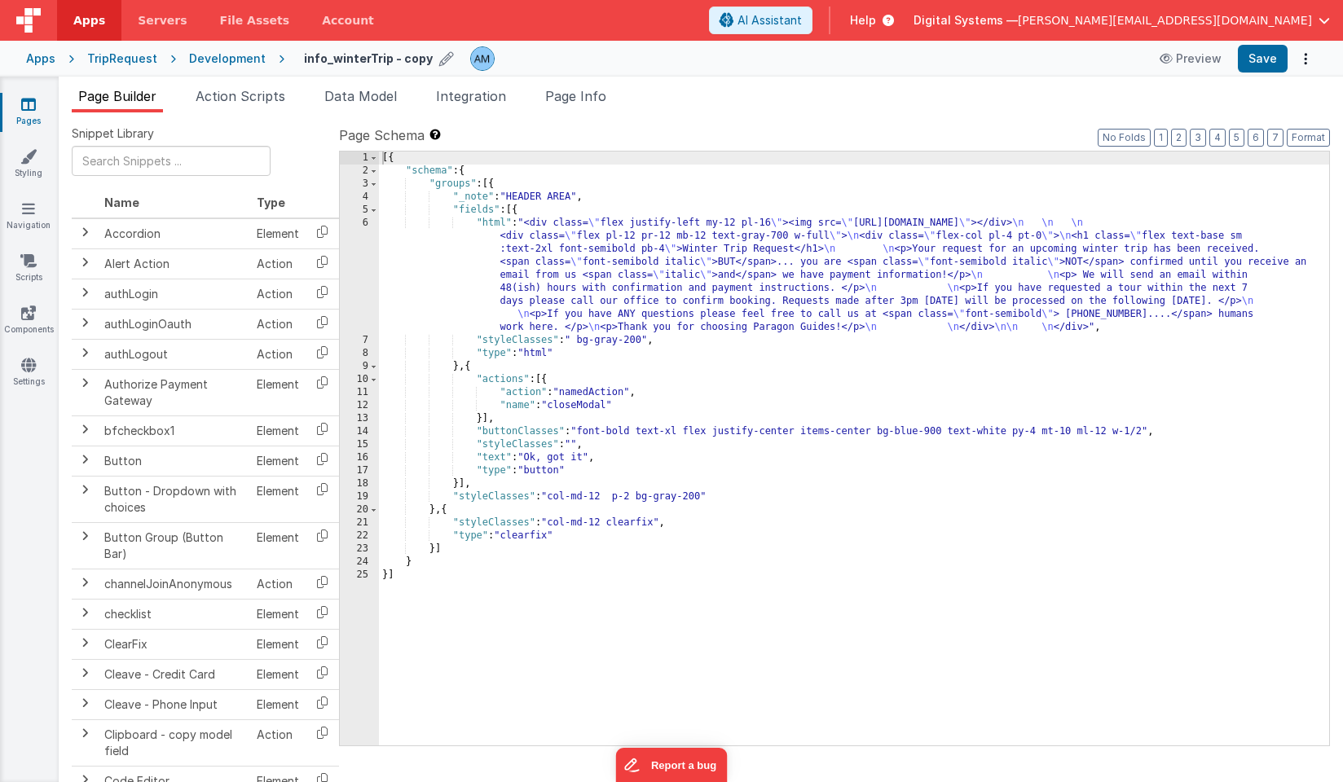
click at [439, 60] on icon at bounding box center [446, 58] width 15 height 23
drag, startPoint x: 433, startPoint y: 58, endPoint x: 332, endPoint y: 59, distance: 100.2
click at [332, 59] on input "info_winterTrip - copy" at bounding box center [405, 58] width 203 height 24
type input "info_participant"
click at [513, 58] on icon at bounding box center [519, 58] width 13 height 23
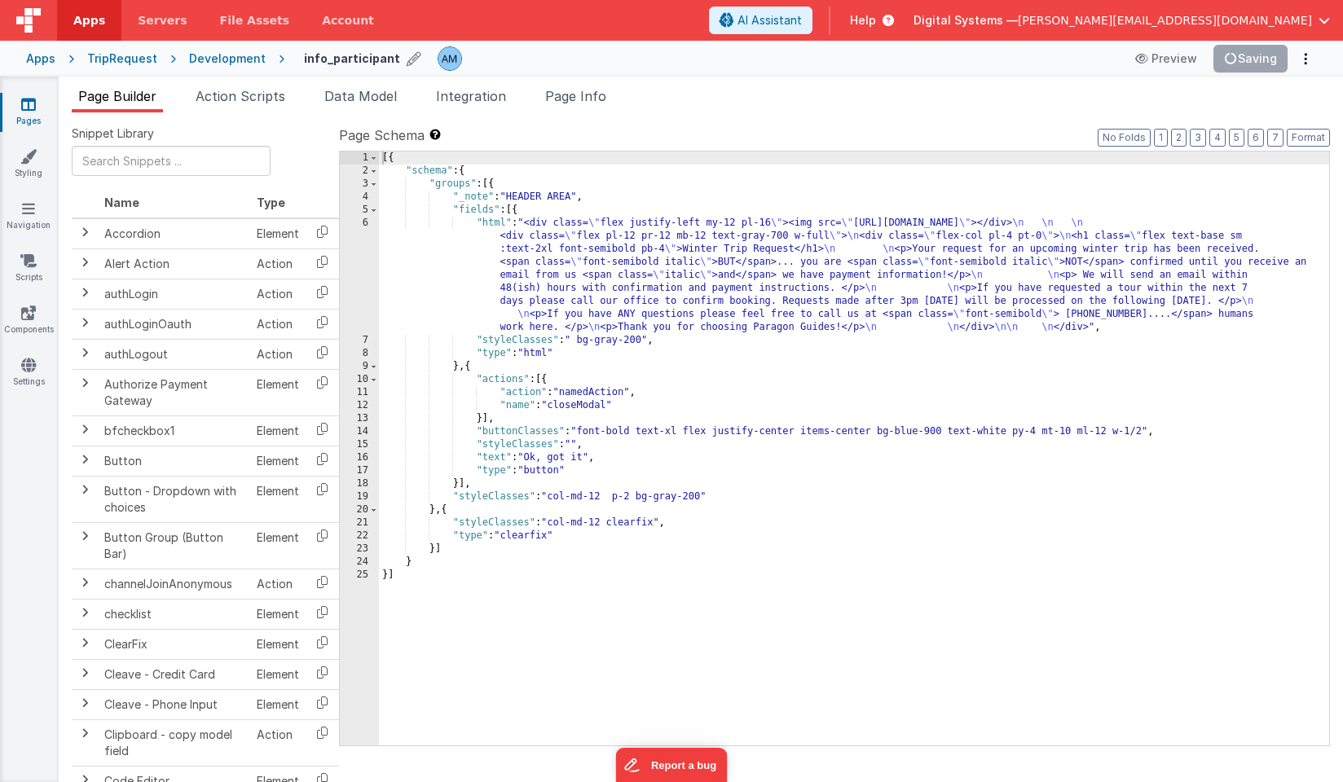
click at [548, 266] on div "[{ "schema" : { "groups" : [{ "_note" : "HEADER AREA" , "fields" : [{ "html" : …" at bounding box center [854, 462] width 950 height 620
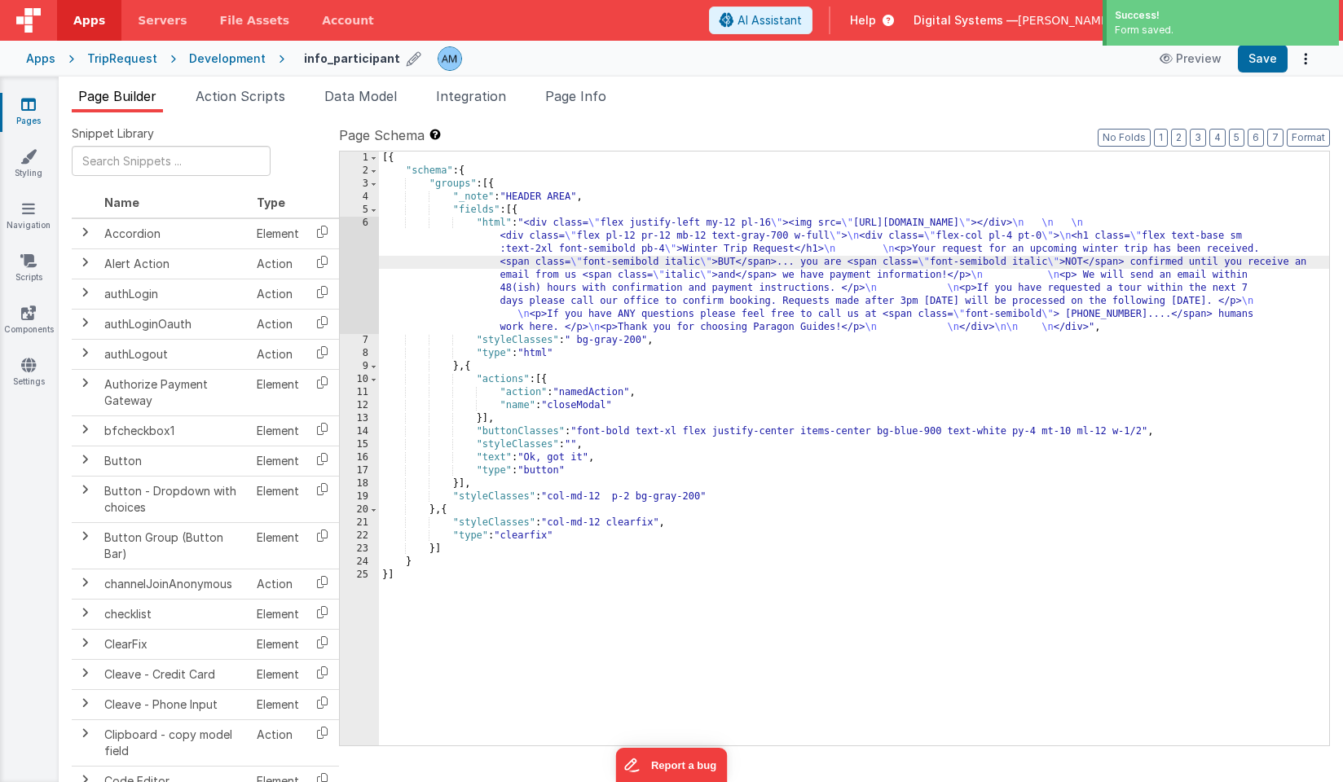
click at [355, 240] on div "6" at bounding box center [359, 275] width 39 height 117
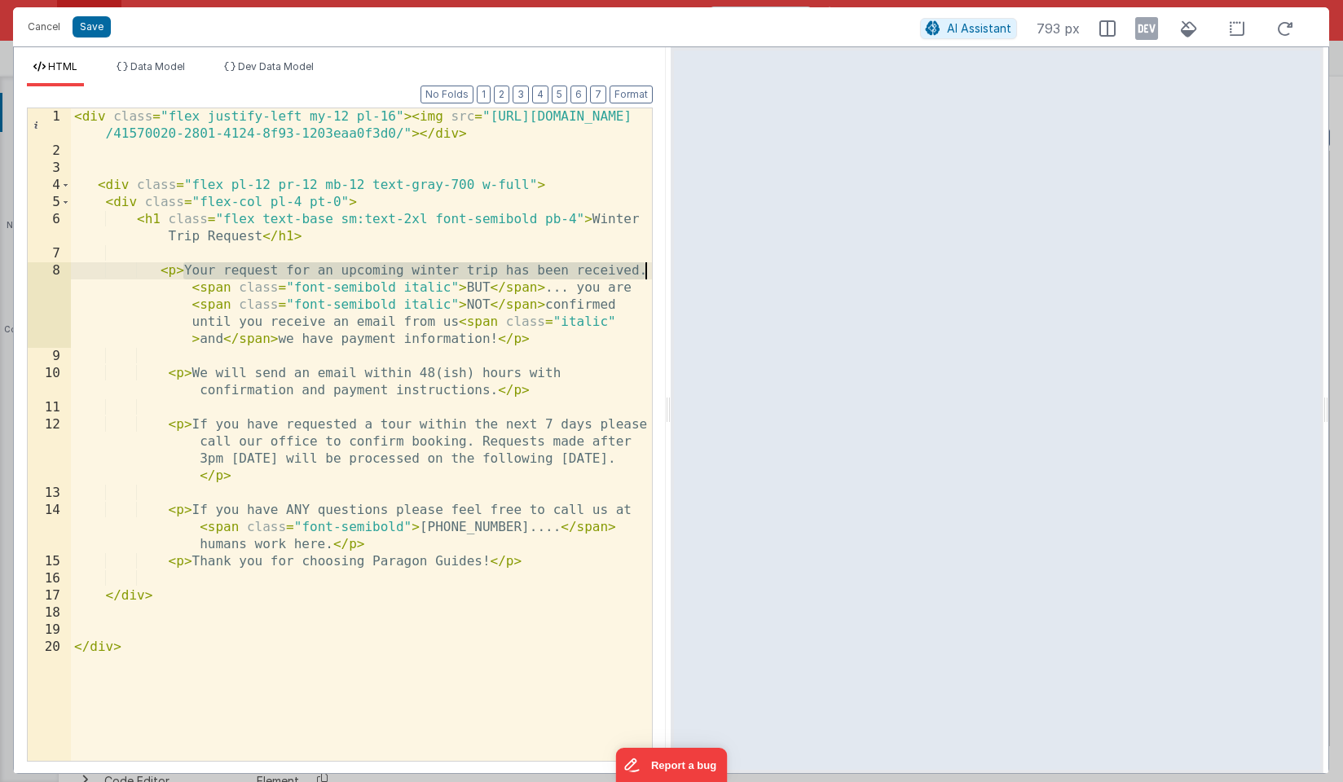
drag, startPoint x: 185, startPoint y: 271, endPoint x: 645, endPoint y: 273, distance: 459.6
click at [645, 273] on div "< div class = "flex justify-left my-12 pl-16" > < img src = "[URL][DOMAIN_NAME]…" at bounding box center [361, 460] width 581 height 704
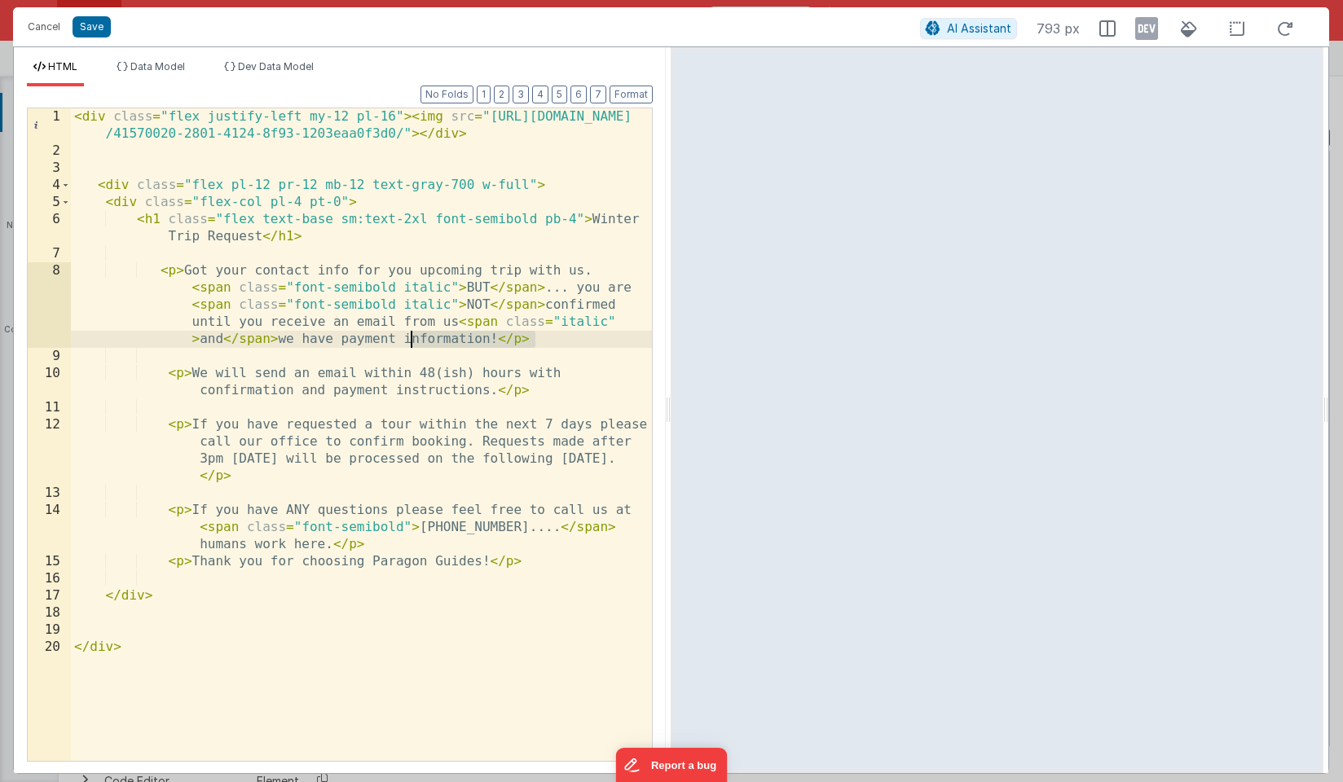
drag, startPoint x: 542, startPoint y: 345, endPoint x: 411, endPoint y: 332, distance: 131.8
click at [411, 332] on div "< div class = "flex justify-left my-12 pl-16" > < img src = "[URL][DOMAIN_NAME]…" at bounding box center [361, 460] width 581 height 704
click at [504, 341] on div "< div class = "flex justify-left my-12 pl-16" > < img src = "[URL][DOMAIN_NAME]…" at bounding box center [361, 460] width 581 height 704
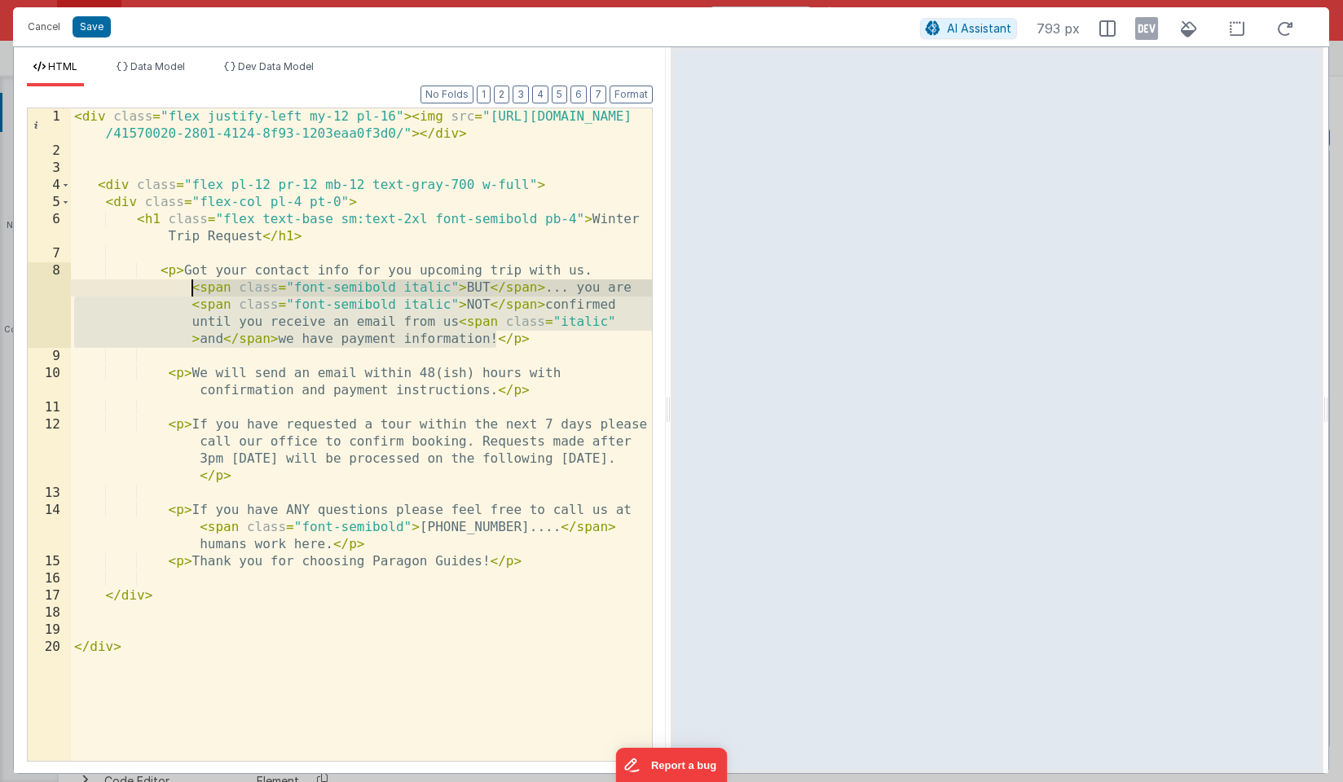
drag, startPoint x: 499, startPoint y: 341, endPoint x: 188, endPoint y: 290, distance: 314.7
click at [188, 290] on div "< div class = "flex justify-left my-12 pl-16" > < img src = "[URL][DOMAIN_NAME]…" at bounding box center [361, 460] width 581 height 704
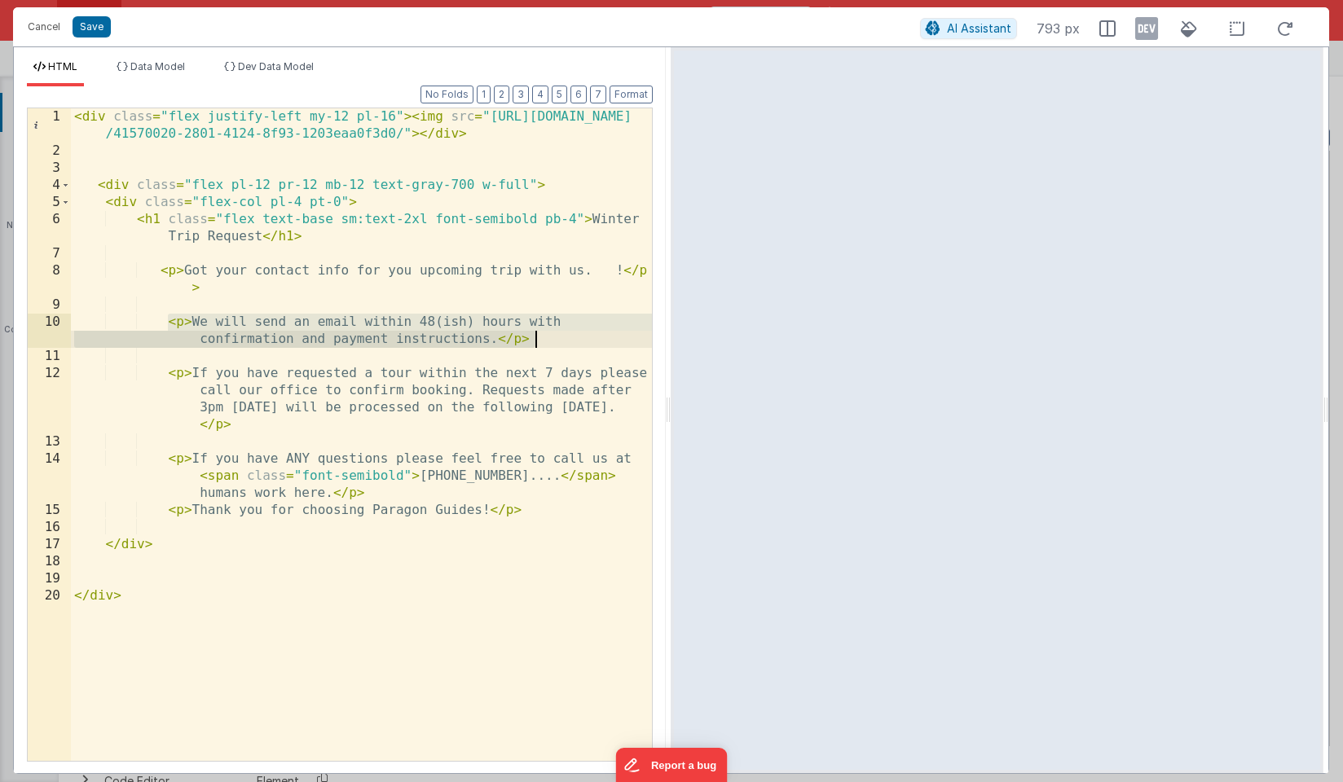
drag, startPoint x: 172, startPoint y: 324, endPoint x: 593, endPoint y: 345, distance: 421.8
click at [593, 345] on div "< div class = "flex justify-left my-12 pl-16" > < img src = "[URL][DOMAIN_NAME]…" at bounding box center [361, 460] width 581 height 704
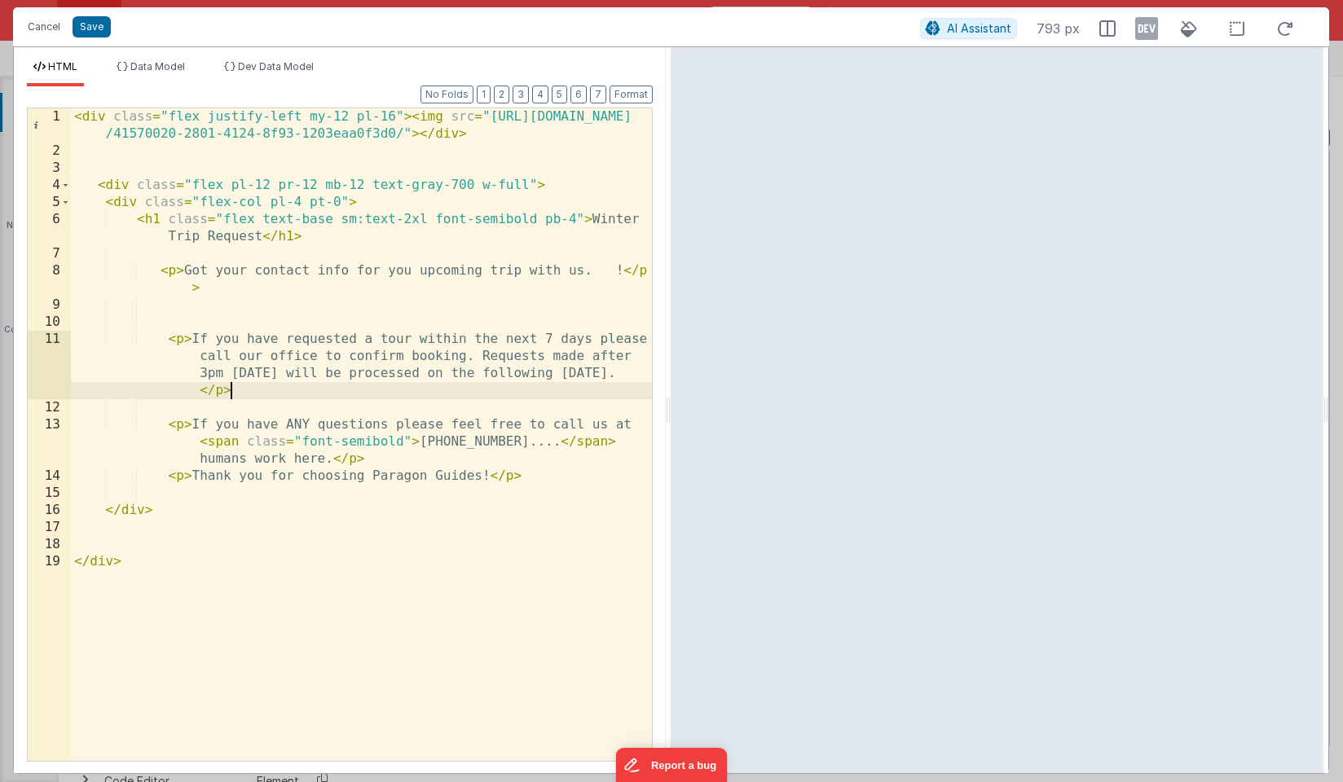
click at [652, 397] on div "< div class = "flex justify-left my-12 pl-16" > < img src = "[URL][DOMAIN_NAME]…" at bounding box center [361, 460] width 581 height 704
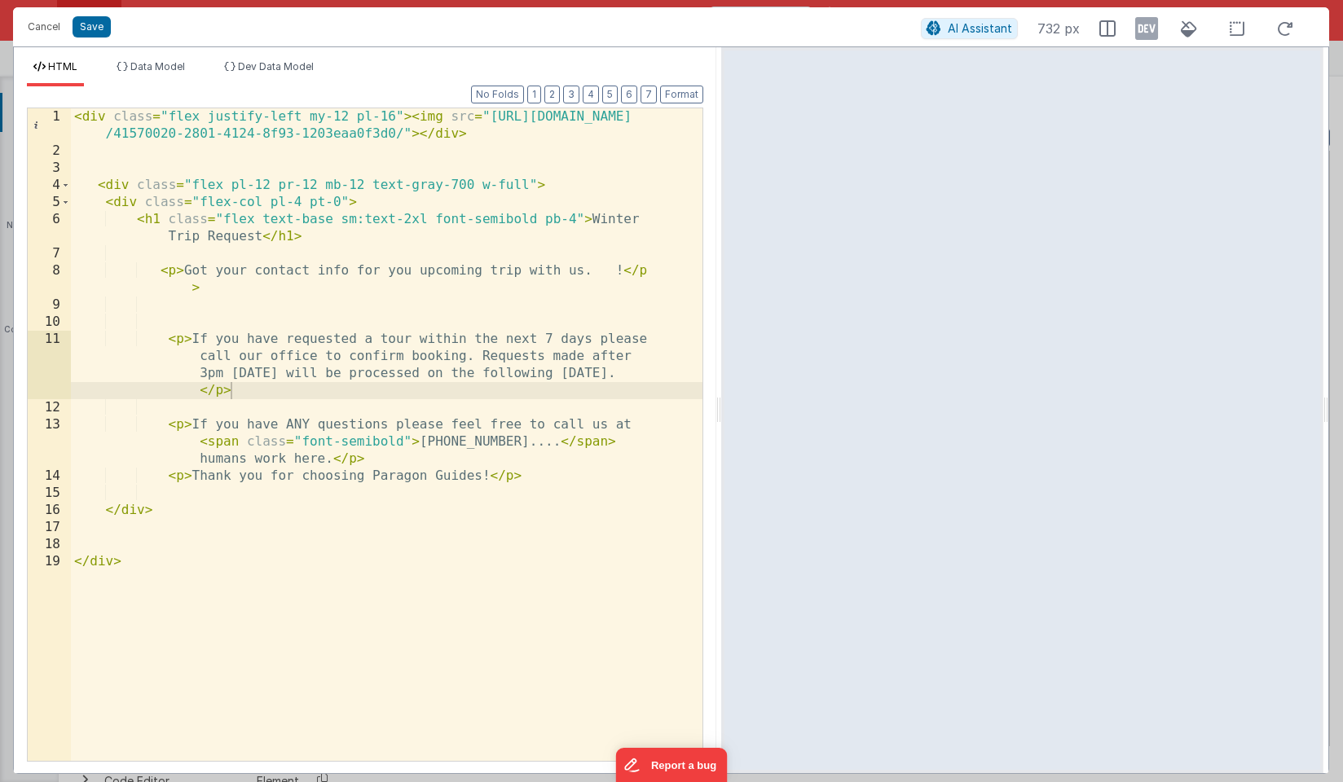
drag, startPoint x: 669, startPoint y: 407, endPoint x: 723, endPoint y: 407, distance: 53.8
click at [723, 407] on html "Cancel Save AI Assistant 732 px HTML Data Model Dev Data Model Format 7 6 5 4 3…" at bounding box center [671, 391] width 1343 height 782
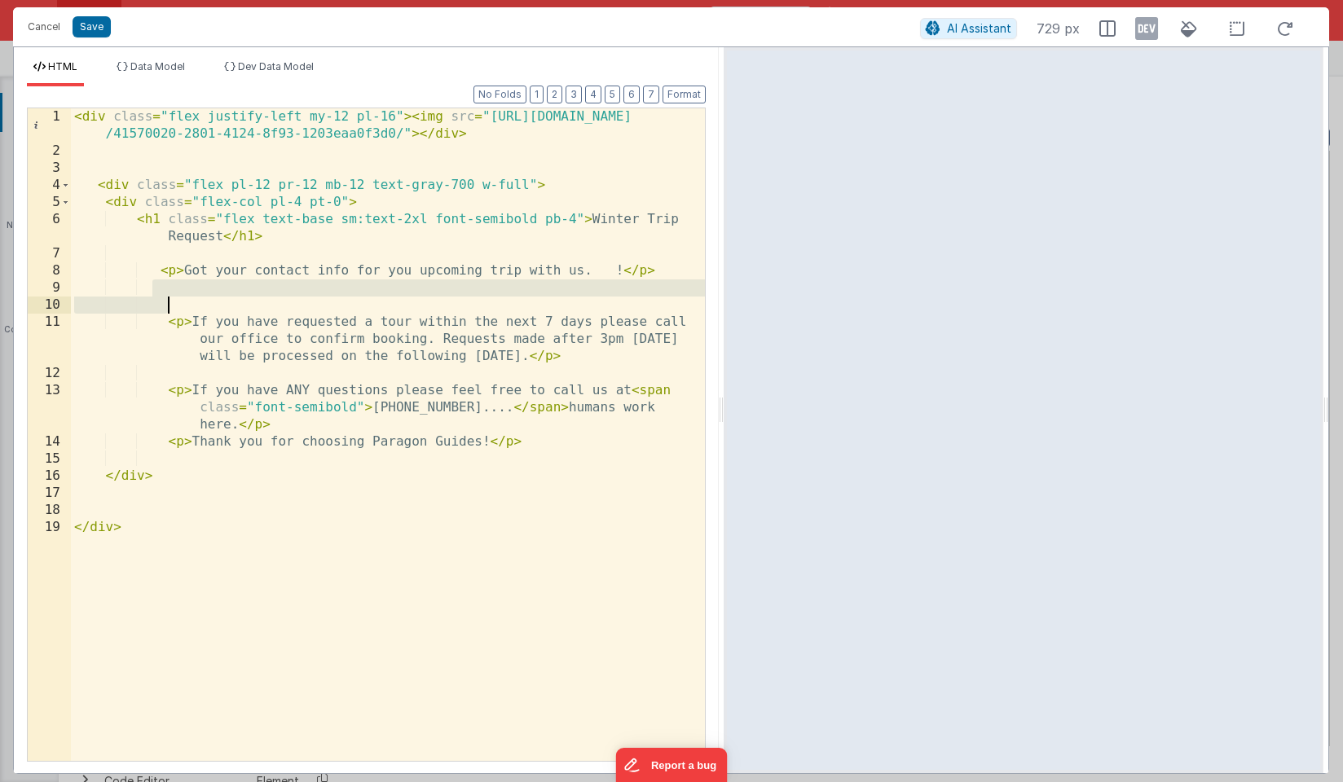
click at [547, 304] on div "< div class = "flex justify-left my-12 pl-16" > < img src = "[URL][DOMAIN_NAME]…" at bounding box center [388, 460] width 634 height 704
click at [358, 305] on div "< div class = "flex justify-left my-12 pl-16" > < img src = "[URL][DOMAIN_NAME]…" at bounding box center [388, 434] width 634 height 653
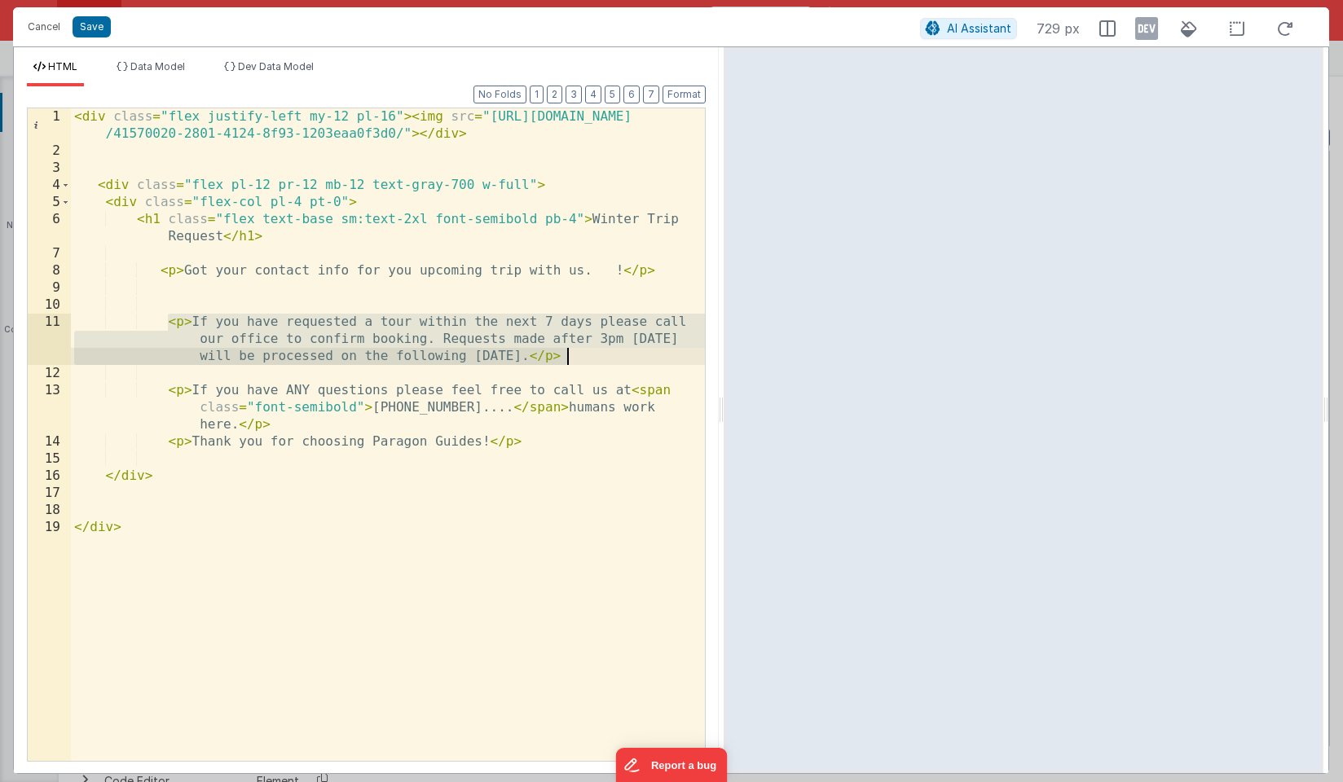
drag, startPoint x: 170, startPoint y: 324, endPoint x: 616, endPoint y: 363, distance: 447.5
click at [616, 363] on div "< div class = "flex justify-left my-12 pl-16" > < img src = "[URL][DOMAIN_NAME]…" at bounding box center [388, 460] width 634 height 704
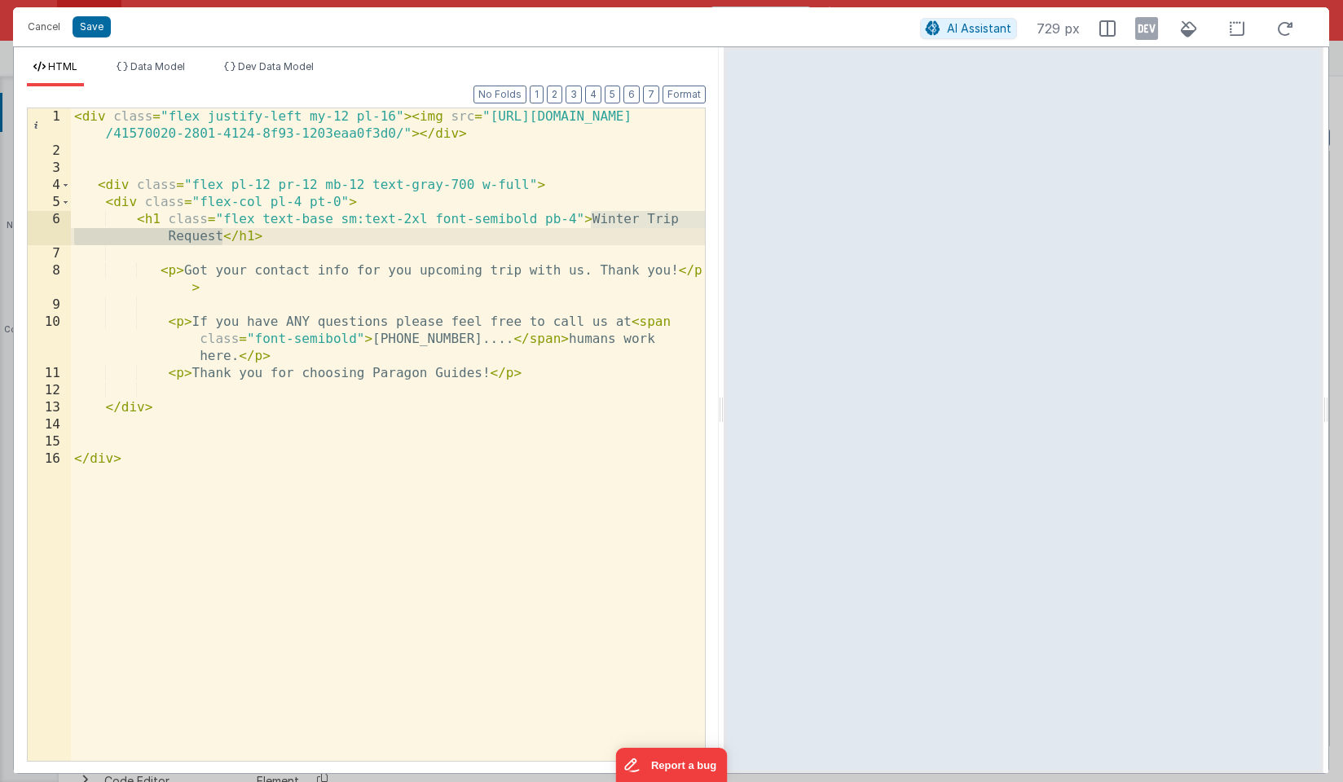
drag, startPoint x: 592, startPoint y: 219, endPoint x: 225, endPoint y: 237, distance: 368.0
click at [225, 237] on div "< div class = "flex justify-left my-12 pl-16" > < img src = "[URL][DOMAIN_NAME]…" at bounding box center [388, 460] width 634 height 704
click at [97, 33] on button "Save" at bounding box center [92, 26] width 38 height 21
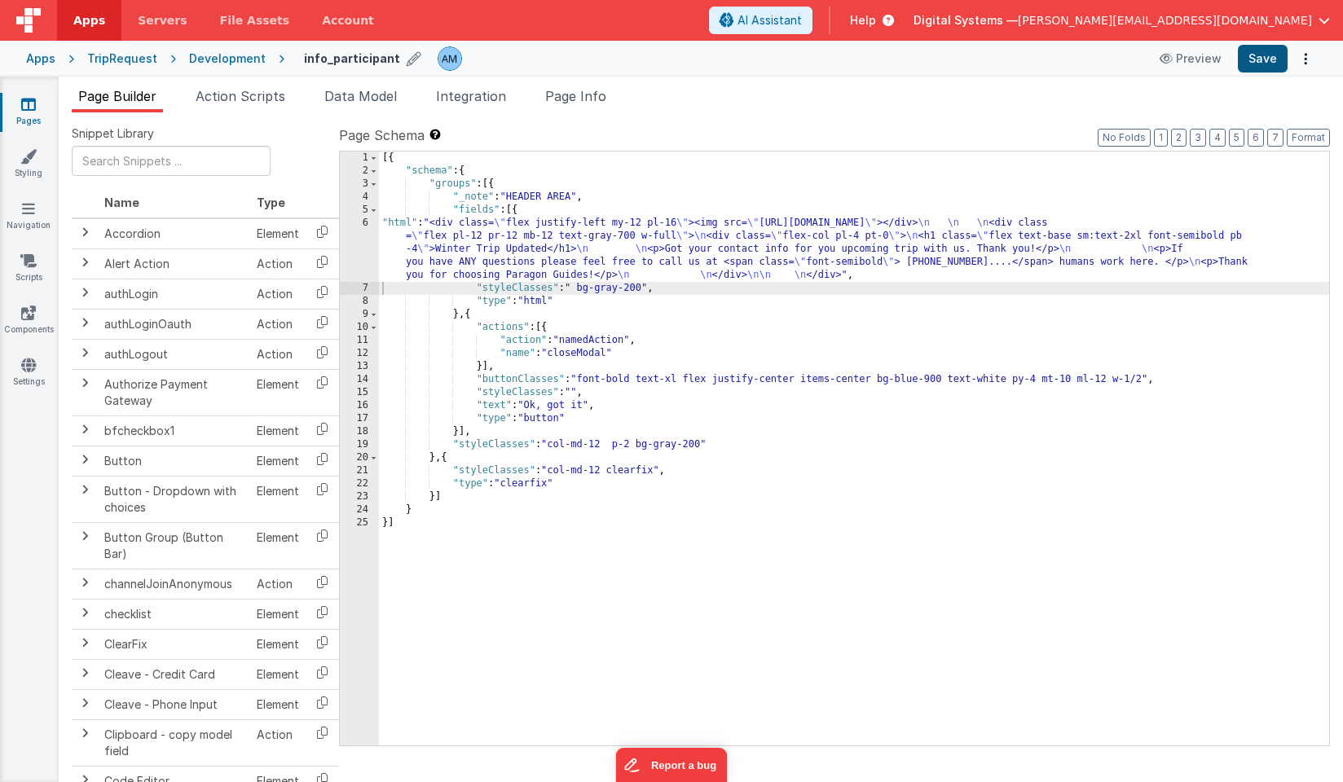
click at [1272, 60] on button "Save" at bounding box center [1263, 59] width 50 height 28
click at [592, 96] on span "Page Info" at bounding box center [575, 96] width 61 height 16
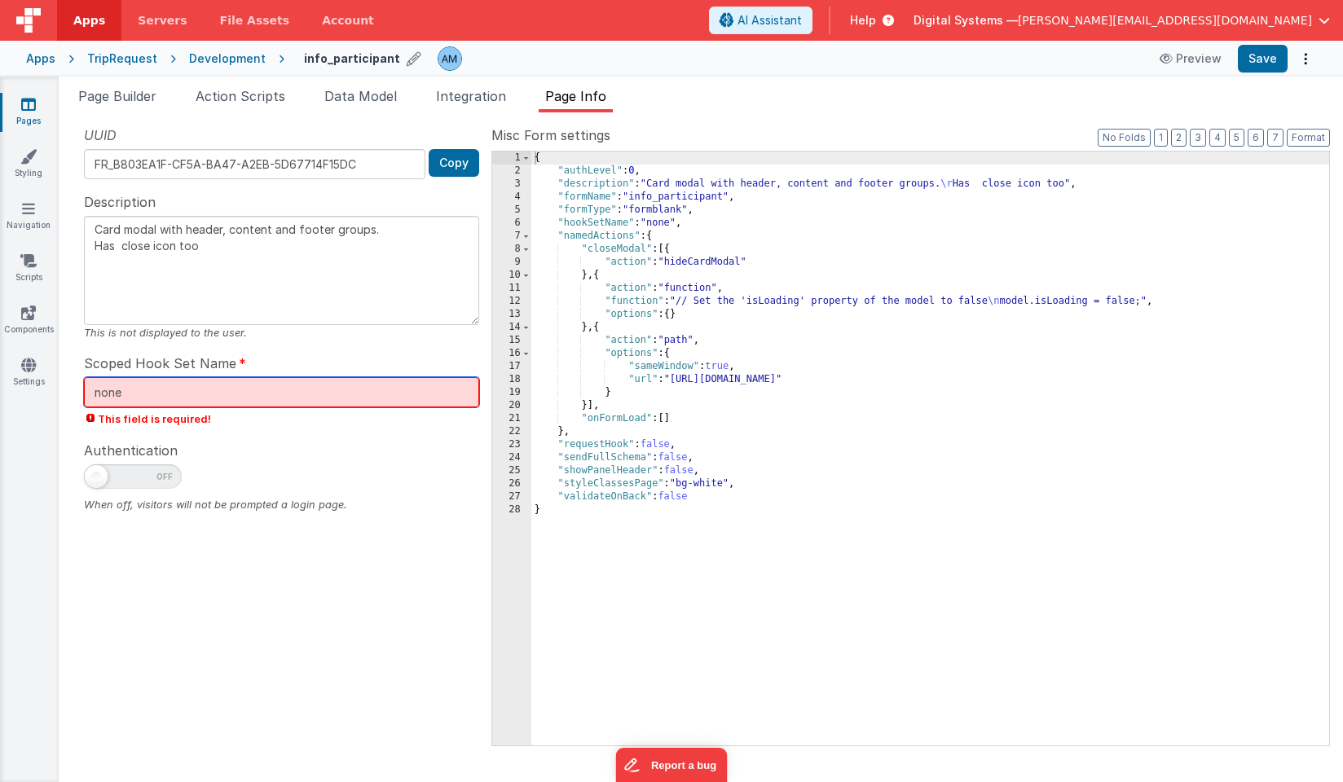
click at [155, 398] on input "none" at bounding box center [281, 392] width 395 height 30
click at [193, 425] on span "This field is required!" at bounding box center [281, 419] width 395 height 15
click at [119, 403] on input "none" at bounding box center [281, 392] width 395 height 30
type textarea "Card modal with header, content and footer groups. Has close icon too"
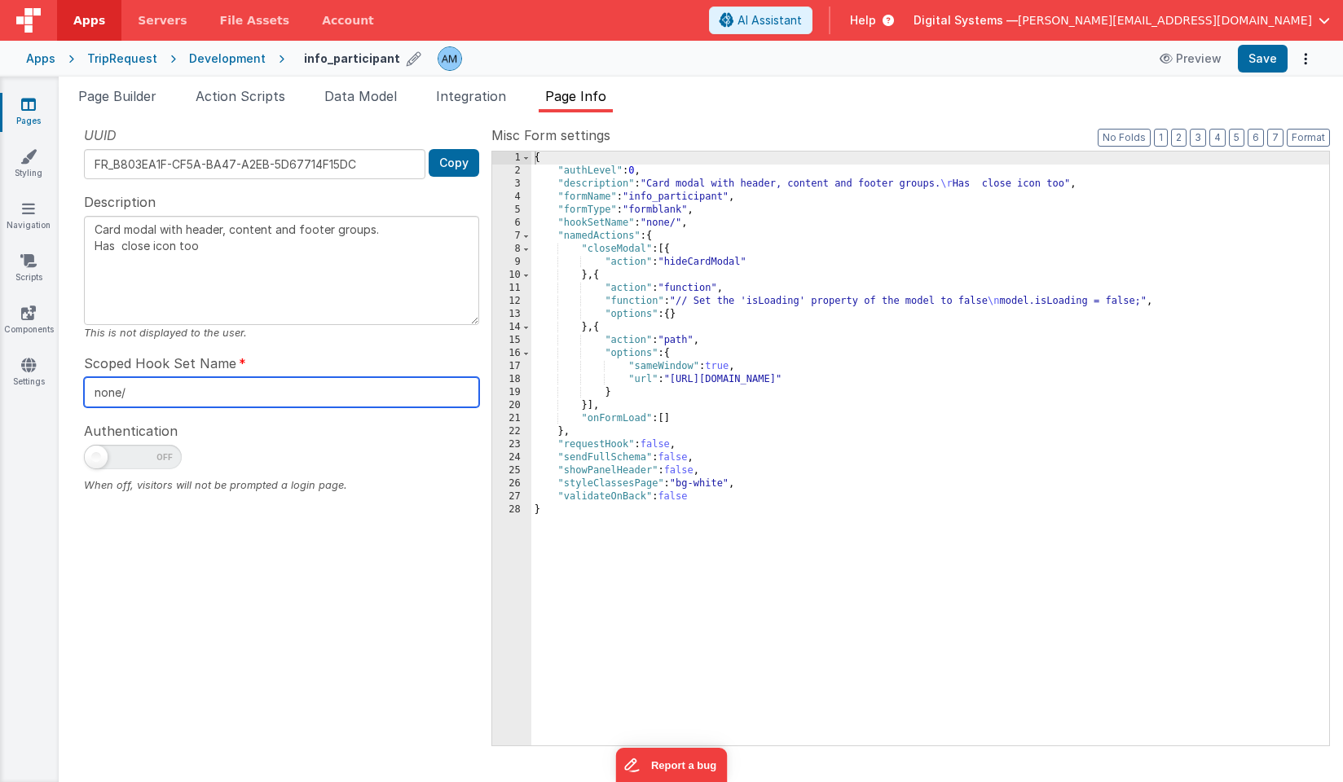
type input "none/"
click at [131, 416] on div "UUID FR_B803EA1F-CF5A-BA47-A2EB-5D67714F15DC Copy Description Card modal with h…" at bounding box center [282, 434] width 420 height 619
drag, startPoint x: 126, startPoint y: 399, endPoint x: 39, endPoint y: 389, distance: 87.8
click at [39, 389] on section "Pages Styling Navigation Scripts Components Settings Page Builder Action Script…" at bounding box center [671, 430] width 1343 height 706
click at [227, 63] on div "Development" at bounding box center [227, 59] width 77 height 16
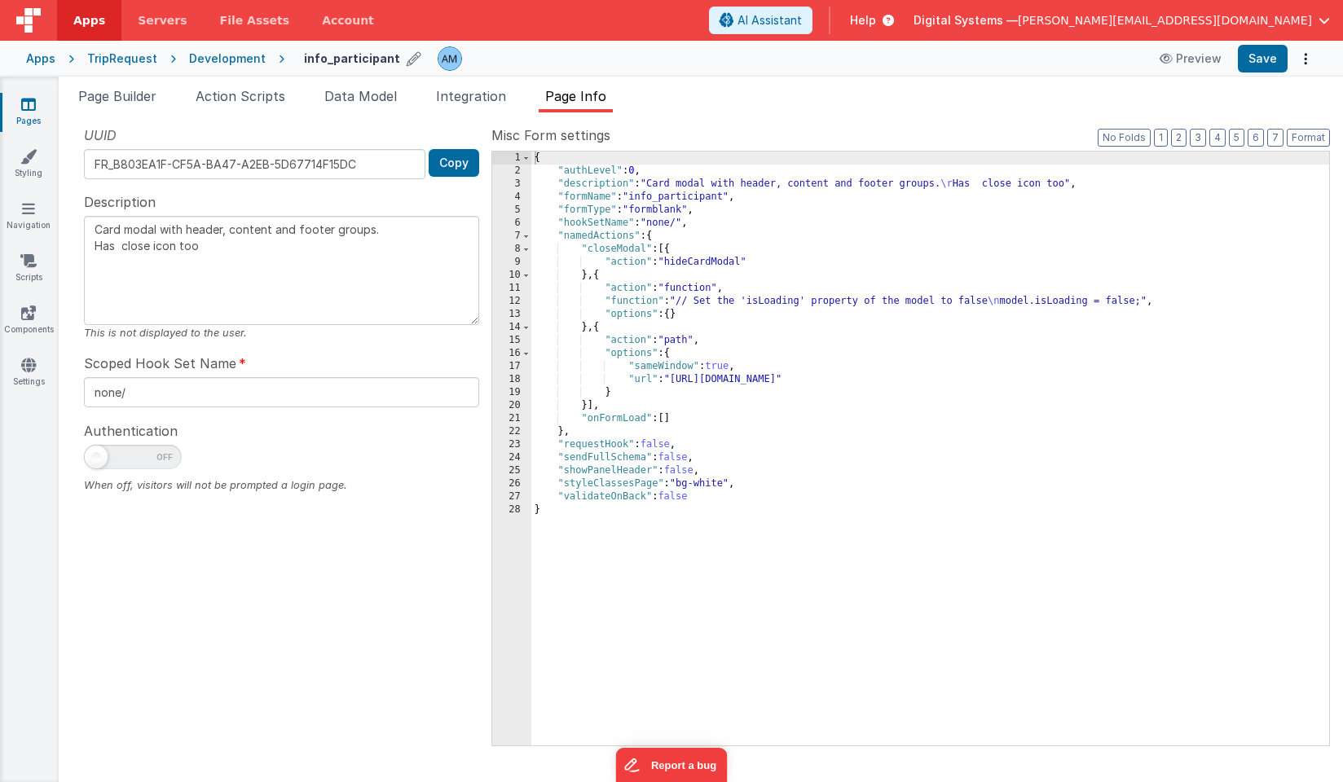
type textarea "Card modal with header, content and footer groups. Has close icon too"
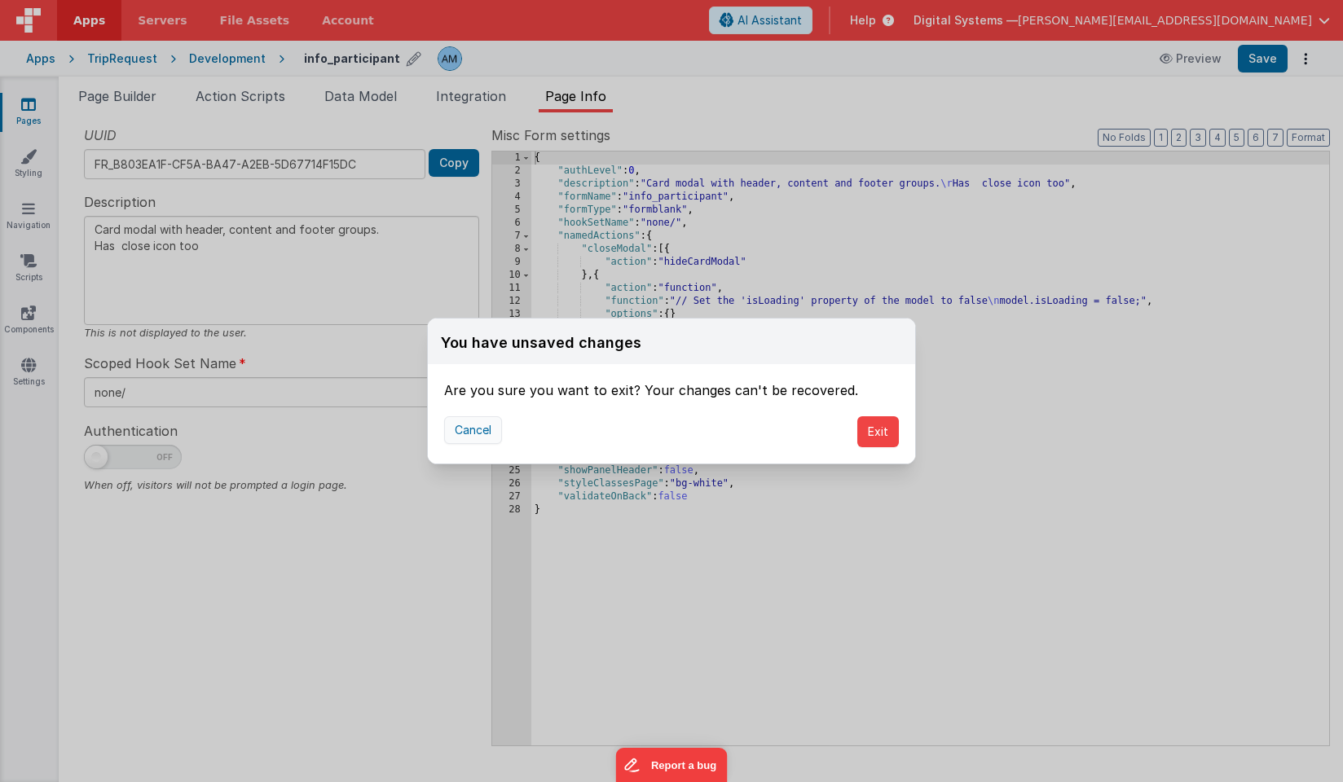
click at [475, 429] on button "Cancel" at bounding box center [473, 430] width 58 height 28
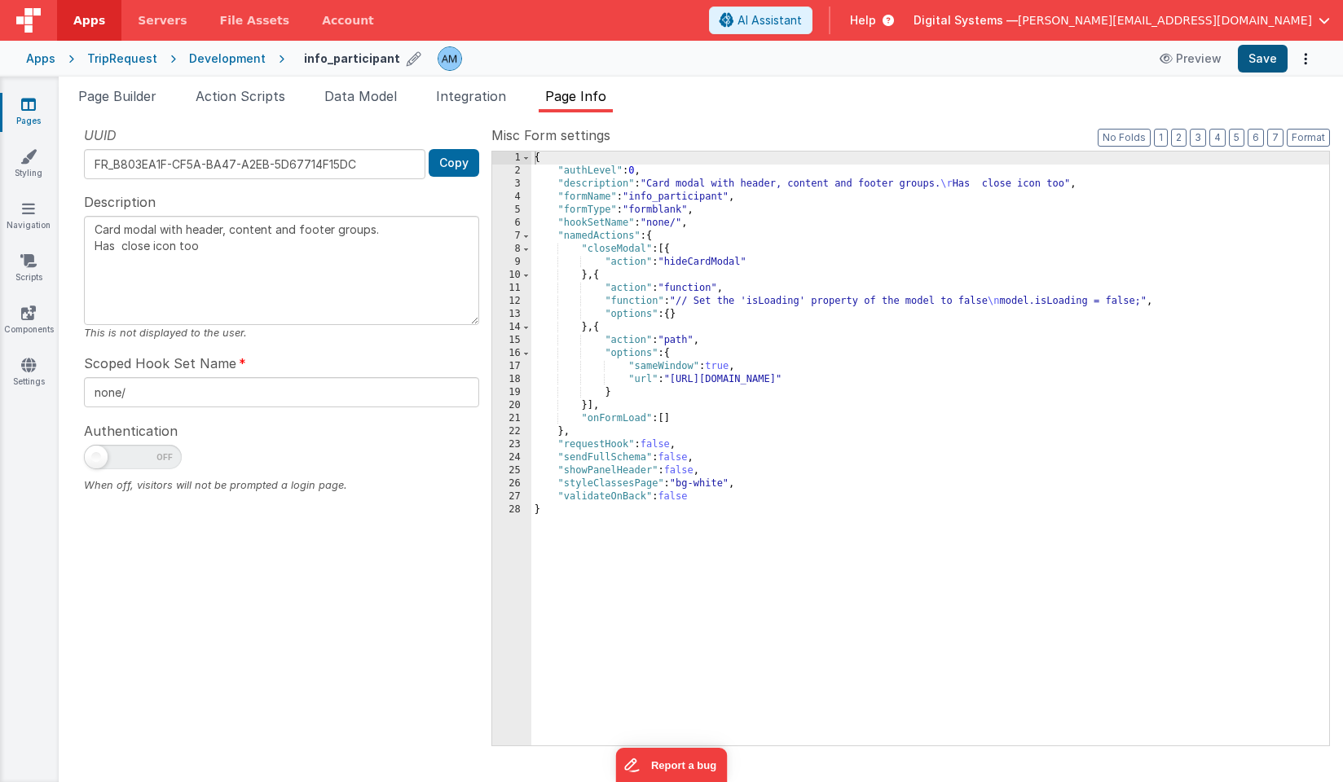
click at [1257, 59] on button "Save" at bounding box center [1263, 59] width 50 height 28
click at [218, 58] on div "Development" at bounding box center [227, 59] width 77 height 16
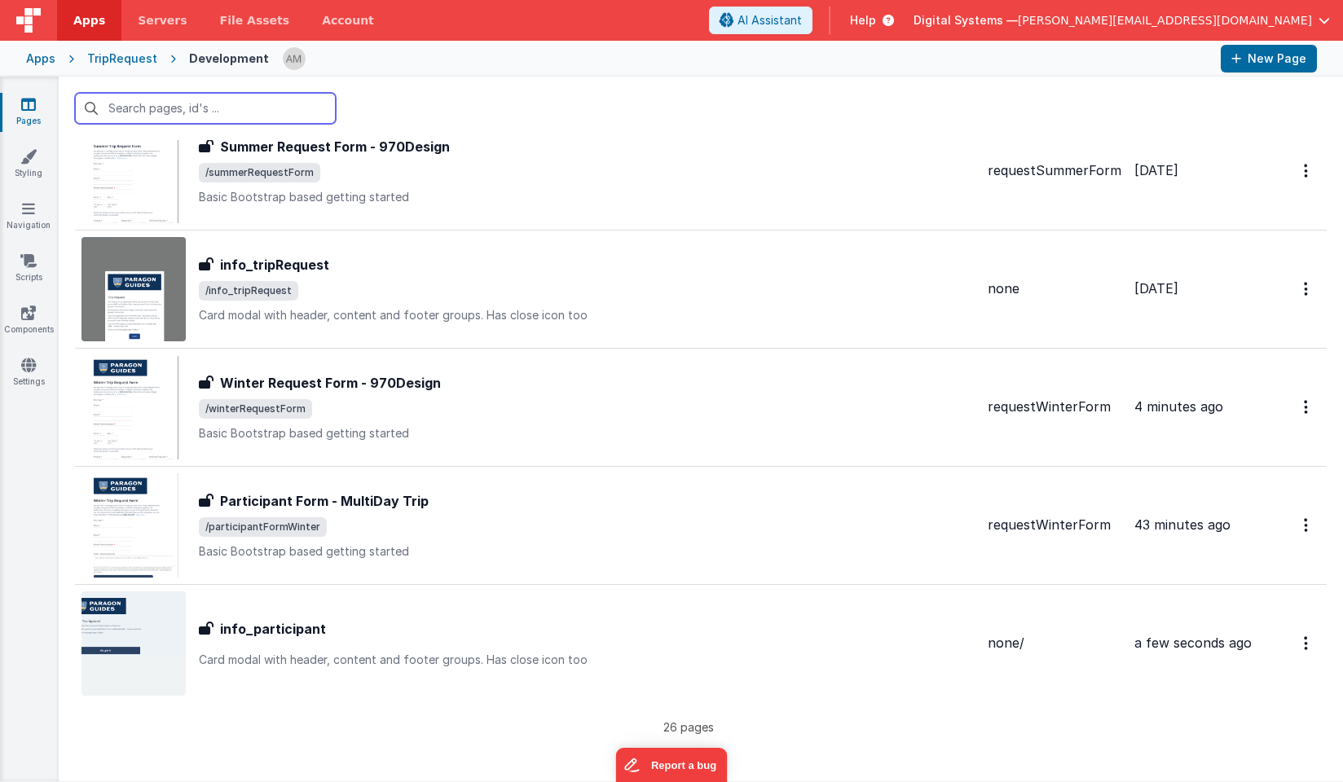
scroll to position [2542, 0]
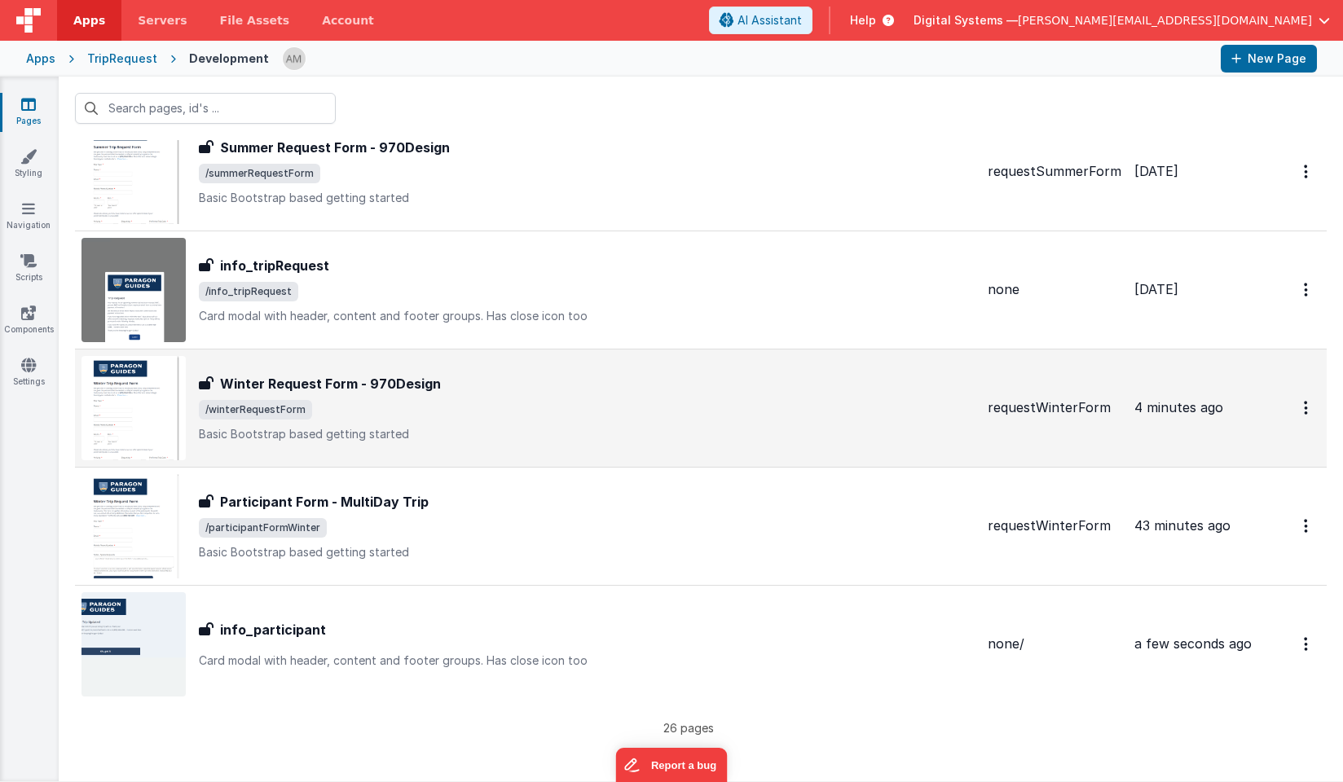
click at [345, 409] on span "/winterRequestForm" at bounding box center [587, 410] width 776 height 20
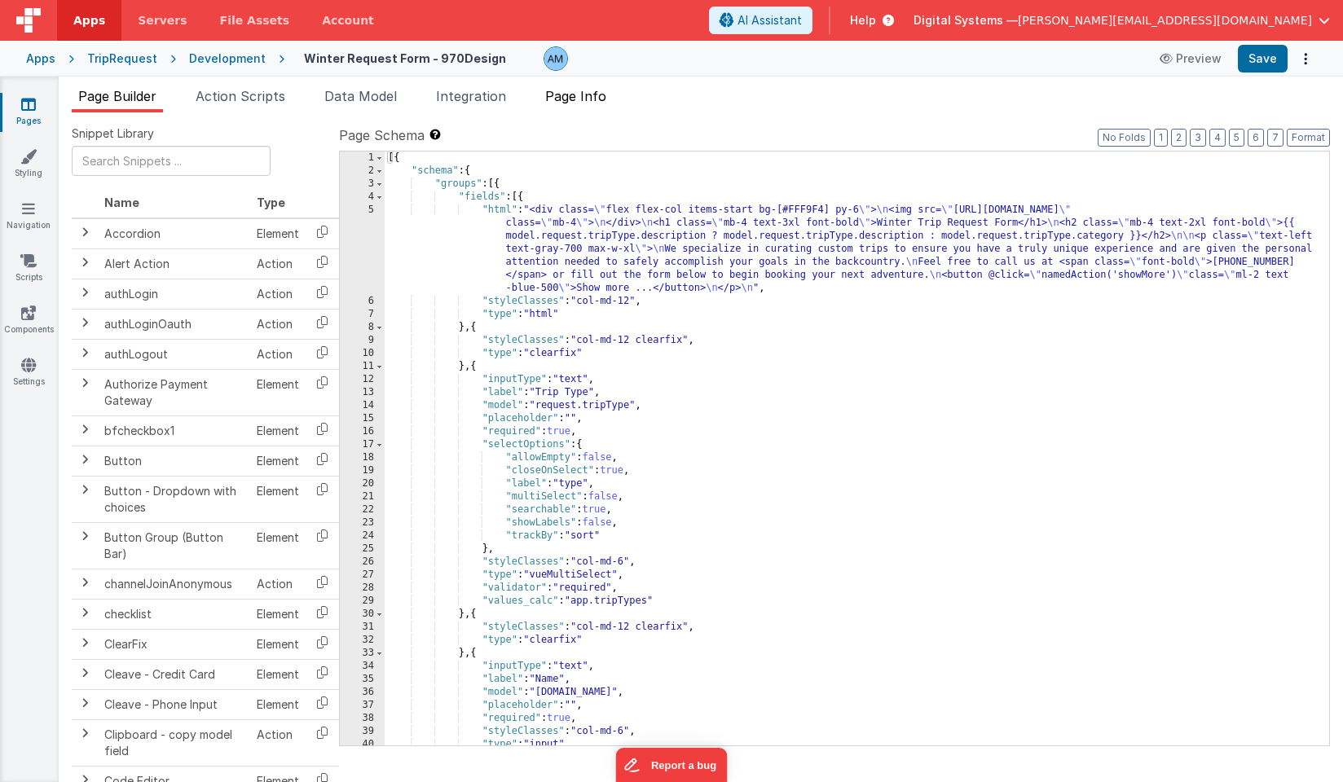
click at [572, 95] on span "Page Info" at bounding box center [575, 96] width 61 height 16
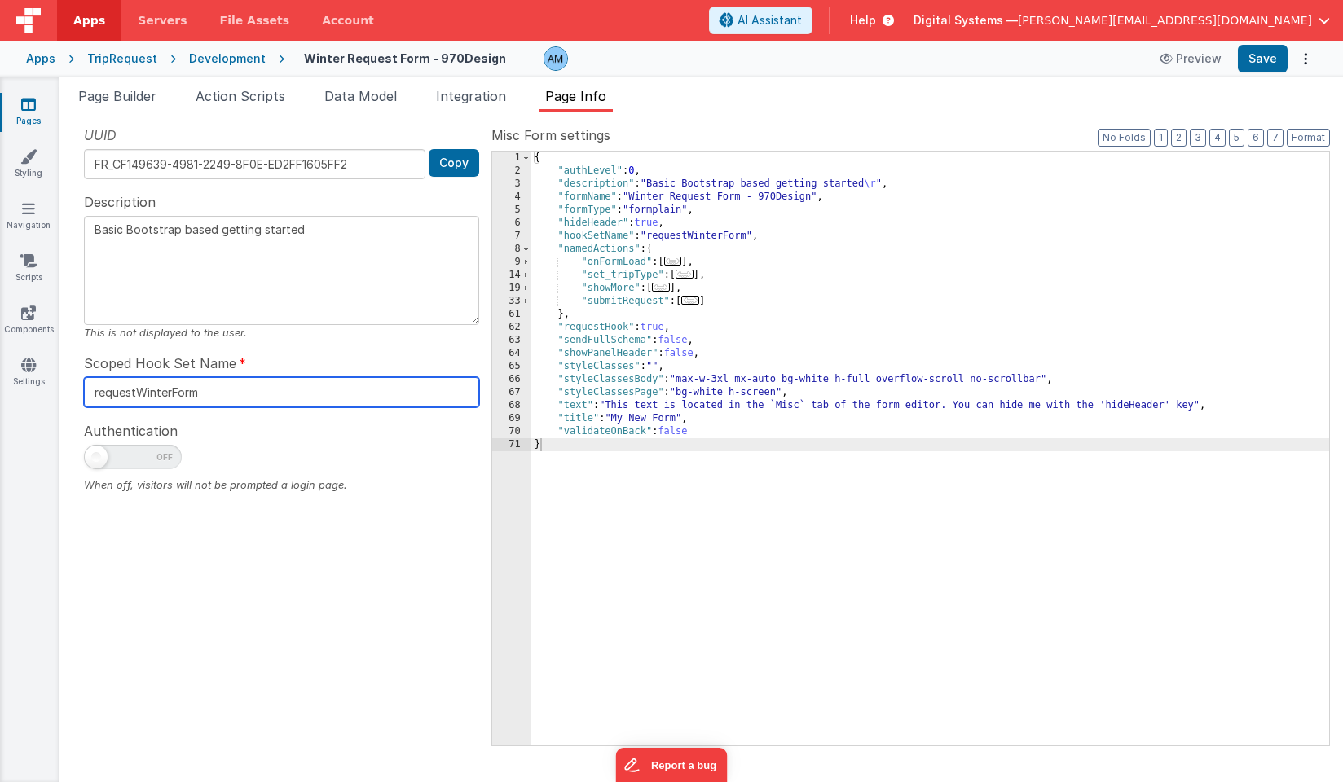
drag, startPoint x: 211, startPoint y: 394, endPoint x: 29, endPoint y: 352, distance: 187.4
click at [29, 352] on section "Pages Styling Navigation Scripts Components Settings Page Builder Action Script…" at bounding box center [671, 430] width 1343 height 706
click at [213, 61] on div "Development" at bounding box center [227, 59] width 77 height 16
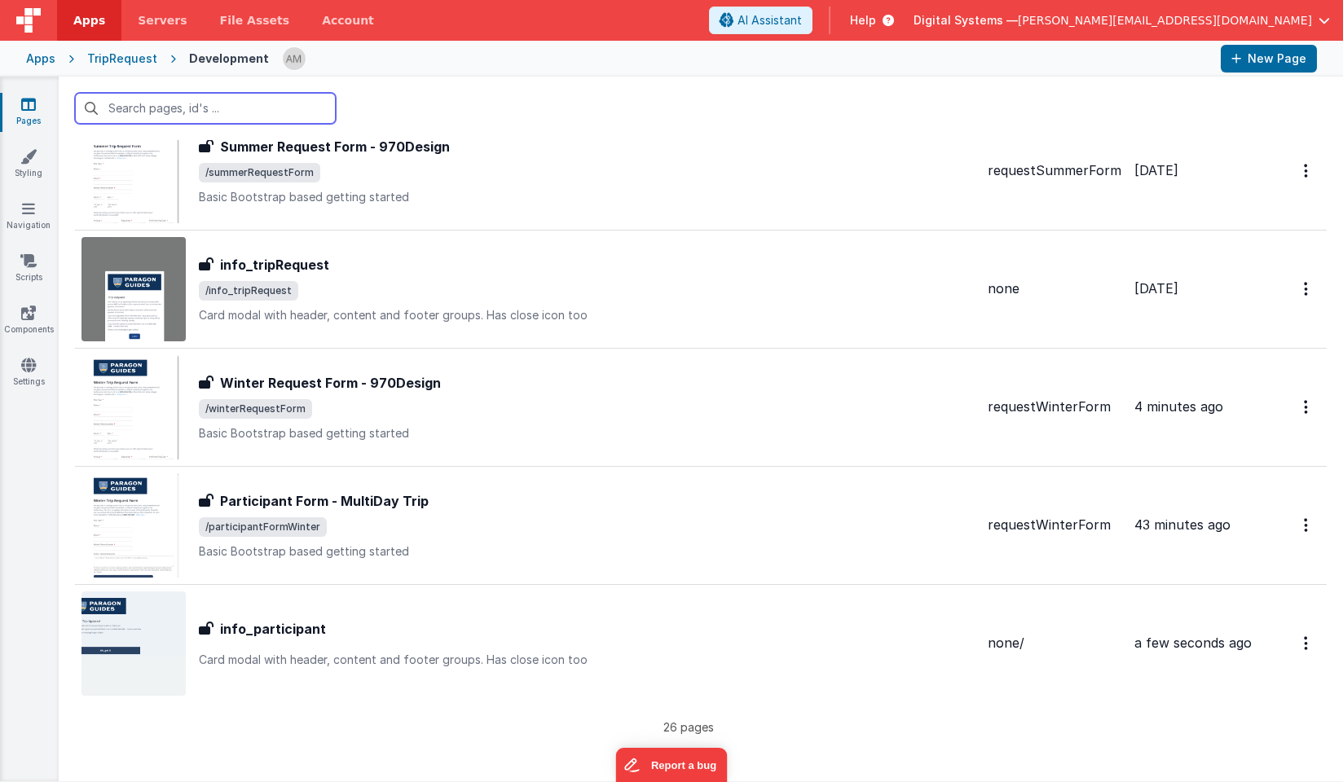
scroll to position [2542, 0]
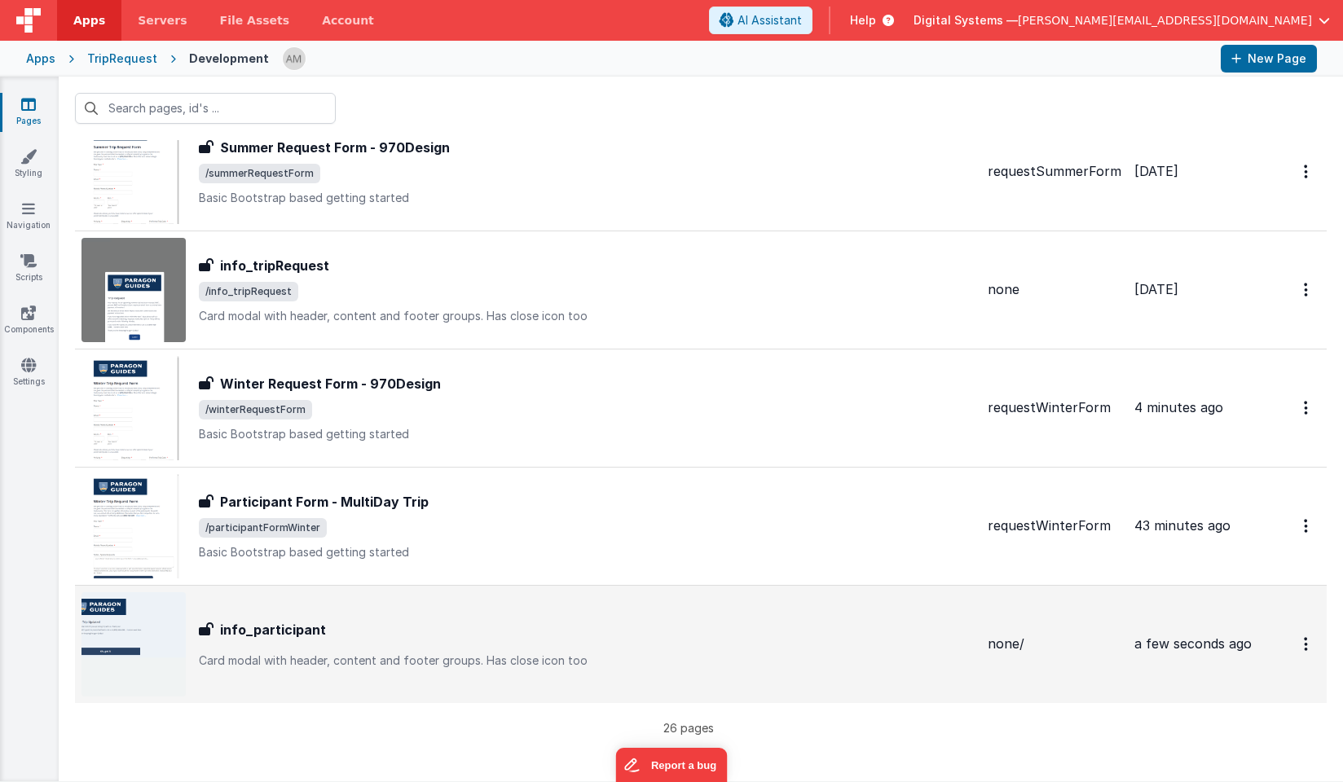
click at [363, 620] on div "info_participant" at bounding box center [587, 630] width 776 height 20
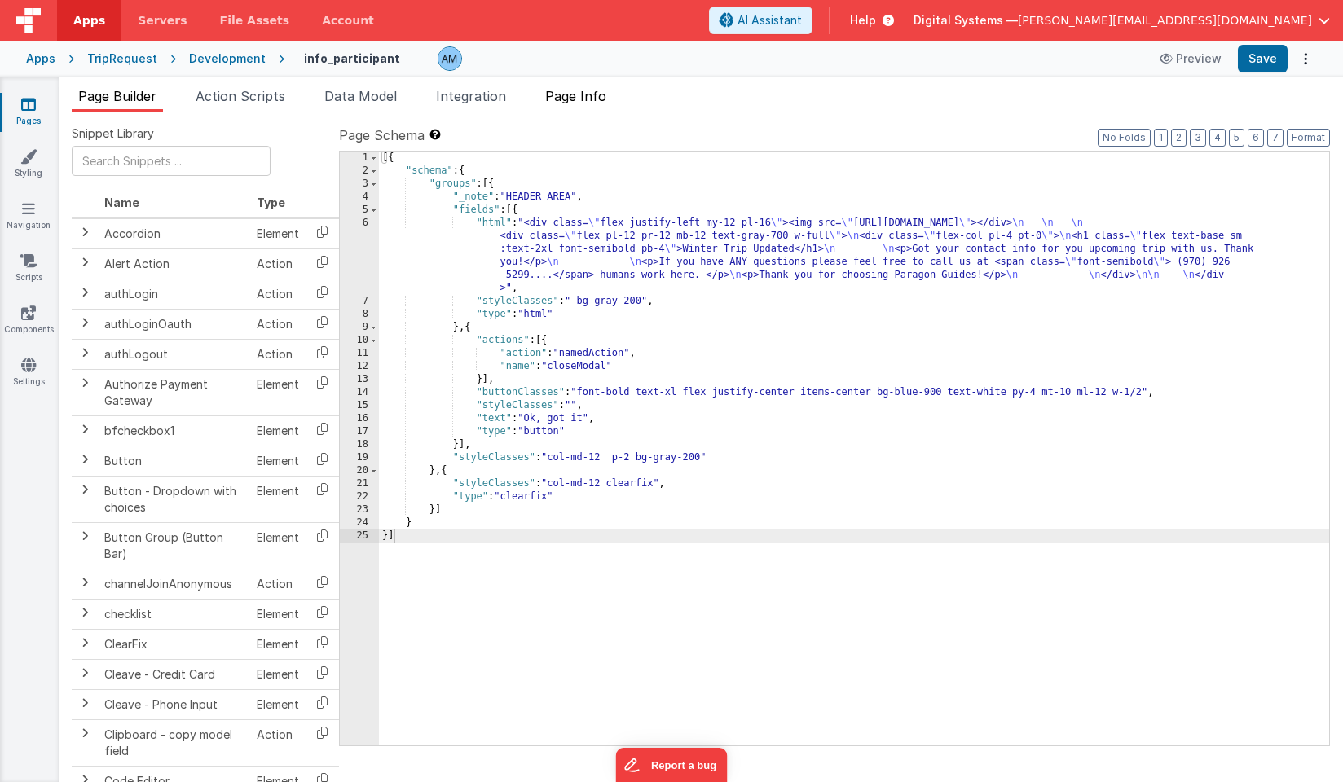
click at [574, 93] on span "Page Info" at bounding box center [575, 96] width 61 height 16
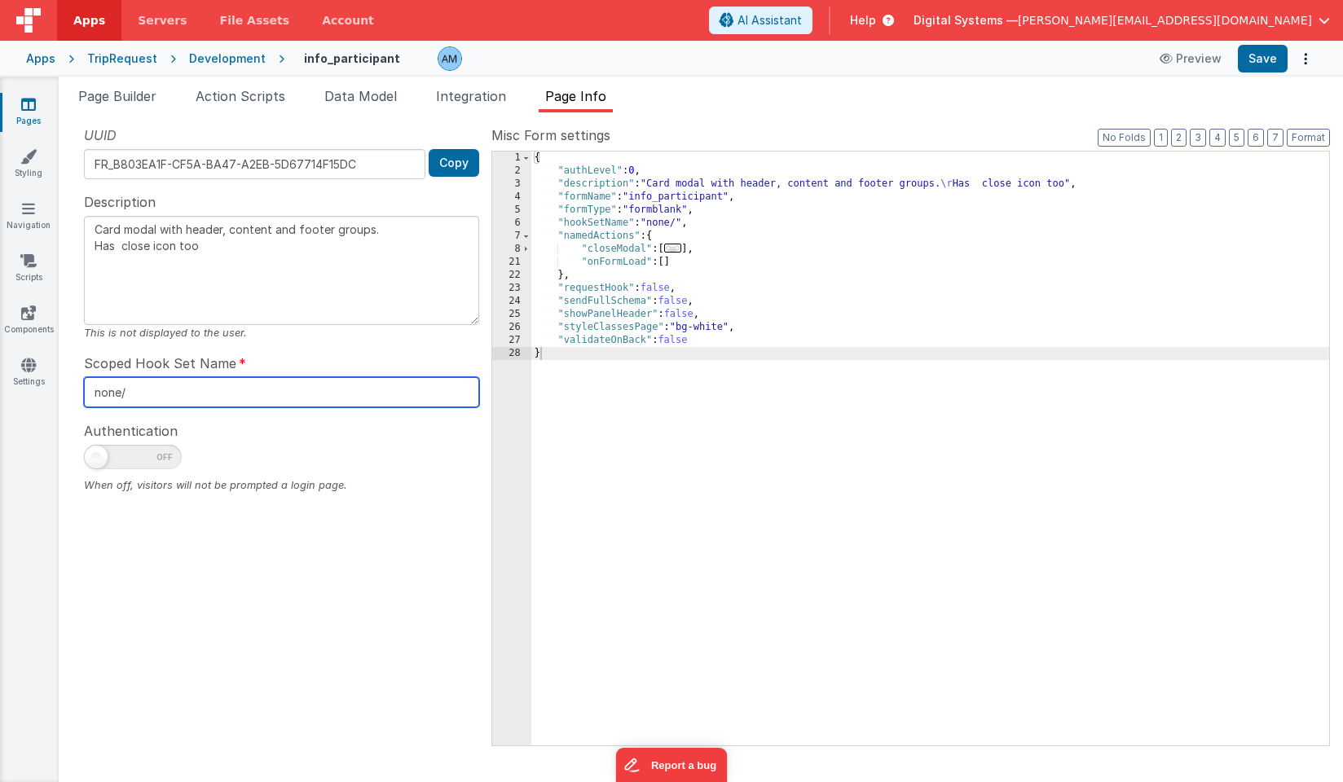
drag, startPoint x: 412, startPoint y: 384, endPoint x: 152, endPoint y: 355, distance: 260.7
click at [152, 355] on div "Scoped Hook Set Name none/" at bounding box center [281, 381] width 395 height 54
paste input "requestWinterForm"
type textarea "Card modal with header, content and footer groups. Has close icon too"
type input "requestWinterFormnone/"
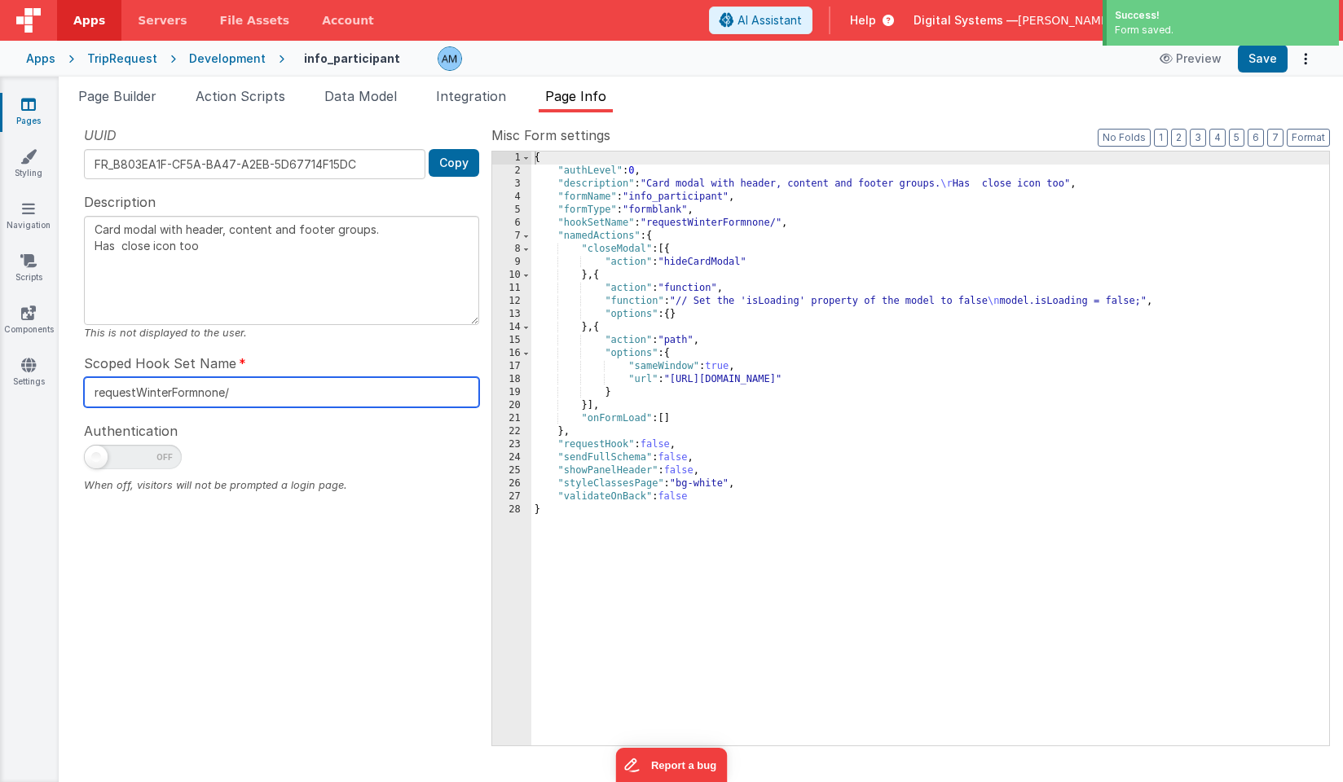
drag, startPoint x: 240, startPoint y: 390, endPoint x: 199, endPoint y: 394, distance: 41.8
click at [199, 394] on input "requestWinterFormnone/" at bounding box center [281, 392] width 395 height 30
type textarea "Card modal with header, content and footer groups. Has close icon too"
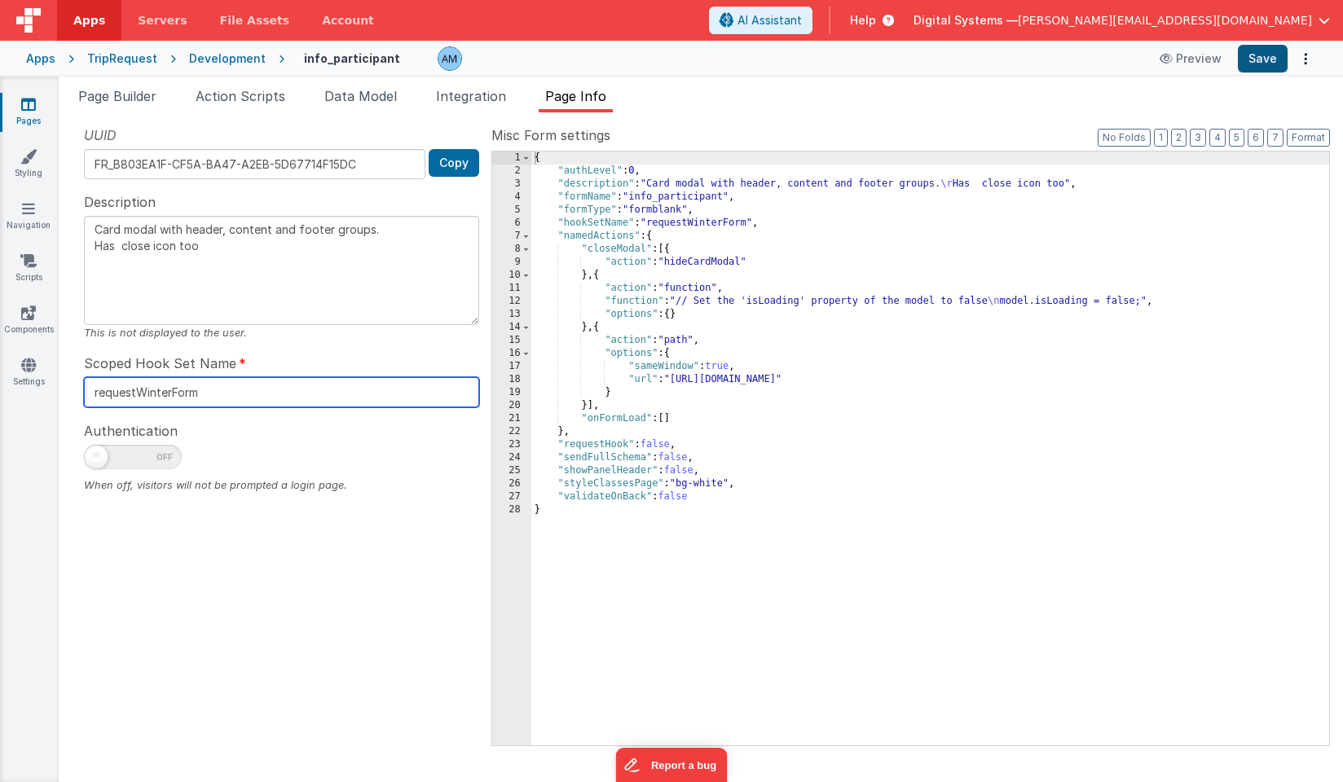
type input "requestWinterForm"
click at [1263, 64] on button "Save" at bounding box center [1263, 59] width 50 height 28
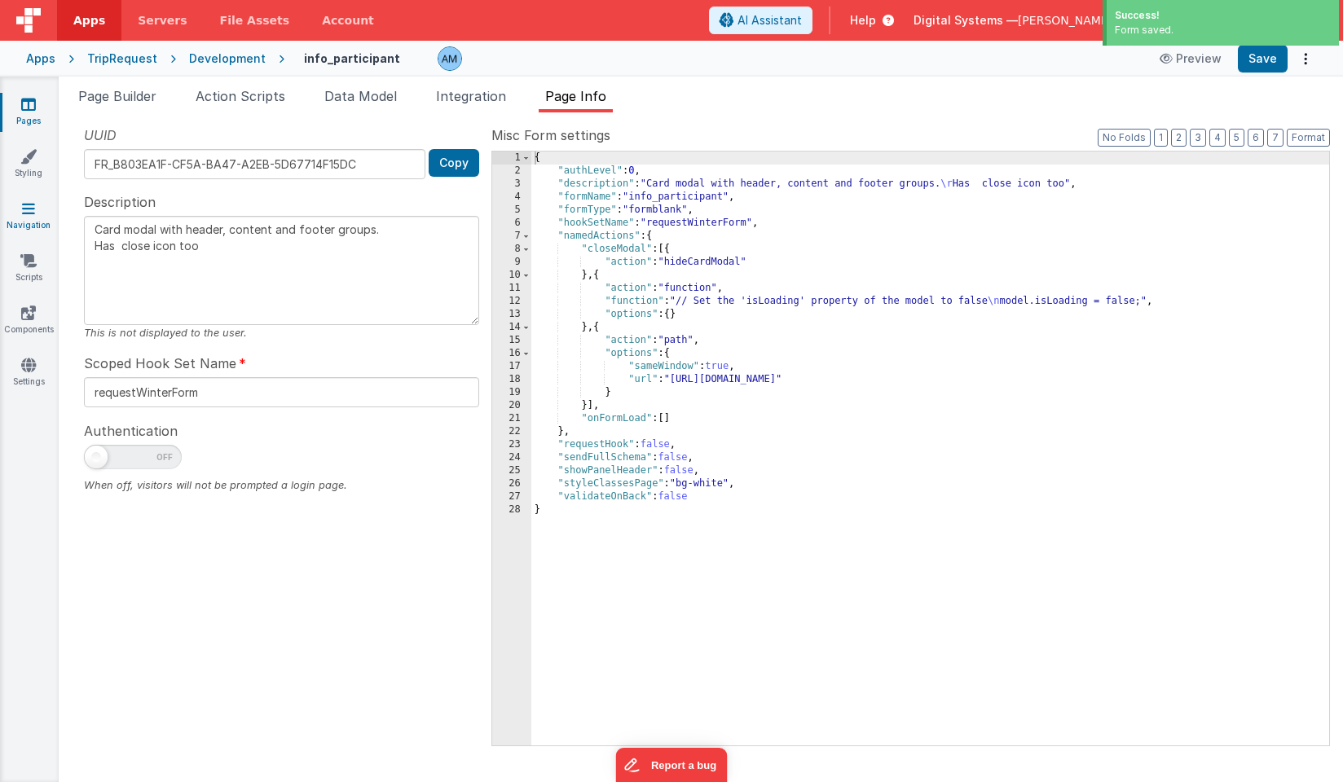
click at [31, 209] on icon at bounding box center [28, 208] width 13 height 16
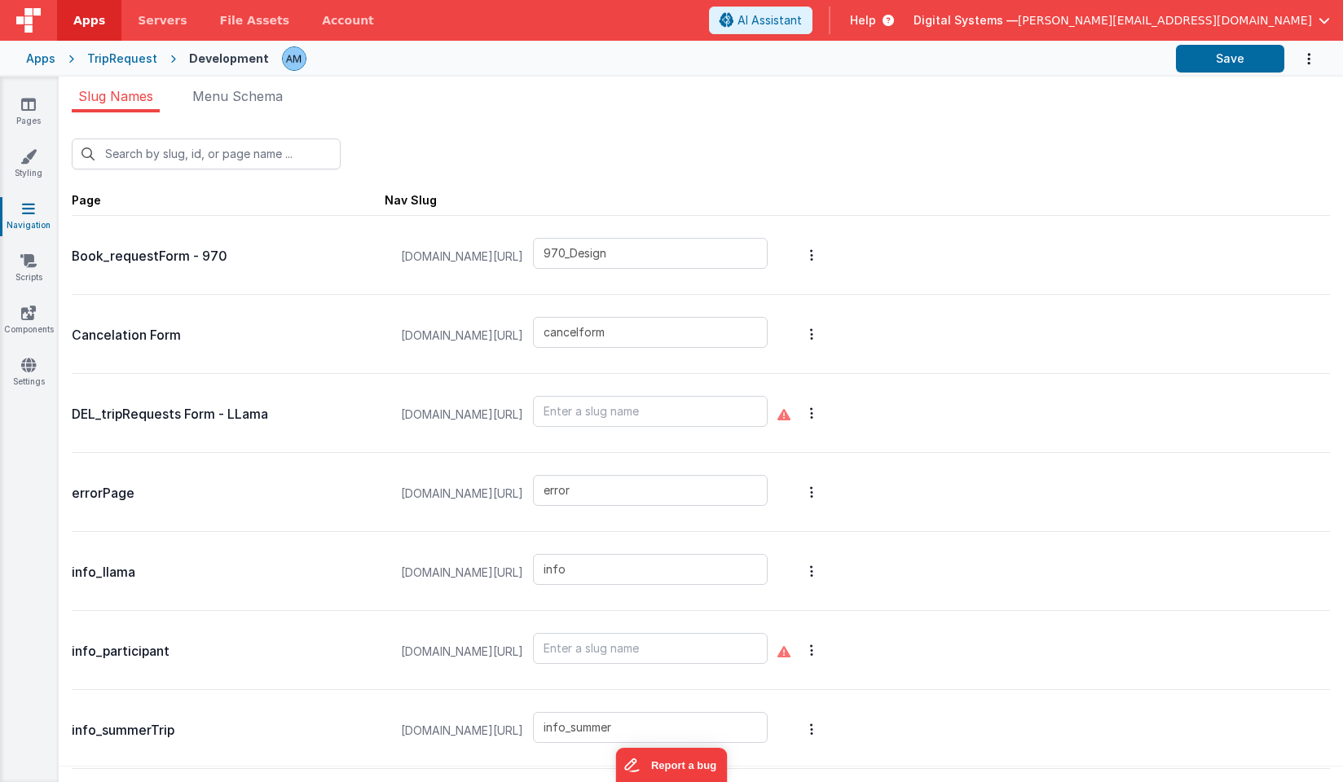
scroll to position [19, 0]
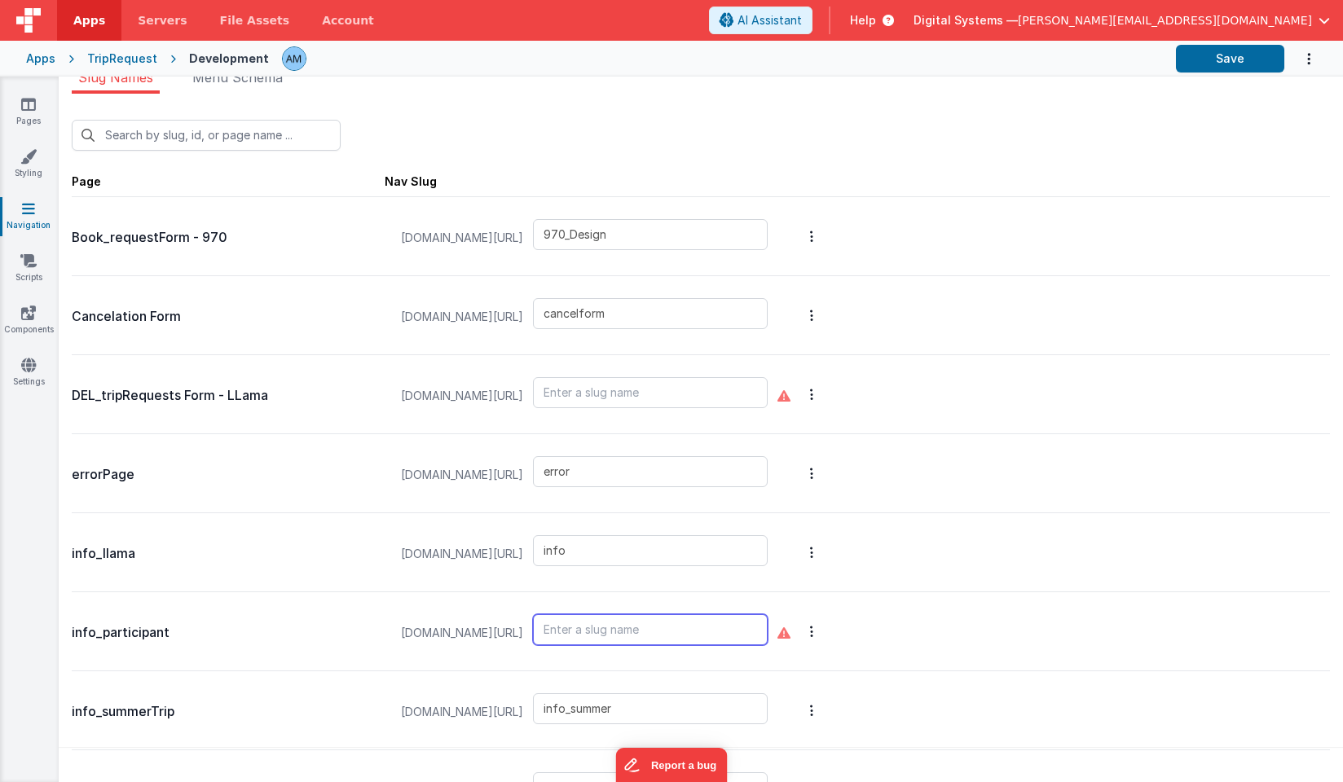
click at [652, 631] on input "text" at bounding box center [650, 629] width 235 height 31
drag, startPoint x: 707, startPoint y: 631, endPoint x: 487, endPoint y: 629, distance: 219.2
click at [487, 629] on div "[DOMAIN_NAME][URL] infoParticipant" at bounding box center [584, 633] width 386 height 62
type input "infoParticipant"
click at [1221, 59] on button "Save" at bounding box center [1230, 59] width 108 height 28
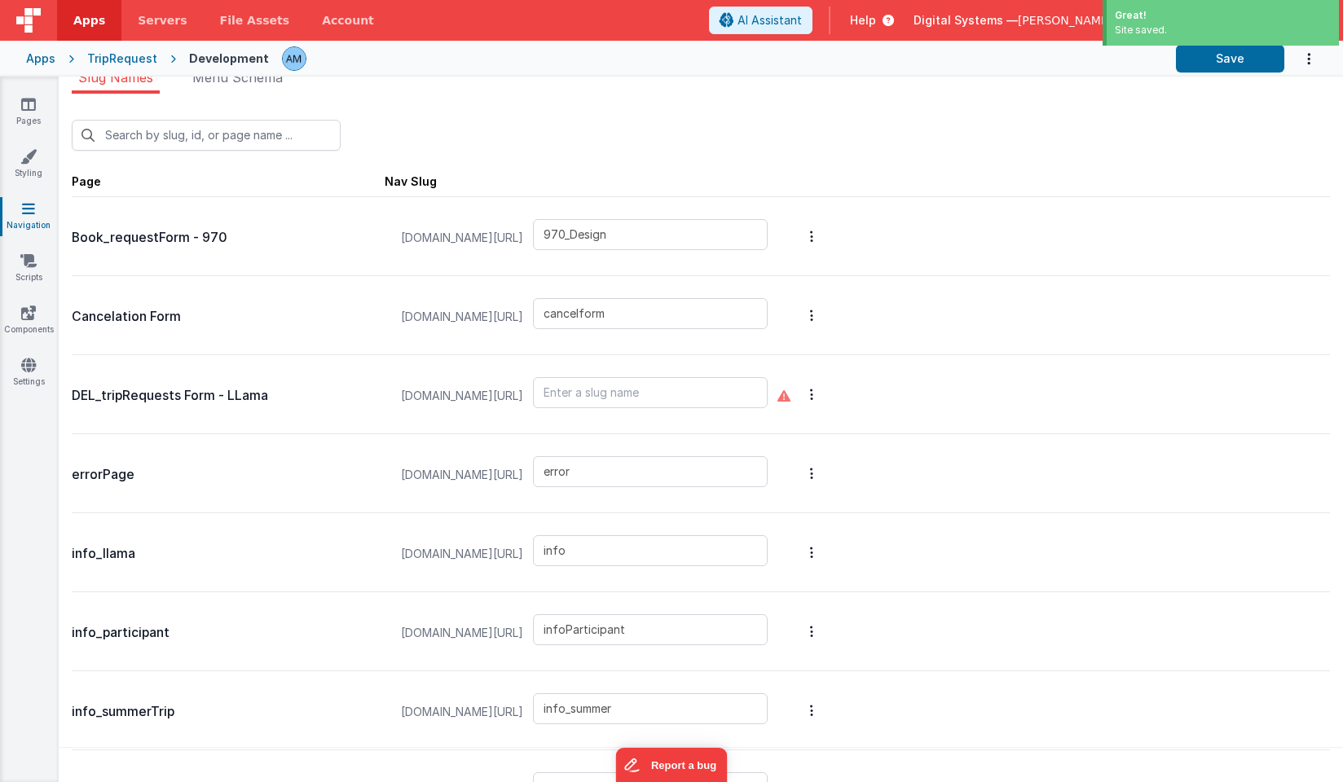
click at [134, 52] on div "TripRequest" at bounding box center [122, 59] width 70 height 16
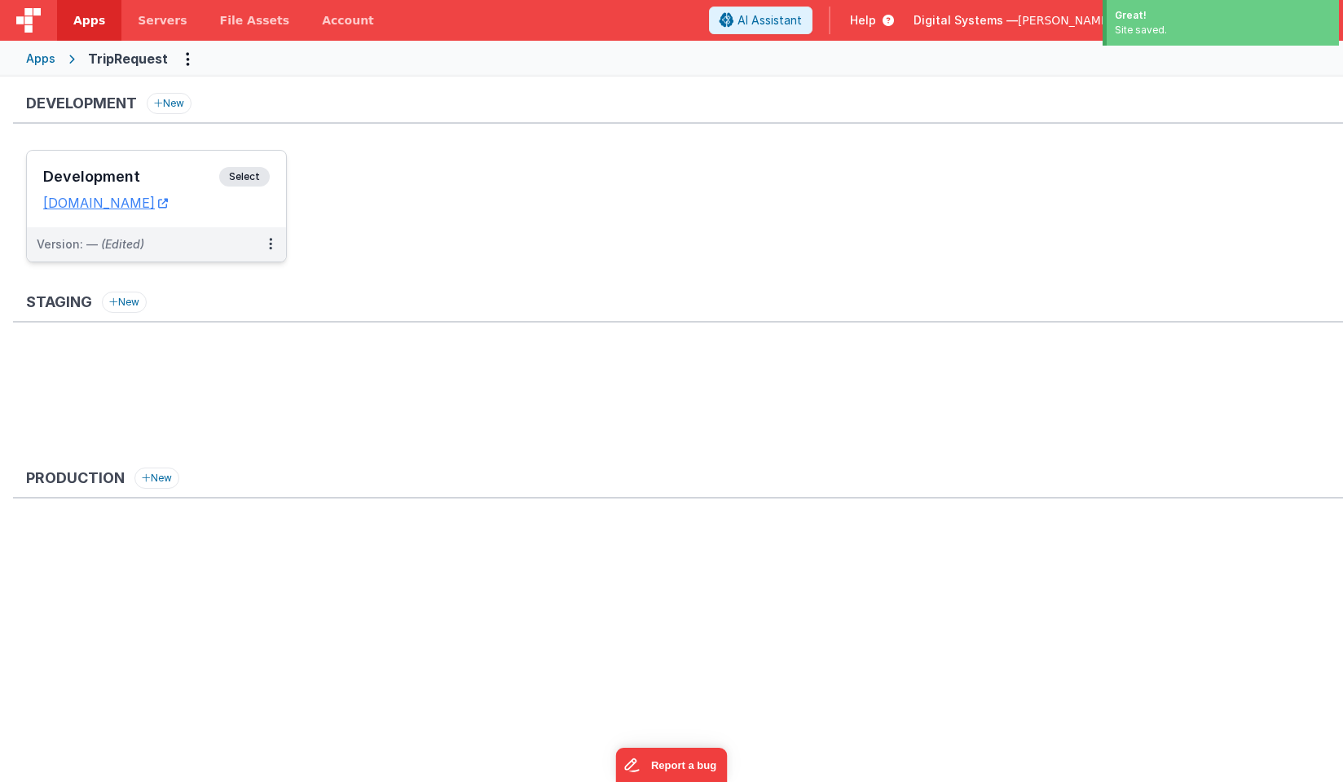
click at [262, 178] on span "Select" at bounding box center [244, 177] width 51 height 20
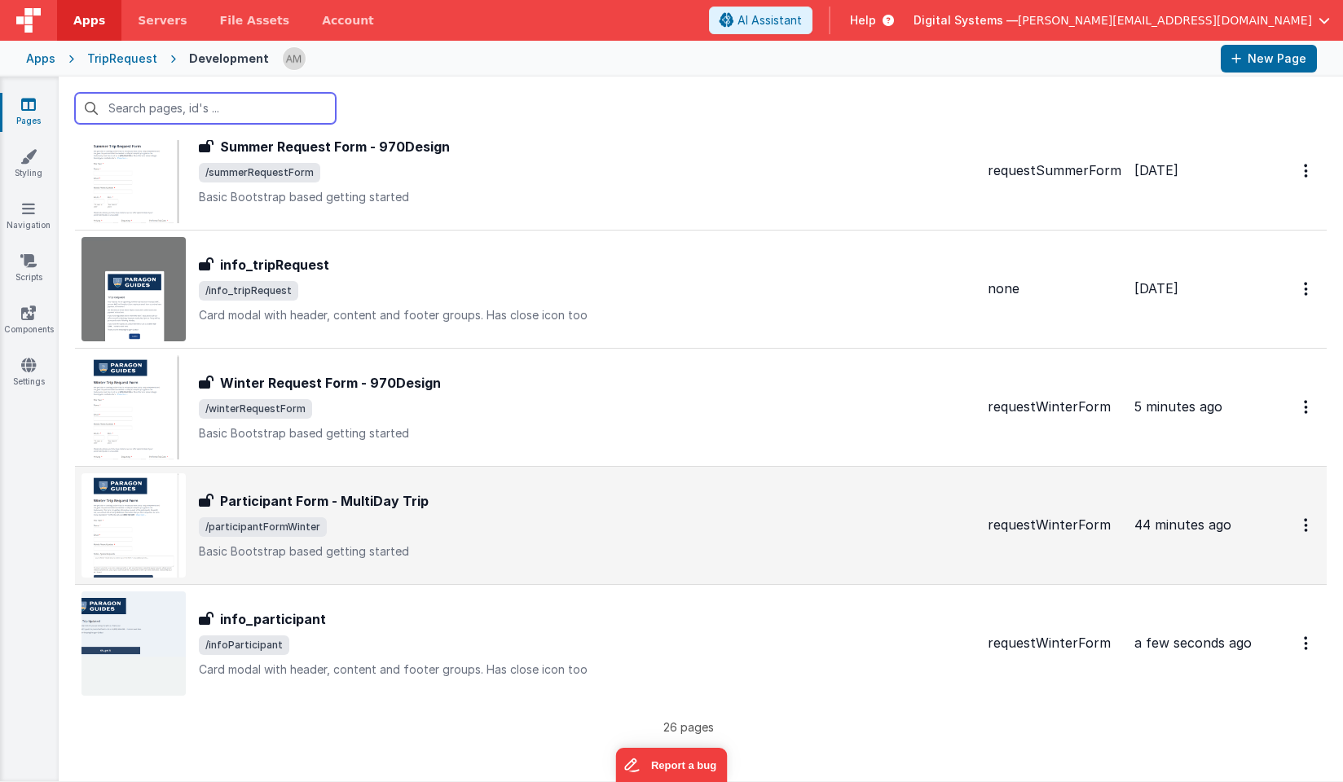
scroll to position [2542, 0]
click at [378, 504] on h3 "Participant Form - MultiDay Trip" at bounding box center [324, 502] width 209 height 20
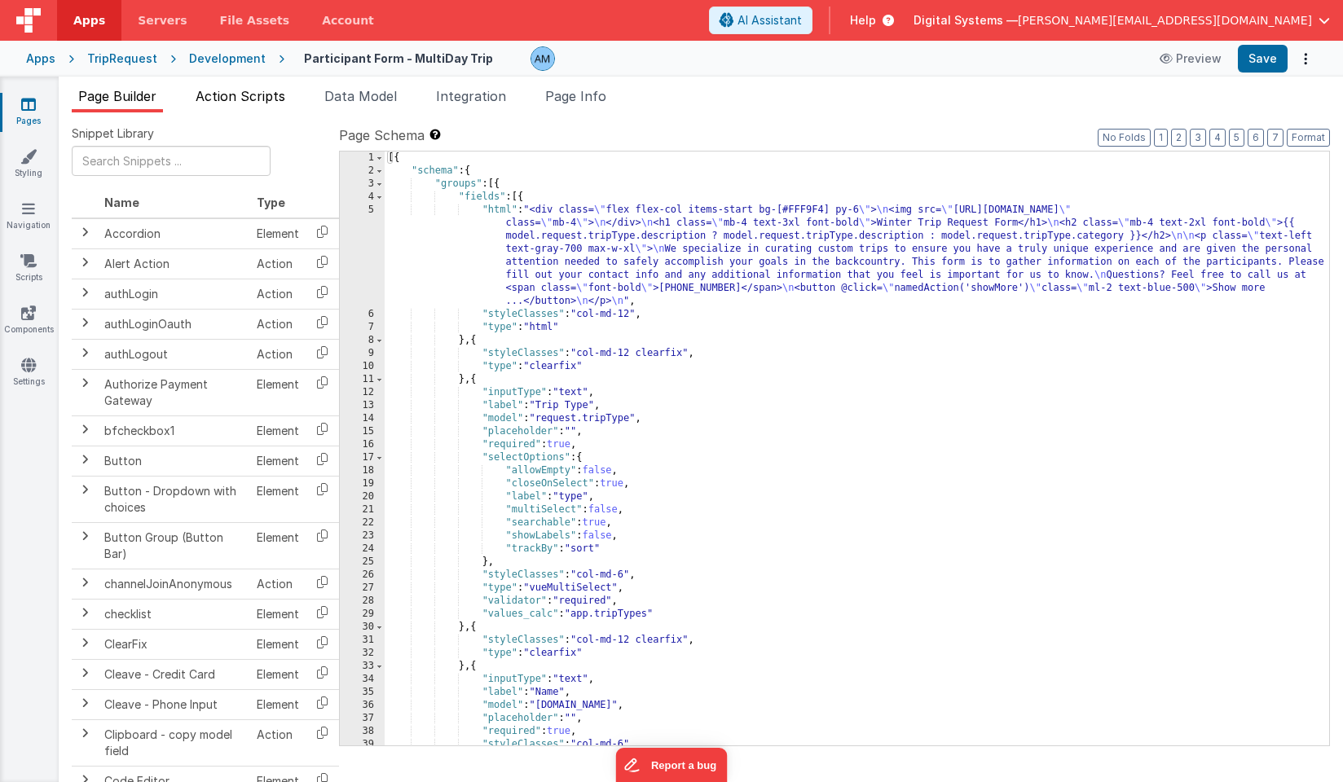
click at [262, 92] on span "Action Scripts" at bounding box center [241, 96] width 90 height 16
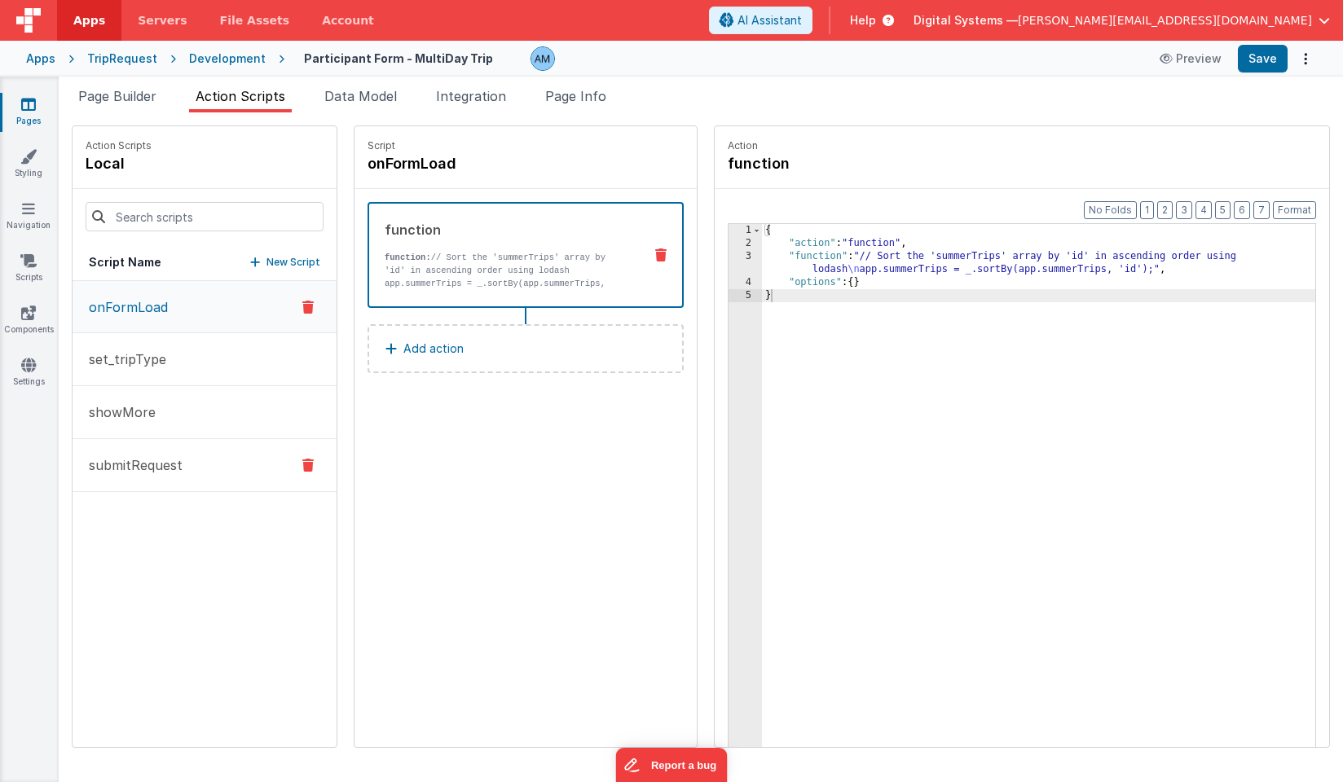
click at [172, 469] on p "submitRequest" at bounding box center [130, 466] width 103 height 20
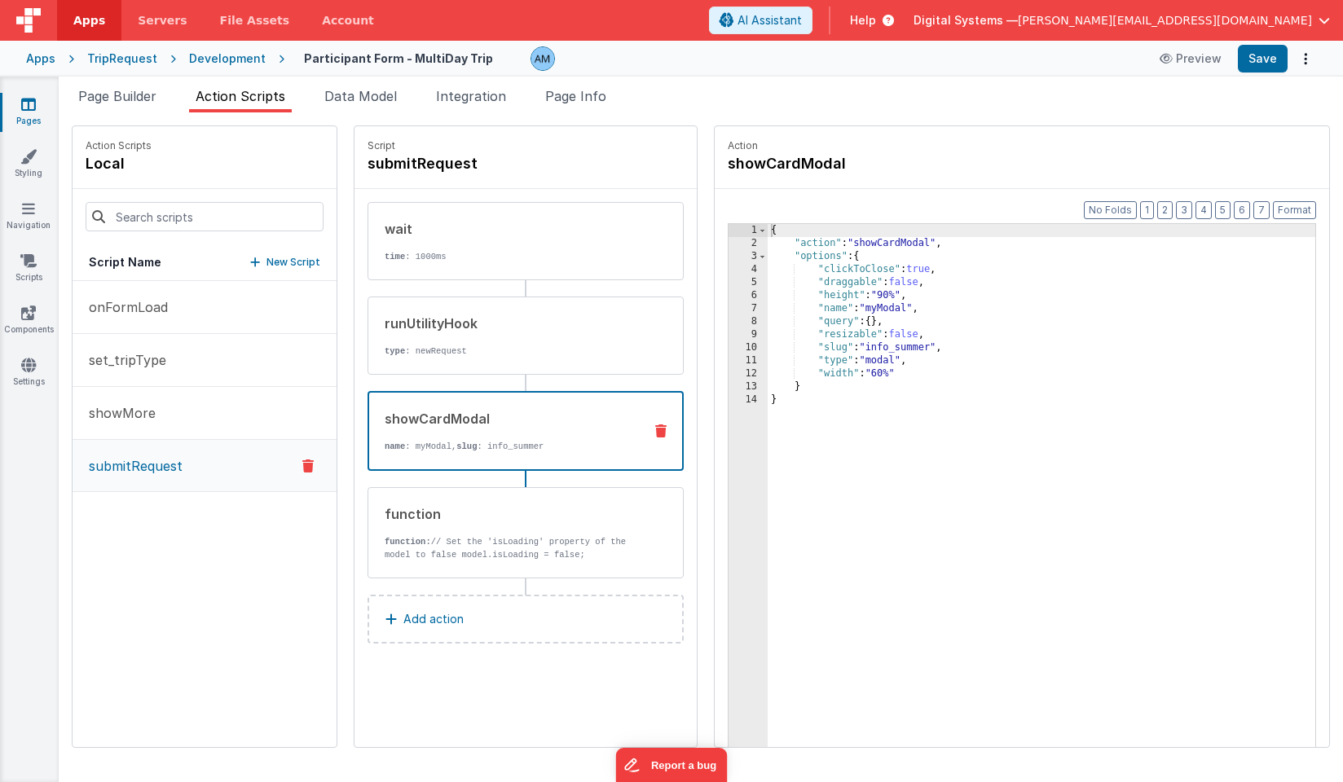
click at [511, 444] on p "name : myModal, slug : info_summer" at bounding box center [507, 446] width 245 height 13
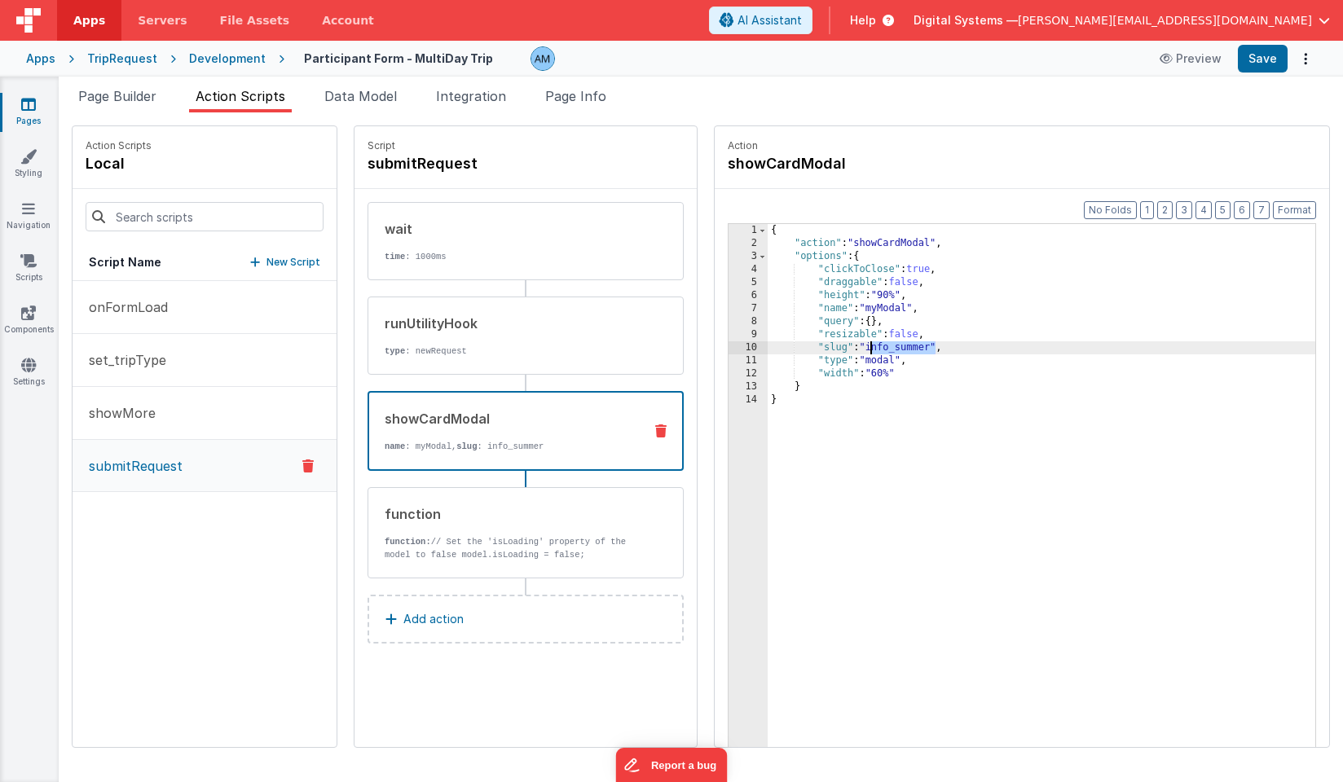
drag, startPoint x: 936, startPoint y: 346, endPoint x: 872, endPoint y: 346, distance: 64.4
click at [872, 346] on div "{ "action" : "showCardModal" , "options" : { "clickToClose" : true , "draggable…" at bounding box center [1042, 524] width 548 height 600
click at [1200, 64] on button "Preview" at bounding box center [1190, 59] width 81 height 26
